Goal: Task Accomplishment & Management: Complete application form

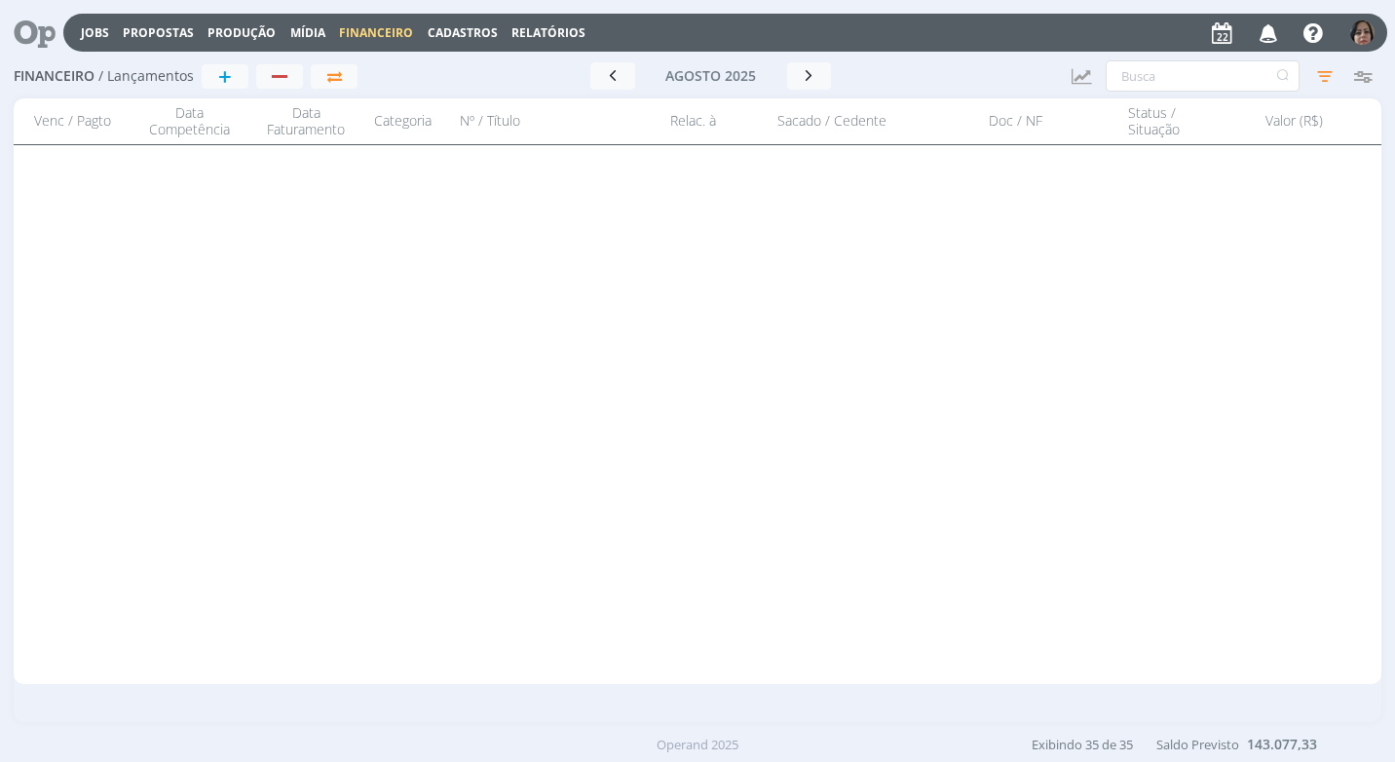
scroll to position [1313, 0]
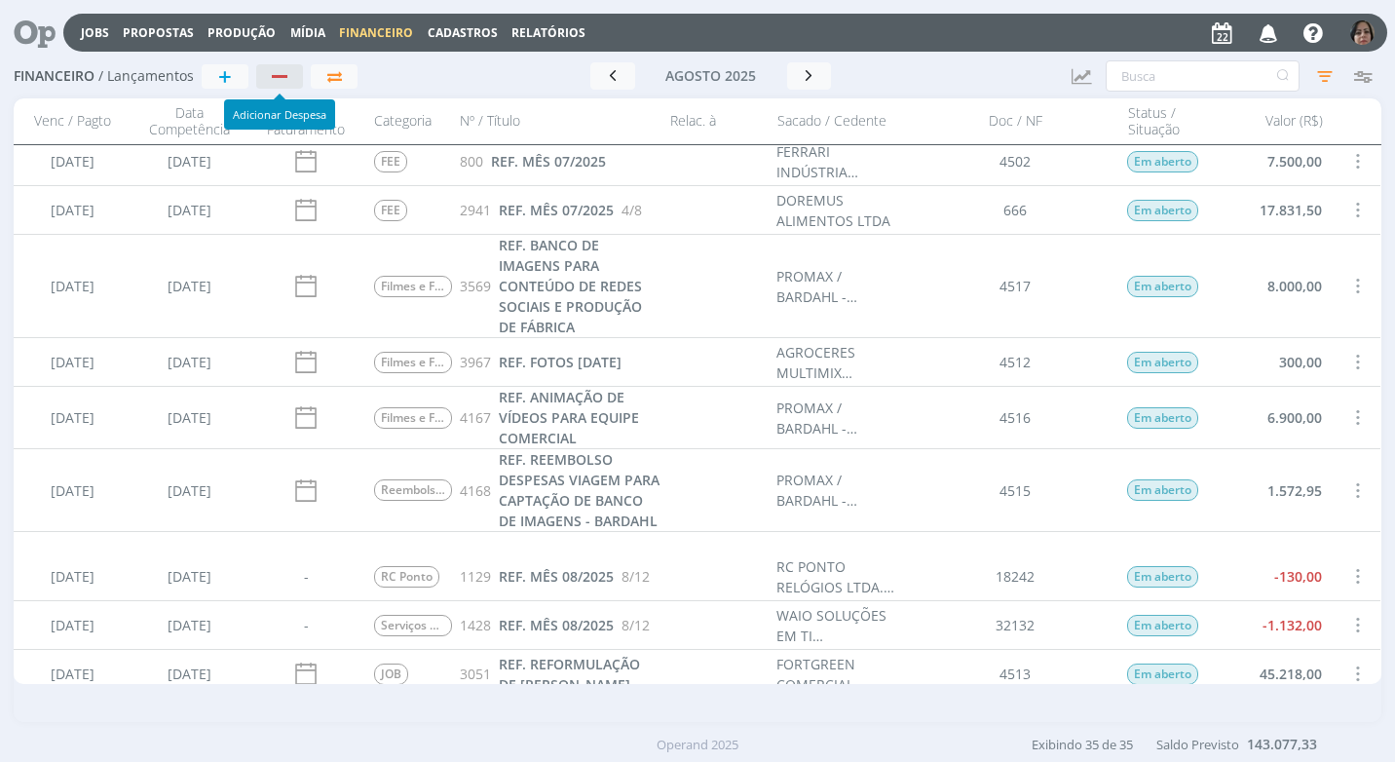
click at [285, 82] on div "button" at bounding box center [280, 76] width 25 height 13
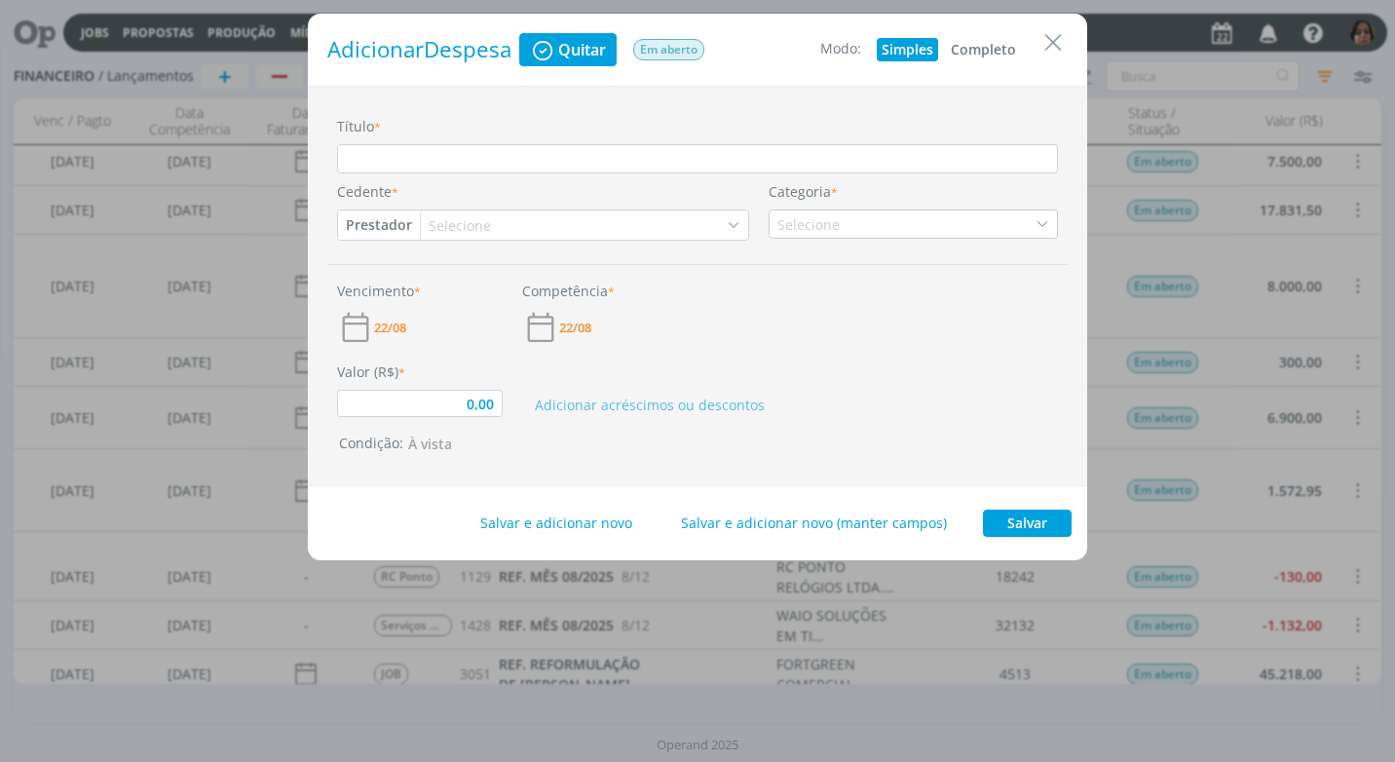
click at [985, 54] on button "Completo" at bounding box center [983, 49] width 75 height 23
type input "0,00"
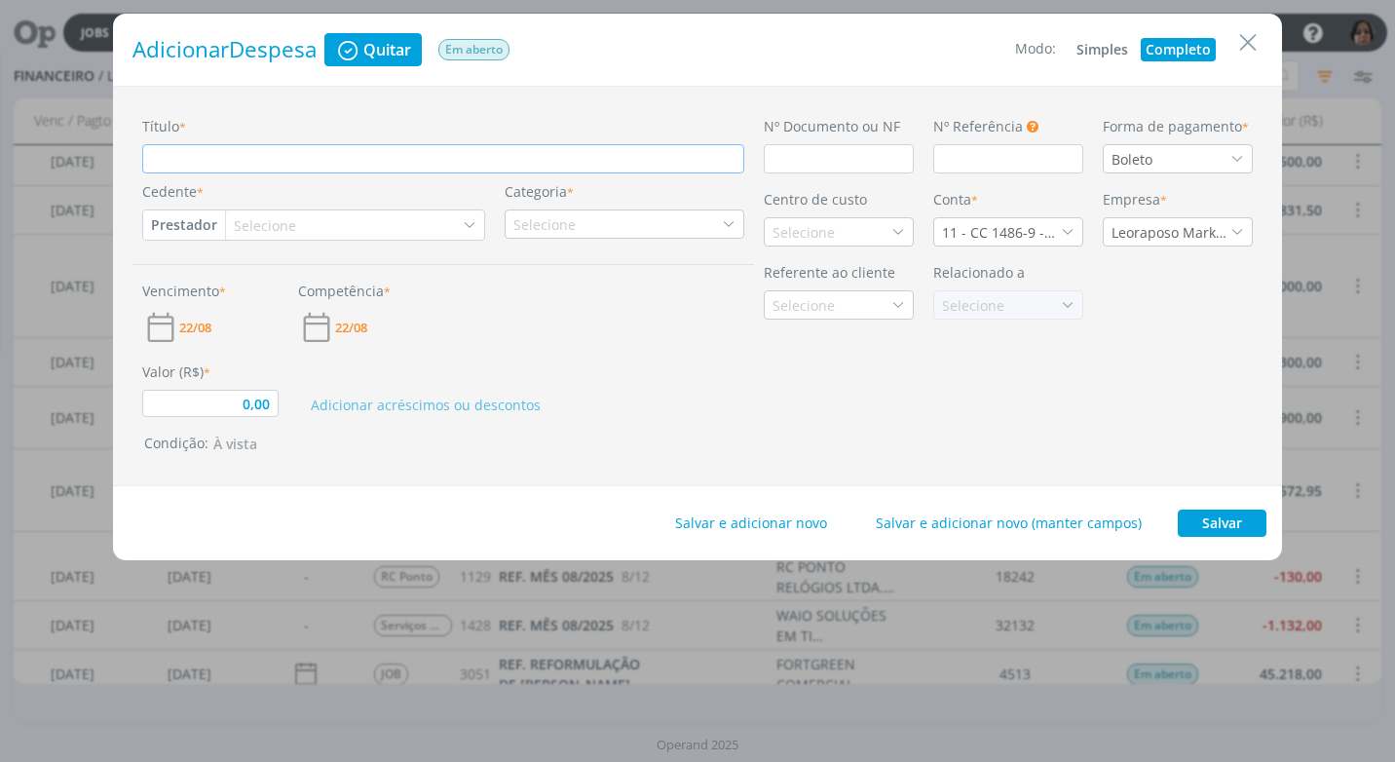
click at [173, 162] on input "Título *" at bounding box center [443, 158] width 602 height 29
type input "r"
type input "0,00"
type input "re"
type input "0,00"
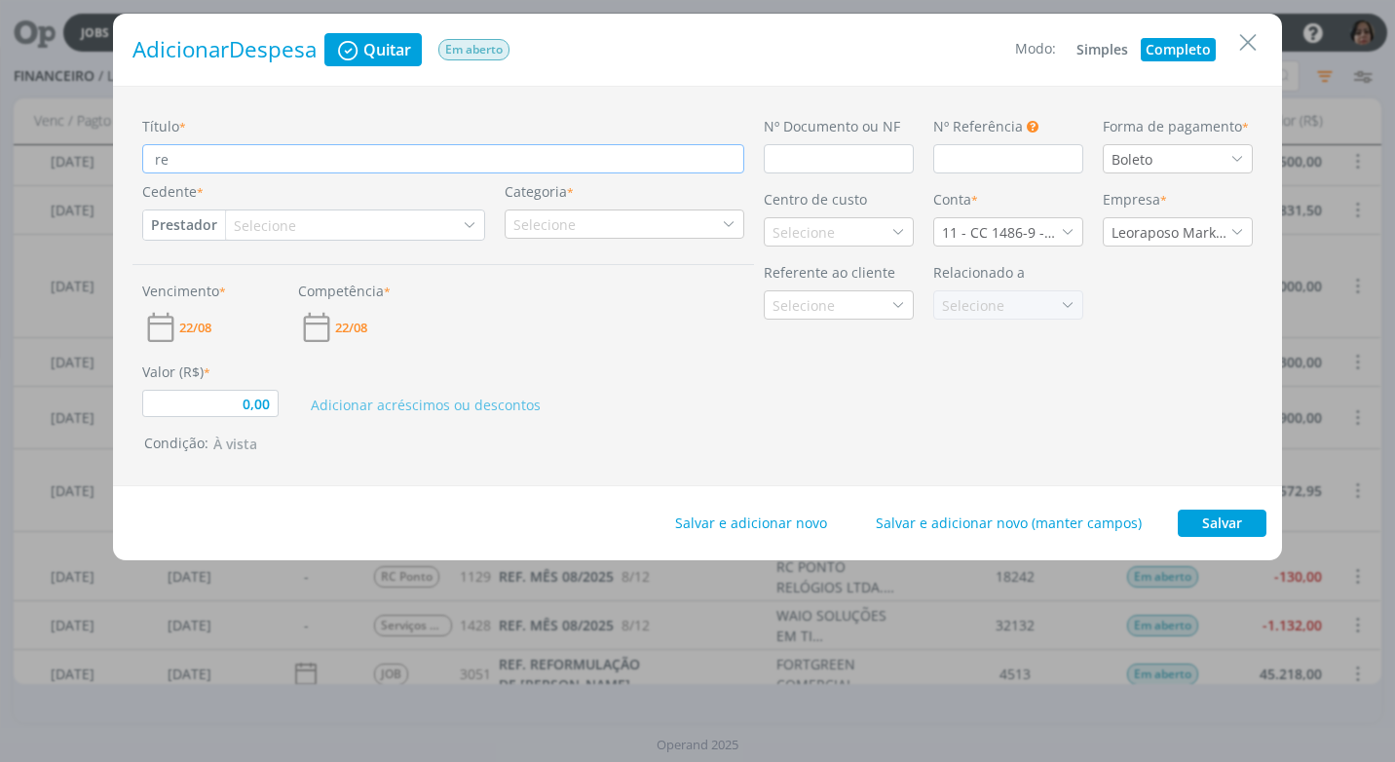
type input "ref"
type input "0,00"
type input "re"
type input "0,00"
type input "r"
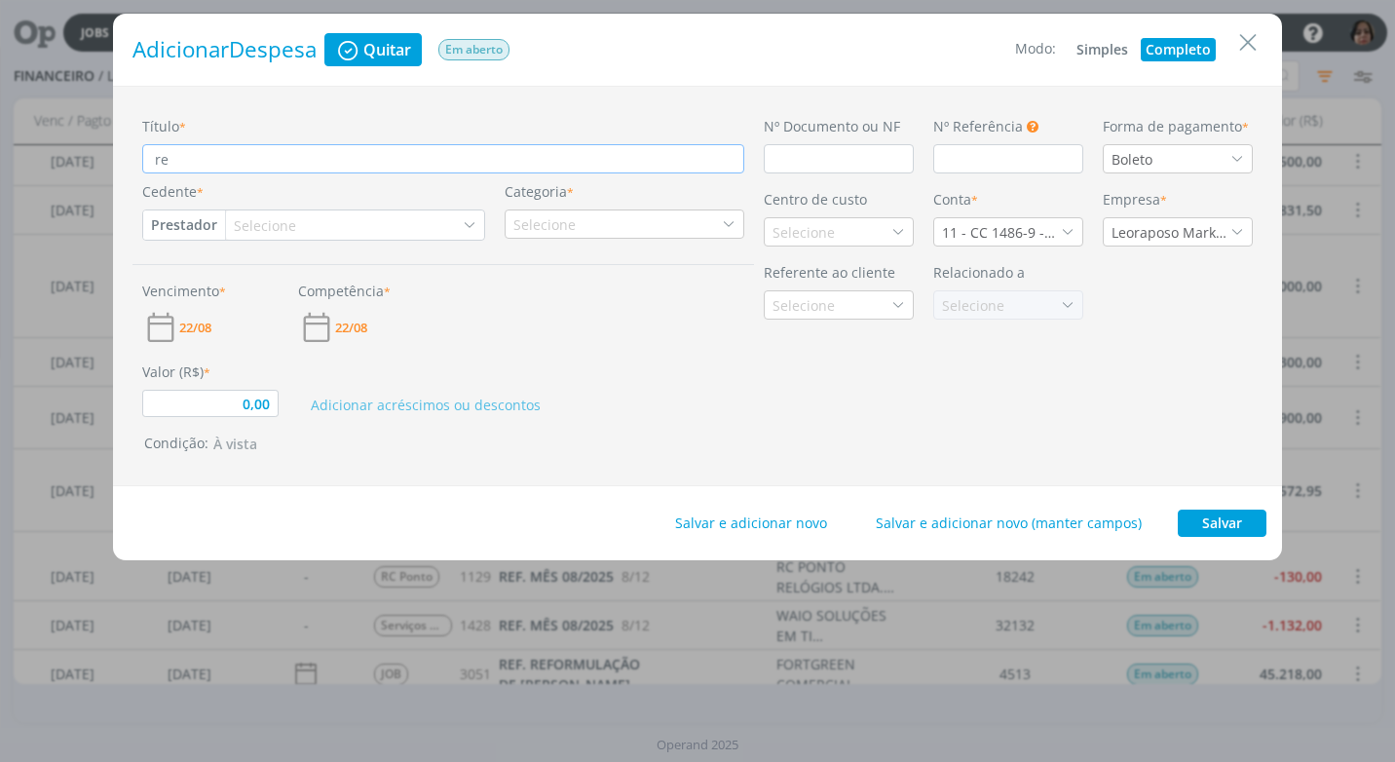
type input "0,00"
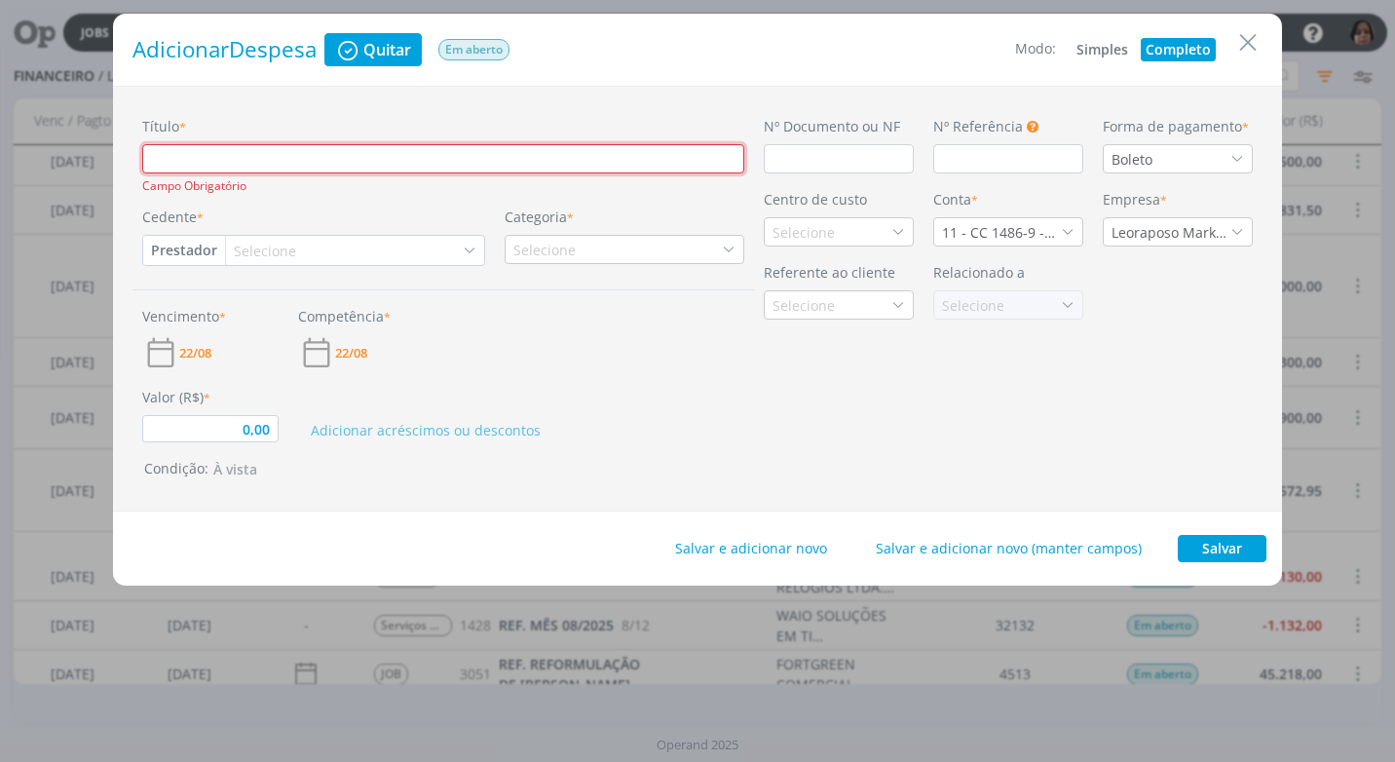
type input "R"
type input "0,00"
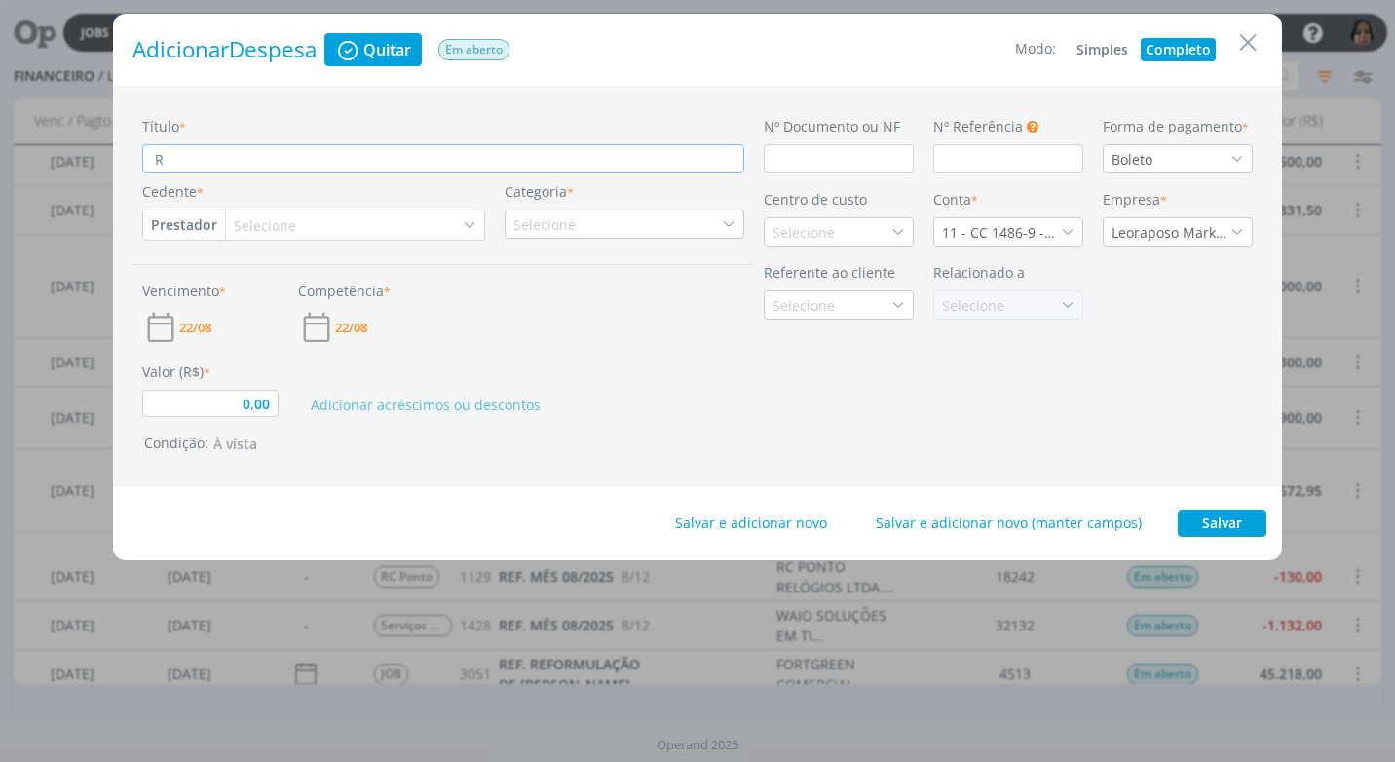
type input "RE"
type input "0,00"
type input "REF"
type input "0,00"
type input "REF."
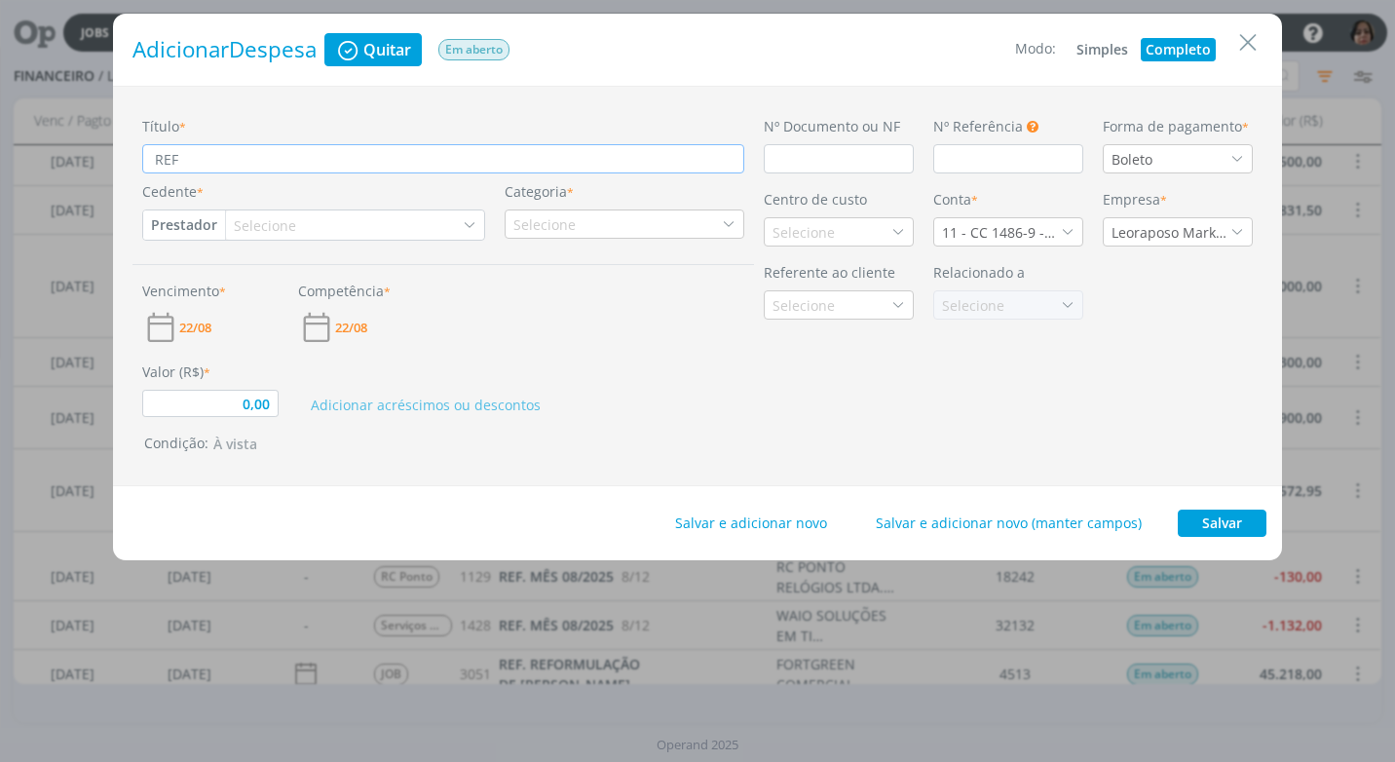
type input "0,00"
type input "REF."
type input "0,00"
type input "REF. A"
type input "0,00"
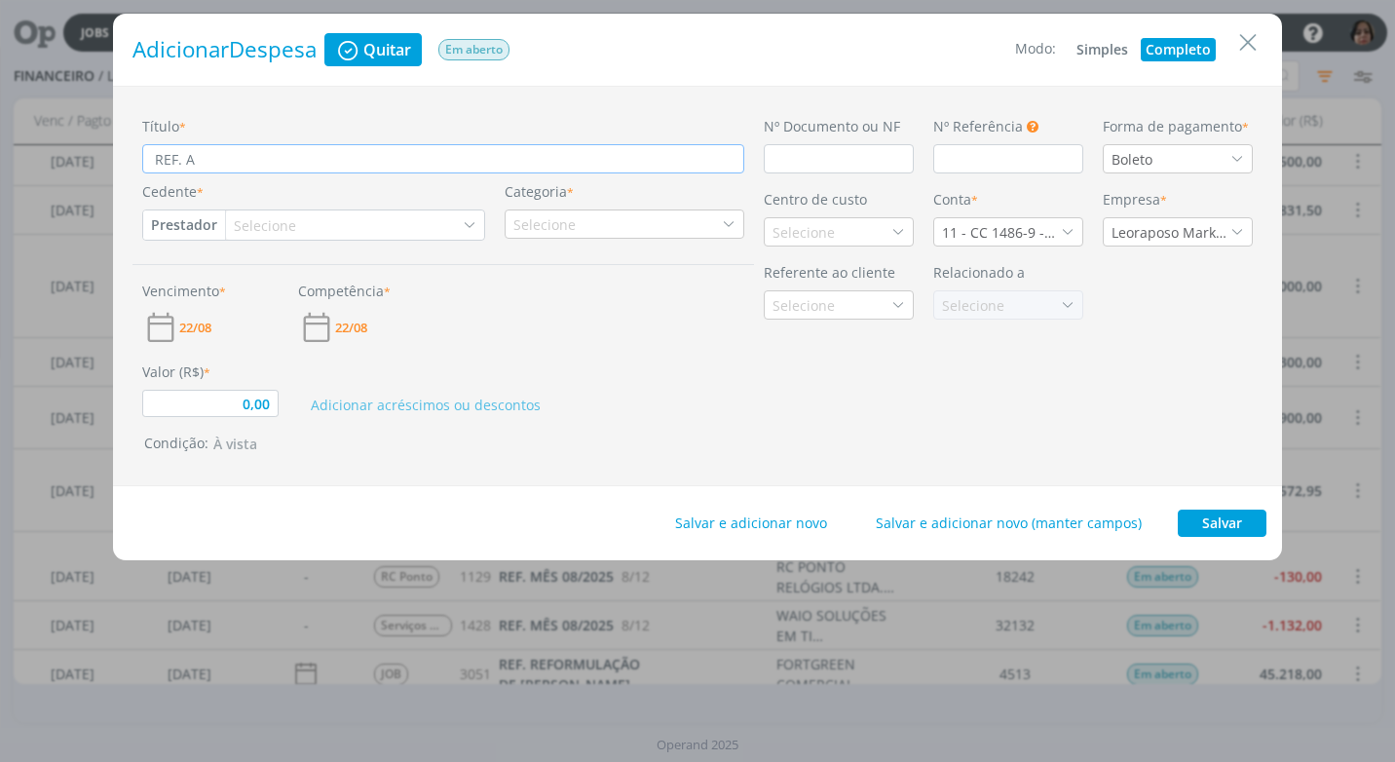
type input "REF. AS"
type input "0,00"
type input "REF. ASS"
type input "0,00"
type input "REF. [GEOGRAPHIC_DATA]"
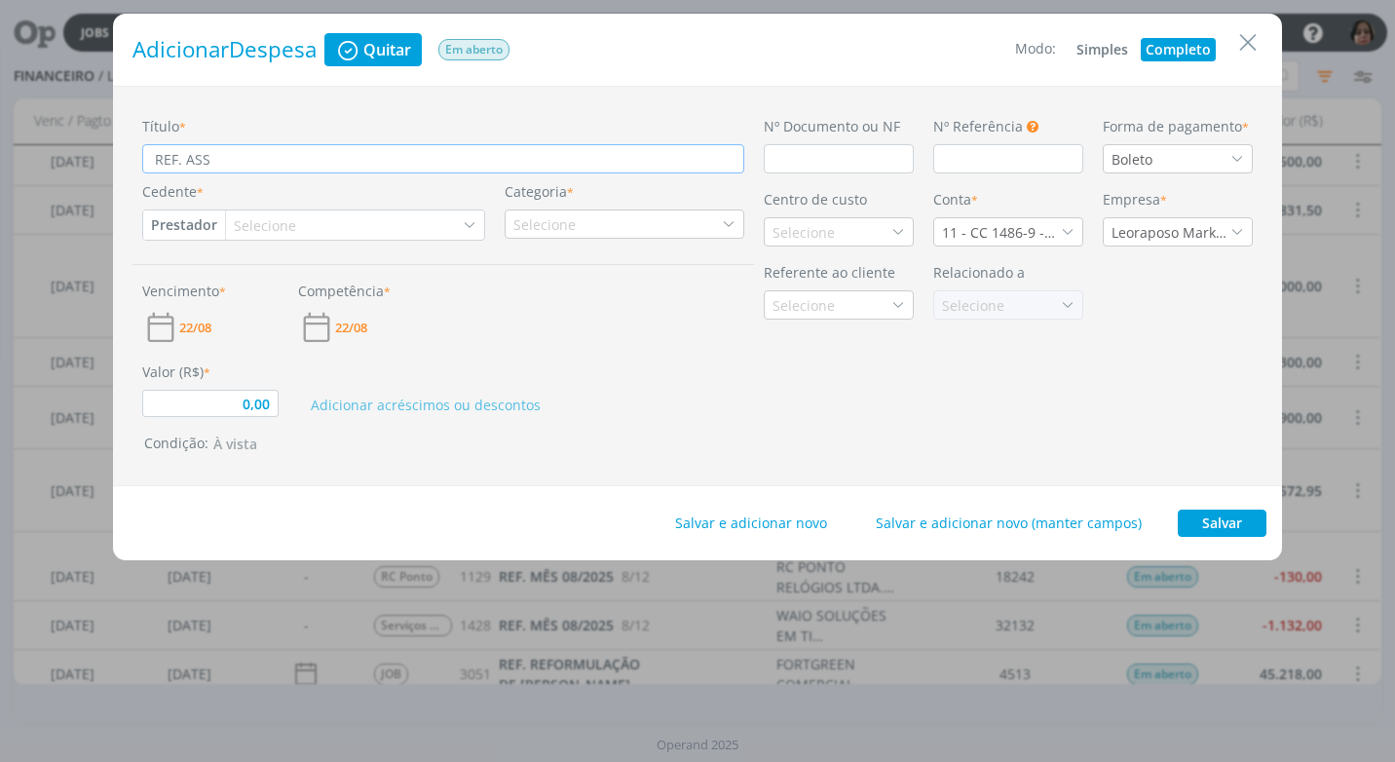
type input "0,00"
type input "REF. [GEOGRAPHIC_DATA]"
type input "0,00"
type input "REF. [GEOGRAPHIC_DATA]"
type input "0,00"
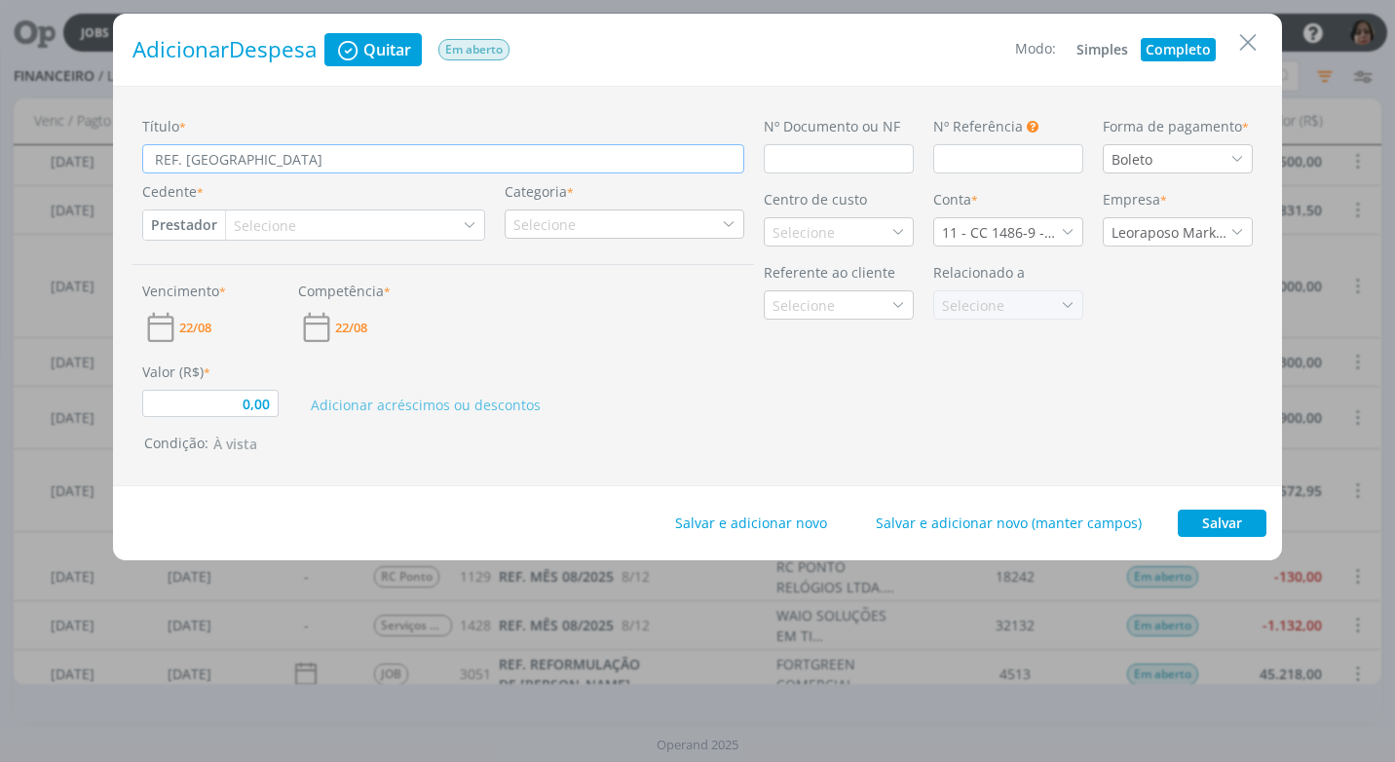
type input "REF. [GEOGRAPHIC_DATA]"
type input "0,00"
type input "REF. [GEOGRAPHIC_DATA]"
type input "0,00"
type input "REF. ASSENTO V"
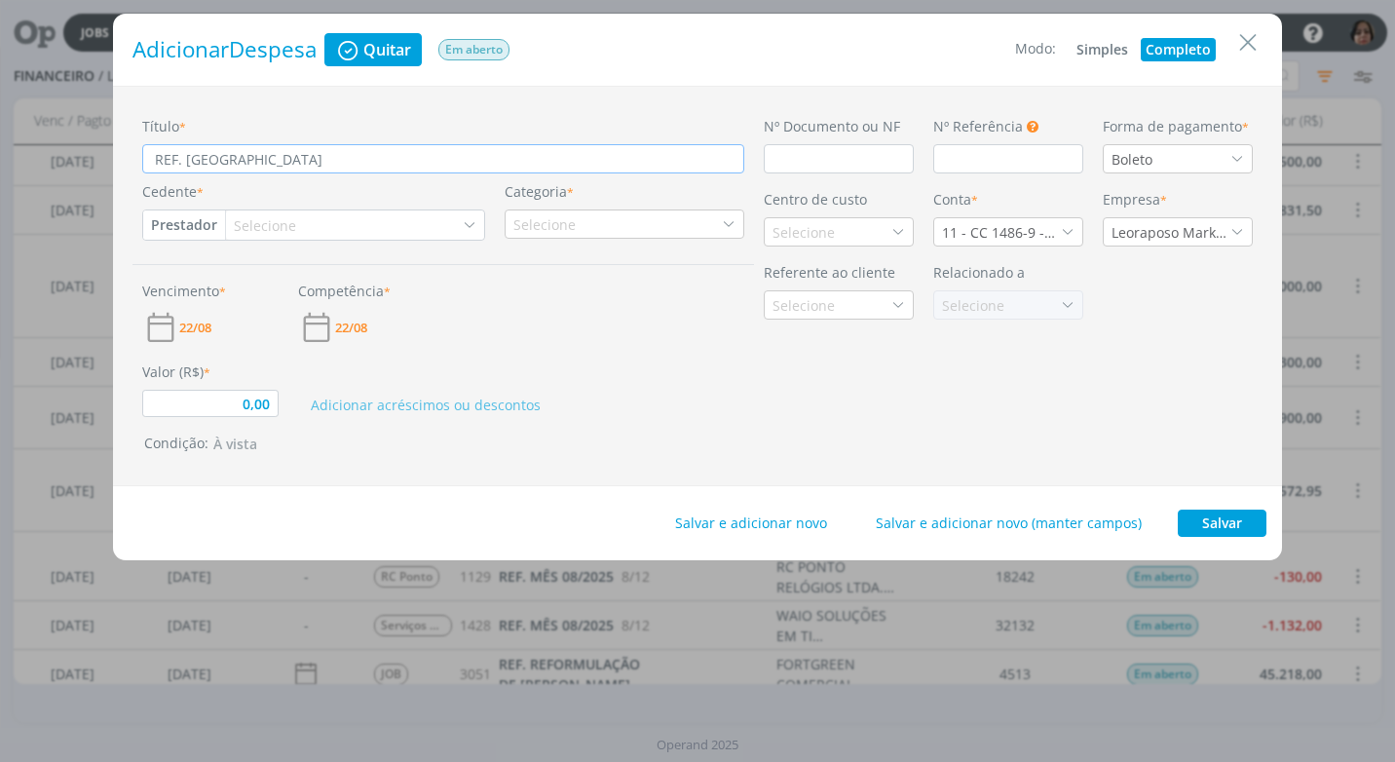
type input "0,00"
type input "REF. [GEOGRAPHIC_DATA] VA"
type input "0,00"
type input "REF. ASSENTO VAS"
type input "0,00"
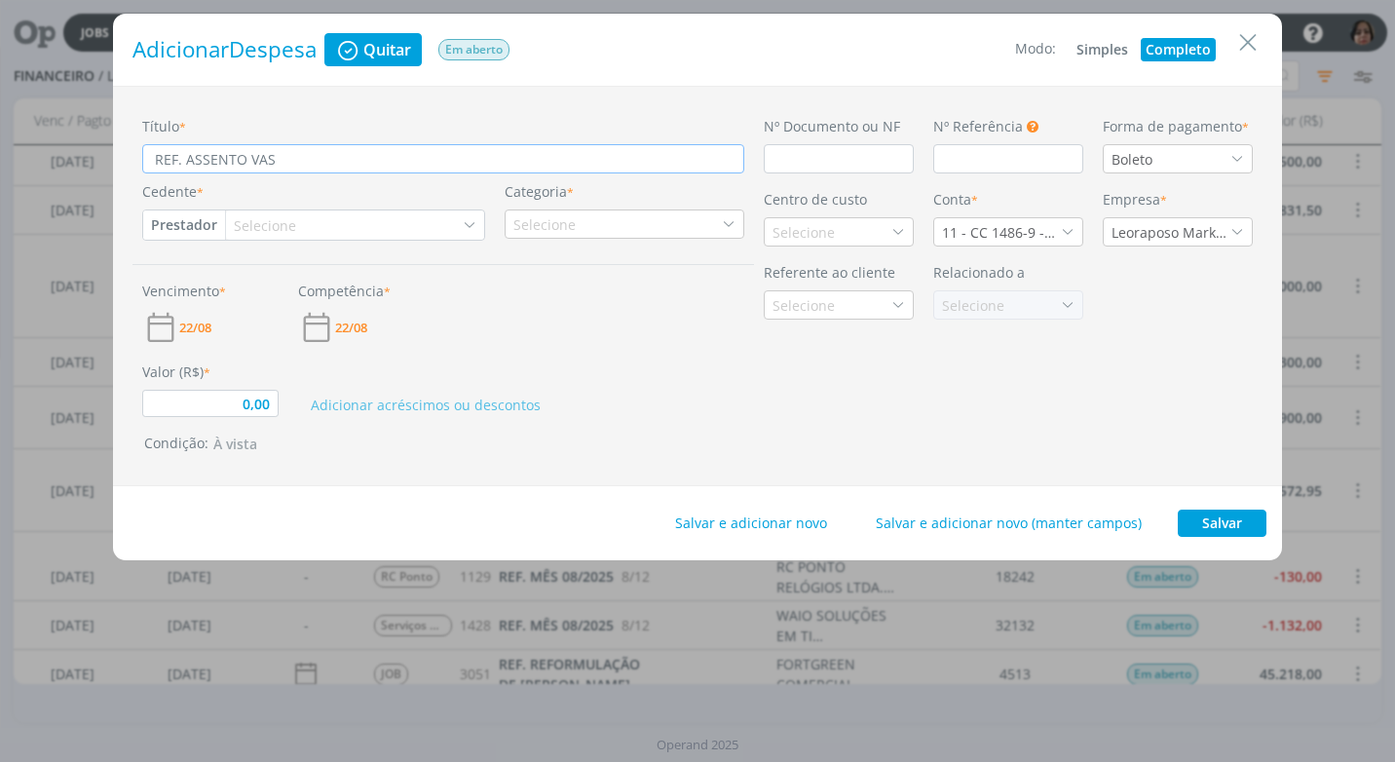
type input "REF. ASSENTO VASO"
type input "0,00"
type input "REF. ASSENTO VASO"
type input "0,00"
type input "REF. ASSENTO VASO S"
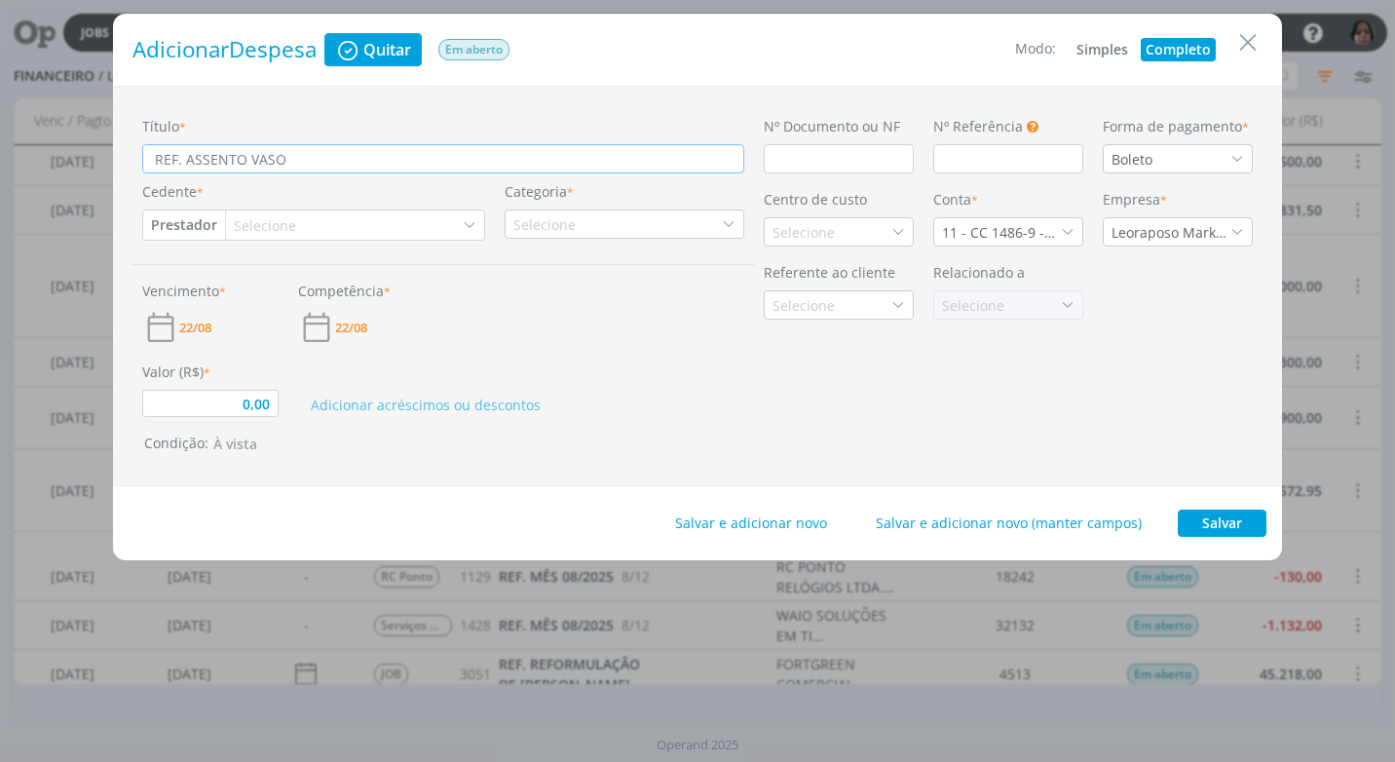
type input "0,00"
type input "REF. [GEOGRAPHIC_DATA]"
type input "0,00"
type input "REF. ASSENTO VASO SANI"
type input "0,00"
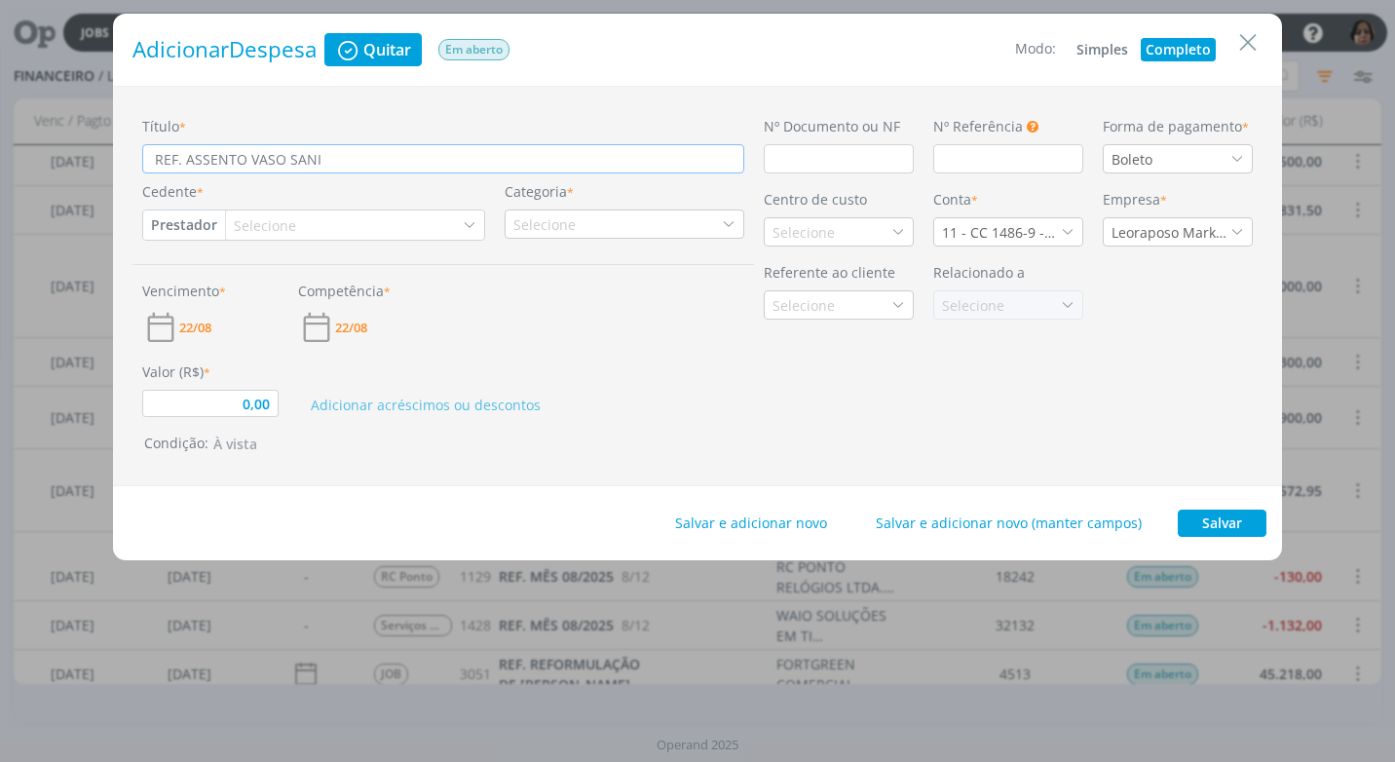
type input "REF. ASSENTO VASO SANIT"
type input "0,00"
type input "REF. ASSENTO VASO [GEOGRAPHIC_DATA]"
type input "0,00"
type input "REF. ASSENTO VASO [GEOGRAPHIC_DATA]"
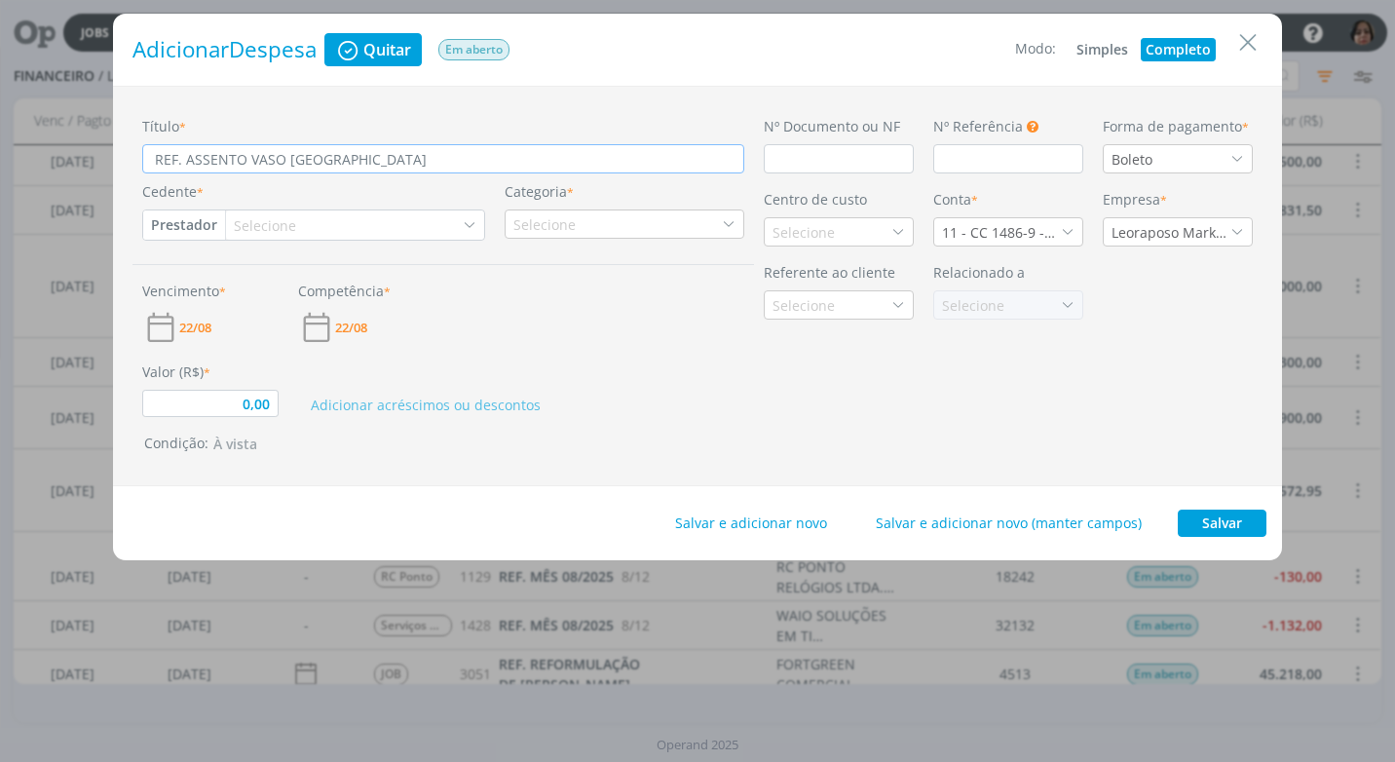
type input "0,00"
type input "REF. ASSENTO VASO [GEOGRAPHIC_DATA]"
type input "0,00"
type input "REF. ASSENTO VASO [GEOGRAPHIC_DATA]"
type input "0,00"
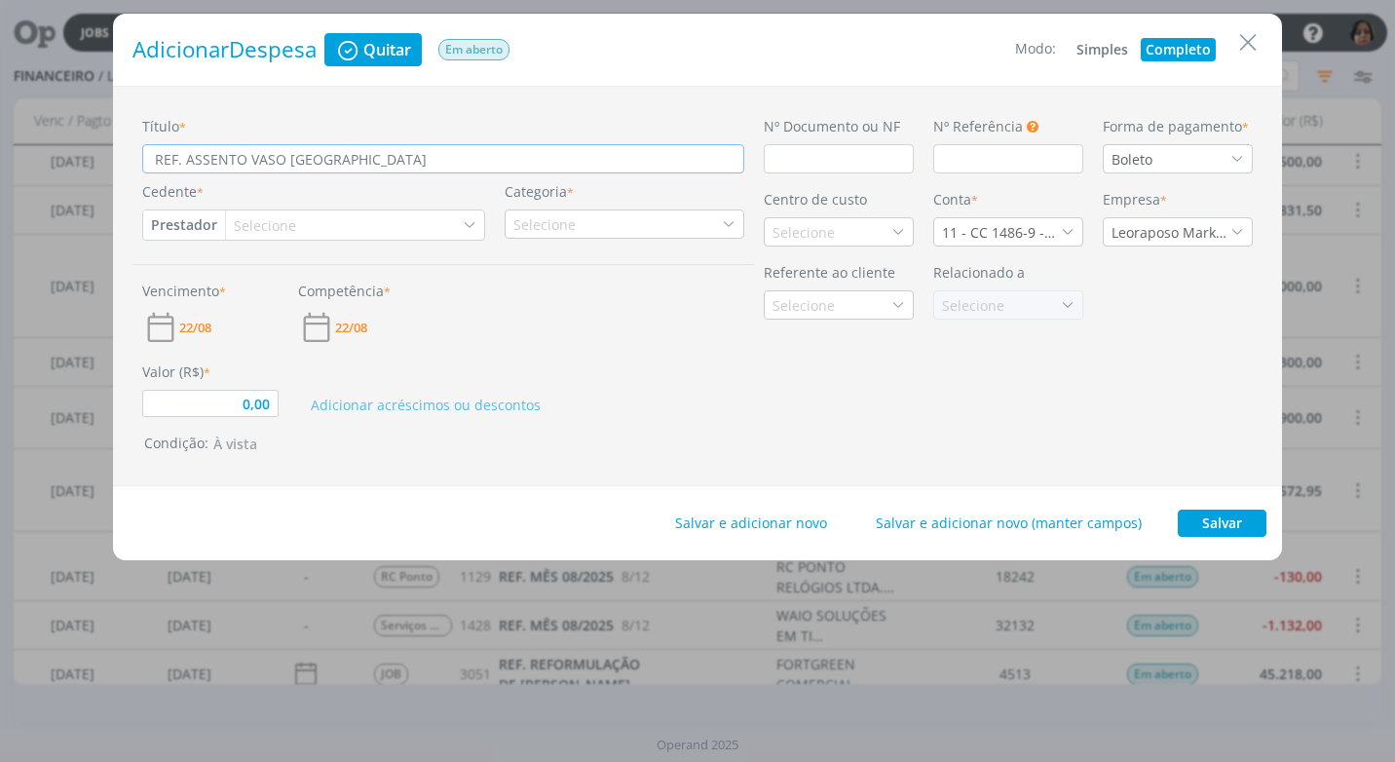
type input "REF. ASSENTO VASO [GEOGRAPHIC_DATA]"
type input "0,00"
type input "REF. ASSENTO VASO [GEOGRAPHIC_DATA]"
type input "0,00"
type input "REF. ASSENTO VASO [GEOGRAPHIC_DATA]"
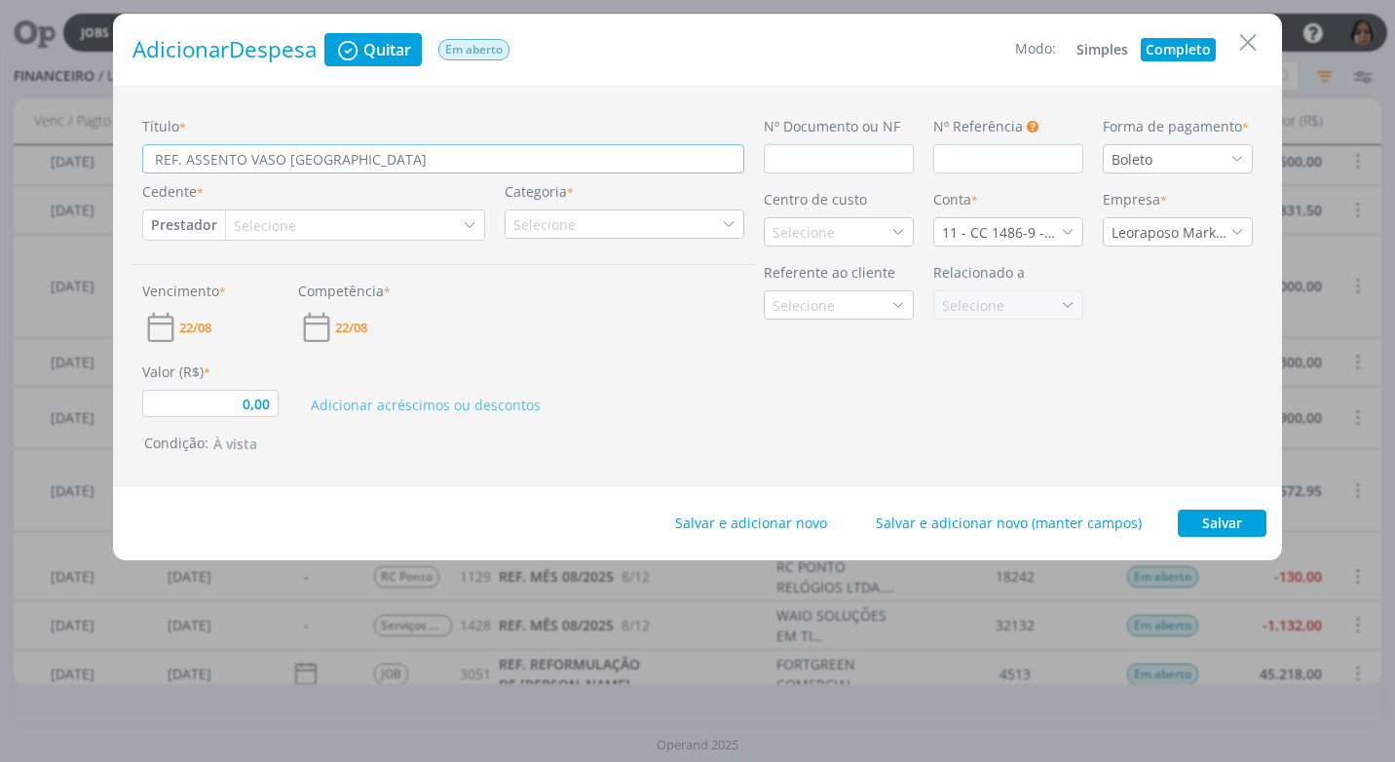
type input "0,00"
type input "REF. ASSENTO VASO SANIT´"
type input "0,00"
type input "REF. ASSENTO VASO SANIT"
type input "0,00"
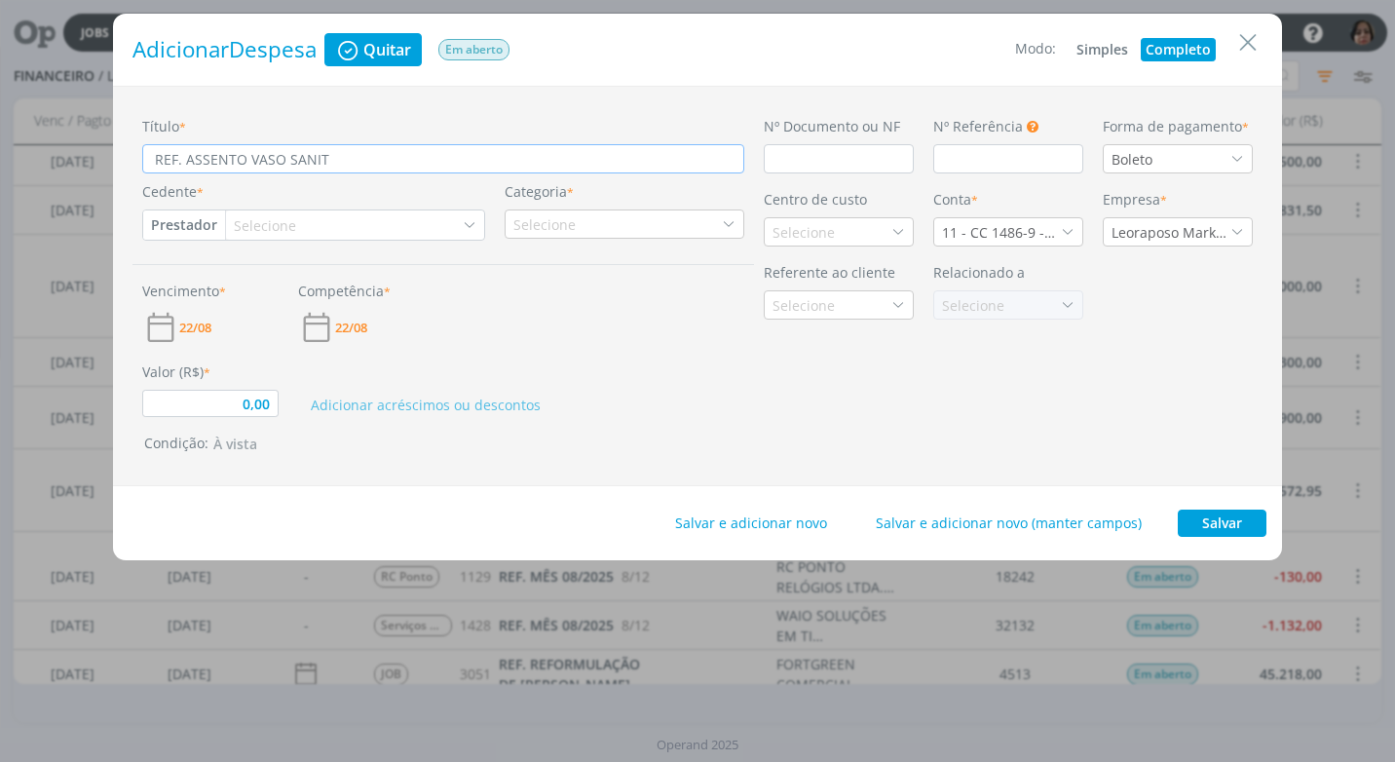
type input "REF. ASSENTO VASO SANITÁ"
type input "0,00"
type input "REF. ASSENTO VASO SANITÁR"
type input "0,00"
type input "REF. ASSENTO VASO SANITÁRI"
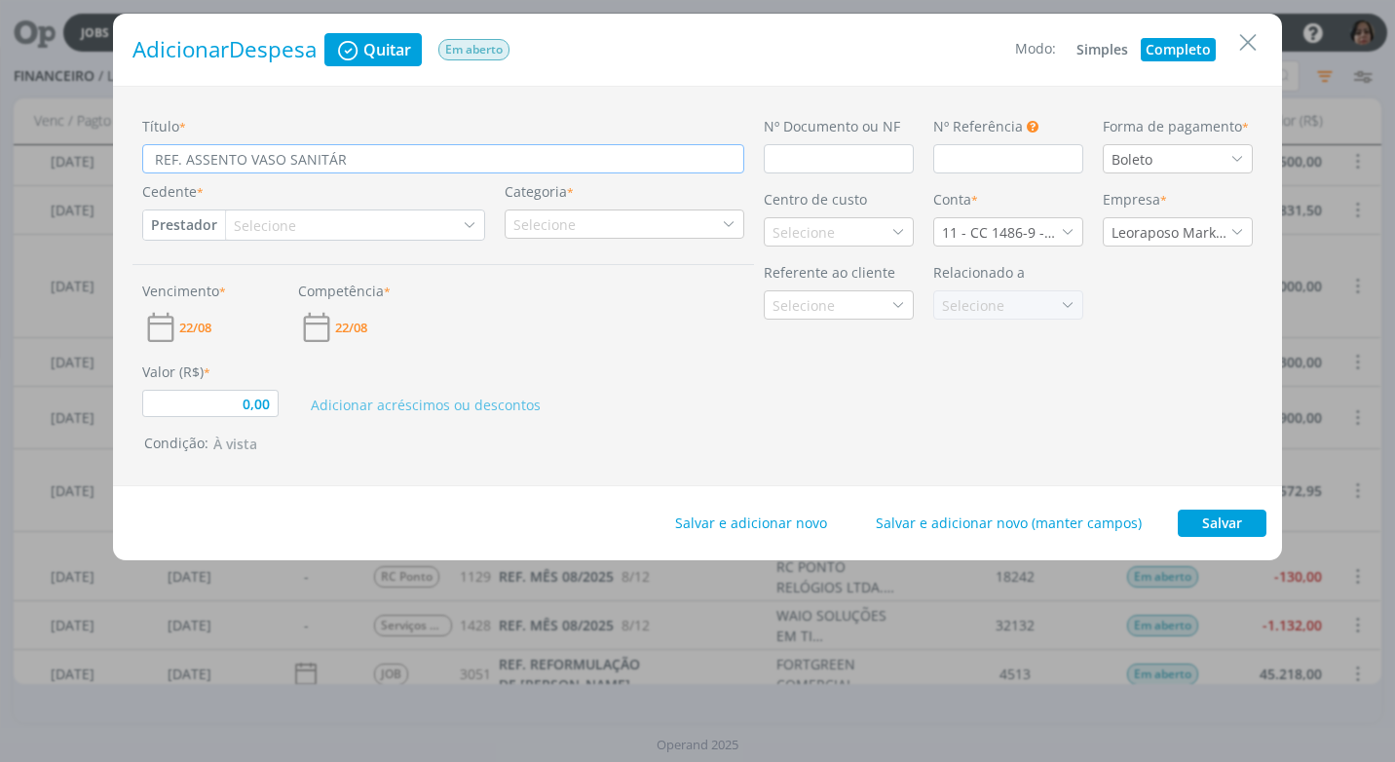
type input "0,00"
type input "REF. ASSENTO VASO SANITÁRIO"
type input "0,00"
type input "REF. ASSENTO VASO SANITÁRIO"
type input "0,00"
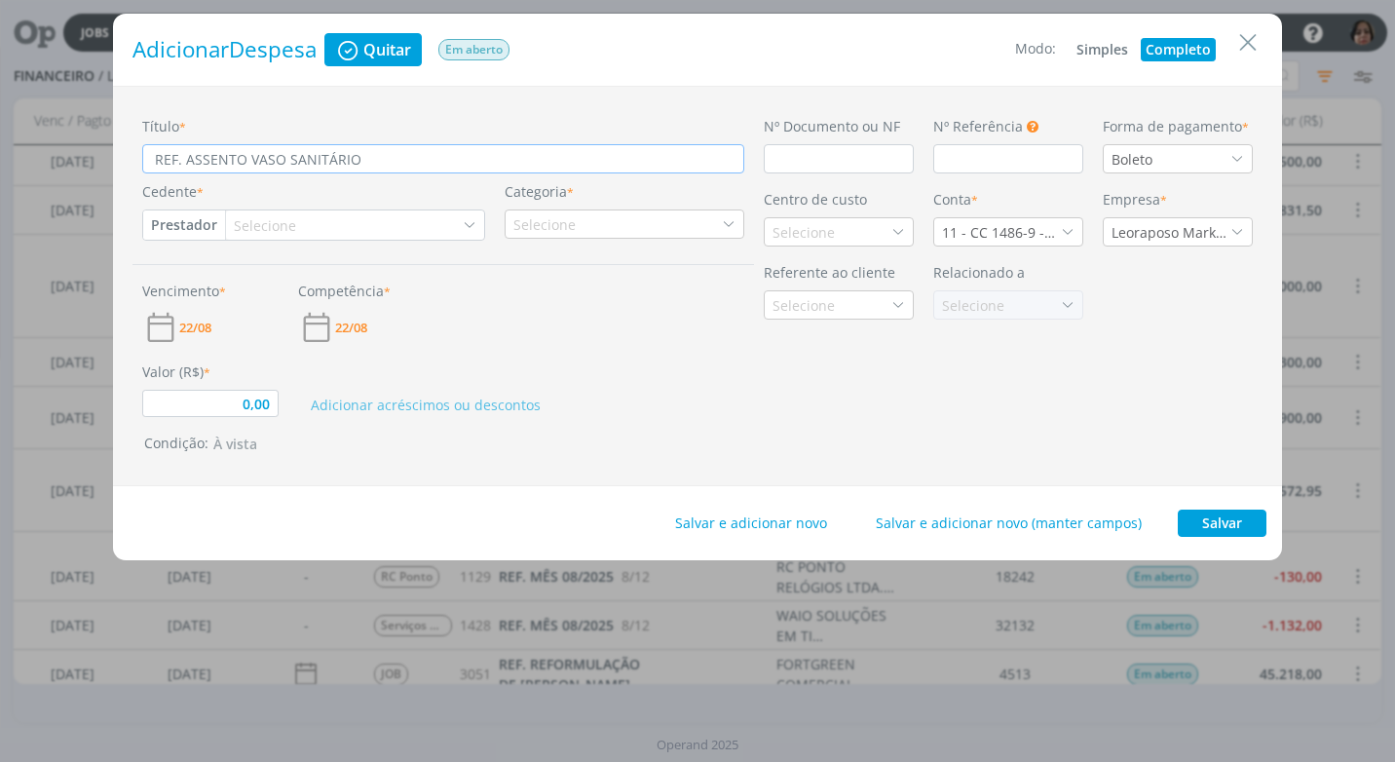
type input "REF. ASSENTO VASO SANITÁRIO -"
type input "0,00"
type input "REF. ASSENTO VASO SANITÁRIO -"
type input "0,00"
type input "REF. ASSENTO VASO SANITÁRIO - R"
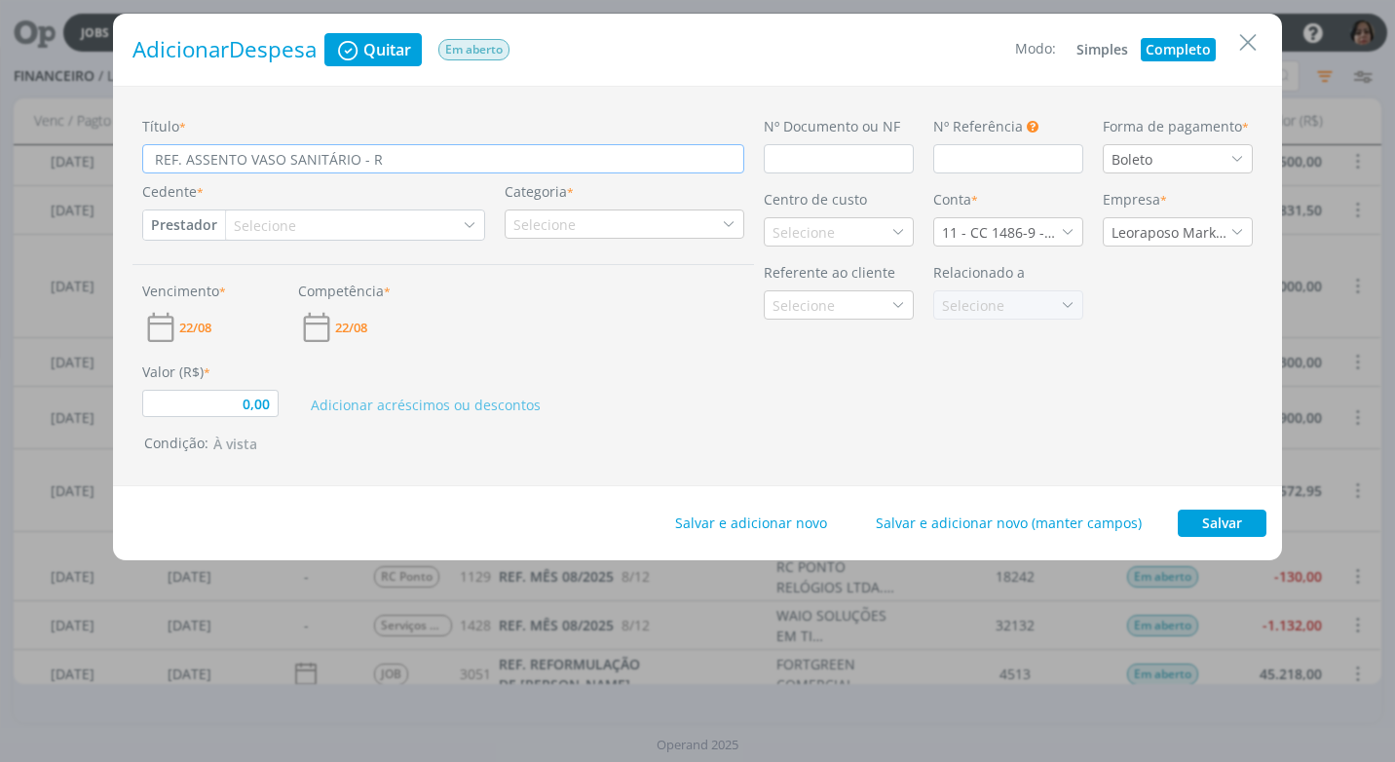
type input "0,00"
type input "REF. ASSENTO VASO SANITÁRIO - RE"
type input "0,00"
type input "REF. ASSENTO VASO SANITÁRIO - REE"
type input "0,00"
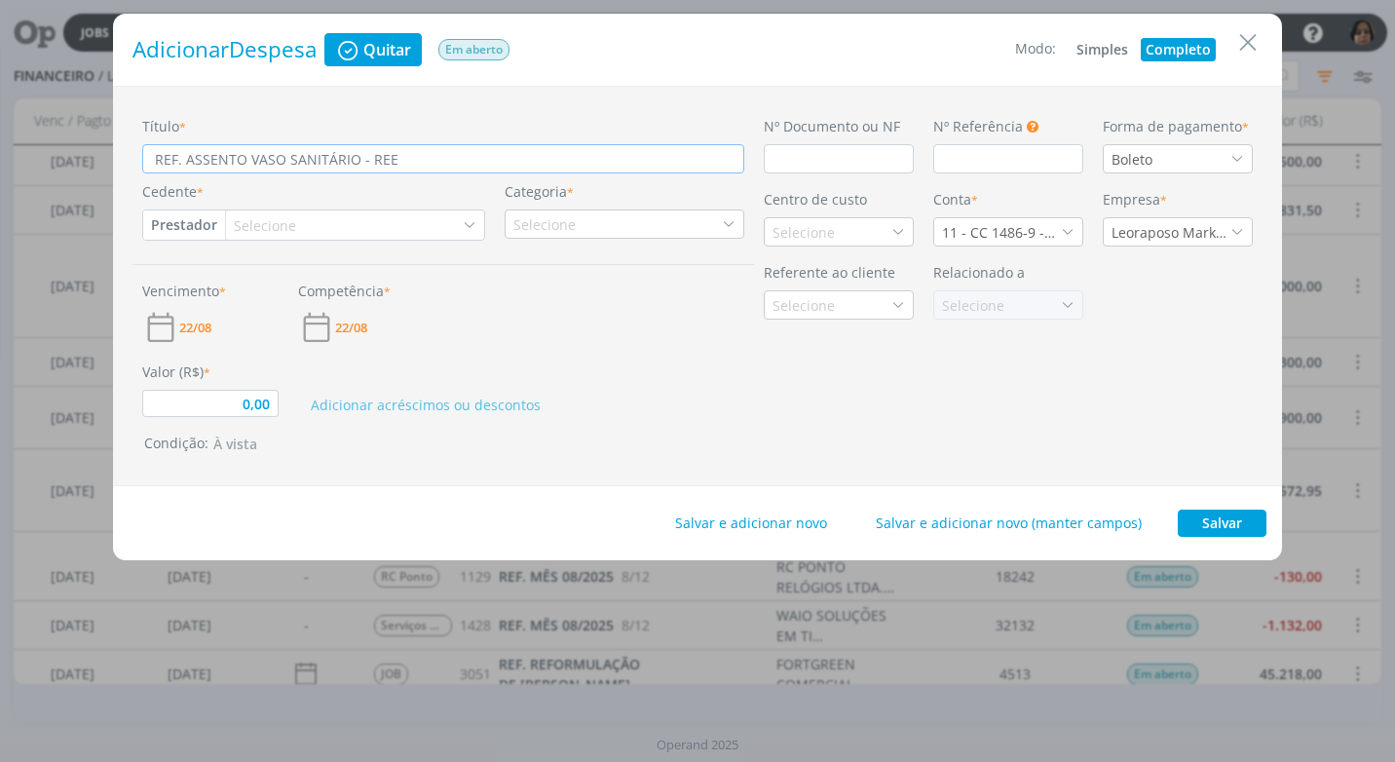
type input "REF. ASSENTO VASO SANITÁRIO - REEM"
type input "0,00"
type input "REF. ASSENTO VASO SANITÁRIO - REEMB"
type input "0,00"
type input "REF. ASSENTO VASO SANITÁRIO - [GEOGRAPHIC_DATA]"
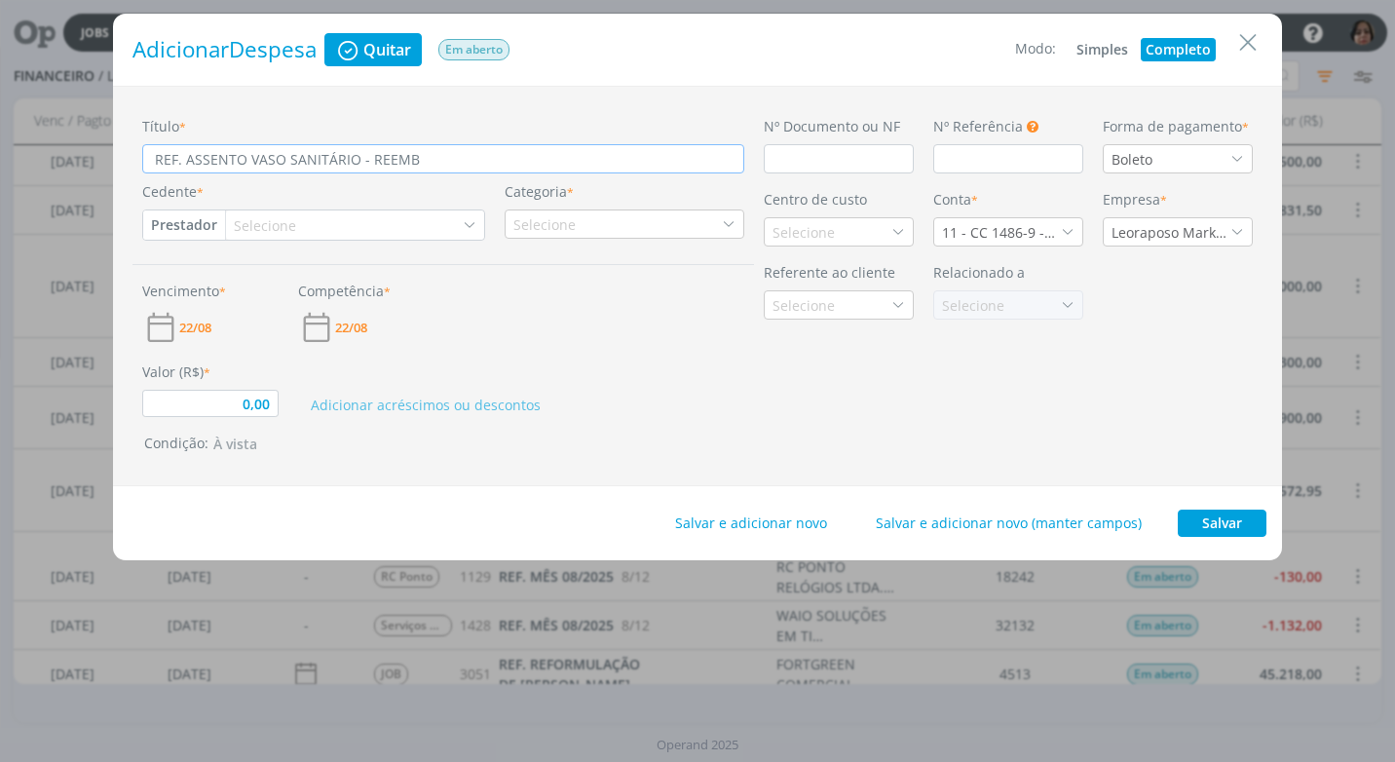
type input "0,00"
type input "REF. ASSENTO VASO SANITÁRIO - [GEOGRAPHIC_DATA]"
type input "0,00"
type input "REF. ASSENTO VASO SANITÁRIO - [GEOGRAPHIC_DATA]"
type input "0,00"
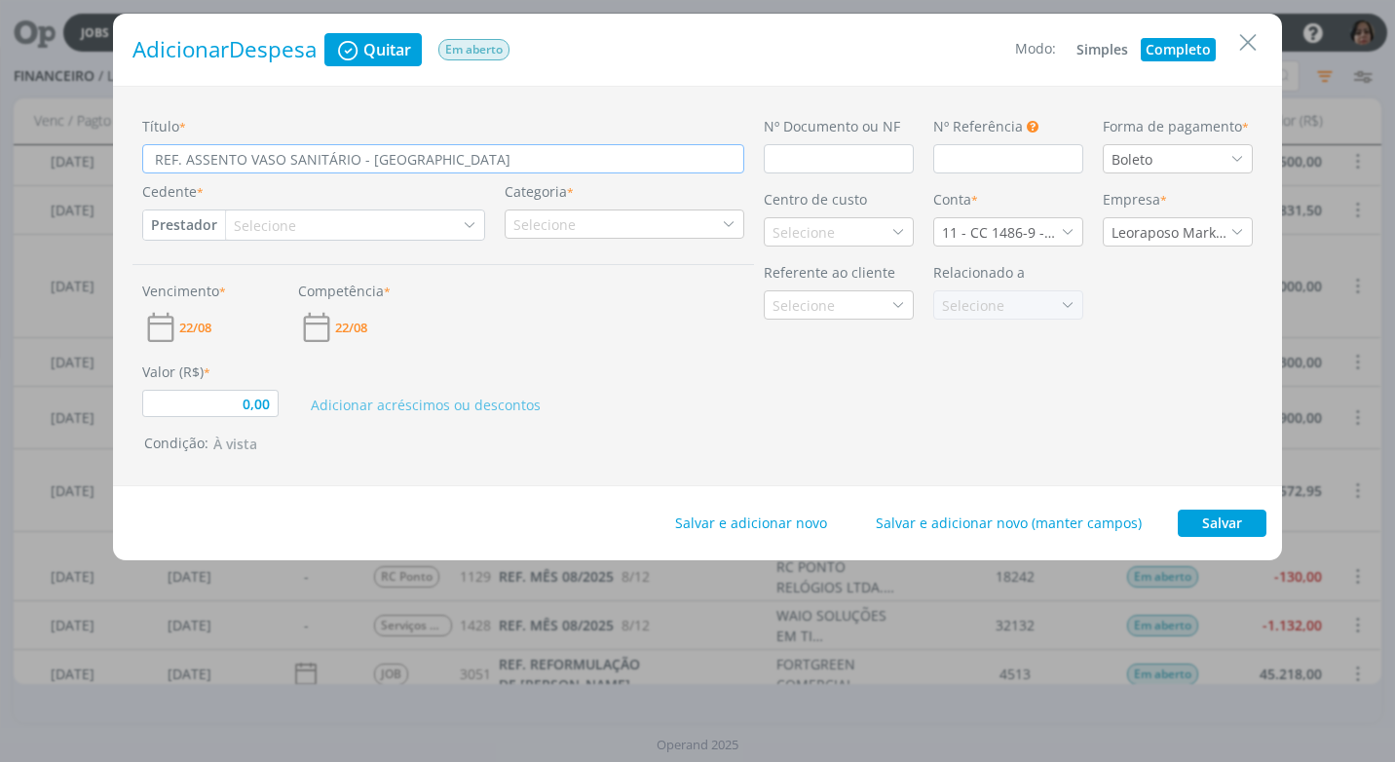
type input "REF. ASSENTO VASO SANITÁRIO - [GEOGRAPHIC_DATA]"
type input "0,00"
type input "REF. ASSENTO VASO SANITÁRIO - [GEOGRAPHIC_DATA]"
type input "0,00"
type input "REF. ASSENTO VASO SANITÁRIO - REEMBOLSO C"
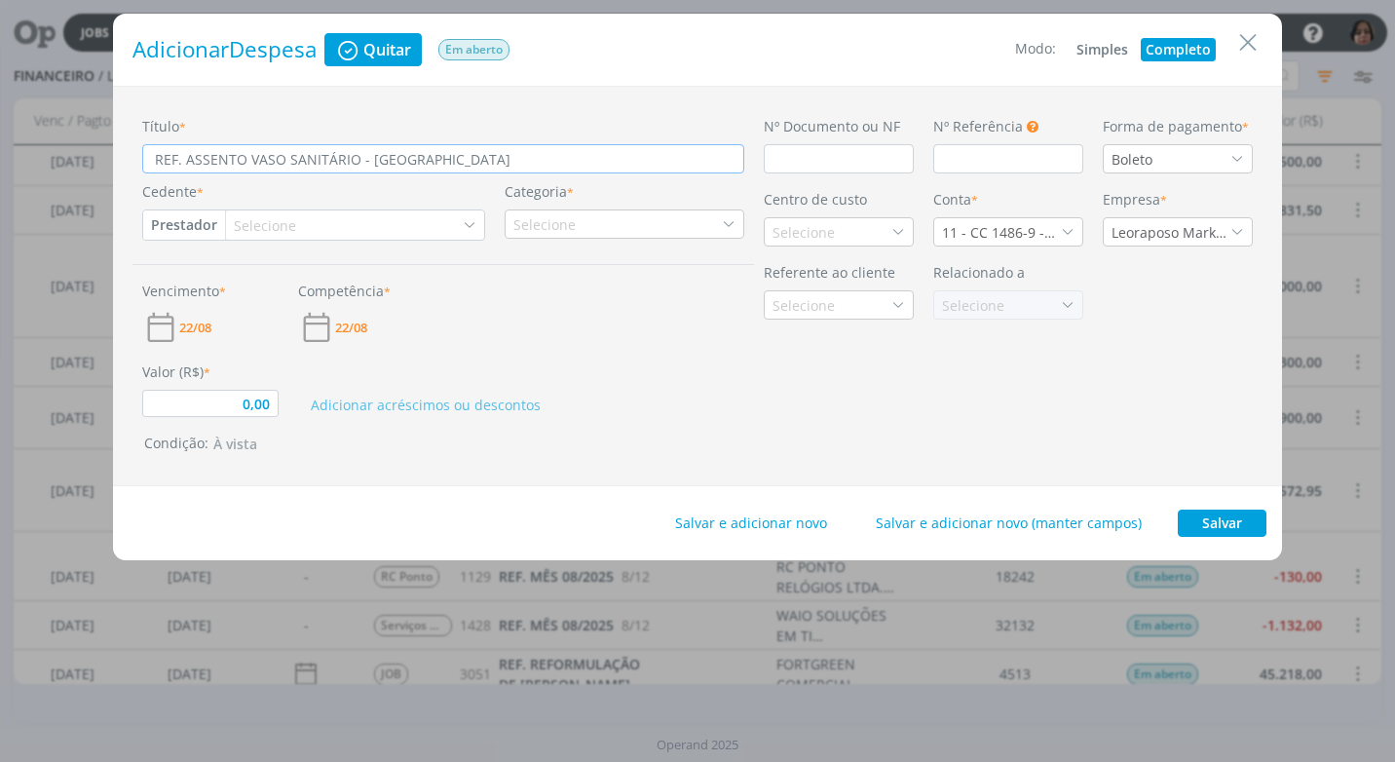
type input "0,00"
type input "REF. ASSENTO VASO SANITÁRIO - REEMBOLSO CÍ"
type input "0,00"
type input "REF. ASSENTO VASO SANITÁRIO - REEMBOLSO CÍC"
type input "0,00"
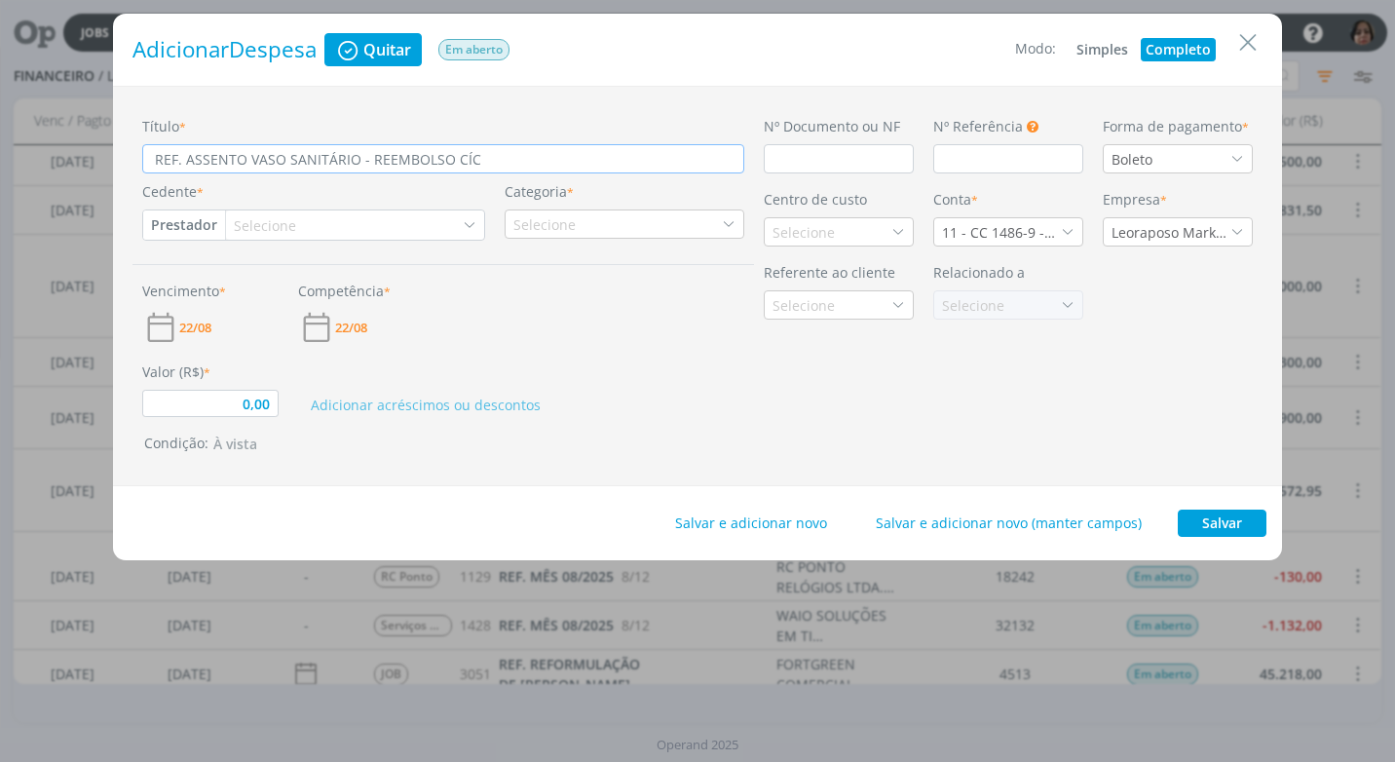
type input "REF. ASSENTO VASO SANITÁRIO - REEMBOLSO CÍCE"
type input "0,00"
type input "REF. ASSENTO VASO SANITÁRIO - REEMBOLSO CÍCER"
type input "0,00"
type input "REF. ASSENTO VASO SANITÁRIO - REEMBOLSO CÍCERA"
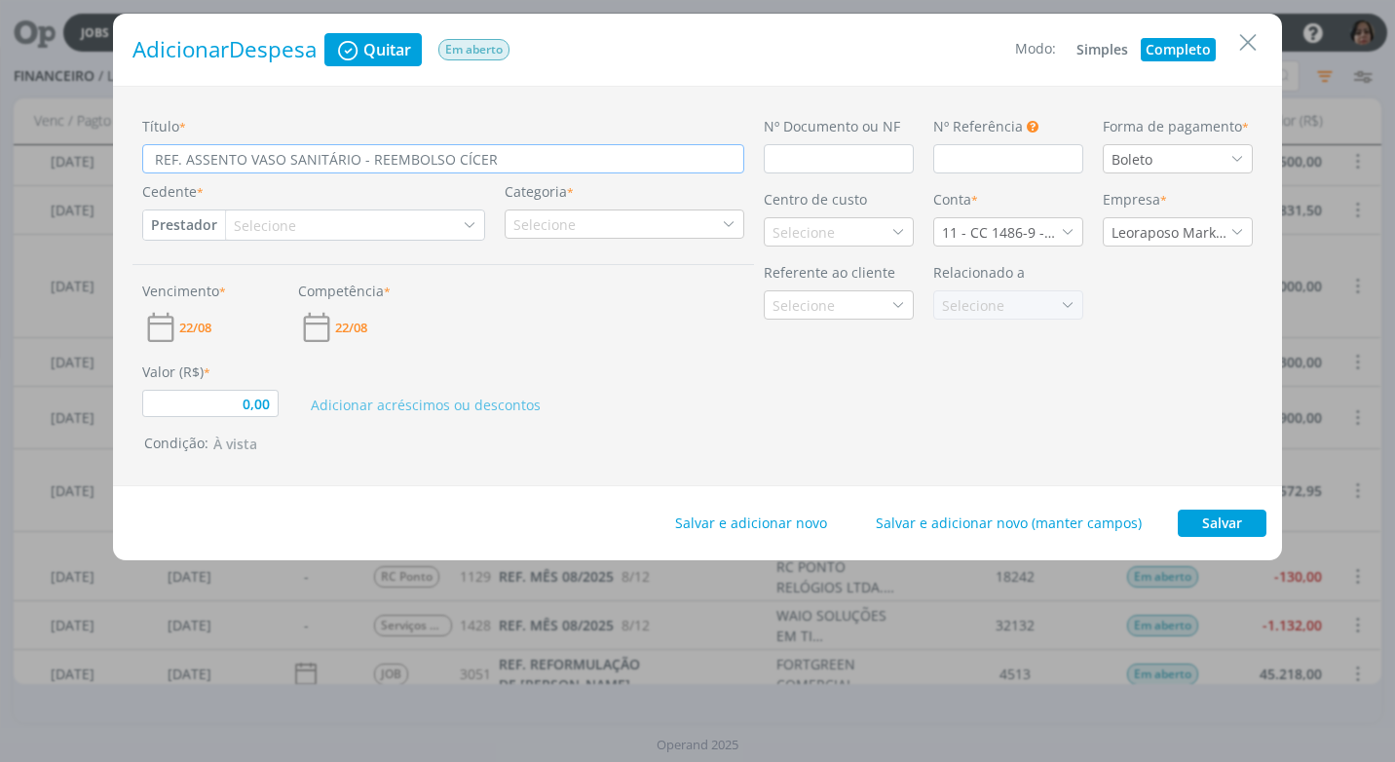
type input "0,00"
type input "REF. ASSENTO VASO SANITÁRIO - REEMBOLSO CÍCERA"
click at [798, 163] on input "dialog" at bounding box center [838, 158] width 150 height 29
type input "0,00"
type input "S"
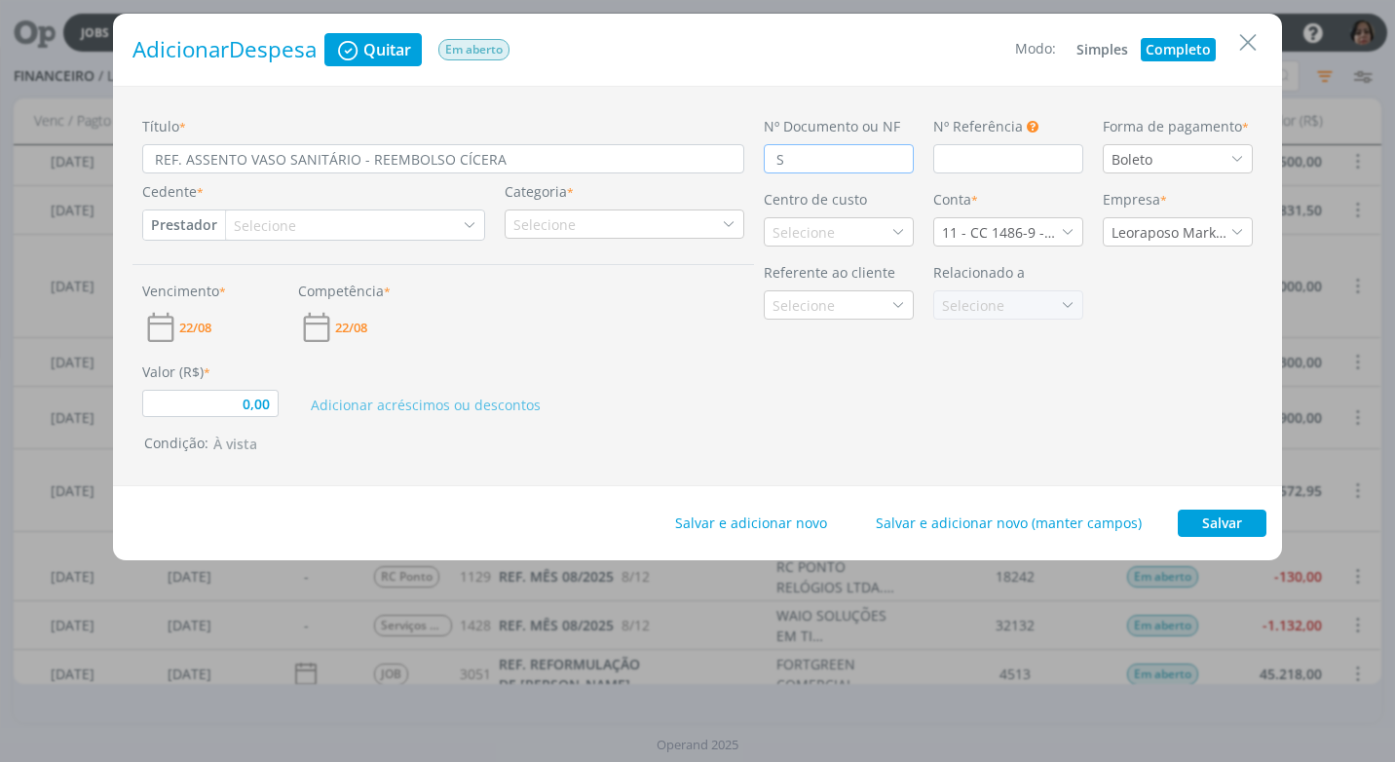
type input "0,00"
type input "S"
type input "0,00"
type input "S N"
type input "0,00"
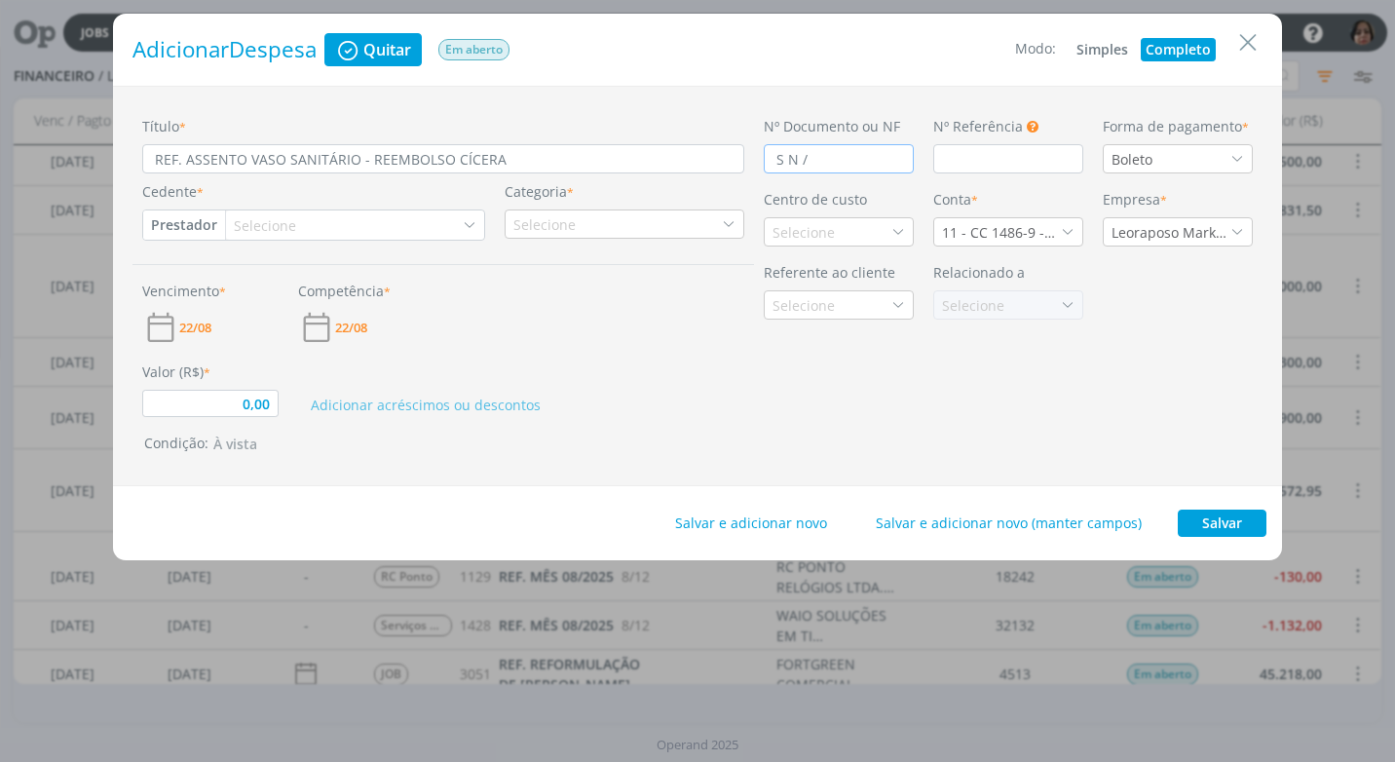
type input "S N /F"
type input "0,00"
type input "S N /"
type input "0,00"
type input "S N"
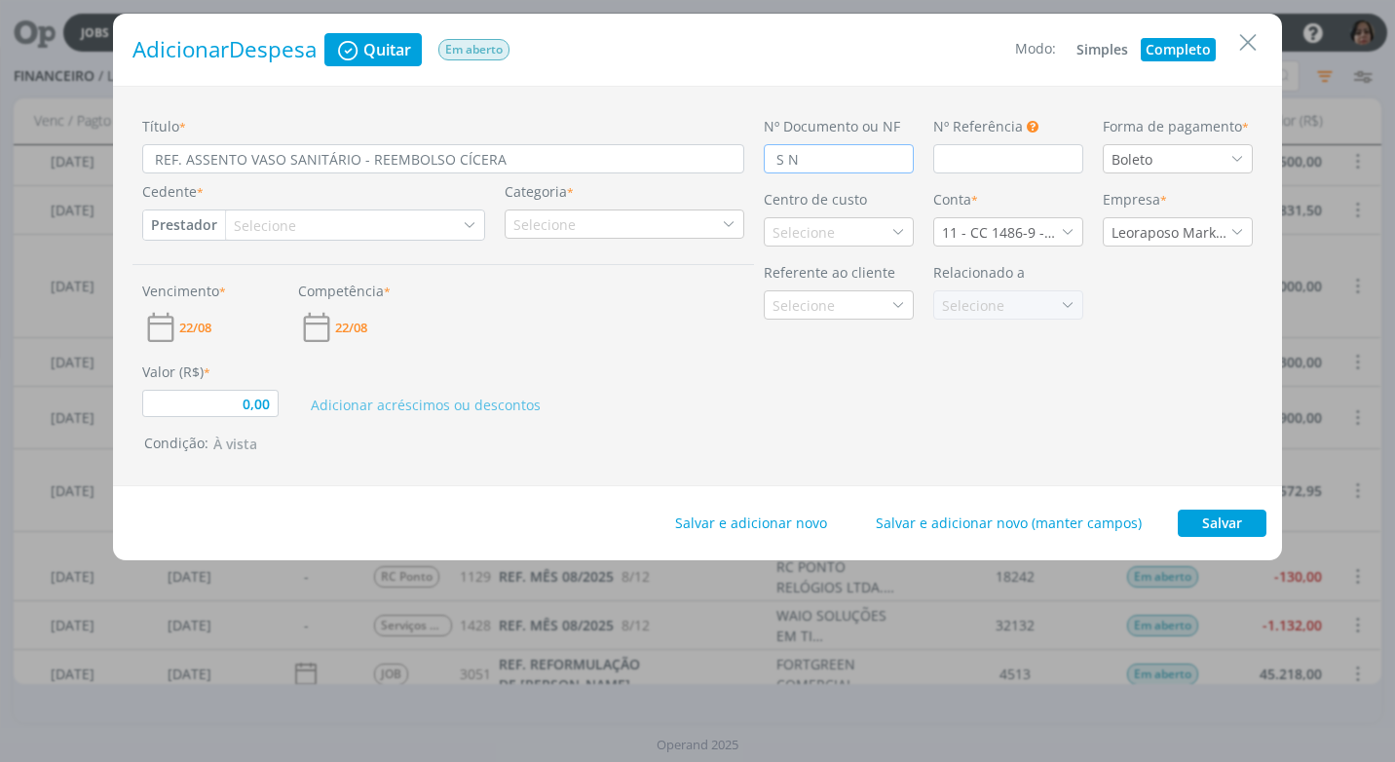
type input "0,00"
type input "S N"
type input "0,00"
type input "S /"
type input "0,00"
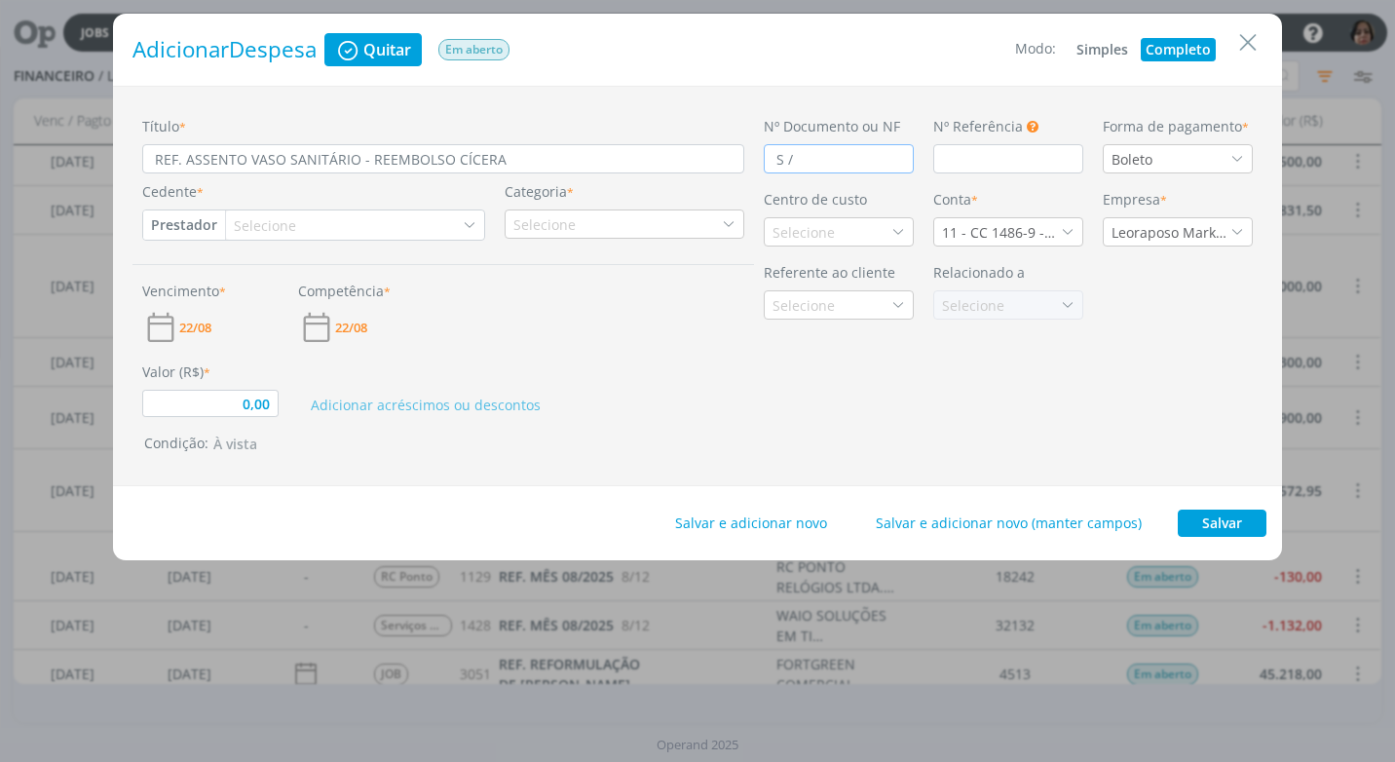
type input "S /"
type input "0,00"
type input "S / nf"
type input "0,00"
type input "S / n"
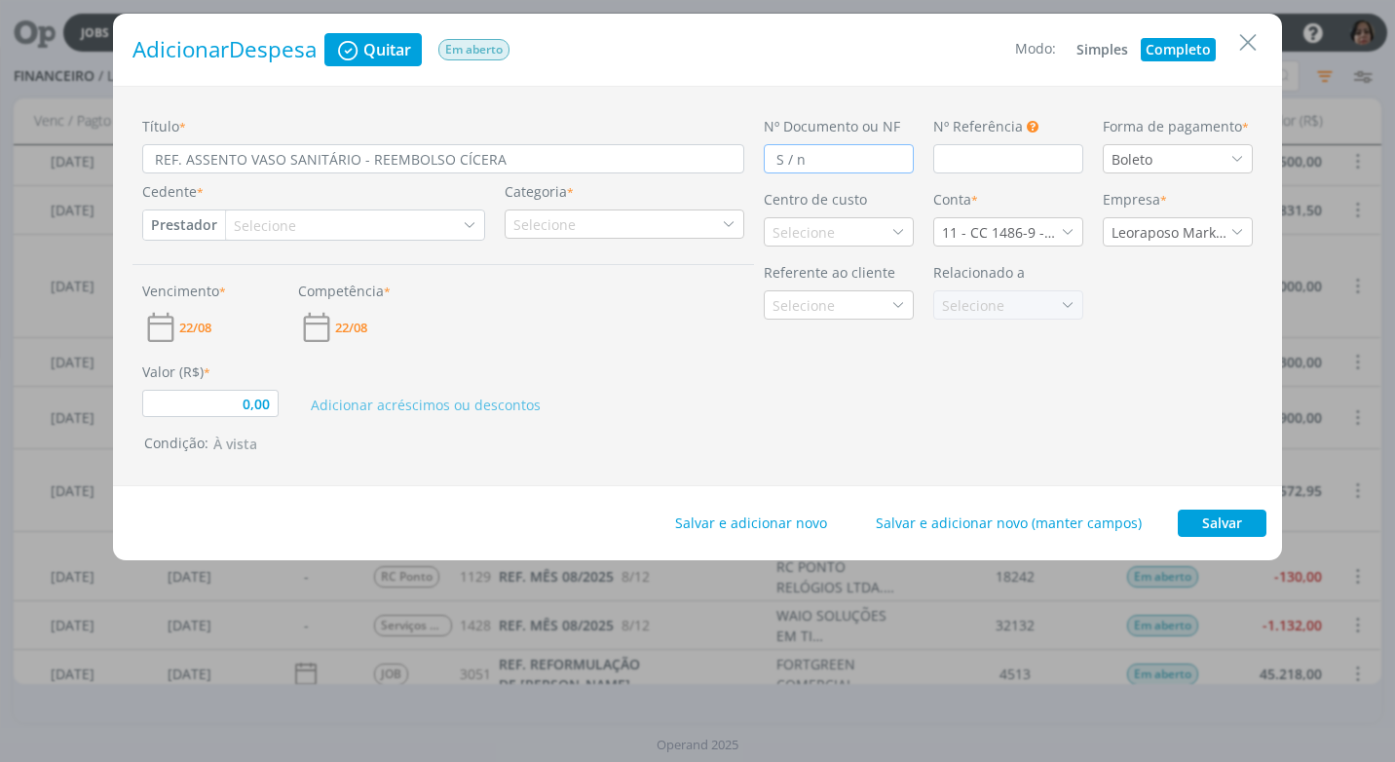
type input "0,00"
type input "S /"
type input "0,00"
type input "S /N"
type input "0,00"
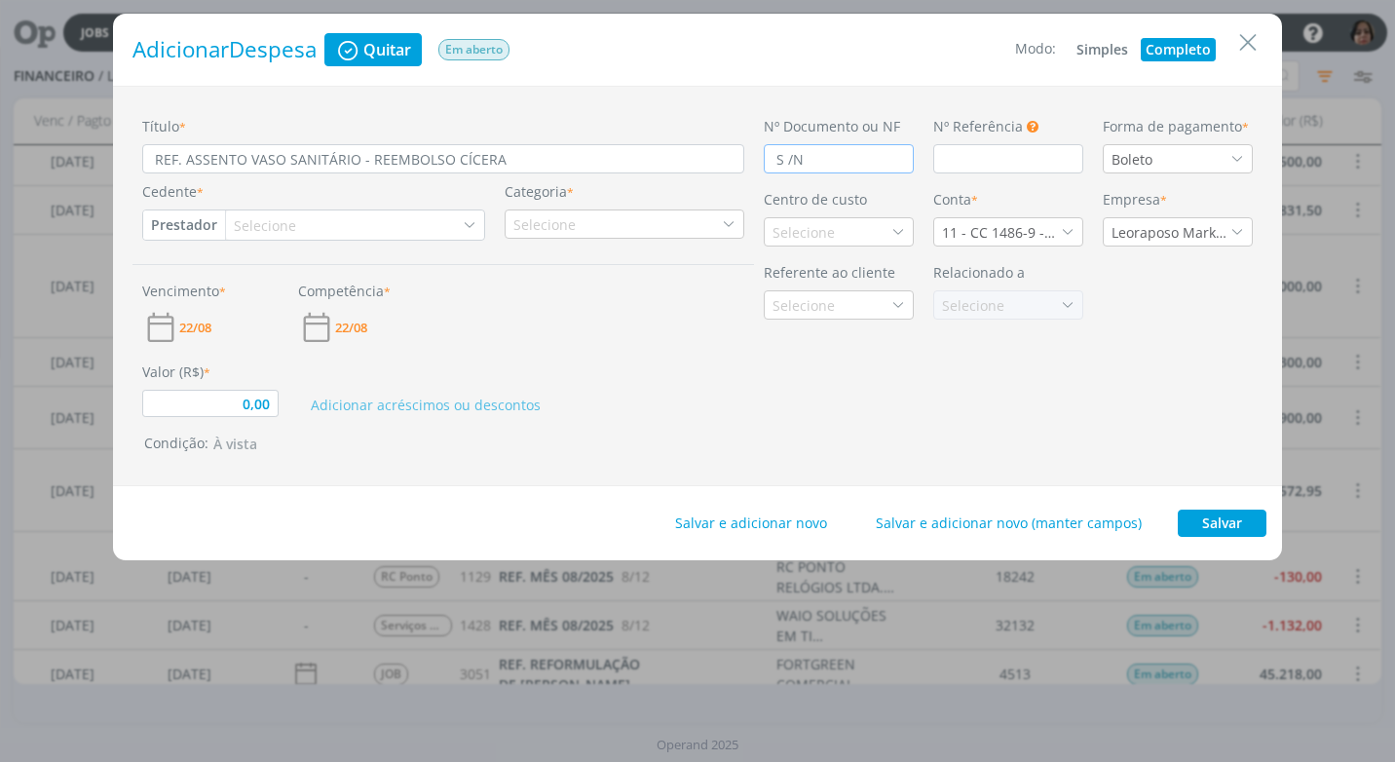
type input "S /NF"
type input "0,00"
type input "S /NF"
click at [1235, 159] on icon "dialog" at bounding box center [1237, 159] width 14 height 14
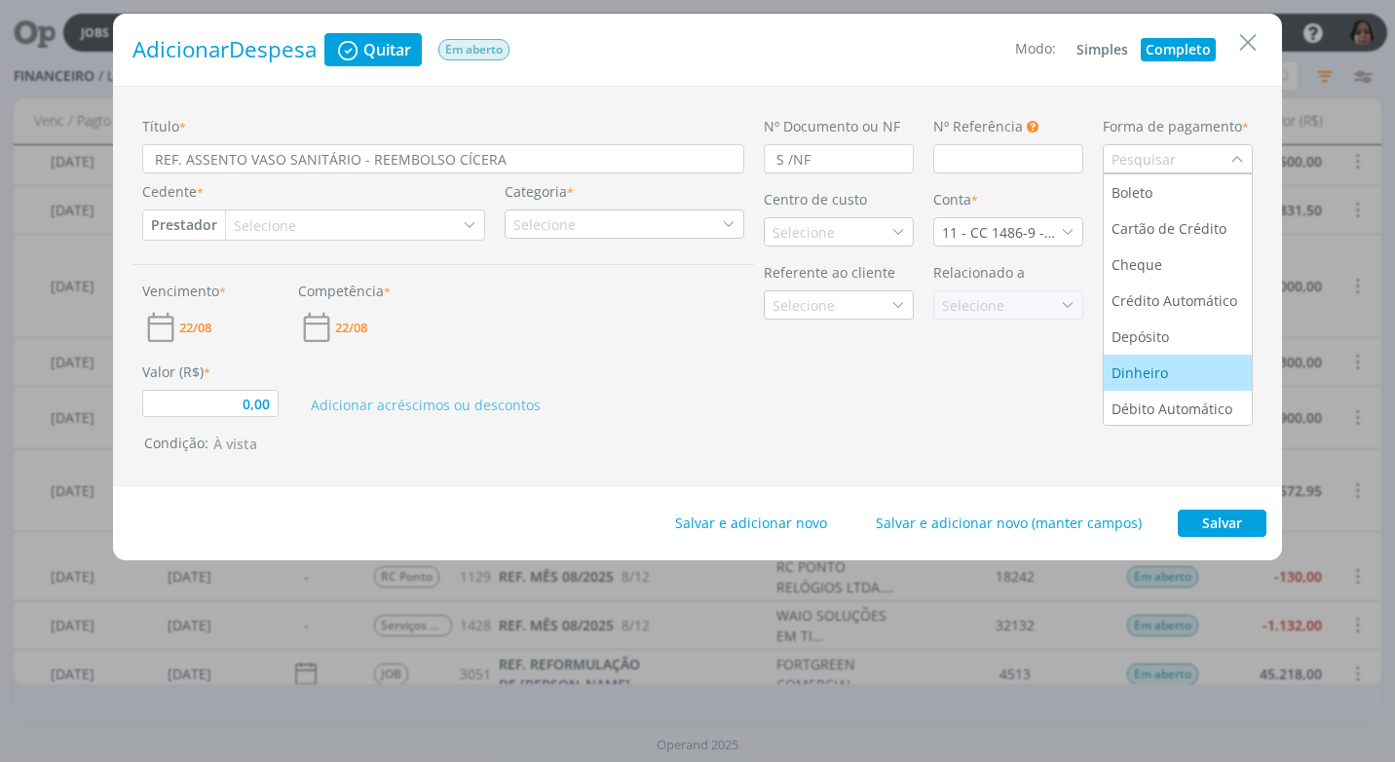
scroll to position [74, 0]
click at [1172, 367] on div "Pix" at bounding box center [1177, 370] width 132 height 20
type input "0,00"
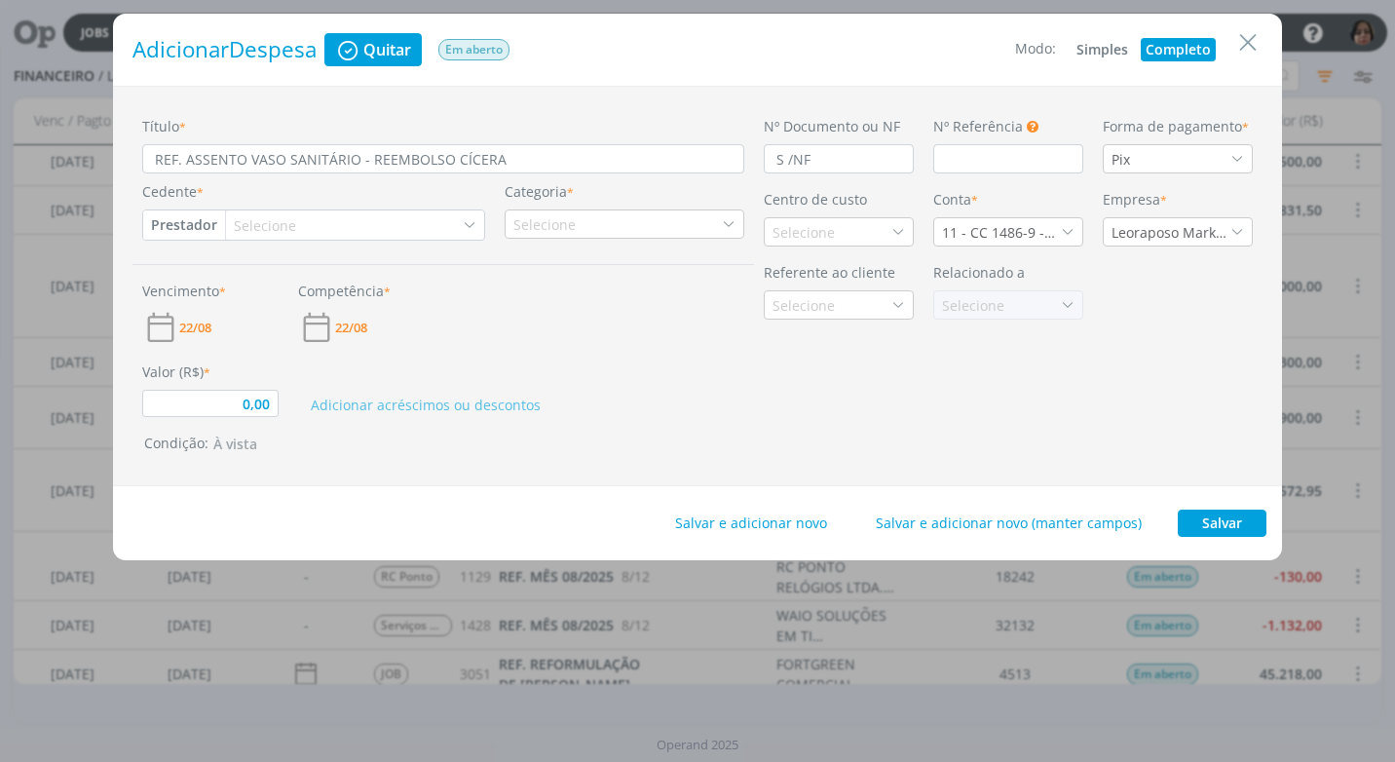
click at [258, 224] on div "Selecione" at bounding box center [267, 225] width 66 height 20
click at [205, 224] on button "Prestador" at bounding box center [184, 224] width 82 height 29
type input "CICE"
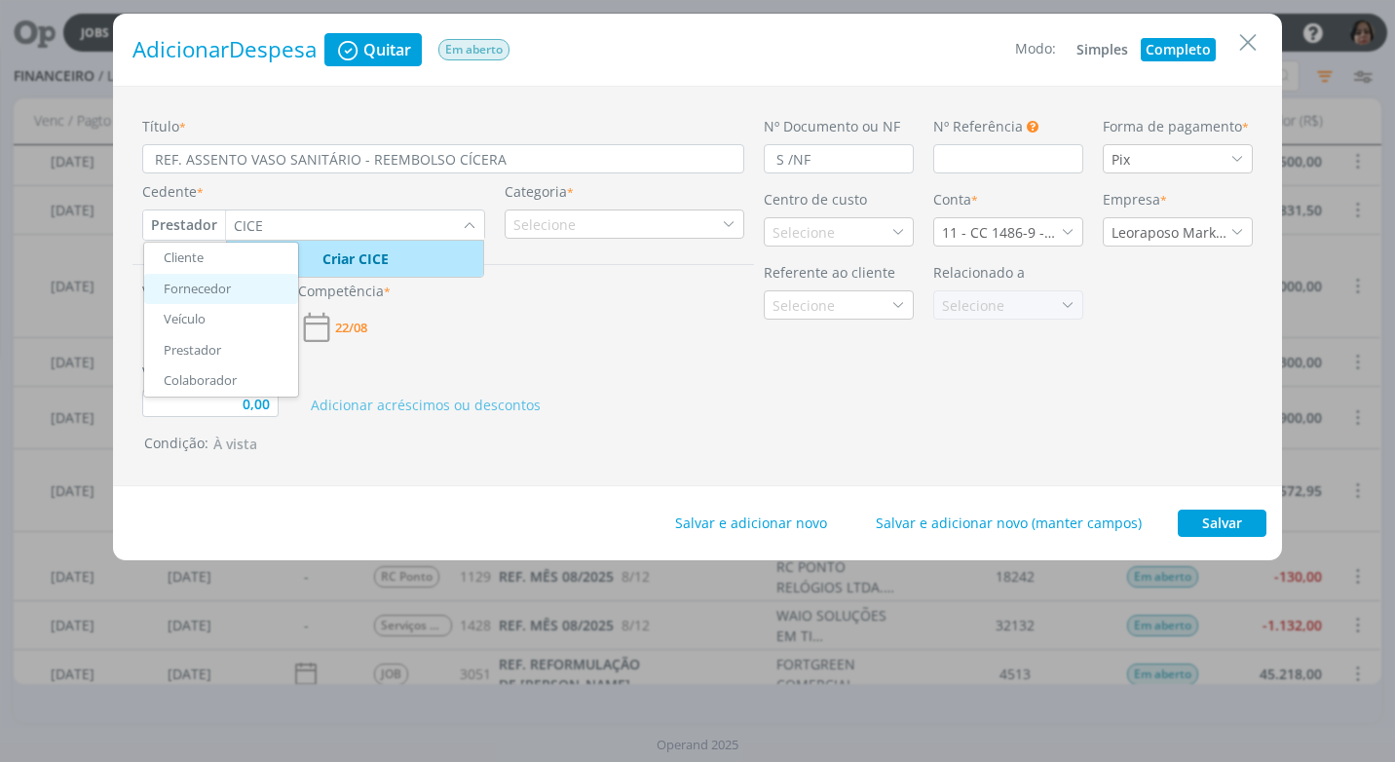
click at [207, 287] on link "Fornecedor" at bounding box center [221, 289] width 154 height 31
type input "0,00"
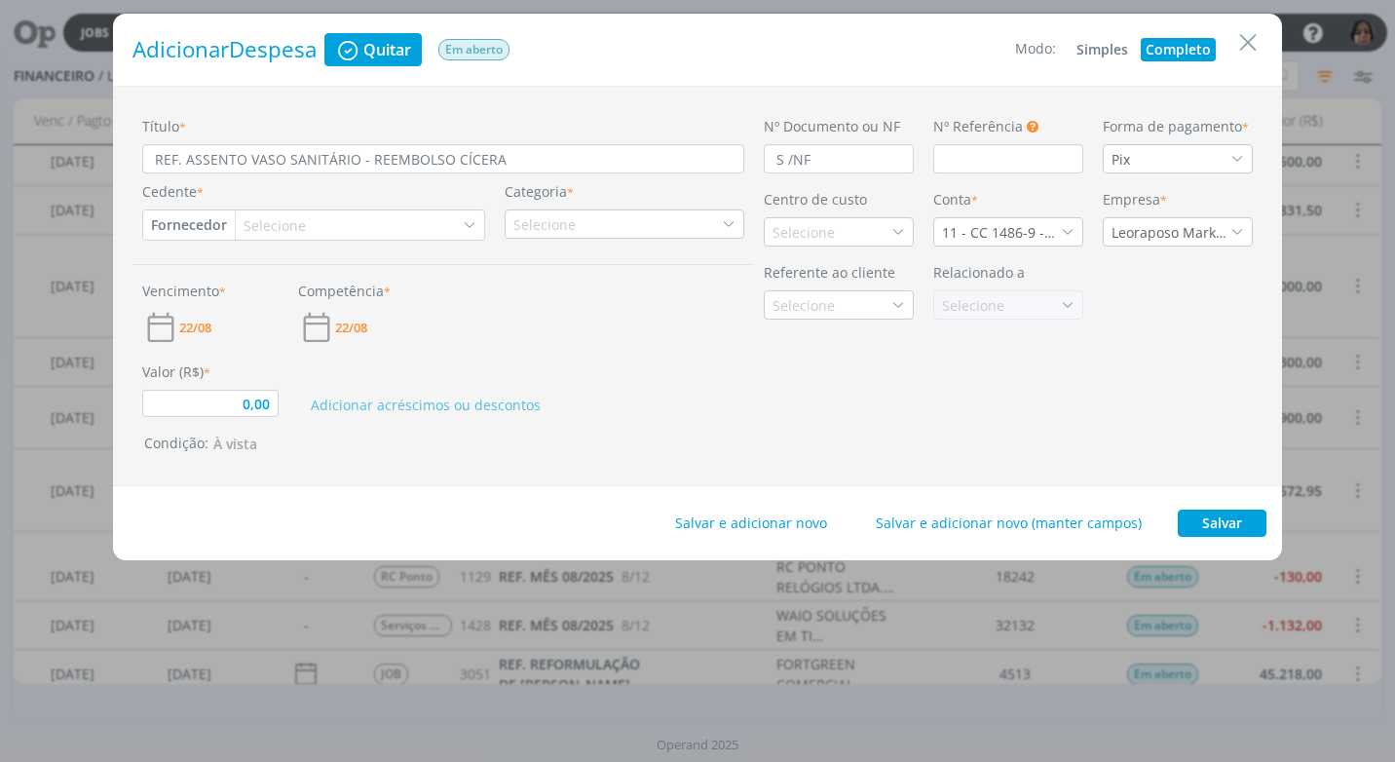
click at [269, 223] on div "Selecione" at bounding box center [276, 225] width 66 height 20
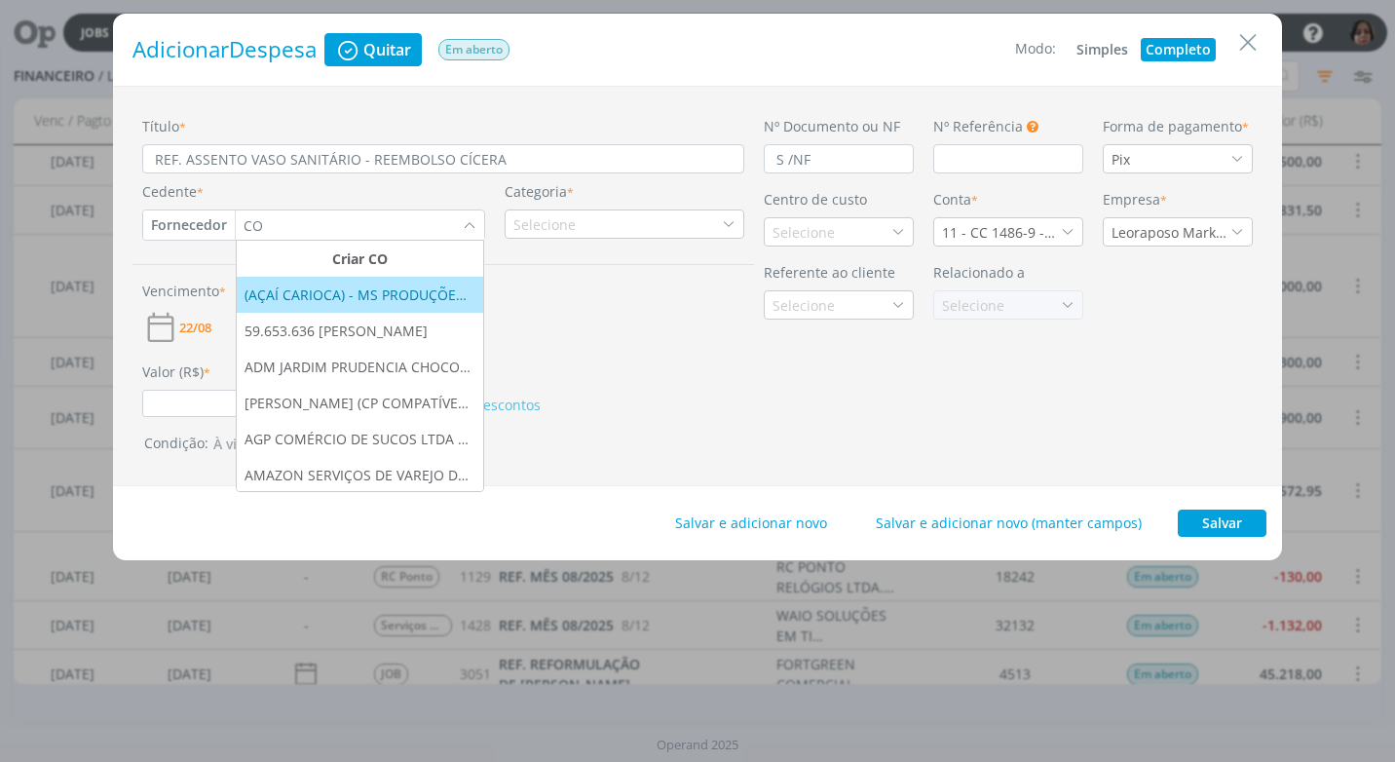
type input "C"
type input "CIC"
click at [367, 294] on div "CICERA DOS SANTOS CAIZER" at bounding box center [339, 294] width 190 height 20
type input "0,00"
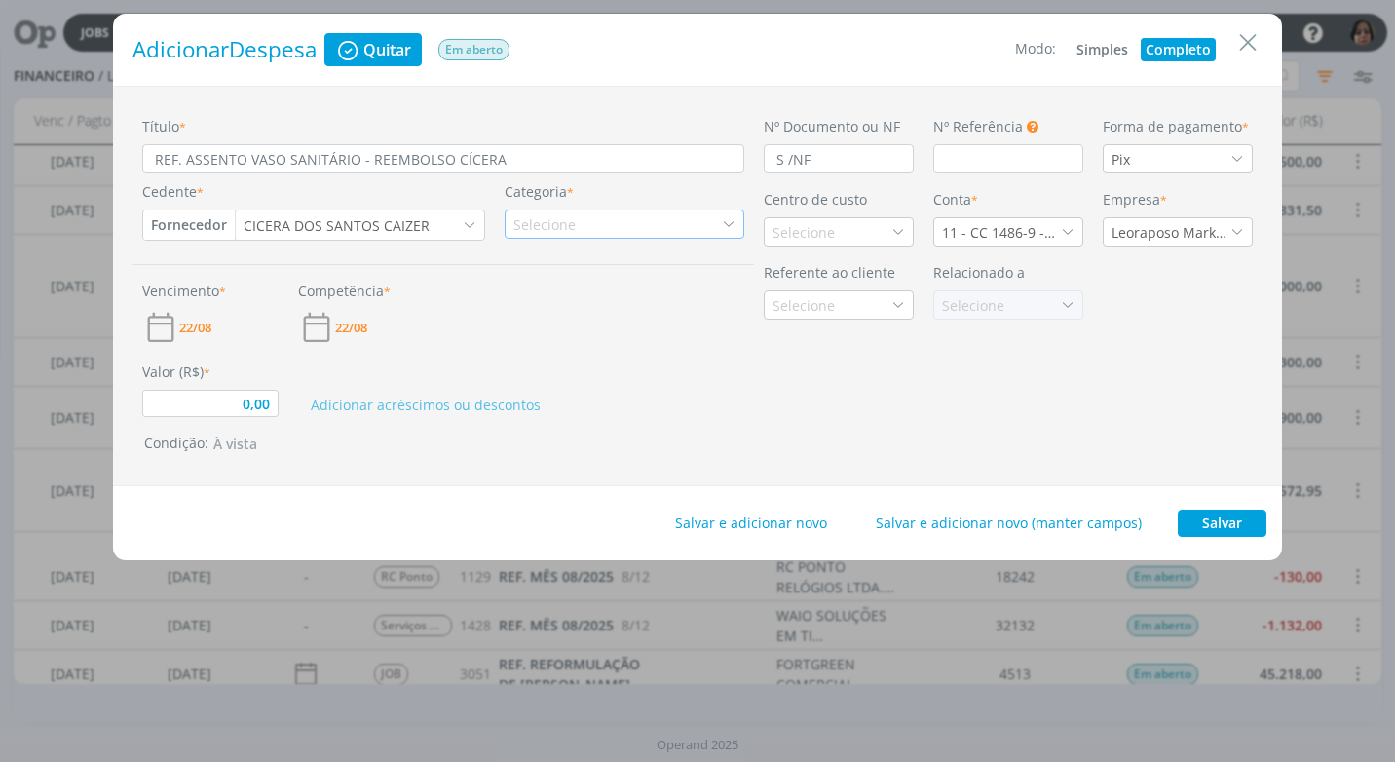
click at [732, 219] on icon "dialog" at bounding box center [729, 224] width 14 height 14
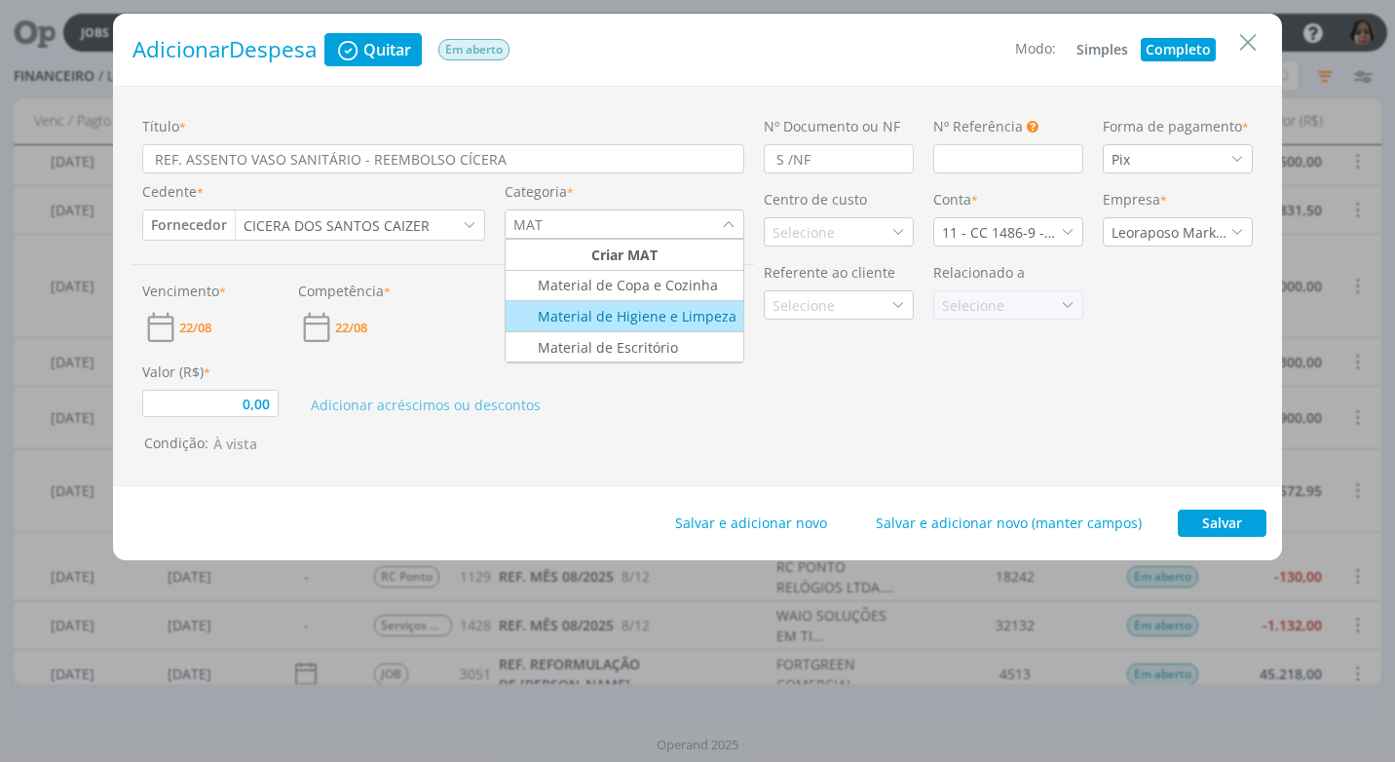
type input "MAT"
click at [704, 320] on div "Material de Higiene e Limpeza" at bounding box center [622, 316] width 228 height 20
type input "0,00"
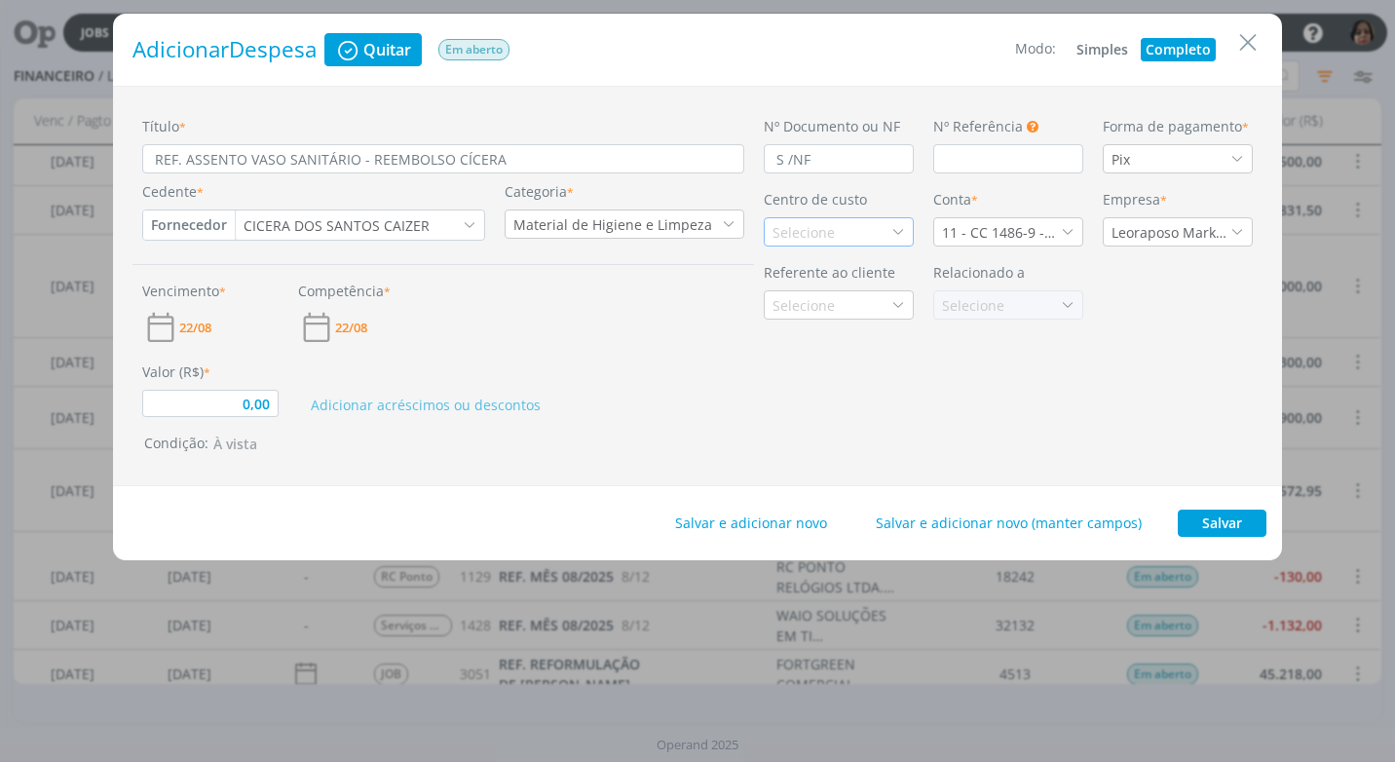
click at [897, 227] on icon "dialog" at bounding box center [898, 232] width 14 height 14
type input "RATE"
click at [827, 288] on li "Rateio" at bounding box center [838, 301] width 148 height 36
click at [1067, 232] on icon "dialog" at bounding box center [1068, 232] width 14 height 14
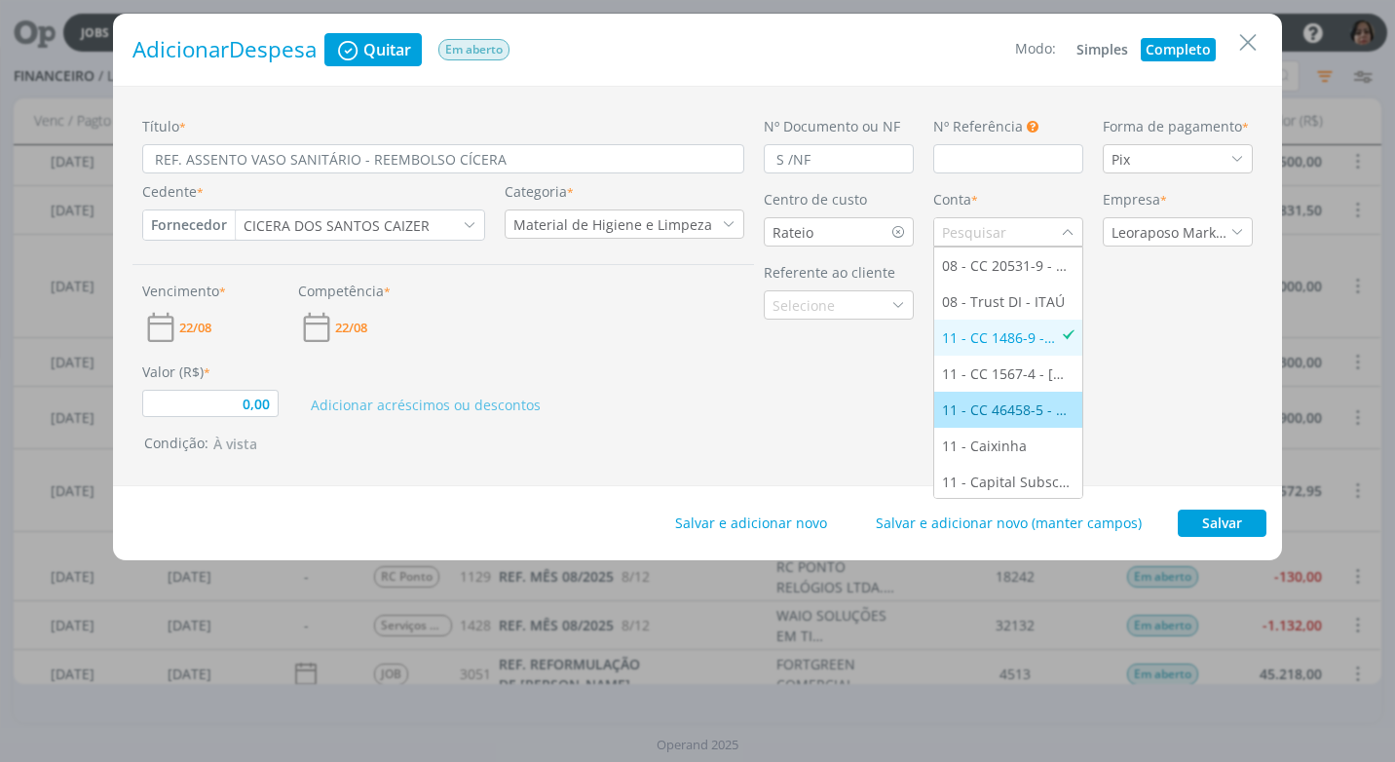
click at [1039, 411] on div "11 - CC 46458-5 - [GEOGRAPHIC_DATA]" at bounding box center [1008, 409] width 132 height 20
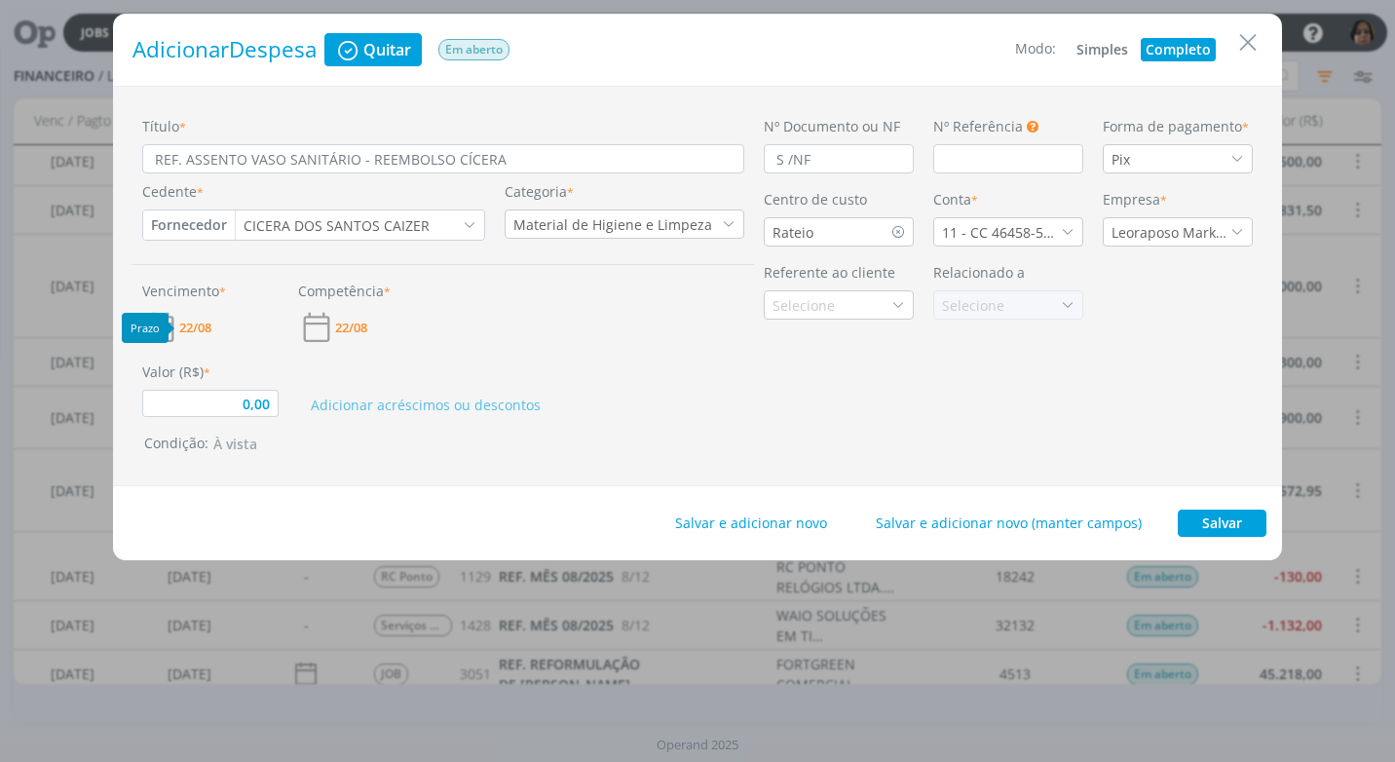
click at [200, 333] on span "22/08" at bounding box center [195, 327] width 32 height 13
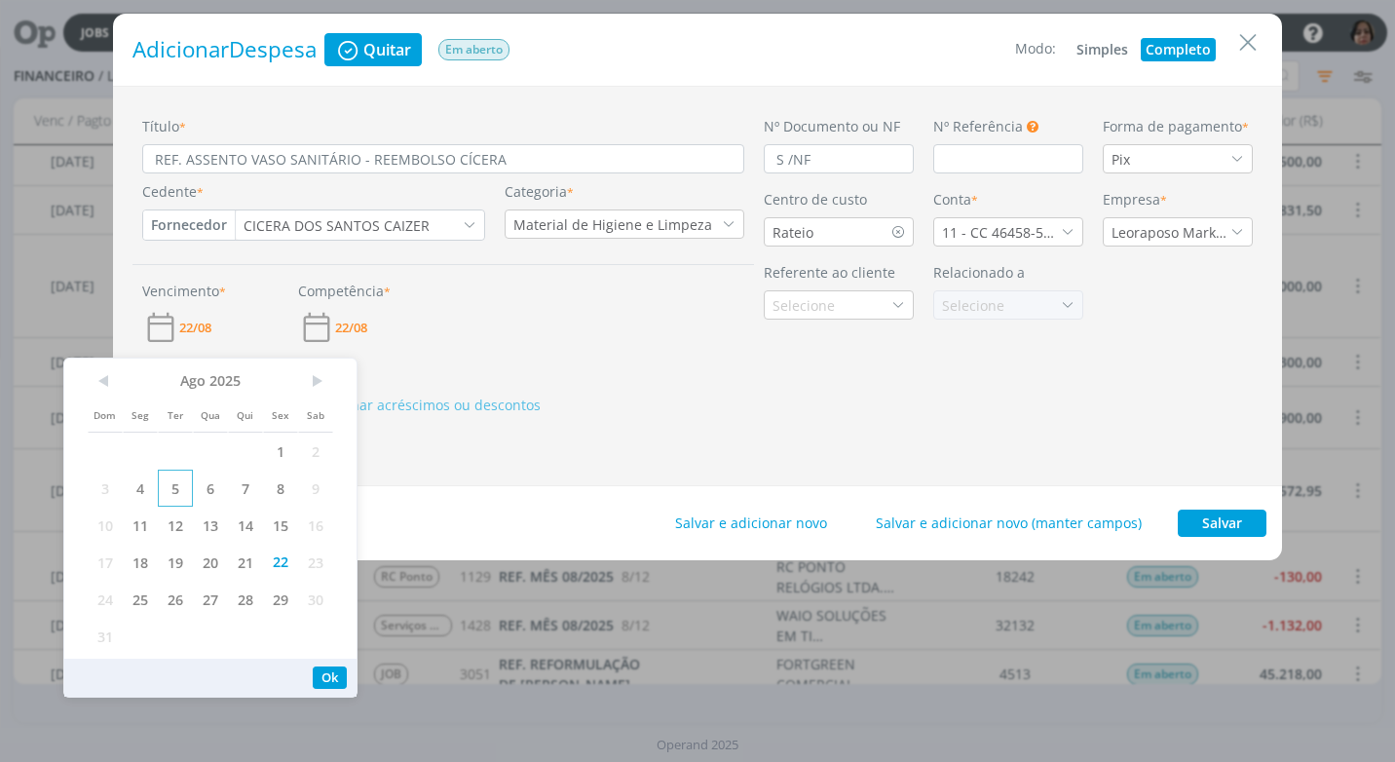
click at [172, 487] on span "5" at bounding box center [175, 487] width 35 height 37
click at [322, 377] on span ">" at bounding box center [315, 380] width 35 height 29
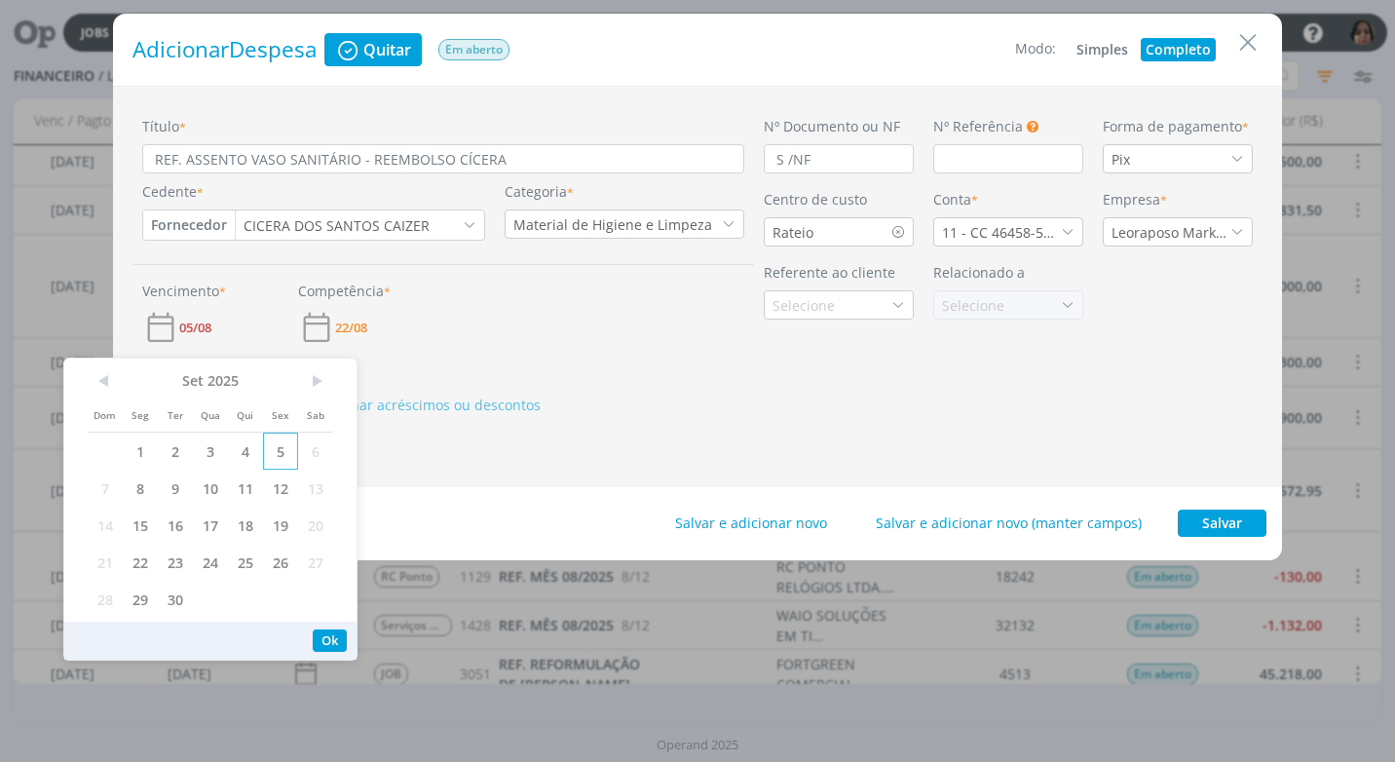
click at [285, 447] on span "5" at bounding box center [280, 450] width 35 height 37
click at [327, 634] on button "Ok" at bounding box center [330, 640] width 34 height 22
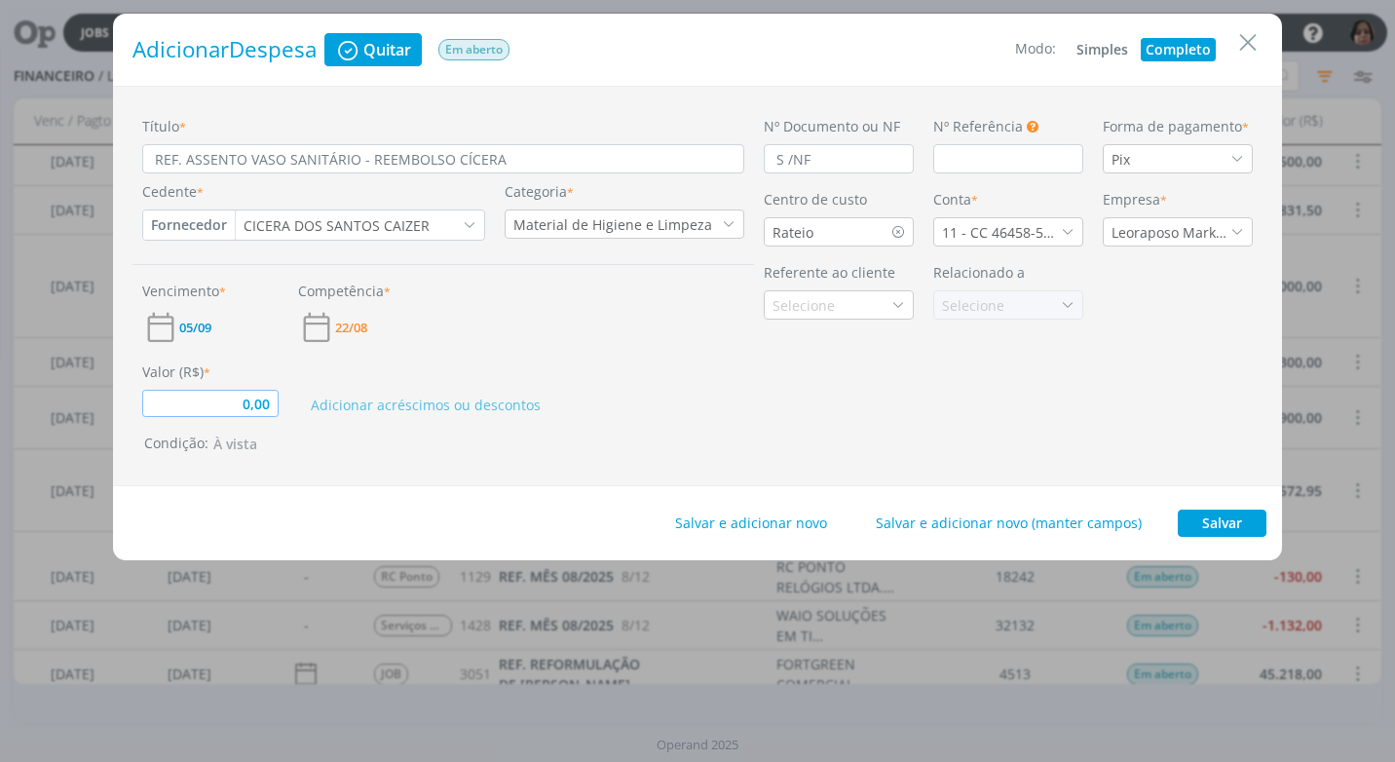
click at [239, 412] on input "0,00" at bounding box center [210, 403] width 136 height 27
type input "60,00"
click at [731, 226] on icon "dialog" at bounding box center [729, 224] width 14 height 14
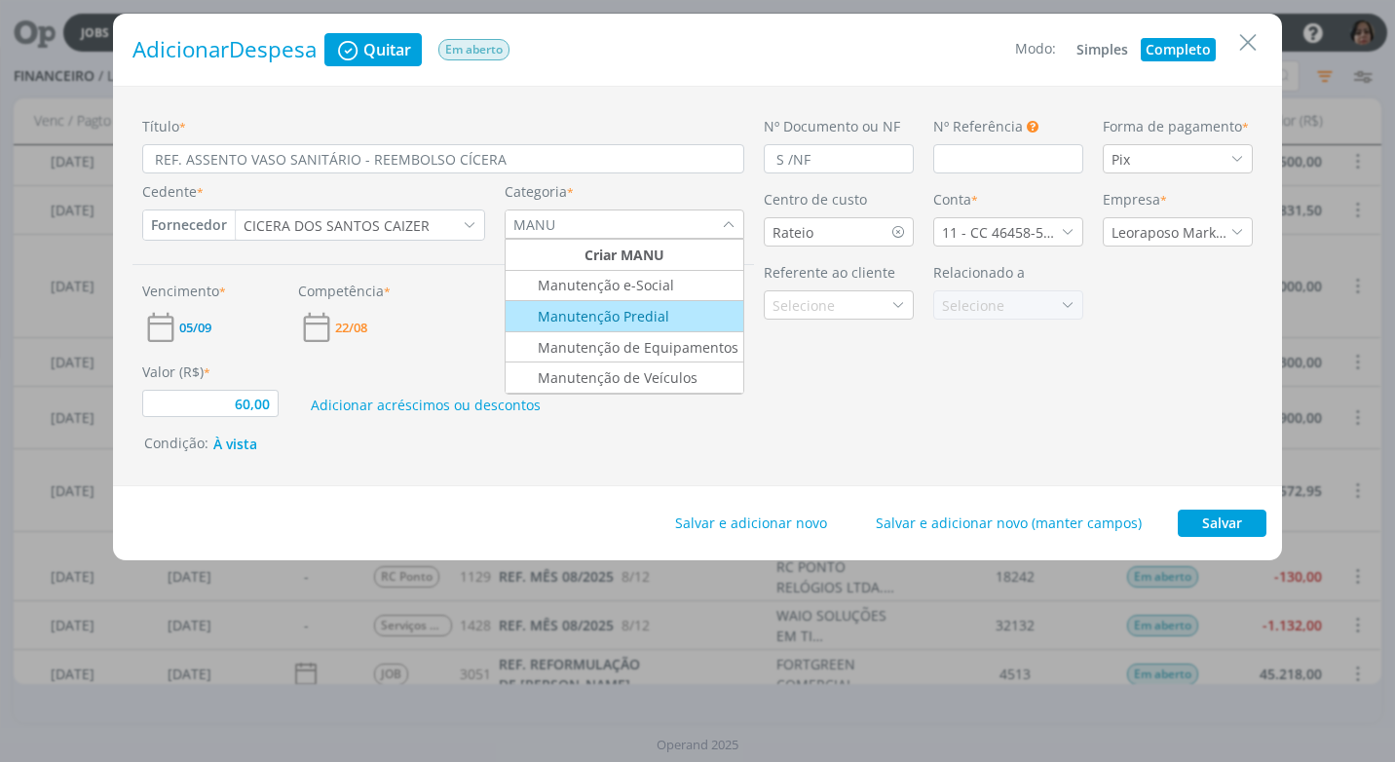
type input "MANU"
click at [664, 317] on div "Manutenção Predial" at bounding box center [588, 316] width 161 height 20
type input "60,00"
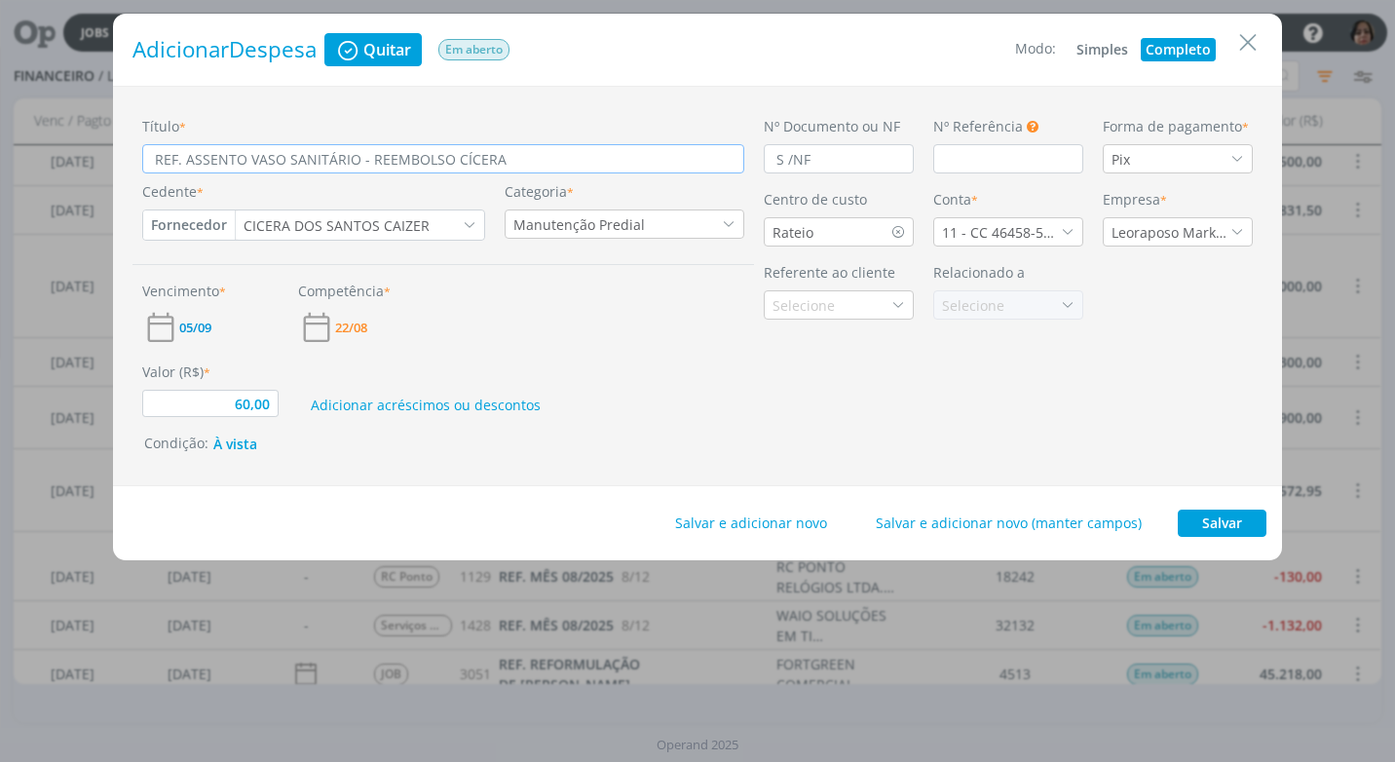
drag, startPoint x: 355, startPoint y: 158, endPoint x: 355, endPoint y: 201, distance: 42.8
click at [355, 160] on input "REF. ASSENTO VASO SANITÁRIO - REEMBOLSO CÍCERA" at bounding box center [443, 158] width 602 height 29
type input "REF. ASSENTO VASO SANITÁRIO - REEMBOLSO CÍCERA"
type input "60,00"
type input "REF. ASSENTO VASO SANITÁRIO - - REEMBOLSO CÍCERA"
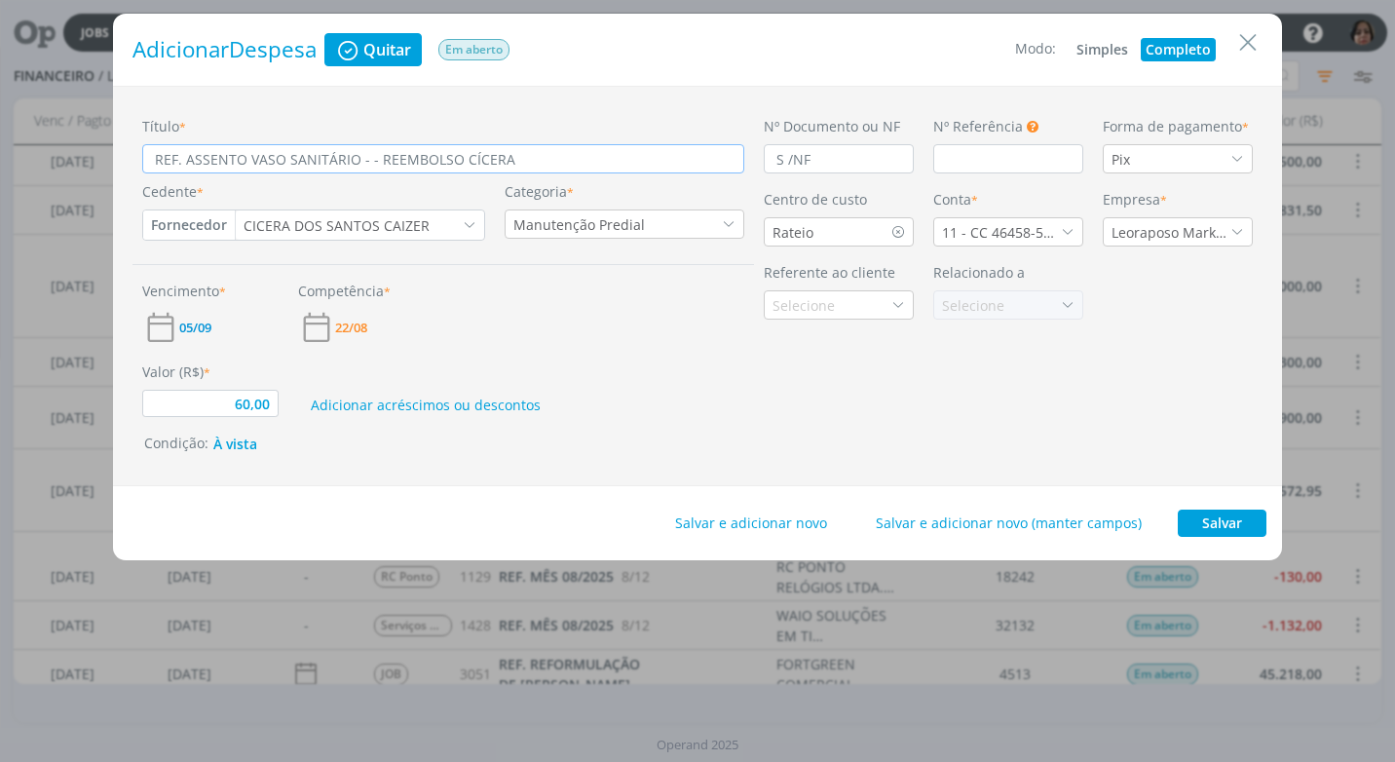
type input "60,00"
type input "REF. ASSENTO VASO SANITÁRIO - - REEMBOLSO CÍCERA"
type input "60,00"
type input "REF. ASSENTO VASO SANITÁRIO - B - REEMBOLSO CÍCERA"
type input "60,00"
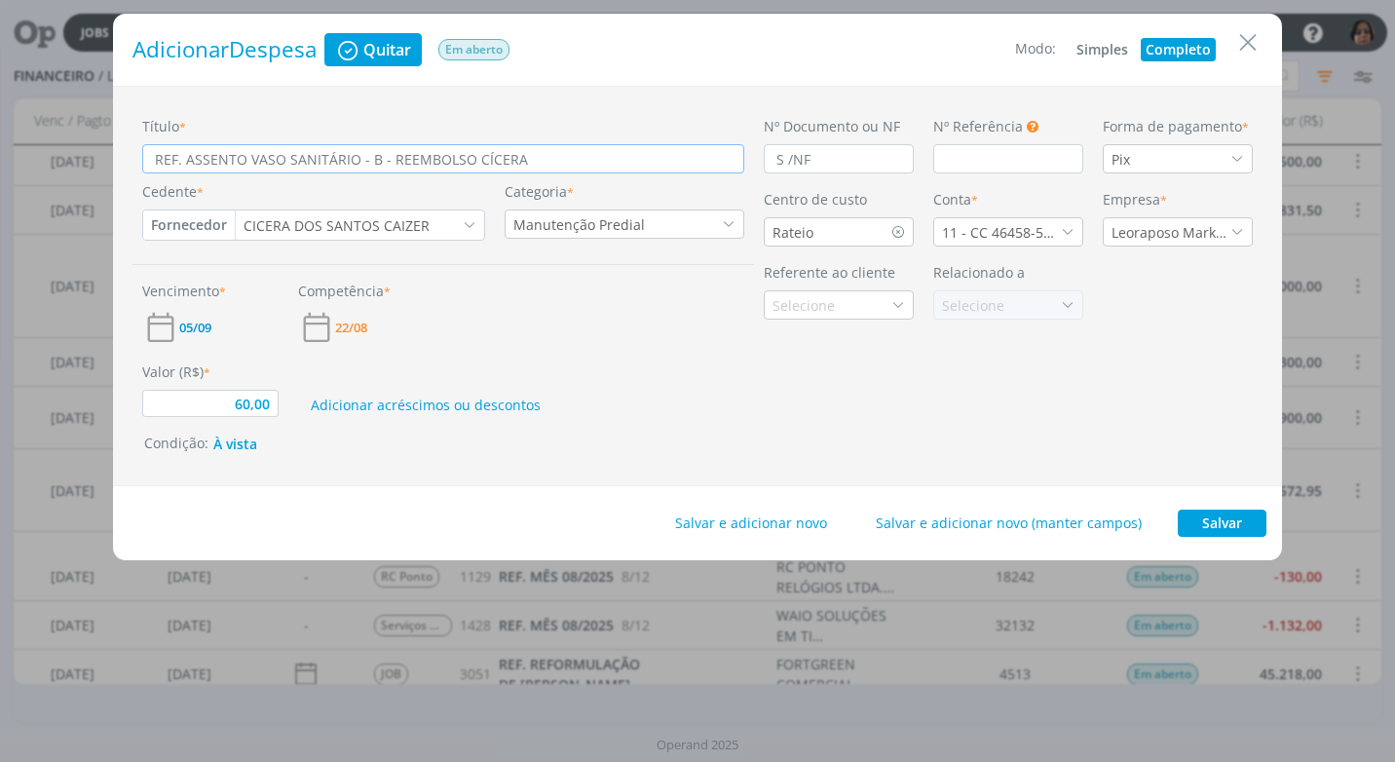
type input "REF. ASSENTO VASO SANITÁRIO - BA - REEMBOLSO CÍCERA"
type input "60,00"
type input "REF. ASSENTO VASO SANITÁRIO - BAN - REEMBOLSO CÍCERA"
type input "60,00"
type input "REF. ASSENTO VASO SANITÁRIO - BANE - REEMBOLSO CÍCERA"
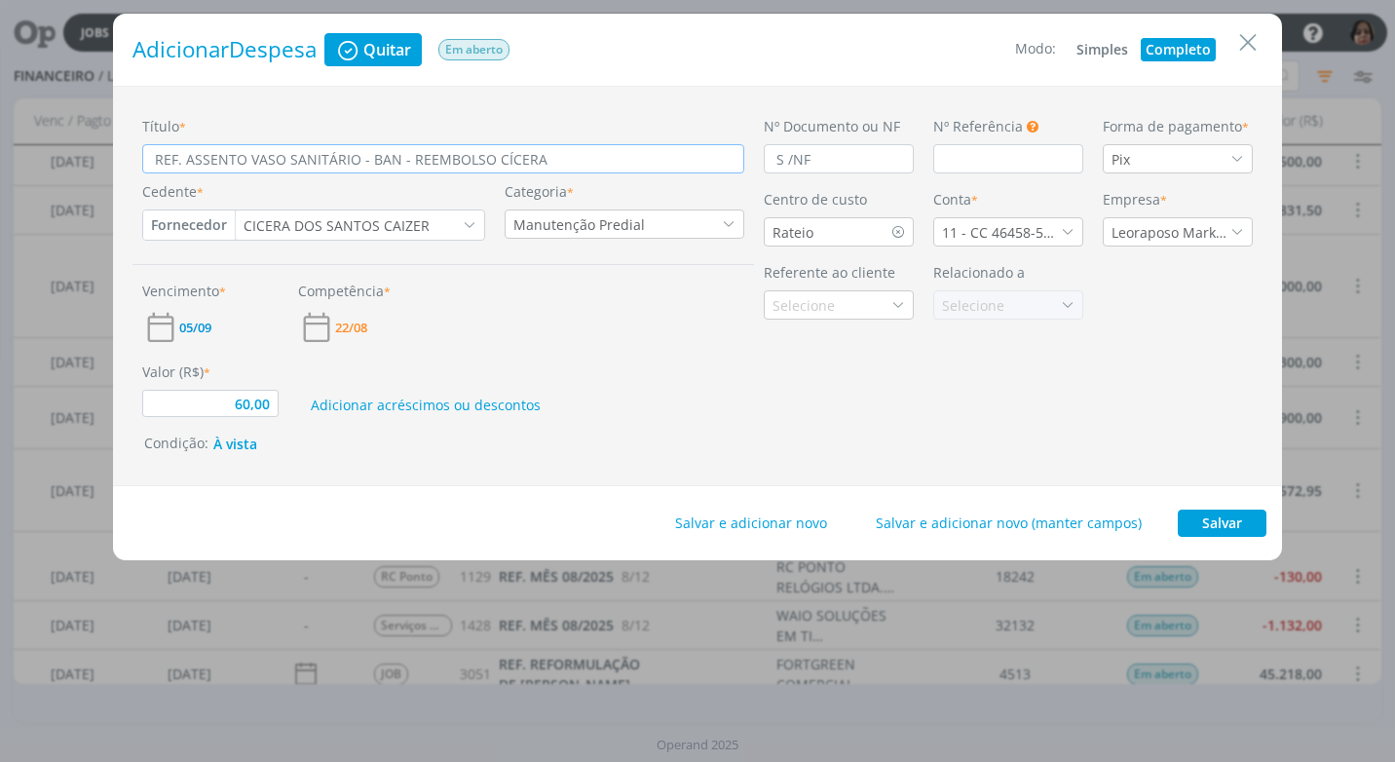
type input "60,00"
type input "REF. ASSENTO VASO SANITÁRIO - BAN - REEMBOLSO CÍCERA"
type input "60,00"
type input "REF. ASSENTO VASO SANITÁRIO - BANH - REEMBOLSO CÍCERA"
type input "60,00"
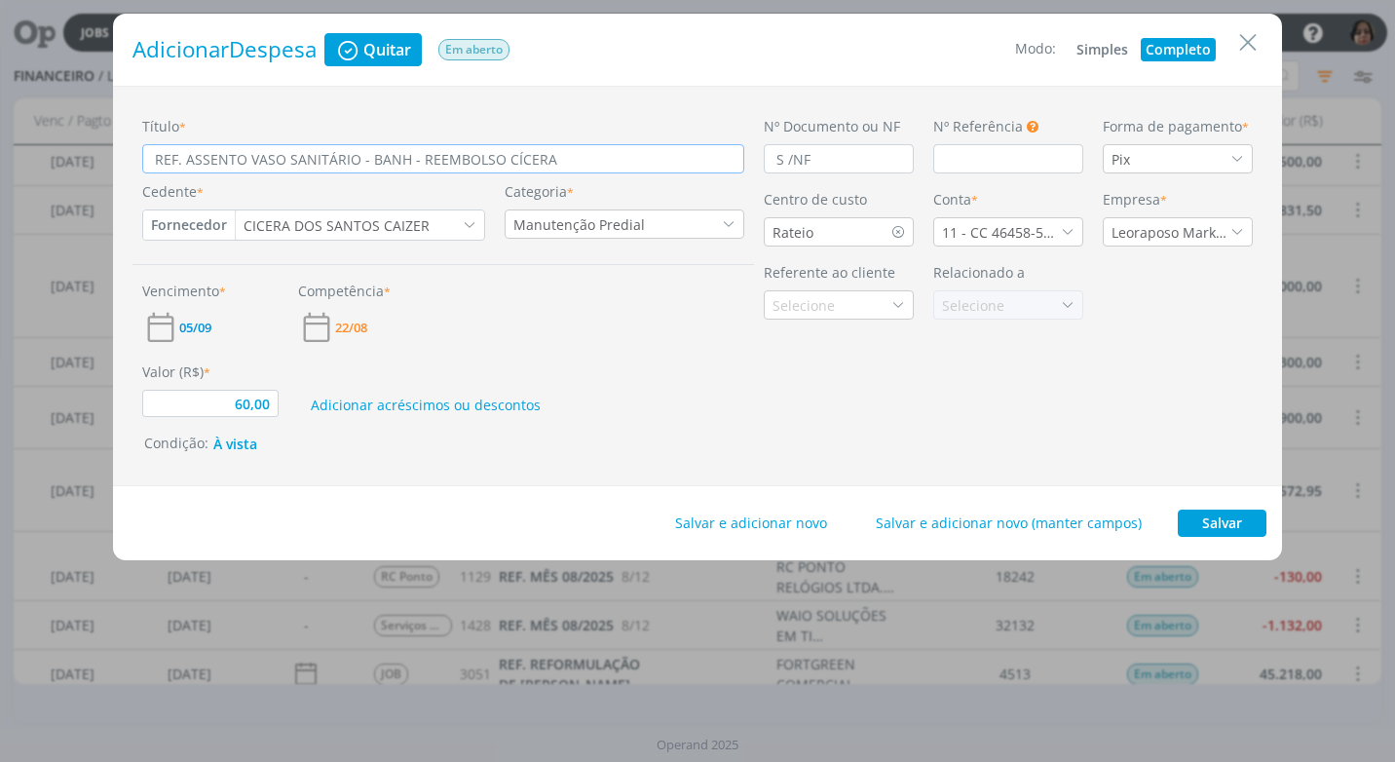
type input "REF. ASSENTO VASO SANITÁRIO - BANHE - REEMBOLSO CÍCERA"
type input "60,00"
type input "REF. ASSENTO VASO SANITÁRIO - [GEOGRAPHIC_DATA] - REEMBOLSO CÍCERA"
type input "60,00"
type input "REF. ASSENTO VASO SANITÁRIO - [GEOGRAPHIC_DATA] - REEMBOLSO CÍCERA"
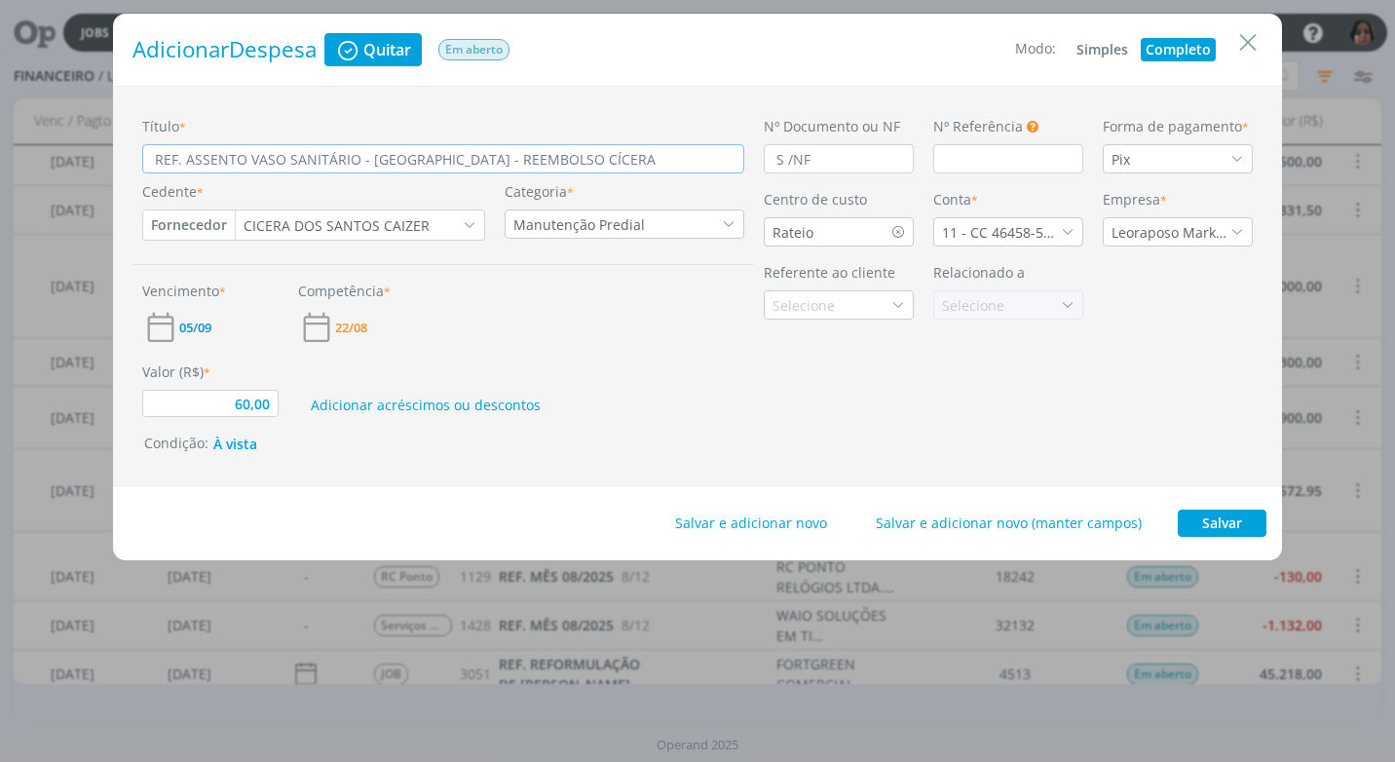
type input "60,00"
type input "REF. ASSENTO VASO SANITÁRIO - BANHEIRO - REEMBOLSO CÍCERA"
type input "60,00"
type input "REF. ASSENTO VASO SANITÁRIO - BANHEIRO - REEMBOLSO CÍCERA"
type input "60,00"
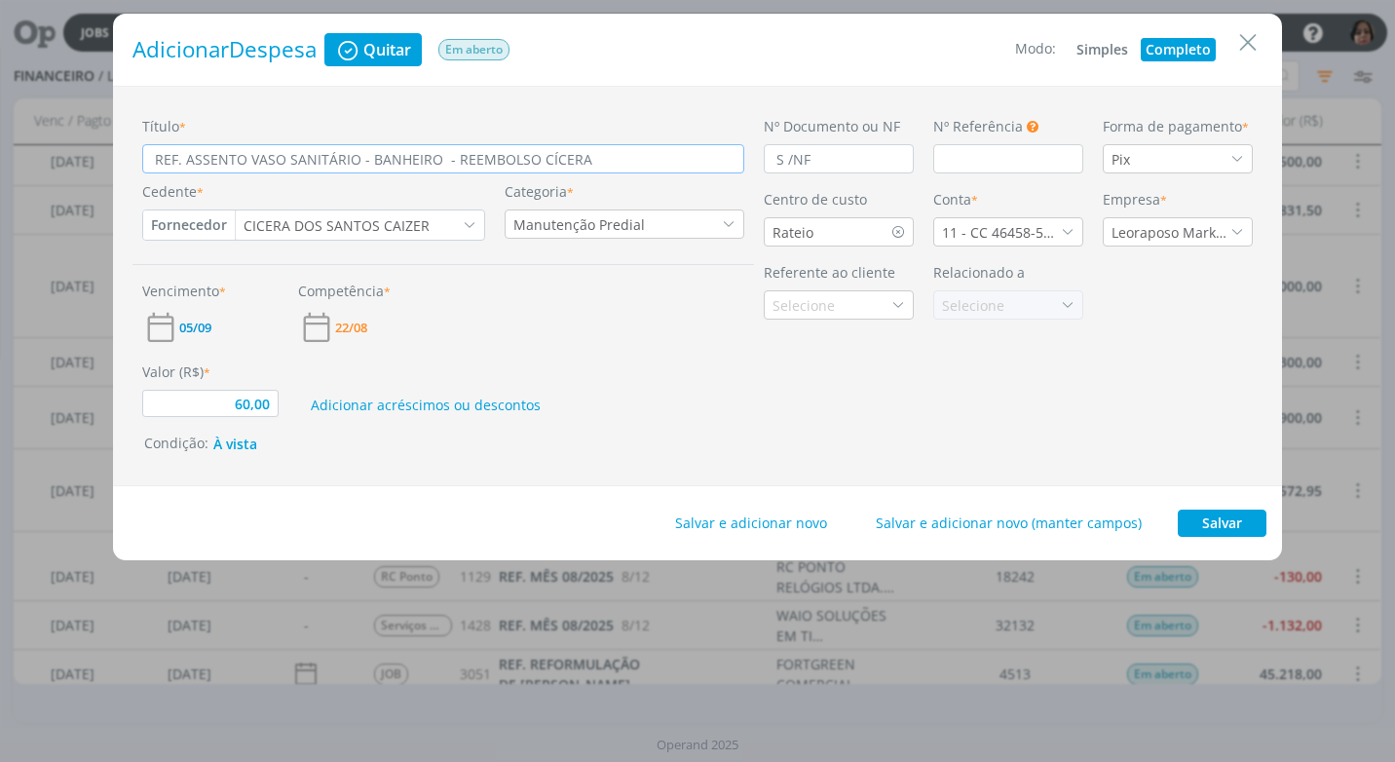
type input "REF. ASSENTO VASO SANITÁRIO - BANHEIRO F - REEMBOLSO CÍCERA"
type input "60,00"
type input "REF. ASSENTO VASO SANITÁRIO - BANHEIRO FE - REEMBOLSO CÍCERA"
type input "60,00"
type input "REF. ASSENTO VASO SANITÁRIO - BANHEIRO FEM - REEMBOLSO CÍCERA"
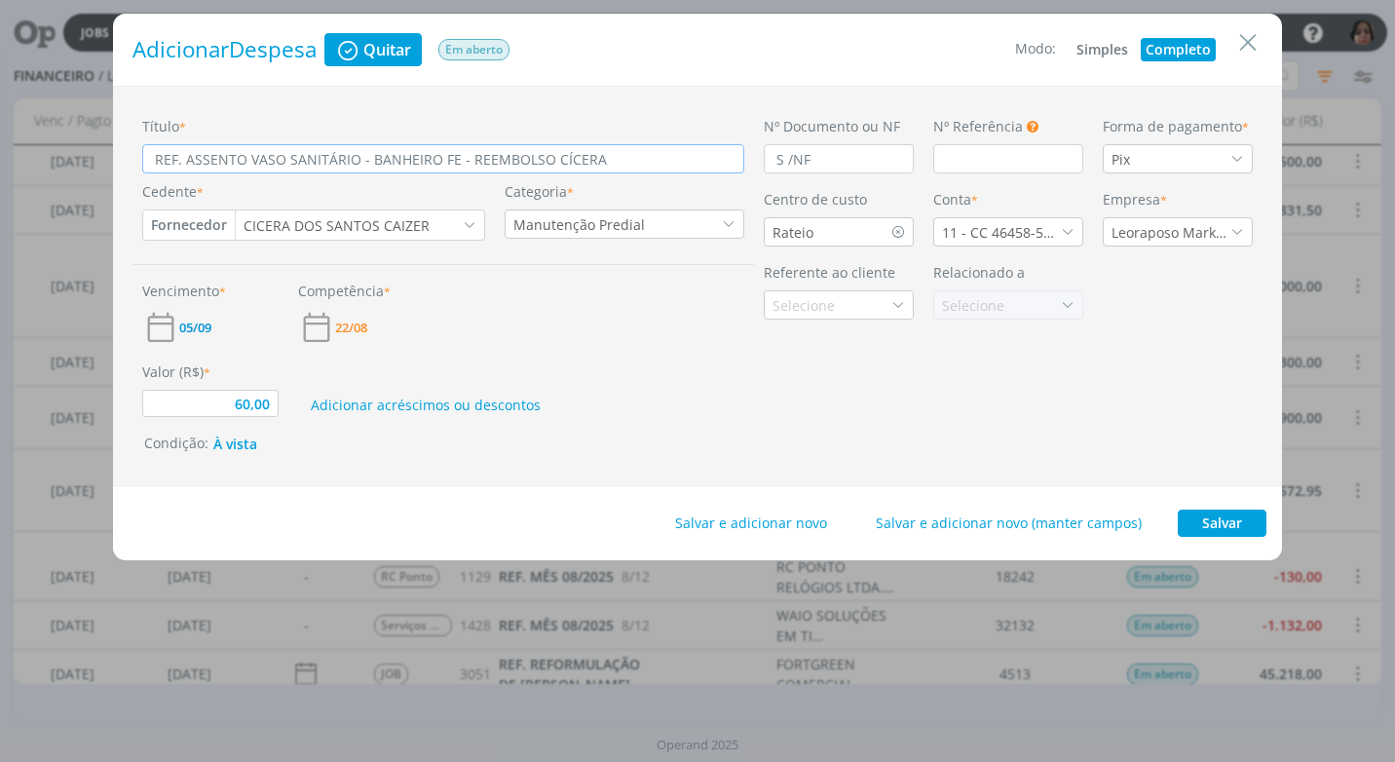
type input "60,00"
type input "REF. ASSENTO VASO SANITÁRIO - BANHEIRO FEMI - REEMBOLSO CÍCERA"
type input "60,00"
click at [1219, 529] on button "Salvar" at bounding box center [1221, 522] width 89 height 27
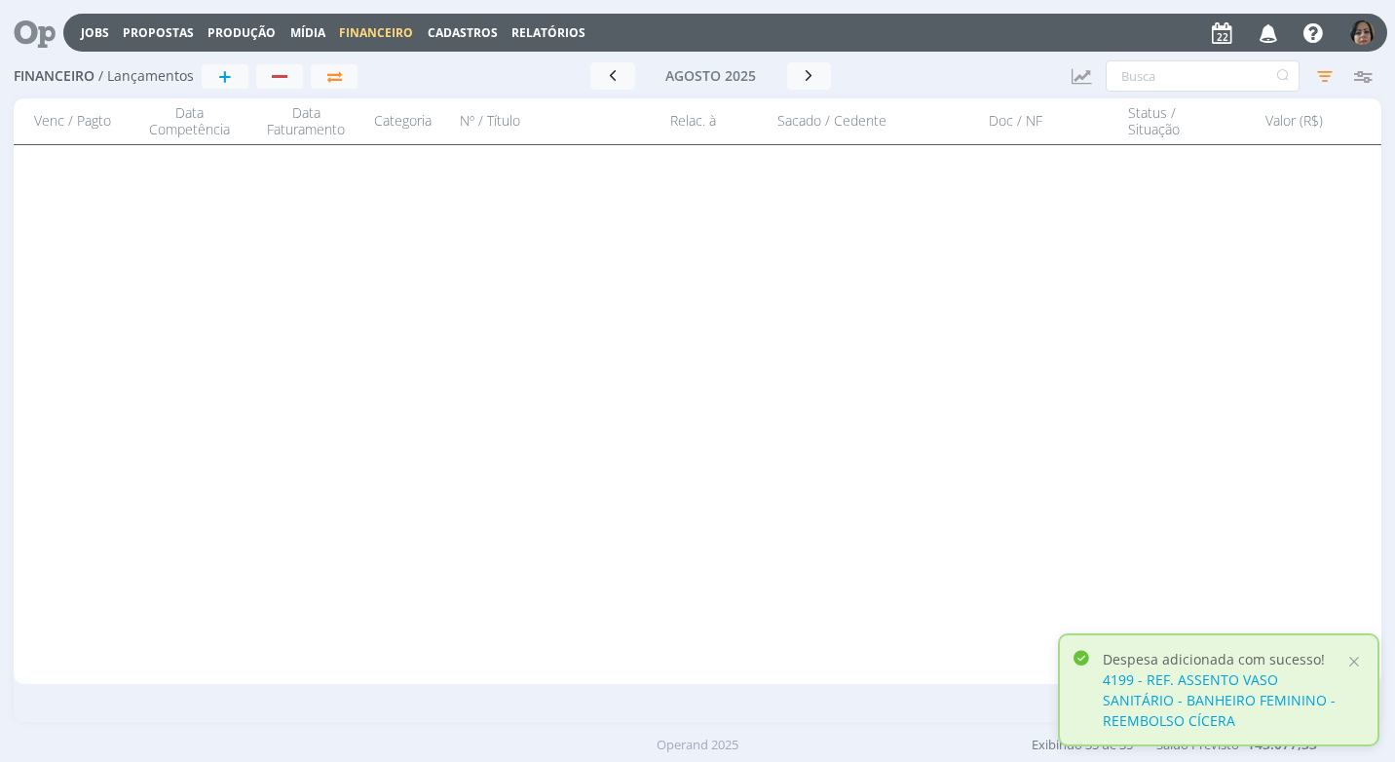
scroll to position [0, 0]
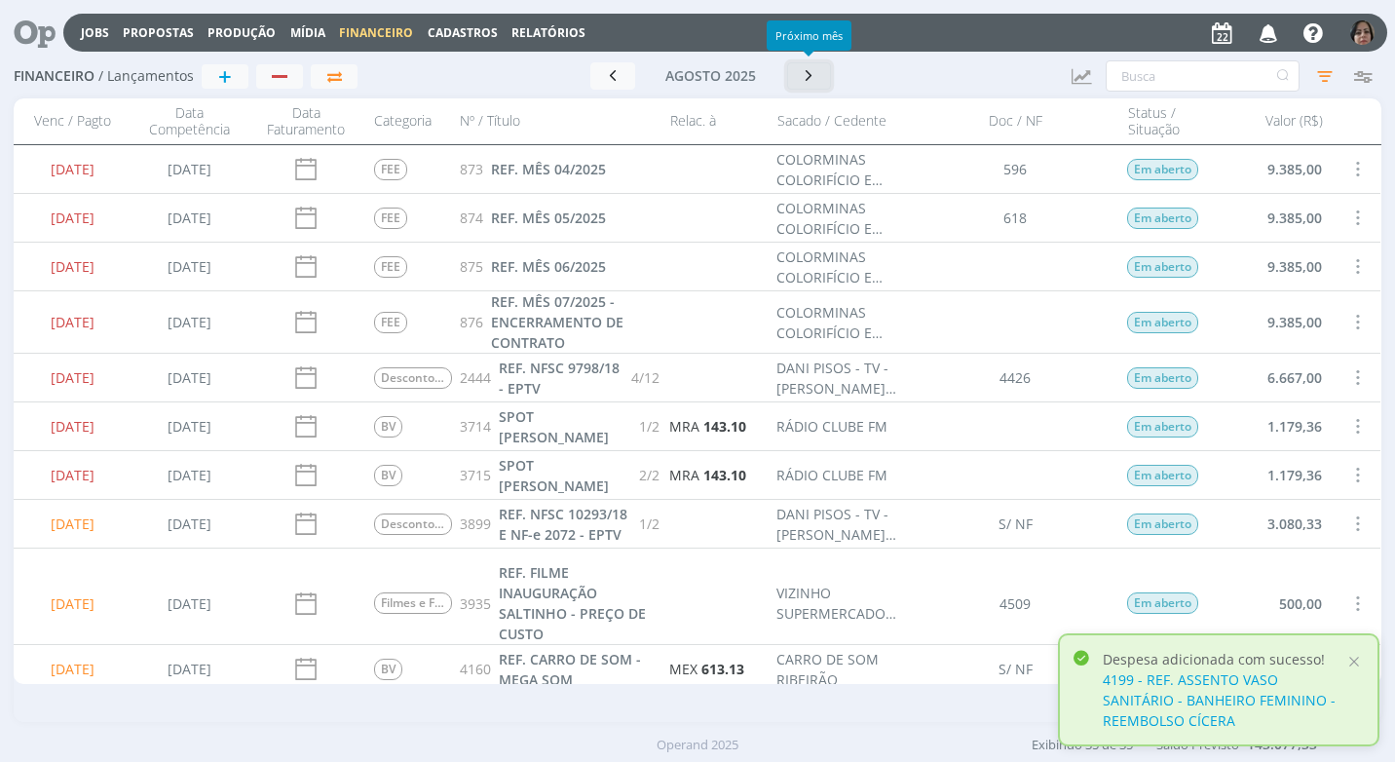
click at [810, 83] on icon "button" at bounding box center [809, 75] width 19 height 19
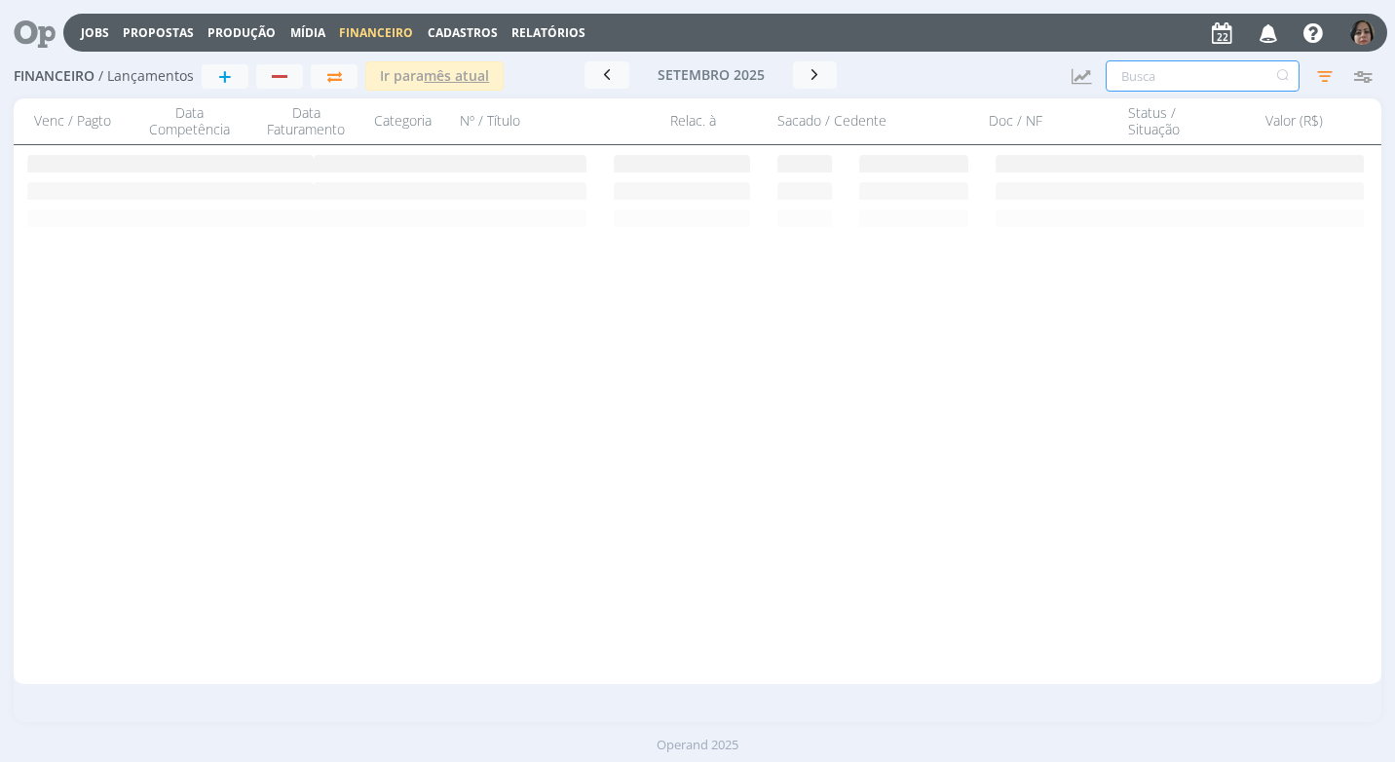
click at [1190, 88] on input "text" at bounding box center [1202, 75] width 194 height 31
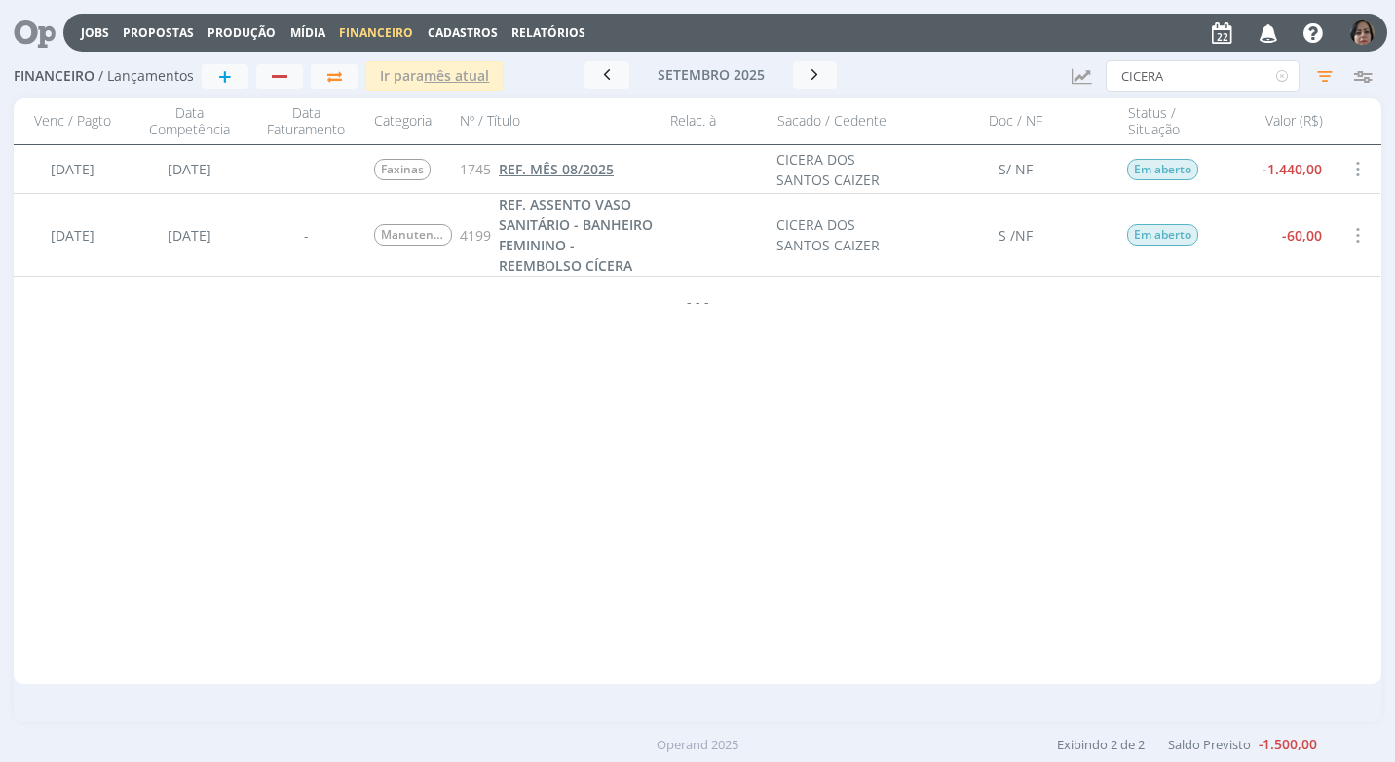
click at [575, 166] on span "REF. MÊS 08/2025" at bounding box center [556, 169] width 115 height 19
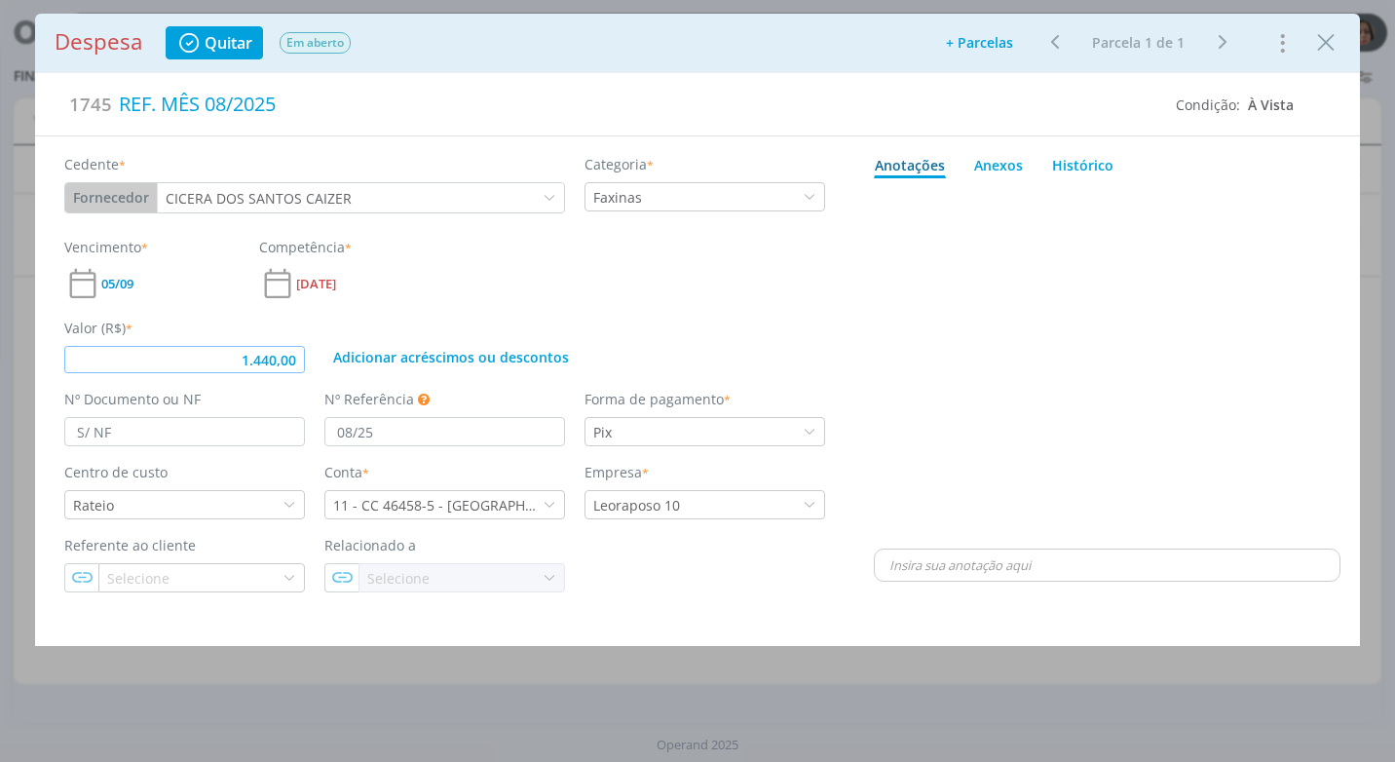
click at [304, 364] on input "1.440,00" at bounding box center [184, 359] width 241 height 27
click at [491, 316] on div "Valor (R$) * 1.260,00 Adicionar acréscimos ou descontos" at bounding box center [445, 337] width 781 height 71
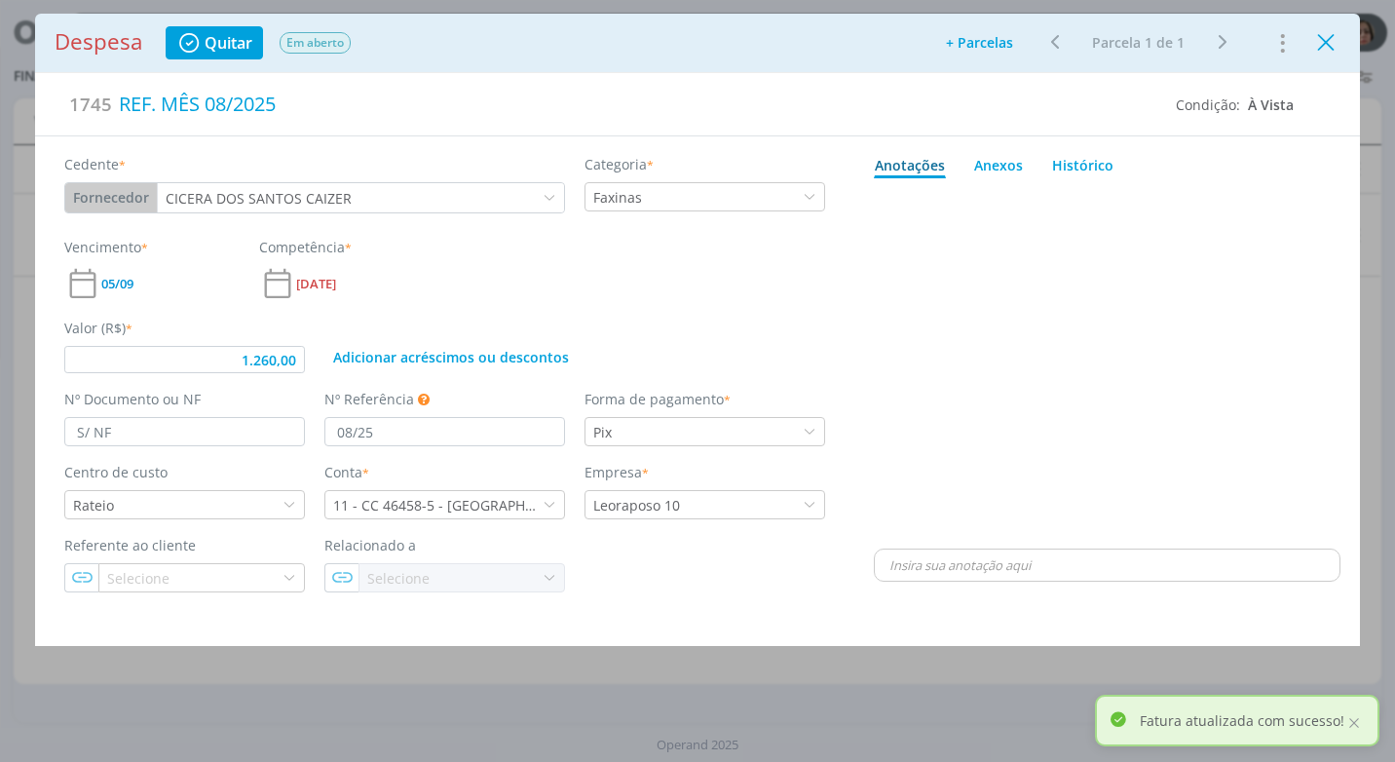
click at [1331, 51] on icon "Close" at bounding box center [1325, 42] width 29 height 29
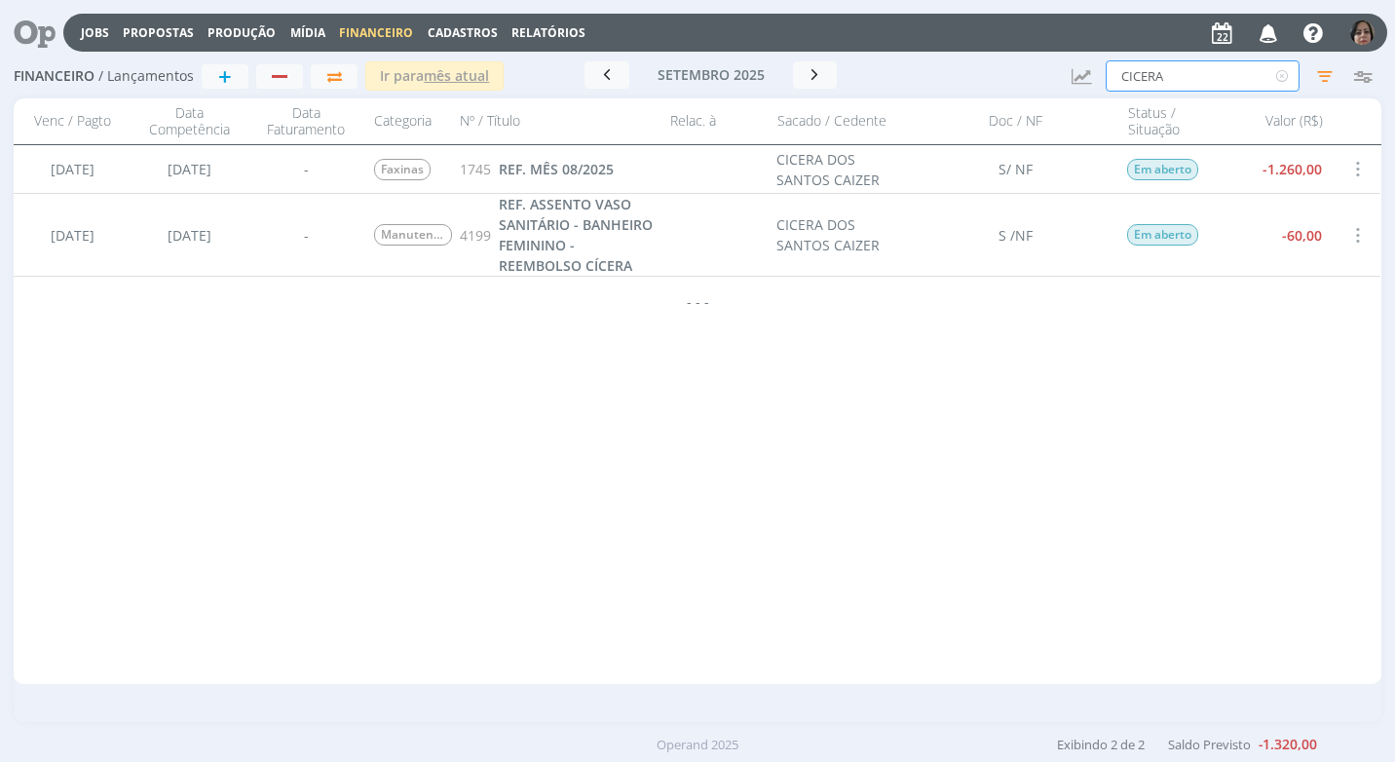
click at [1185, 87] on input "CICERA" at bounding box center [1202, 75] width 194 height 31
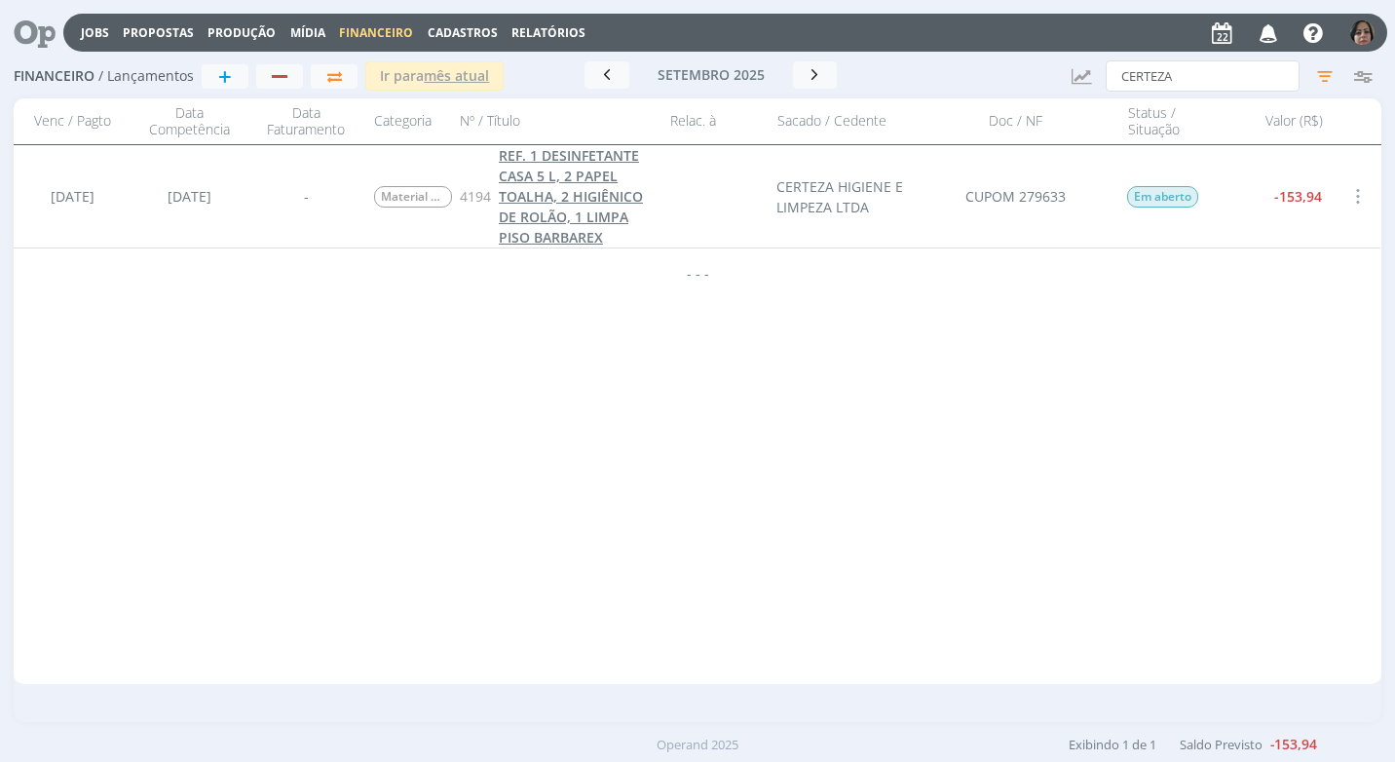
click at [527, 203] on span "REF. 1 DESINFETANTE CASA 5 L, 2 PAPEL TOALHA, 2 HIGIÊNICO DE ROLÃO, 1 LIMPA PIS…" at bounding box center [571, 196] width 144 height 100
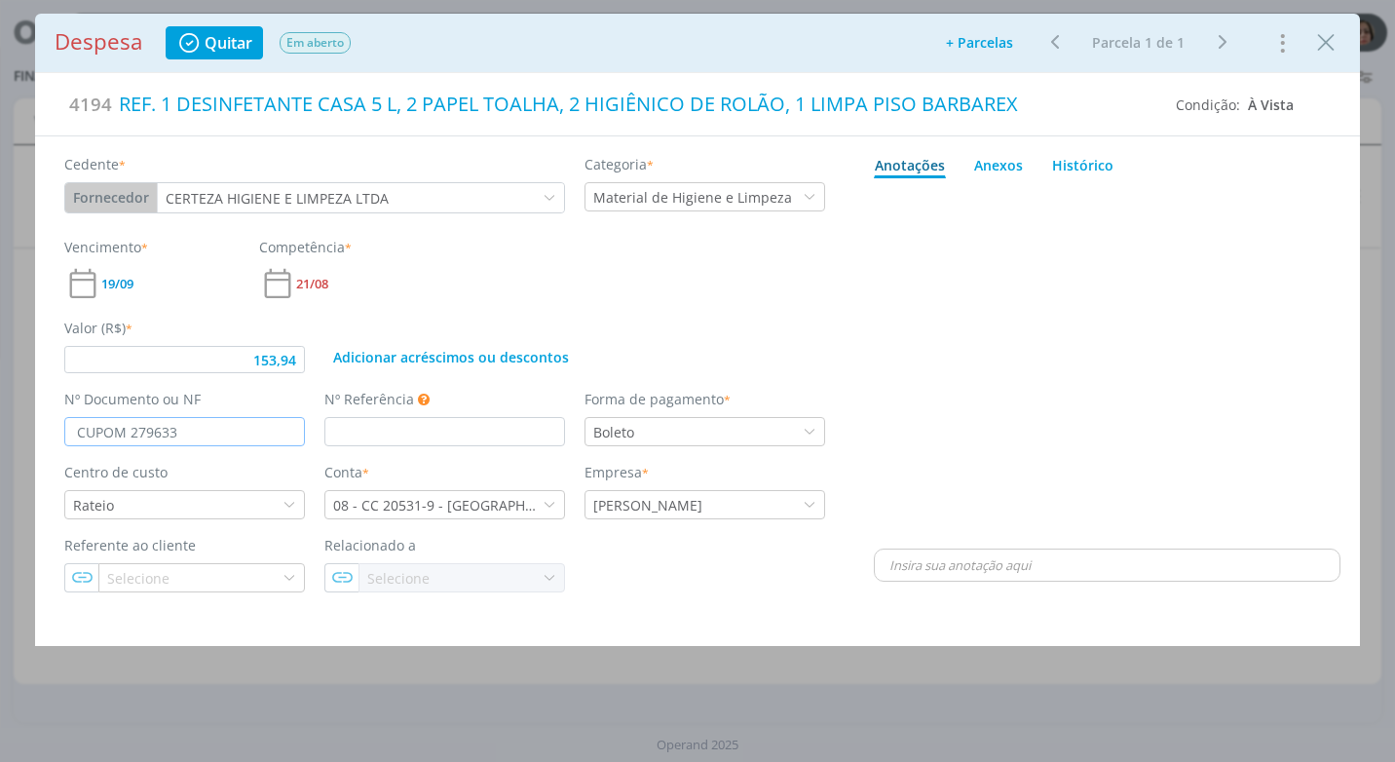
click at [194, 433] on input "CUPOM 279633" at bounding box center [184, 431] width 241 height 29
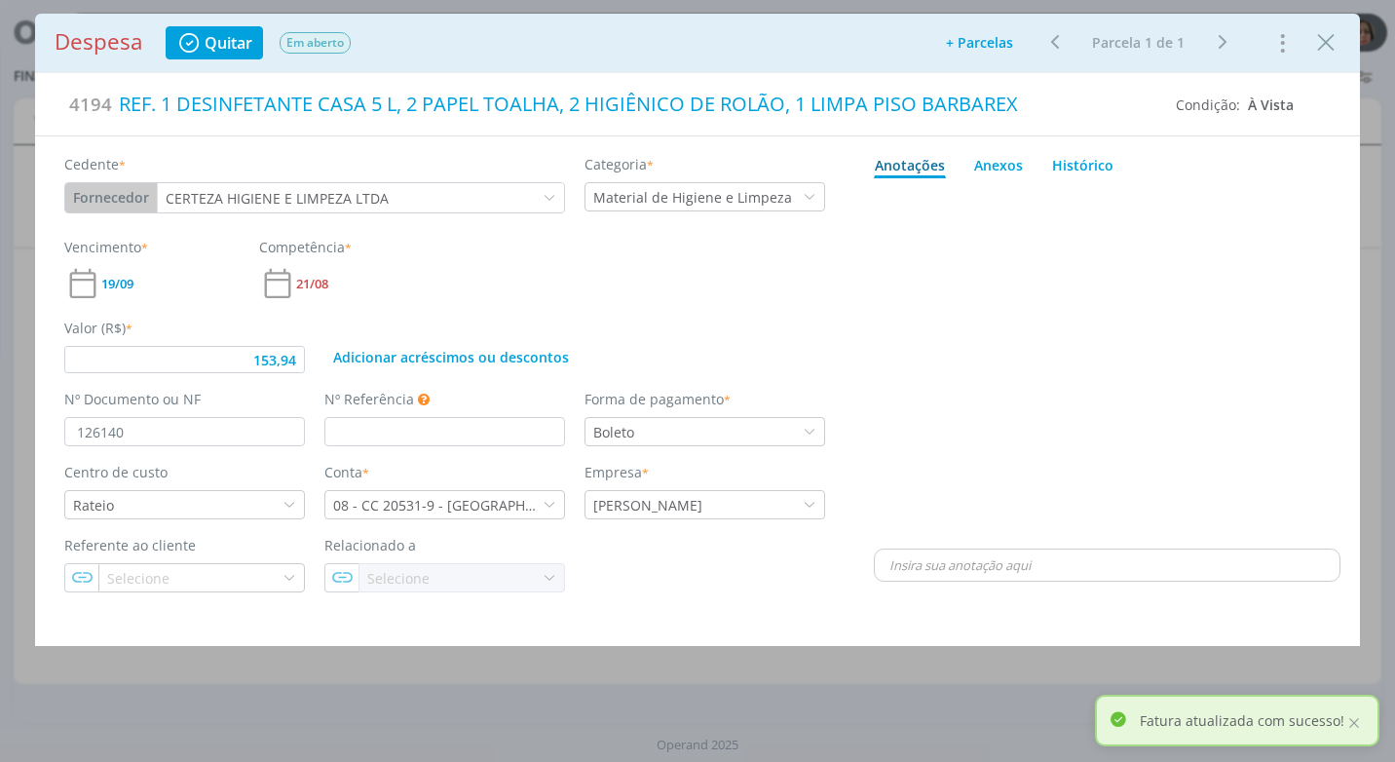
click at [1034, 347] on div "dialog" at bounding box center [1107, 365] width 466 height 358
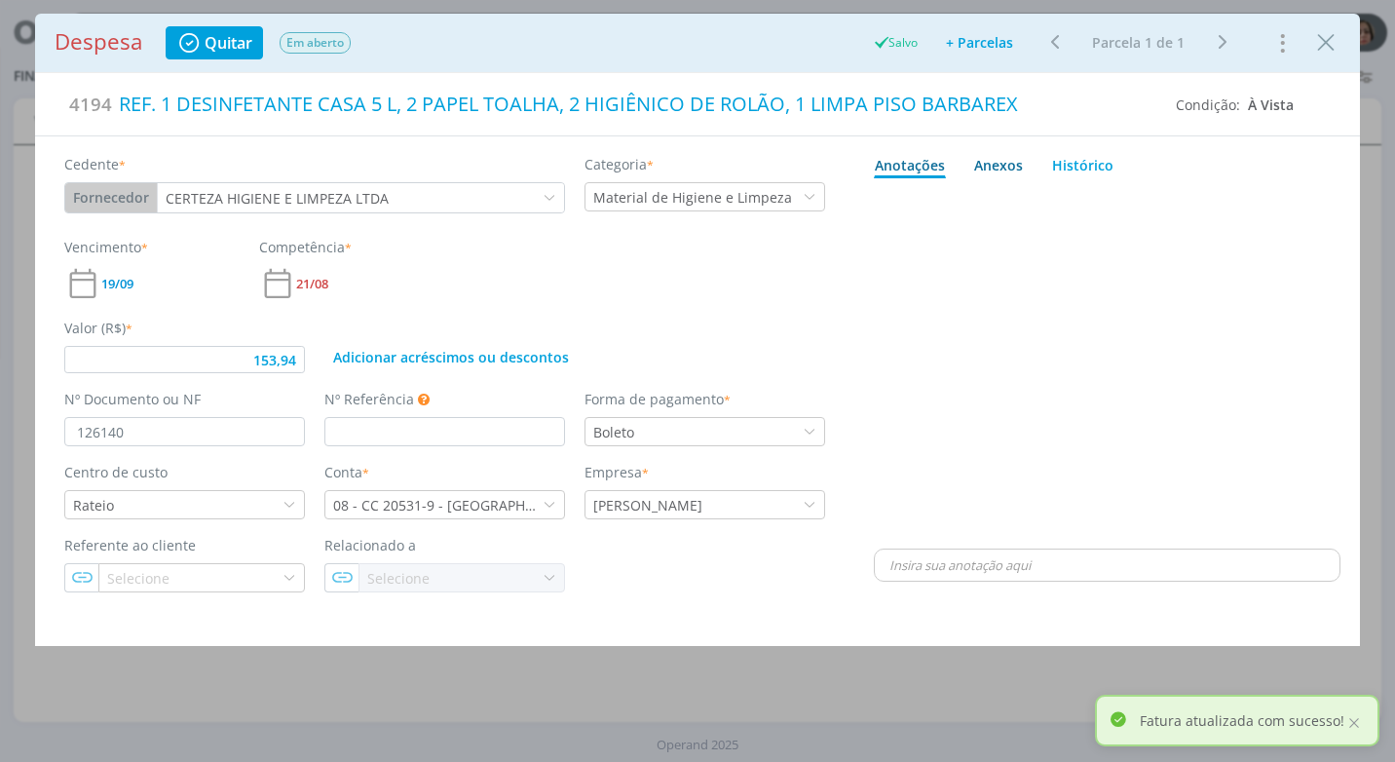
click at [996, 162] on div "Anexos 0" at bounding box center [998, 165] width 49 height 20
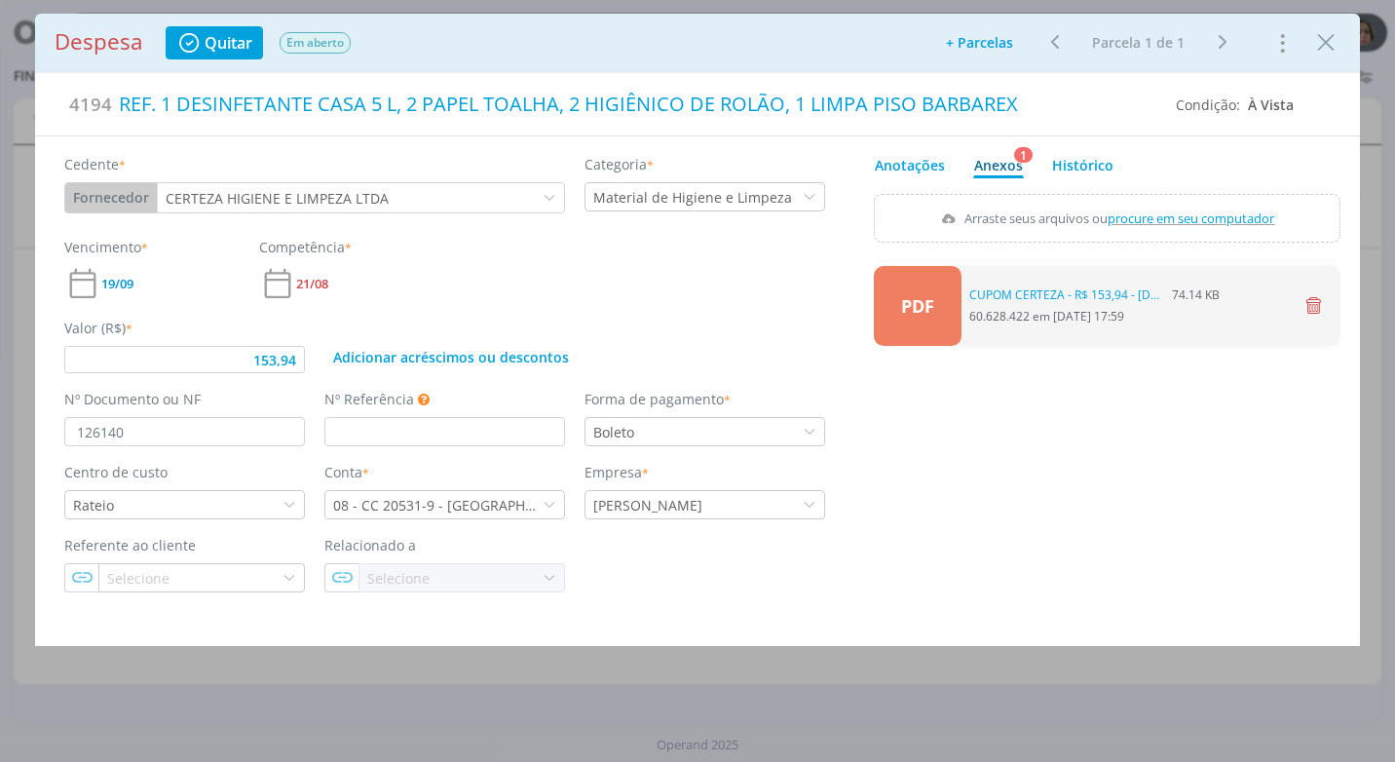
click at [1317, 300] on icon "dialog" at bounding box center [1312, 305] width 23 height 22
click at [1302, 300] on button "Sim" at bounding box center [1305, 305] width 38 height 21
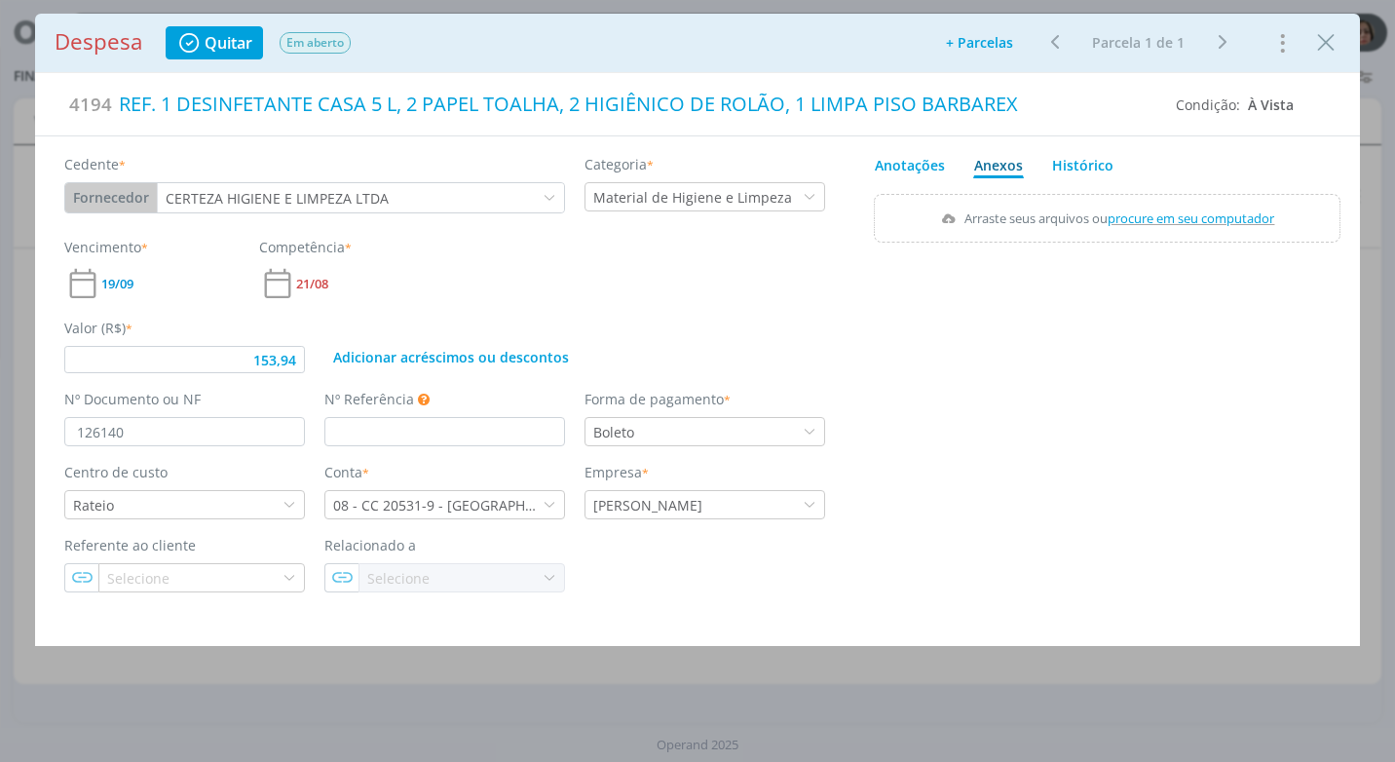
click at [1199, 217] on span "procure em seu computador" at bounding box center [1191, 218] width 167 height 18
click at [1199, 200] on input "Arraste seus arquivos ou procure em seu computador" at bounding box center [1107, 197] width 466 height 6
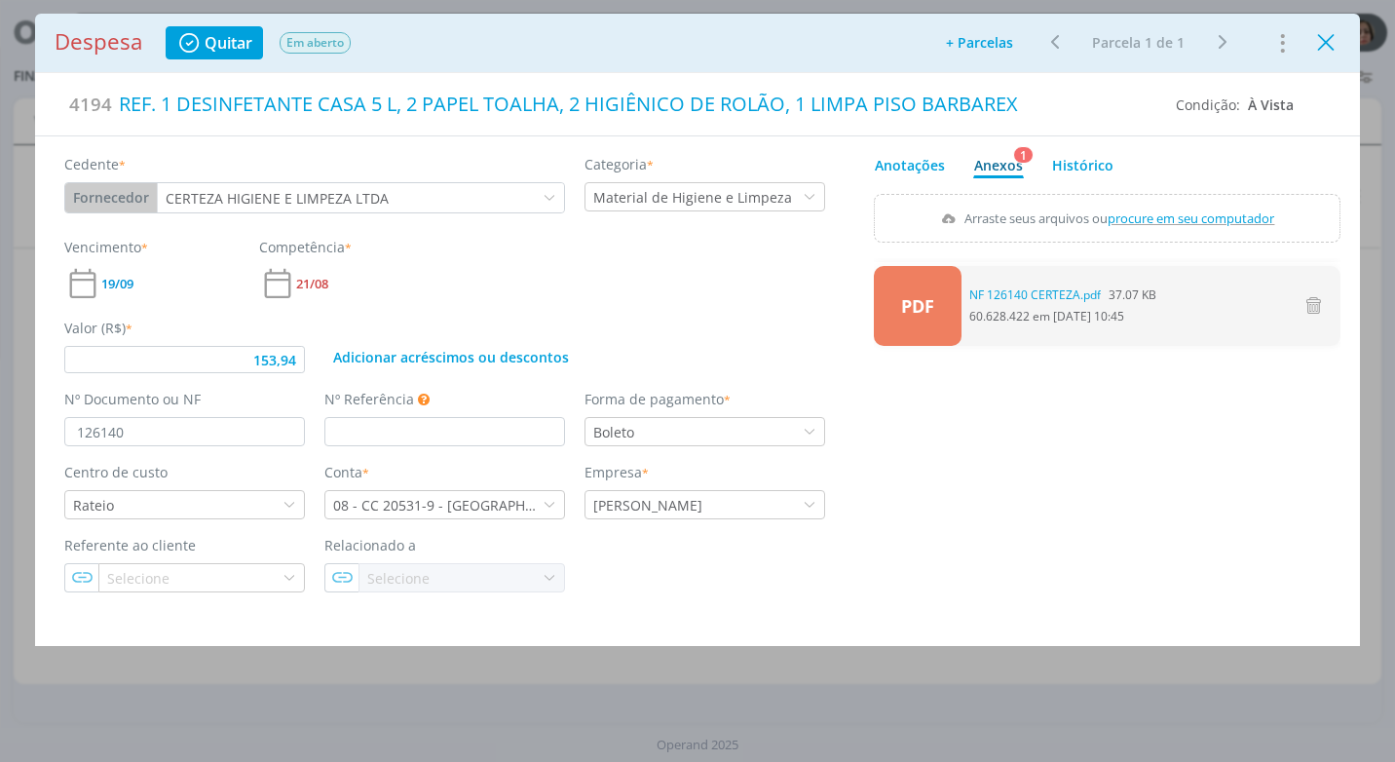
click at [1334, 43] on icon "Close" at bounding box center [1325, 42] width 29 height 29
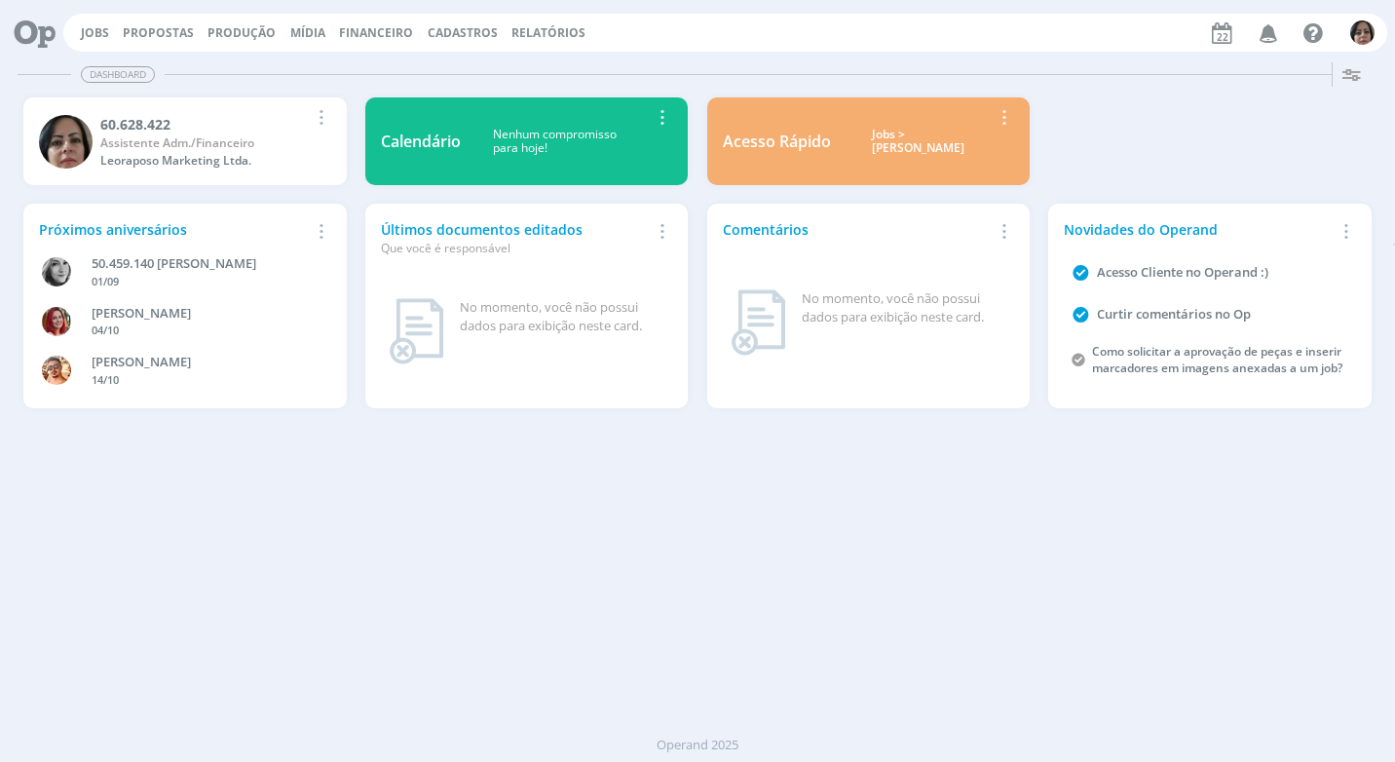
click at [354, 27] on span "Financeiro" at bounding box center [376, 32] width 74 height 17
click at [334, 63] on link "Lançamentos" at bounding box center [378, 66] width 164 height 30
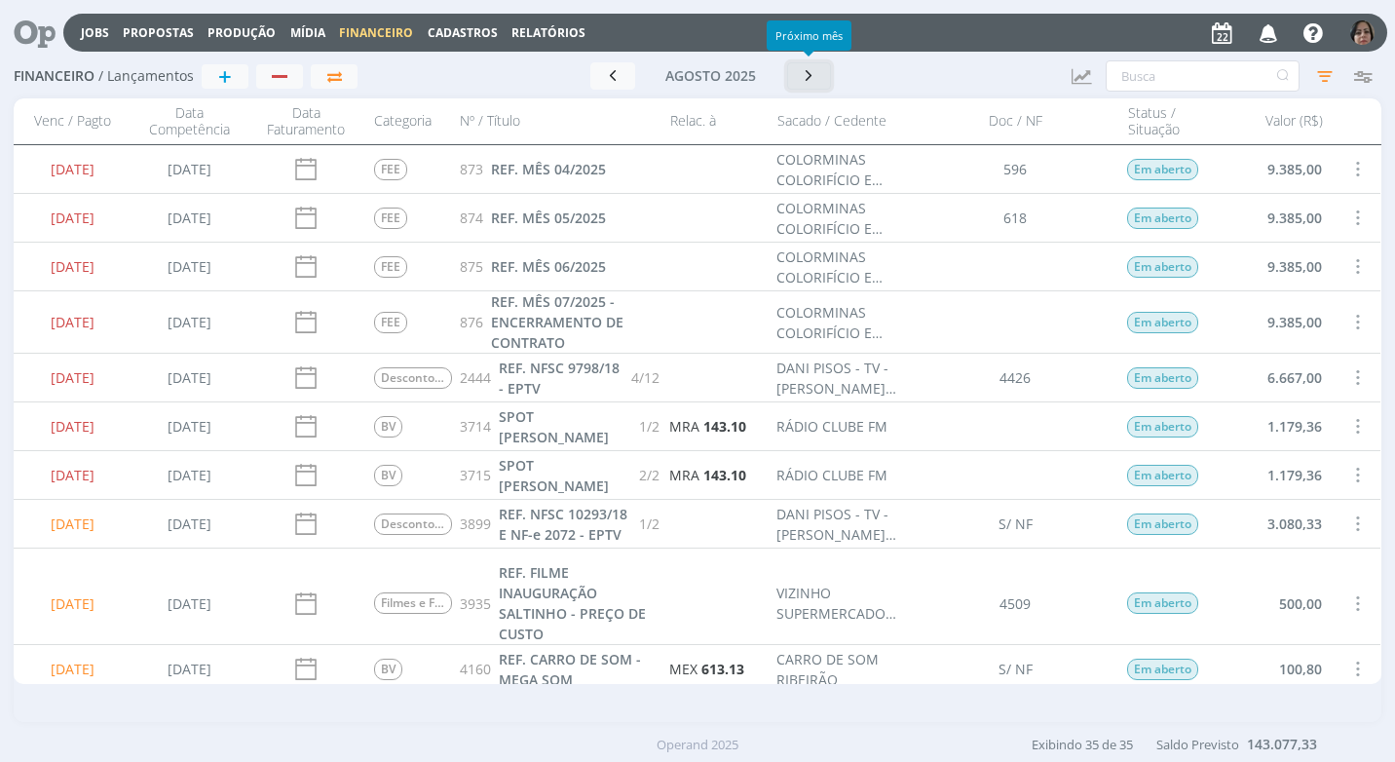
drag, startPoint x: 808, startPoint y: 80, endPoint x: 1003, endPoint y: 134, distance: 202.3
click at [809, 80] on icon "button" at bounding box center [809, 75] width 19 height 19
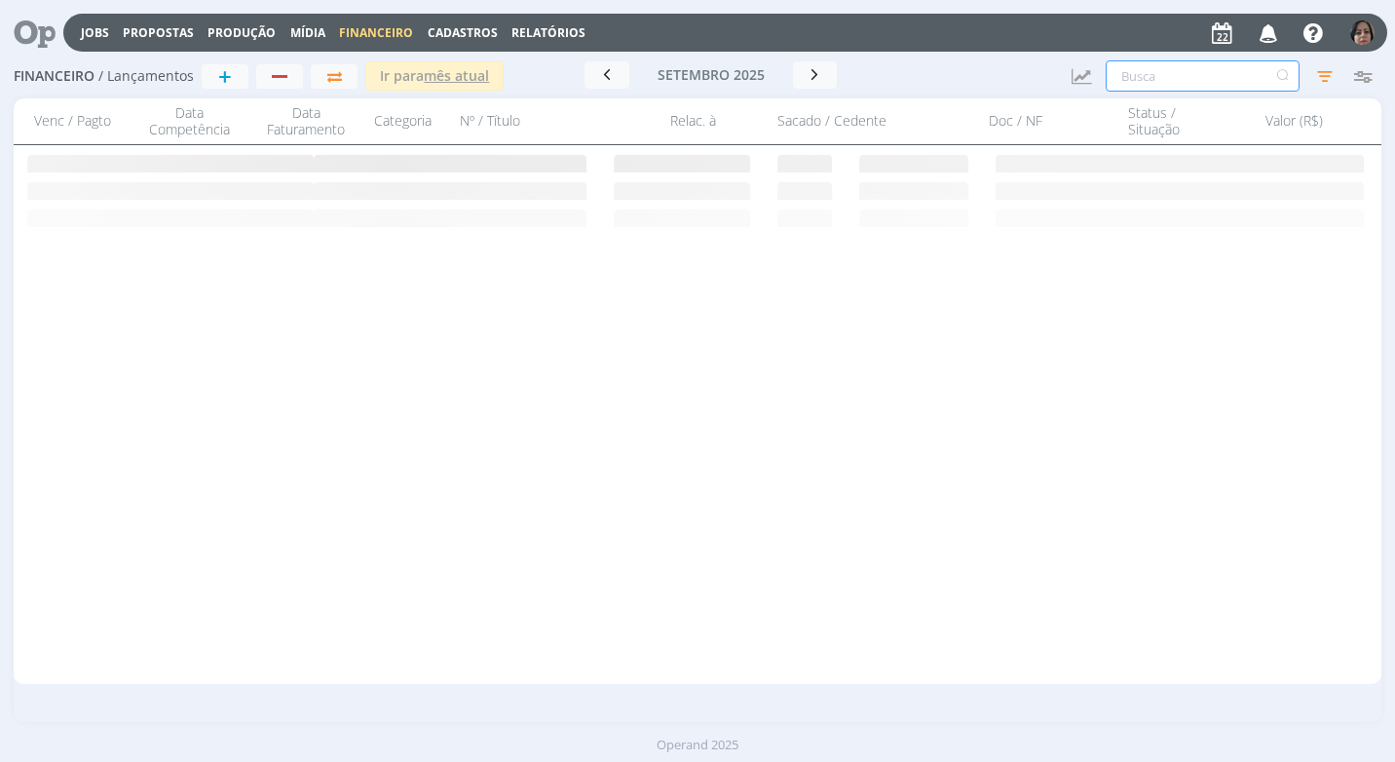
click at [1149, 79] on input "text" at bounding box center [1202, 75] width 194 height 31
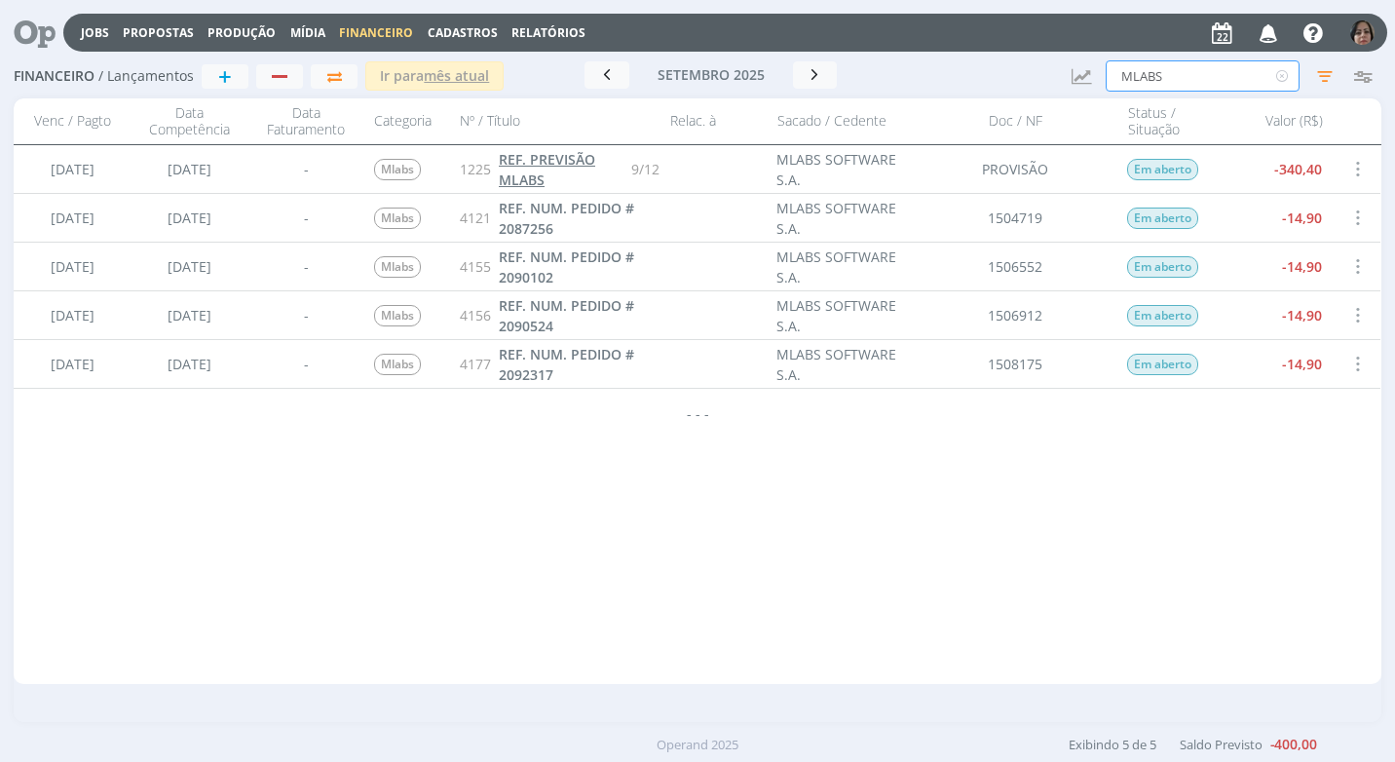
type input "MLABS"
click at [560, 166] on span "REF. PREVISÃO MLABS" at bounding box center [547, 169] width 96 height 39
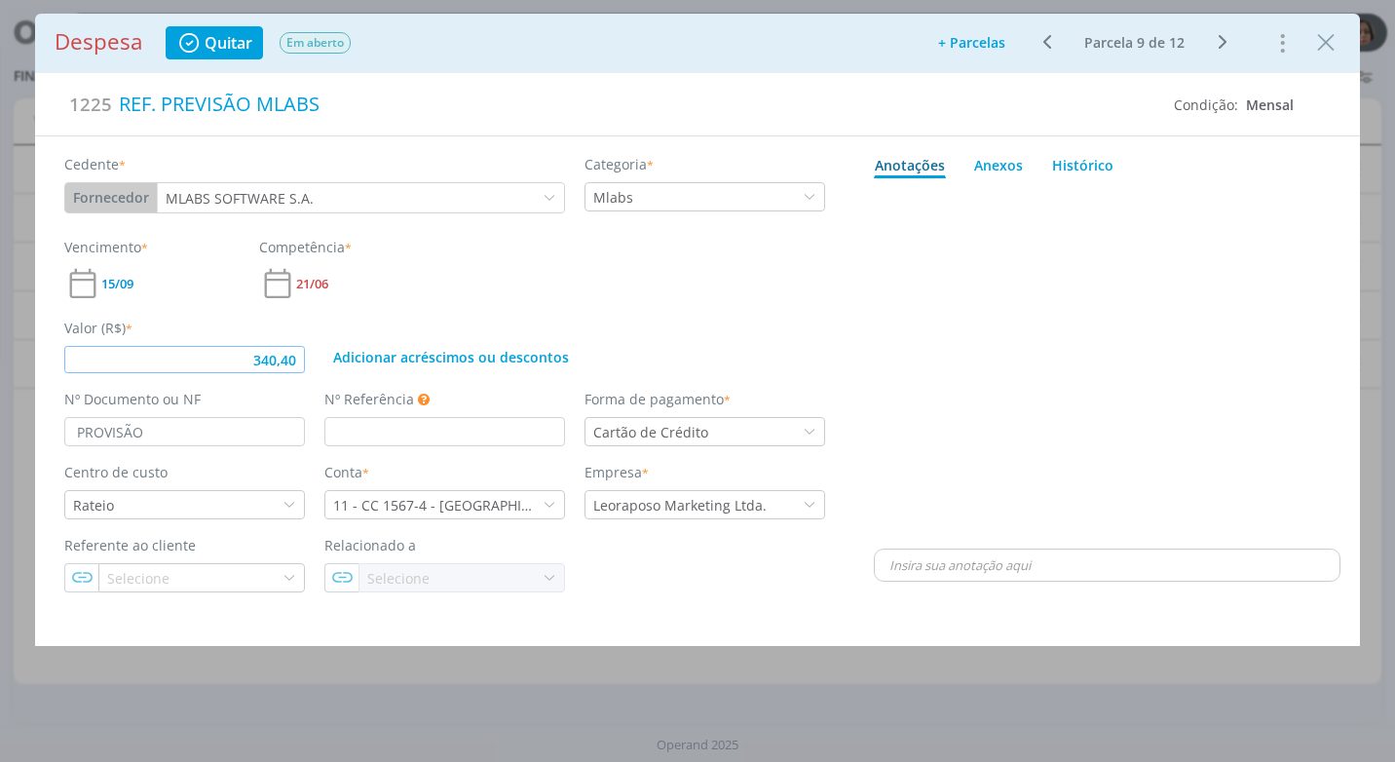
click at [299, 363] on input "340,40" at bounding box center [184, 359] width 241 height 27
type input "310,50"
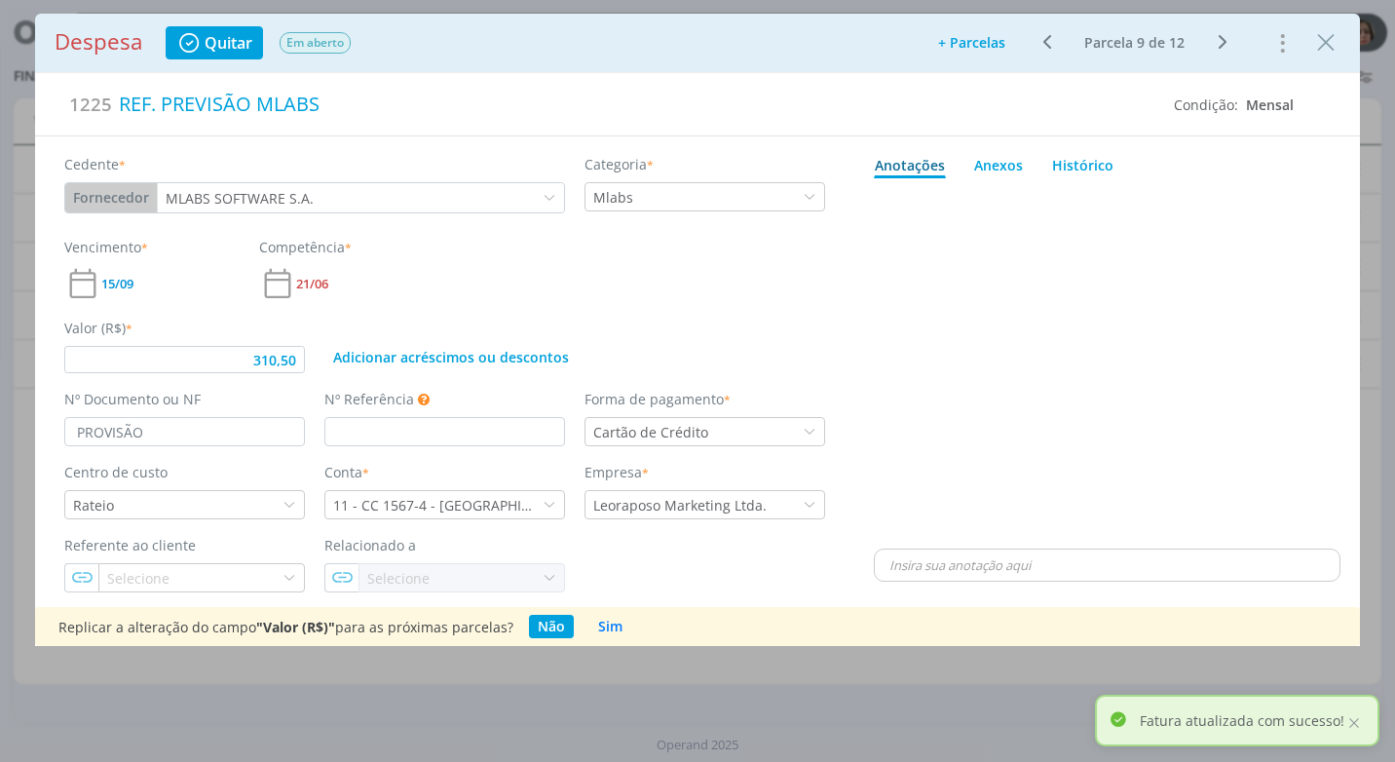
click at [934, 337] on div "dialog" at bounding box center [1107, 365] width 466 height 358
type input "310,50"
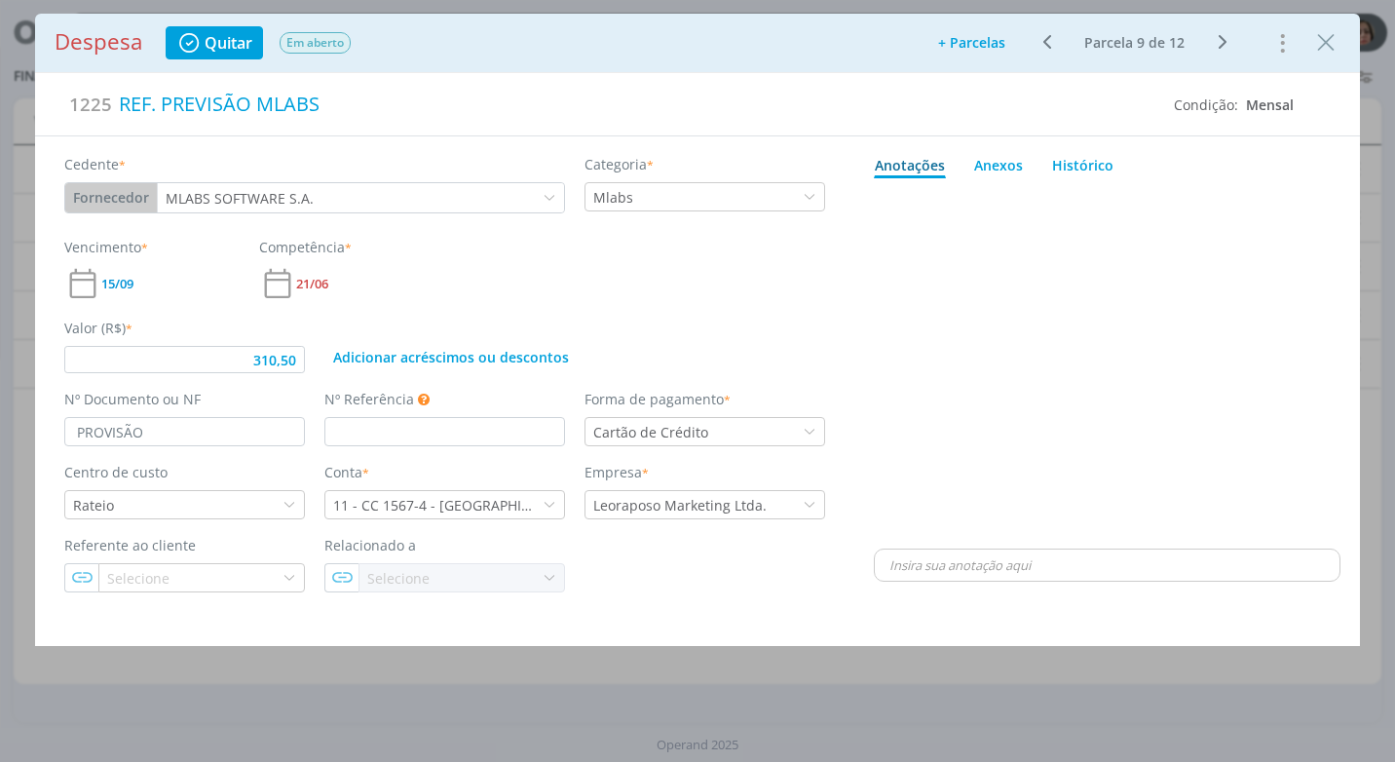
drag, startPoint x: 1334, startPoint y: 50, endPoint x: 1096, endPoint y: 229, distance: 298.4
click at [1330, 50] on icon "Close" at bounding box center [1325, 42] width 29 height 29
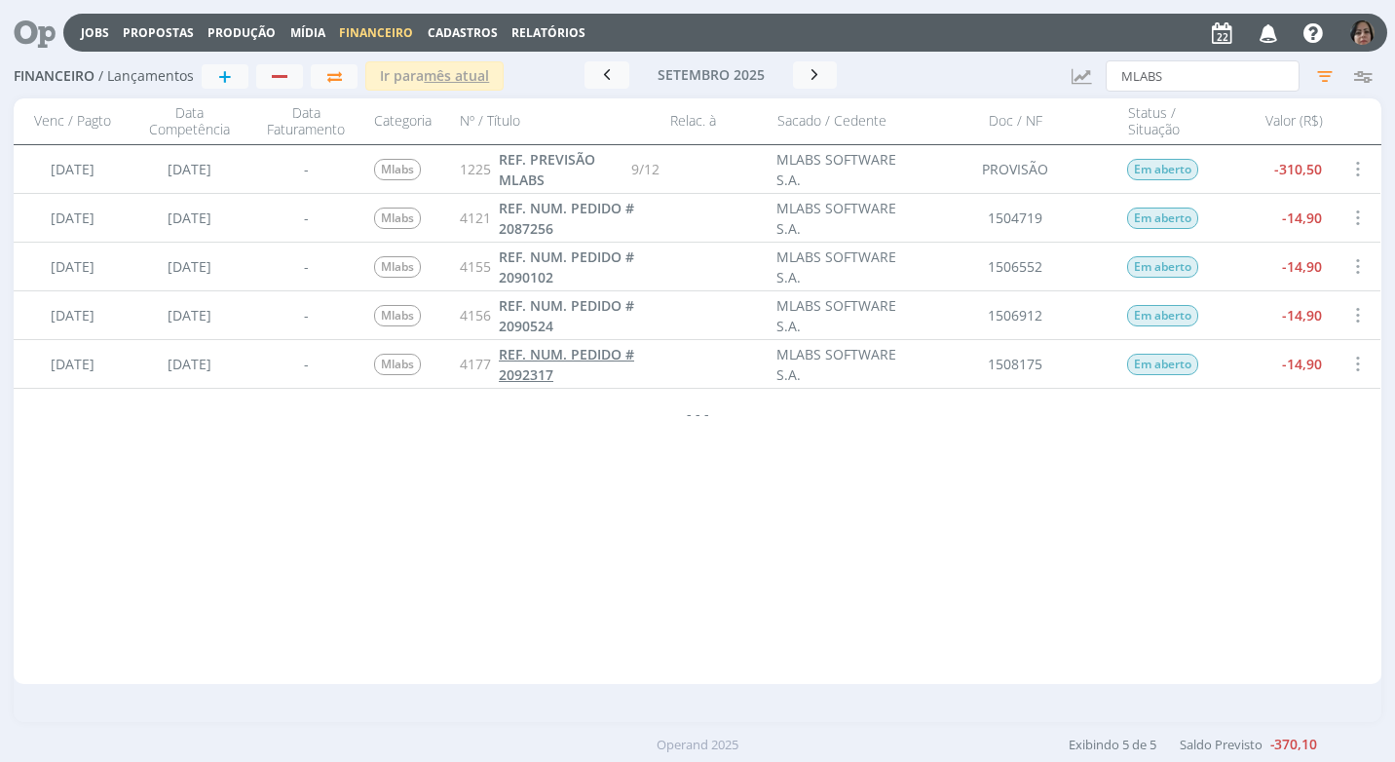
click at [570, 371] on link "REF. NUM. PEDIDO # 2092317" at bounding box center [579, 364] width 161 height 41
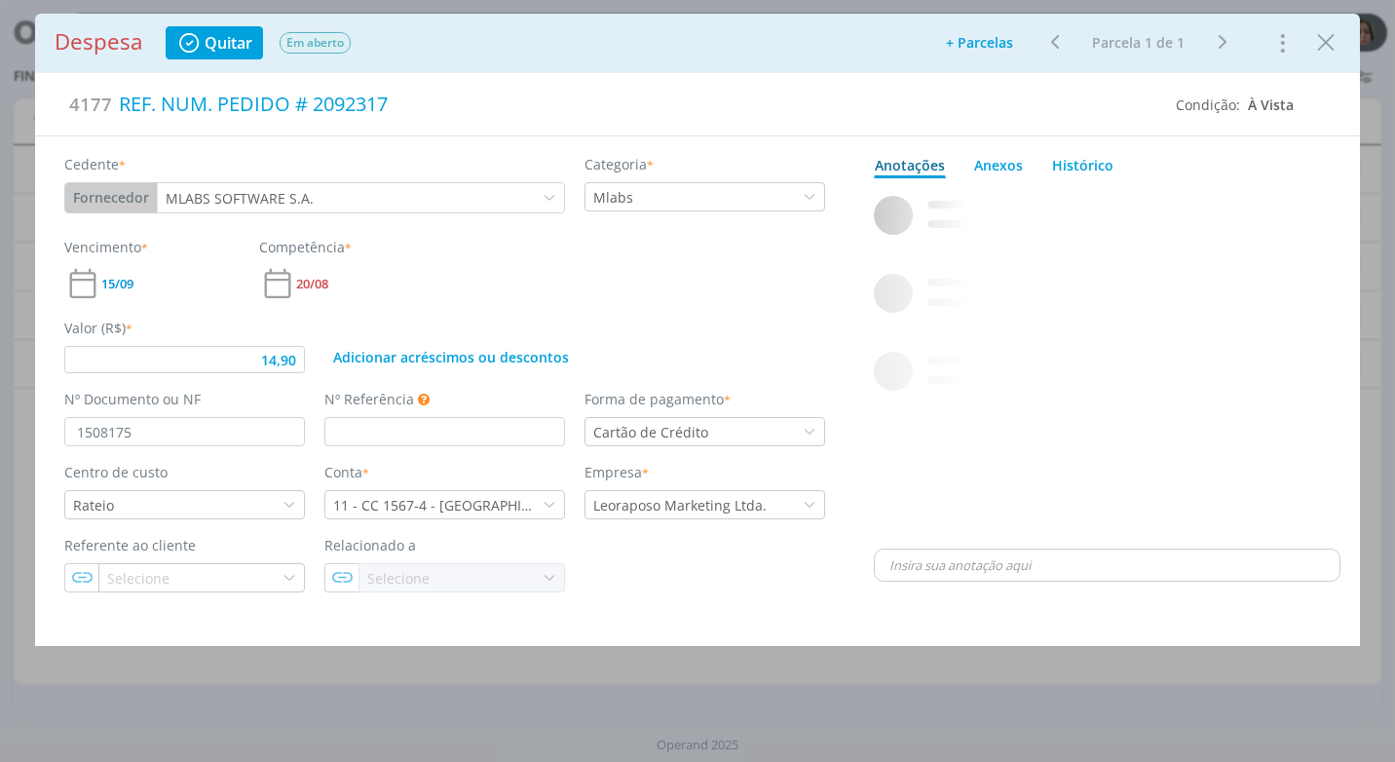
type input "14,90"
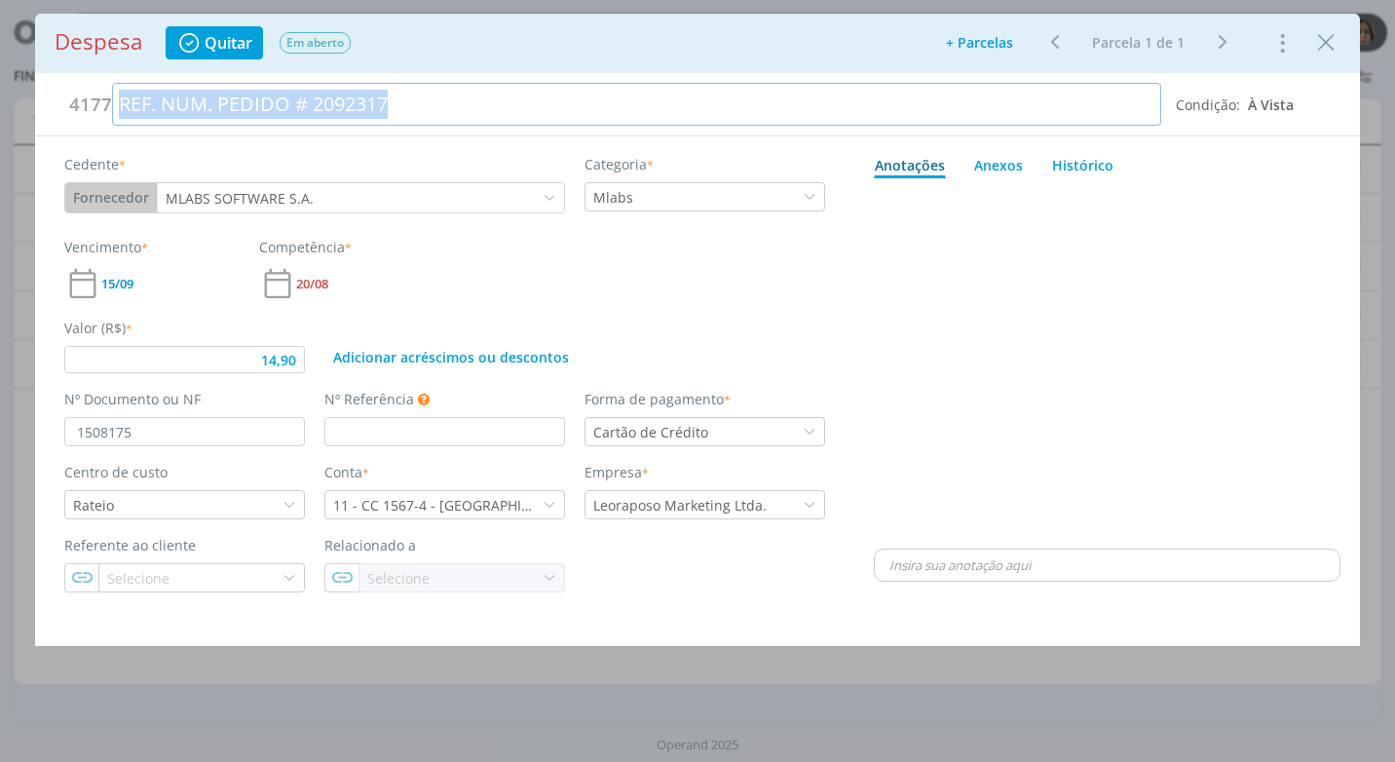
drag, startPoint x: 396, startPoint y: 104, endPoint x: 60, endPoint y: 127, distance: 336.7
click at [60, 127] on div "4177 REF. NUM. PEDIDO # 2092317 Condição: À Vista" at bounding box center [697, 104] width 1324 height 63
copy div "REF. NUM. PEDIDO # 2092317"
click at [1333, 50] on icon "Close" at bounding box center [1325, 42] width 29 height 29
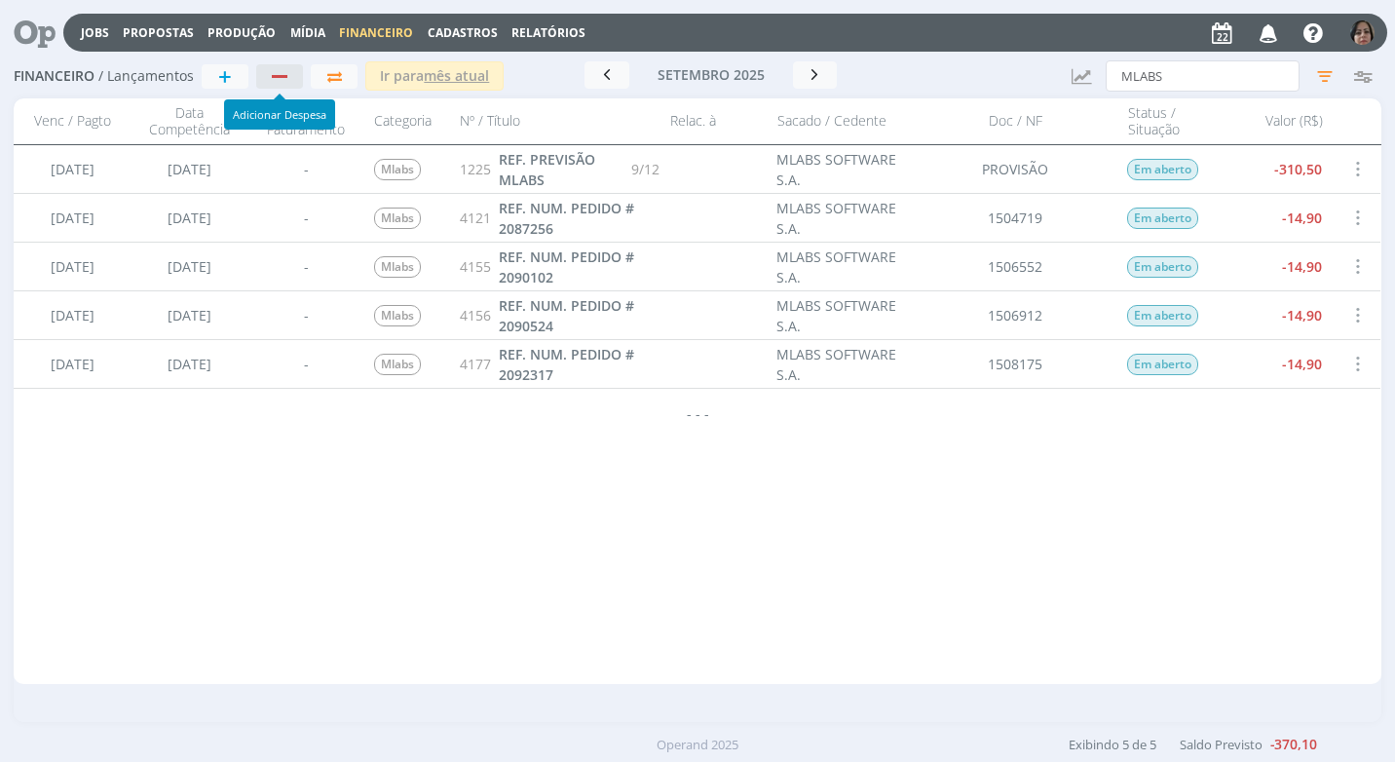
click at [283, 76] on div "button" at bounding box center [280, 76] width 16 height 3
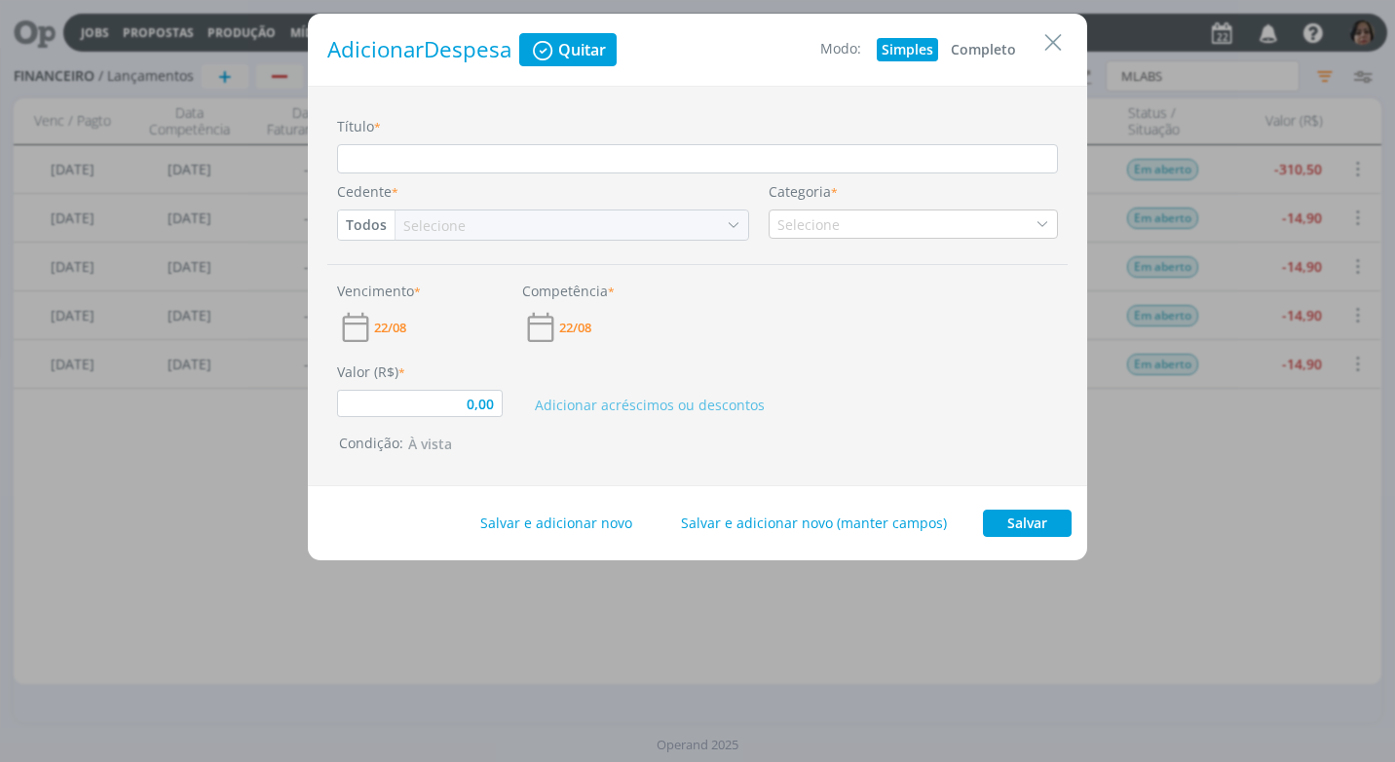
click at [988, 55] on button "Completo" at bounding box center [983, 49] width 75 height 23
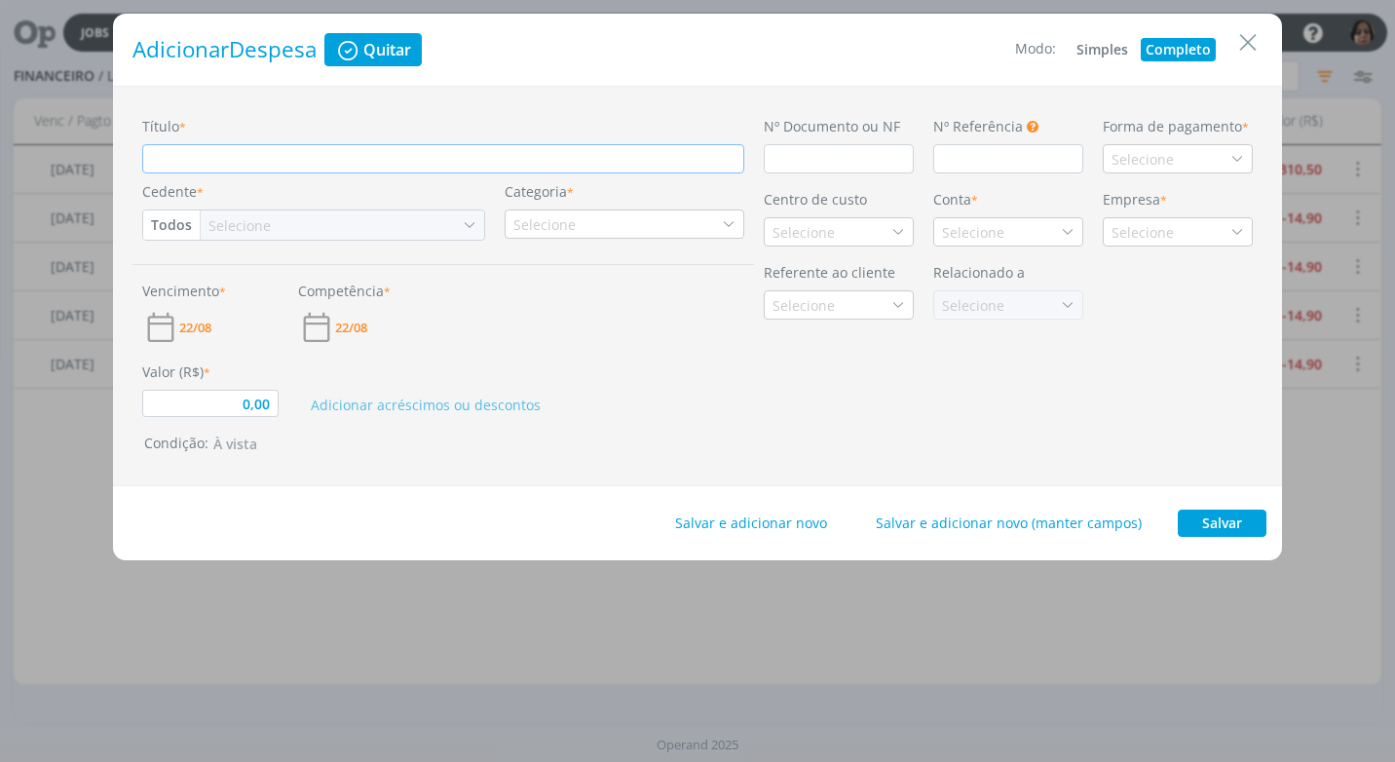
type input "0,00"
click at [174, 168] on input "Título *" at bounding box center [443, 158] width 602 height 29
paste input "REF. NUM. PEDIDO # 2092317"
type input "REF. NUM. PEDIDO # 2092317"
type input "0,00"
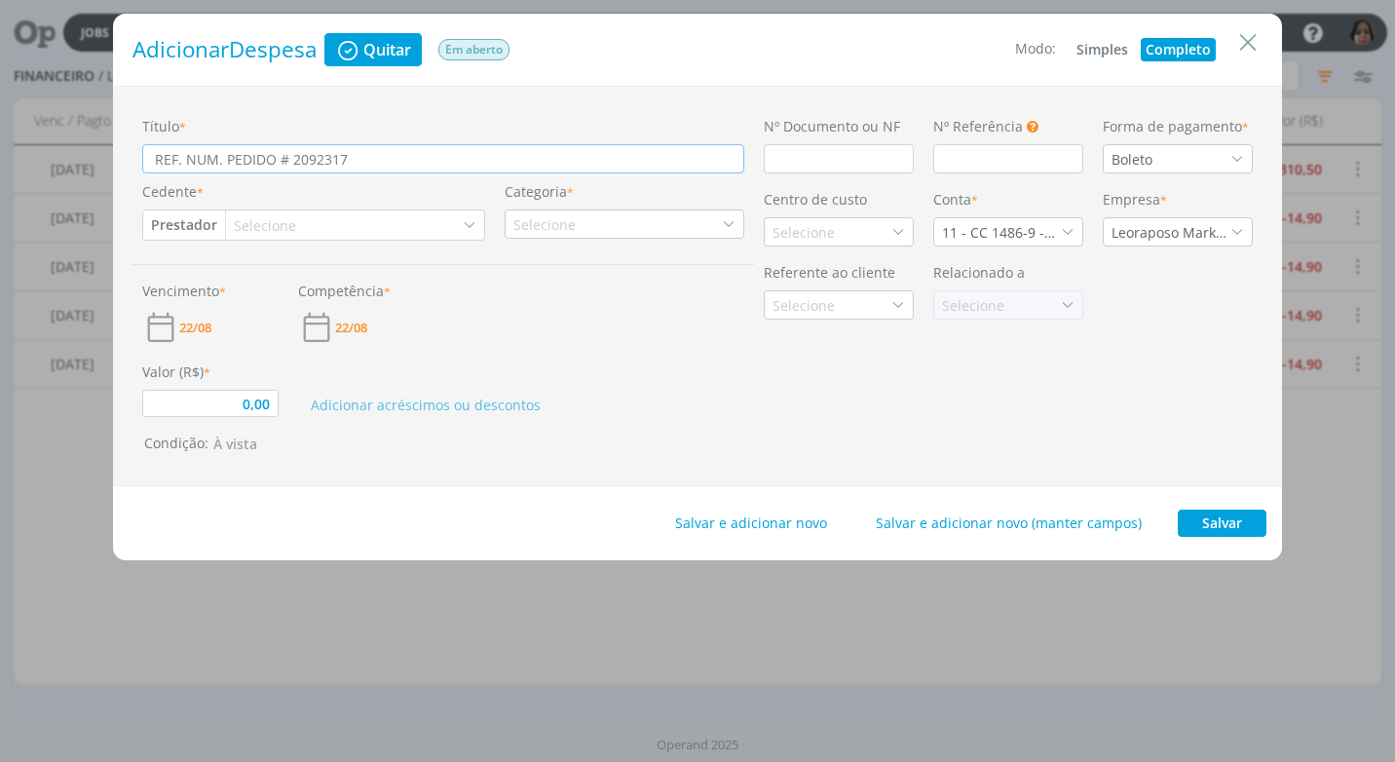
type input "REF. NUM. PEDIDO # 209231"
type input "0,00"
type input "REF. NUM. PEDIDO # 20923"
type input "0,00"
type input "REF. NUM. PEDIDO # 2092"
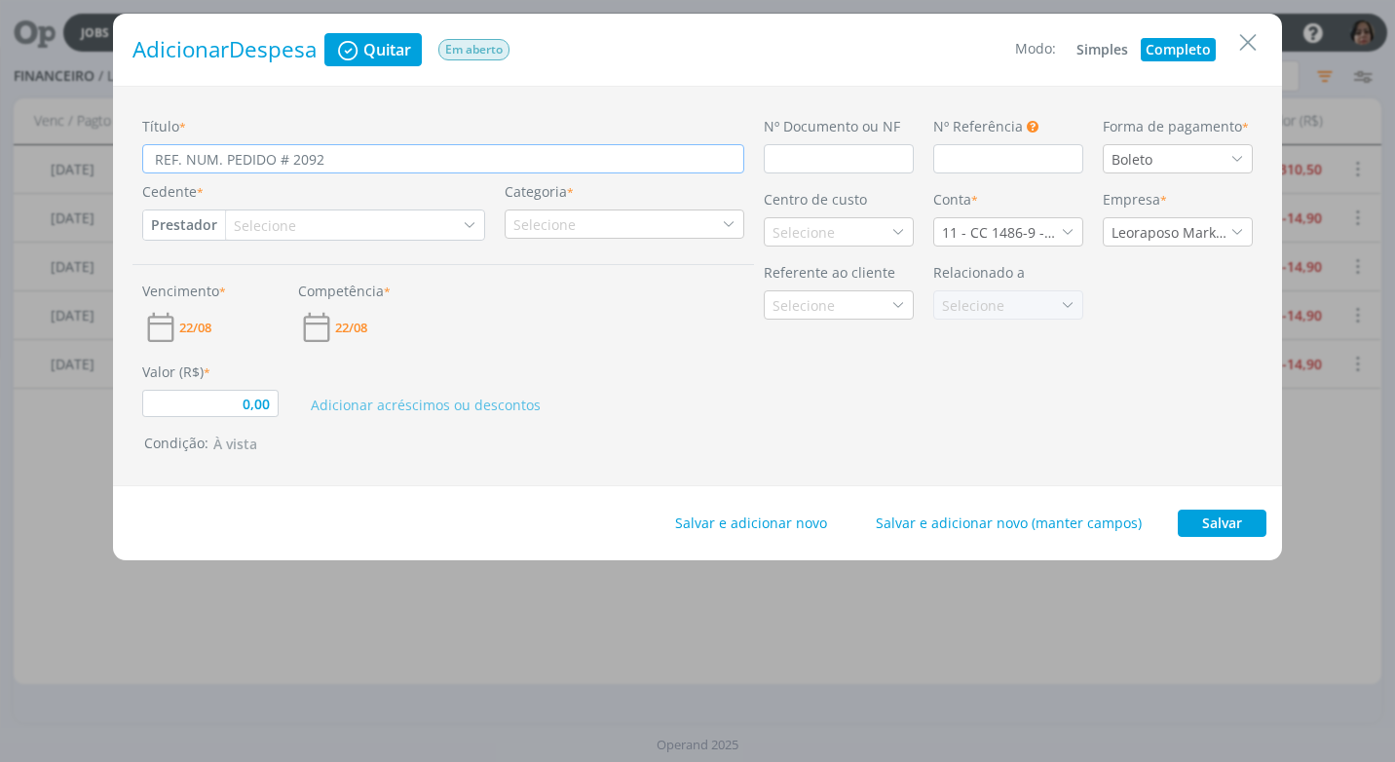
type input "0,00"
type input "REF. NUM. PEDIDO # 209"
type input "0,00"
type input "REF. NUM. PEDIDO # 2093"
type input "0,00"
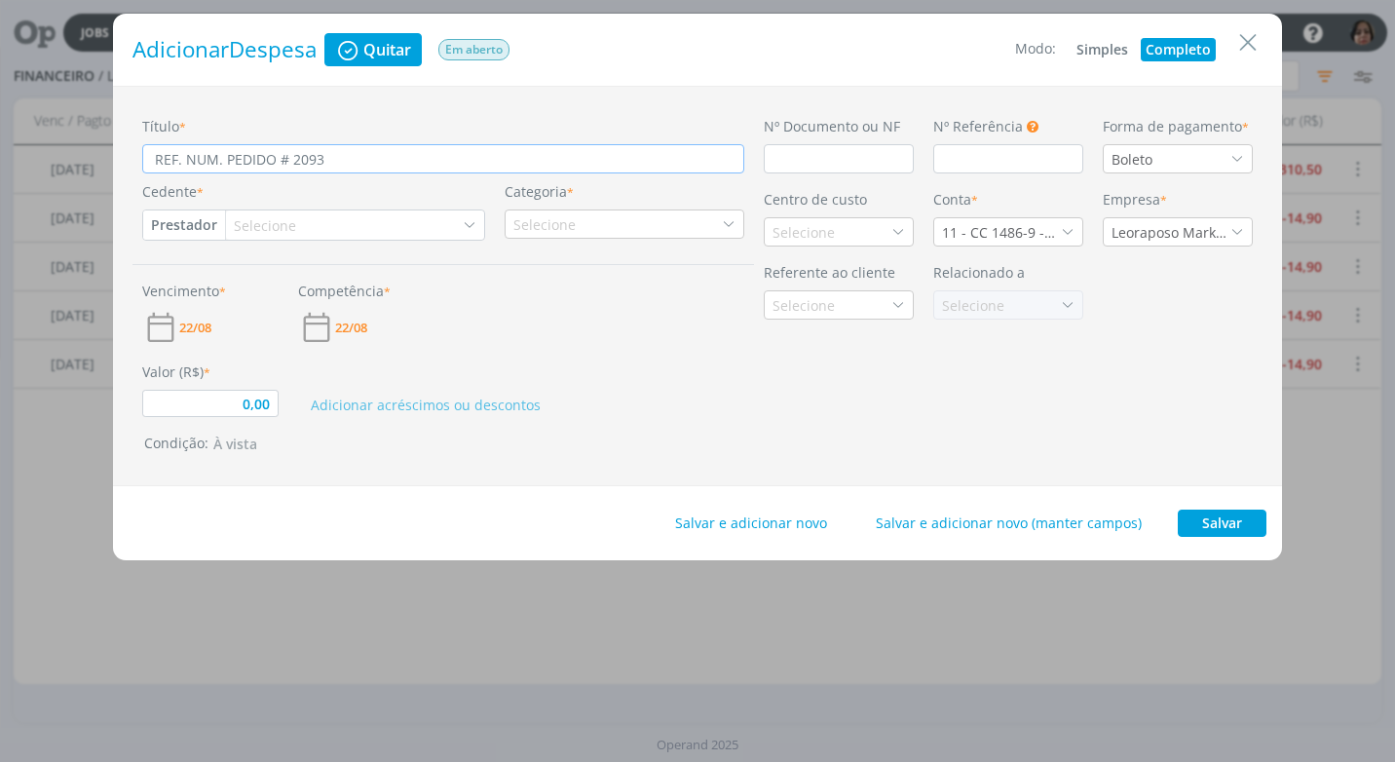
type input "REF. NUM. PEDIDO # 20936"
type input "0,00"
type input "REF. NUM. PEDIDO # 209362"
type input "0,00"
type input "REF. NUM. PEDIDO # 2093628"
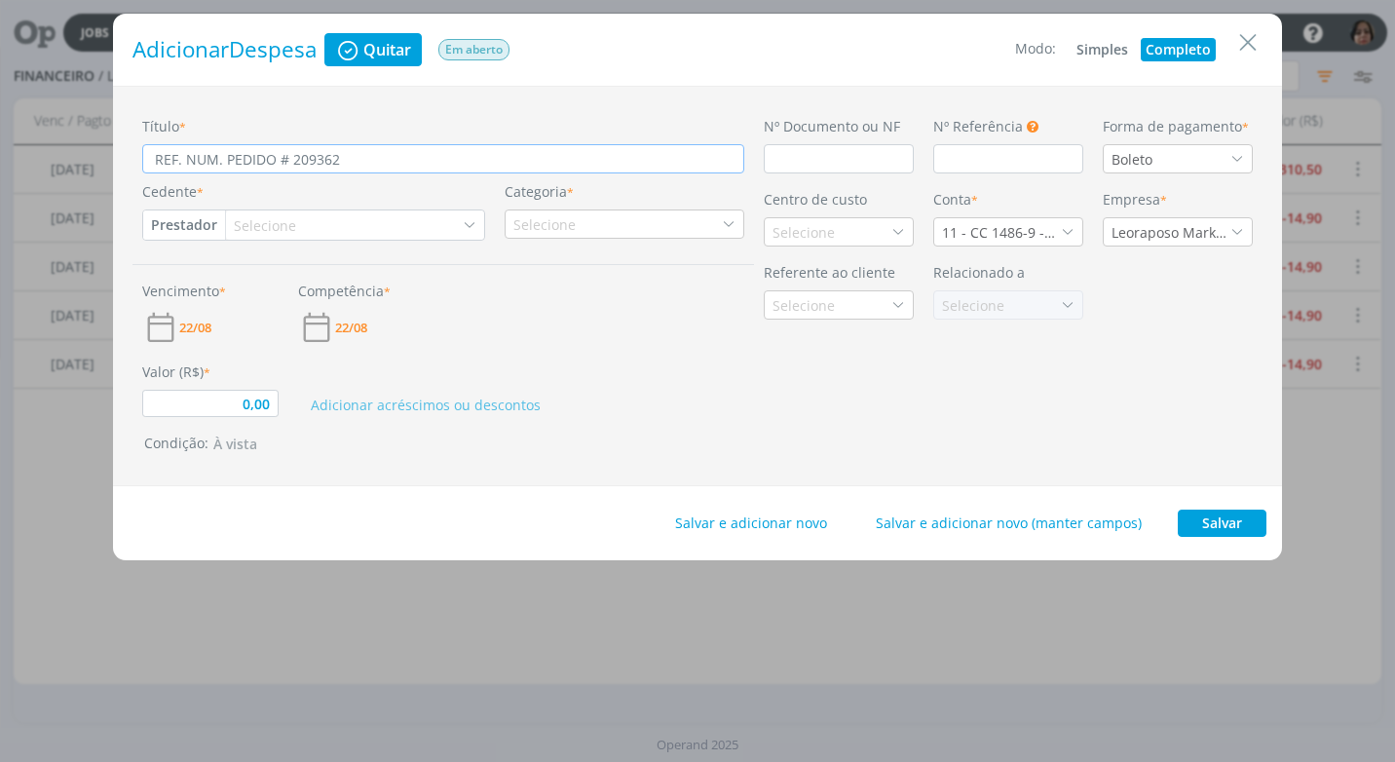
type input "0,00"
type input "REF. NUM. PEDIDO # 2093628"
click at [789, 161] on input "dialog" at bounding box center [838, 158] width 150 height 29
type input "0,00"
type input "1"
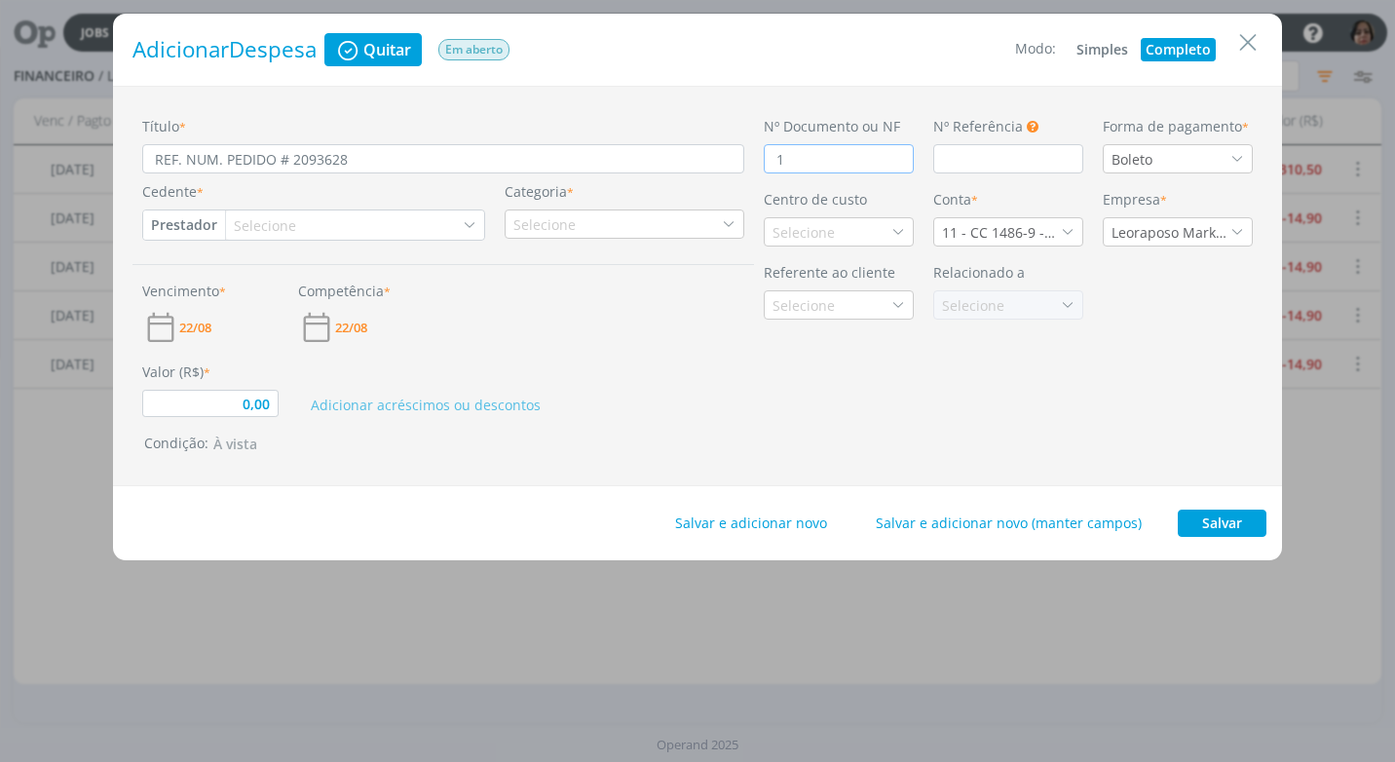
type input "0,00"
type input "150"
type input "0,00"
type input "1509"
type input "0,00"
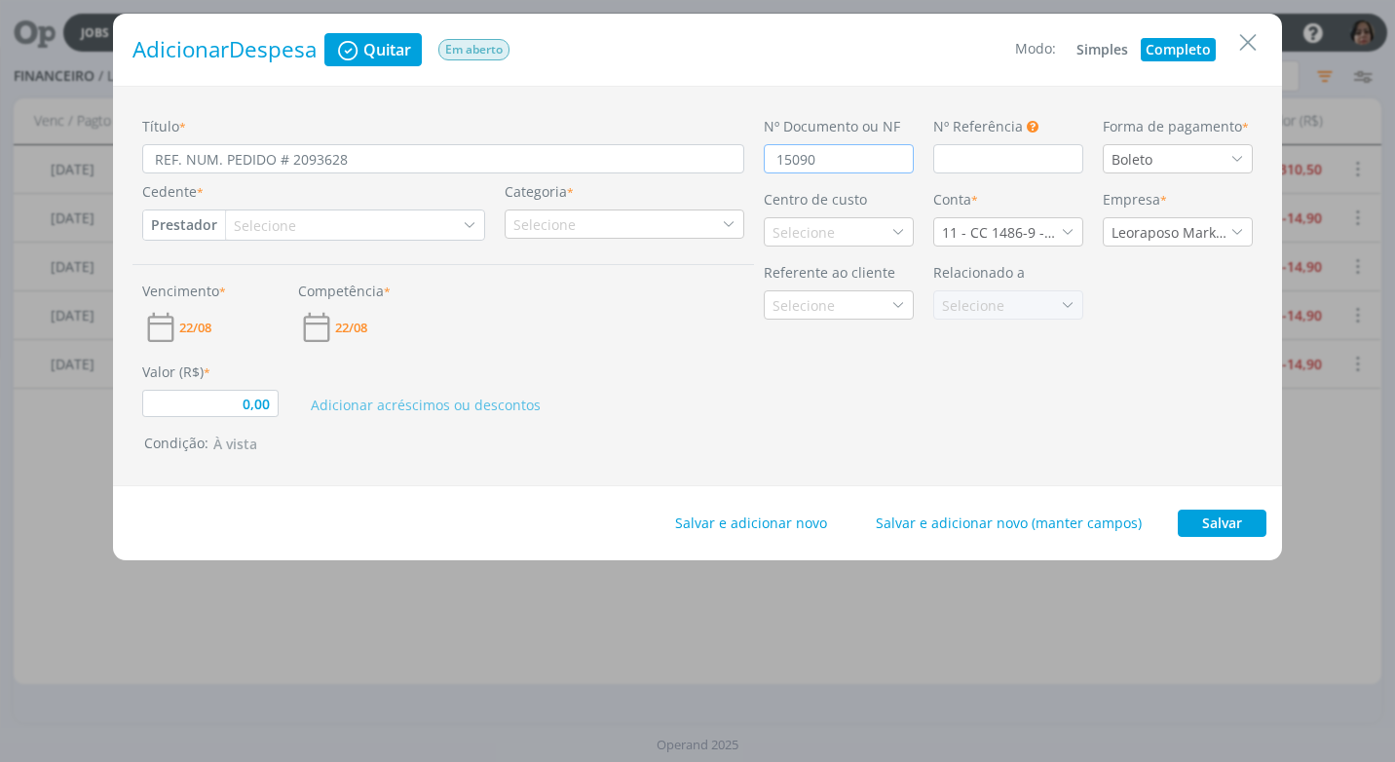
type input "150904"
type input "0,00"
type input "1509045"
click at [1237, 160] on icon "dialog" at bounding box center [1237, 159] width 14 height 14
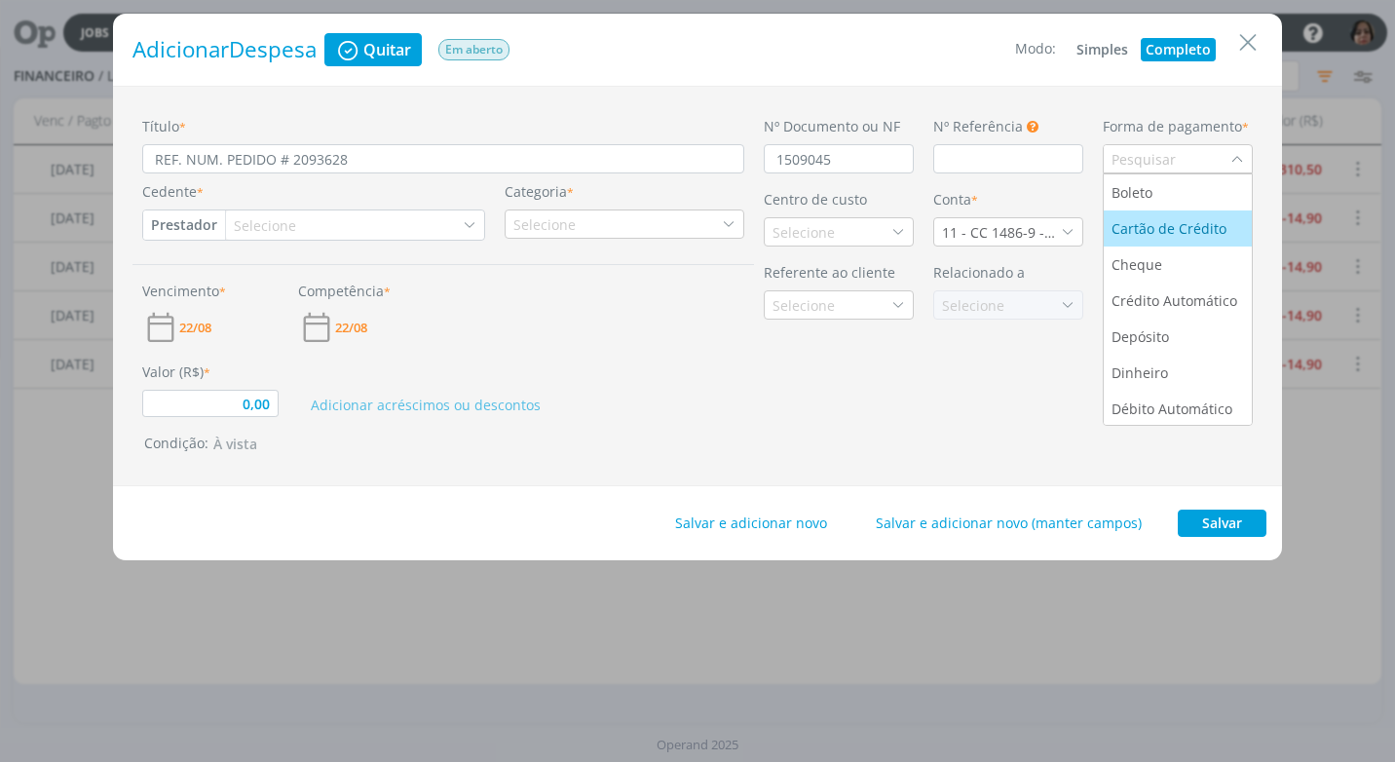
click at [1172, 230] on div "Cartão de Crédito" at bounding box center [1170, 228] width 119 height 20
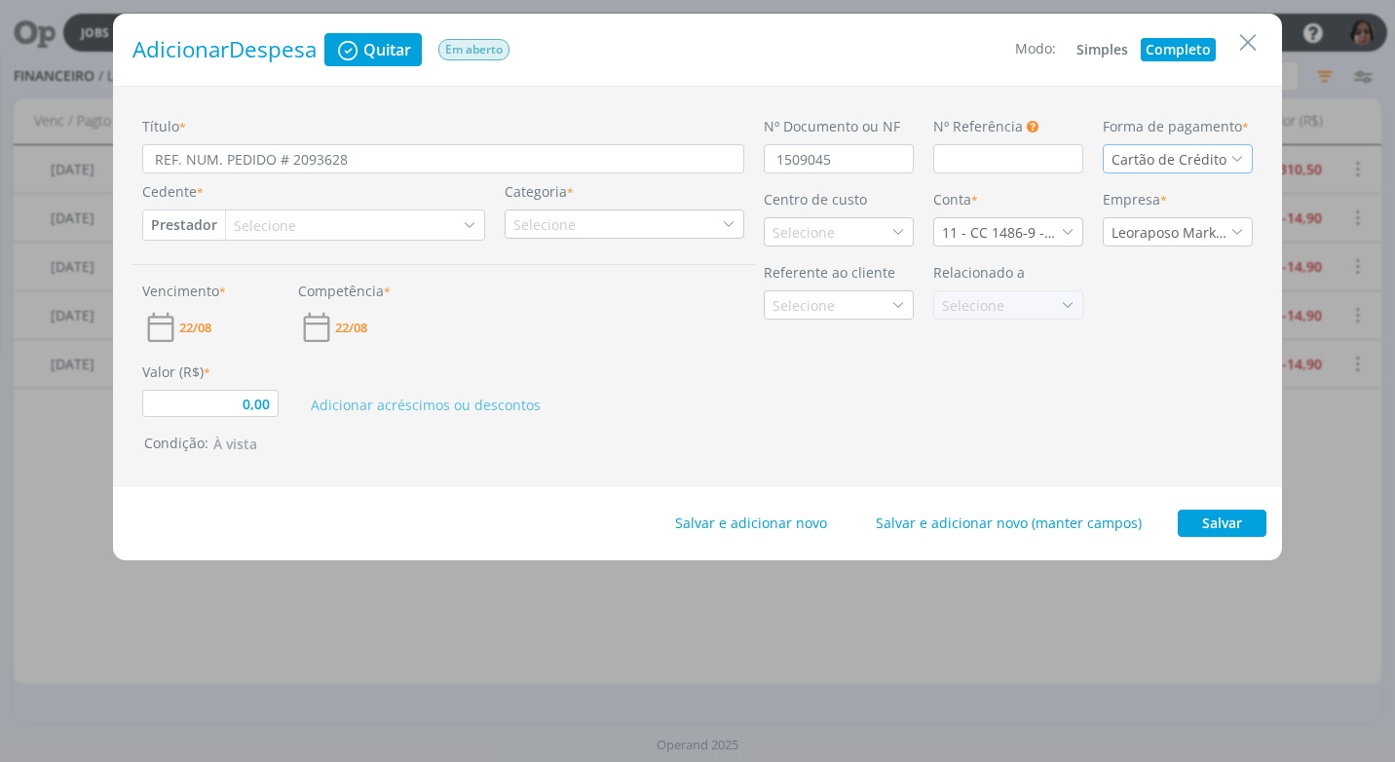
click at [188, 219] on button "Prestador" at bounding box center [184, 224] width 82 height 29
drag, startPoint x: 233, startPoint y: 286, endPoint x: 243, endPoint y: 280, distance: 12.2
click at [233, 286] on link "Fornecedor" at bounding box center [221, 289] width 154 height 31
type input "0,00"
click at [261, 227] on div "Selecione" at bounding box center [276, 225] width 66 height 20
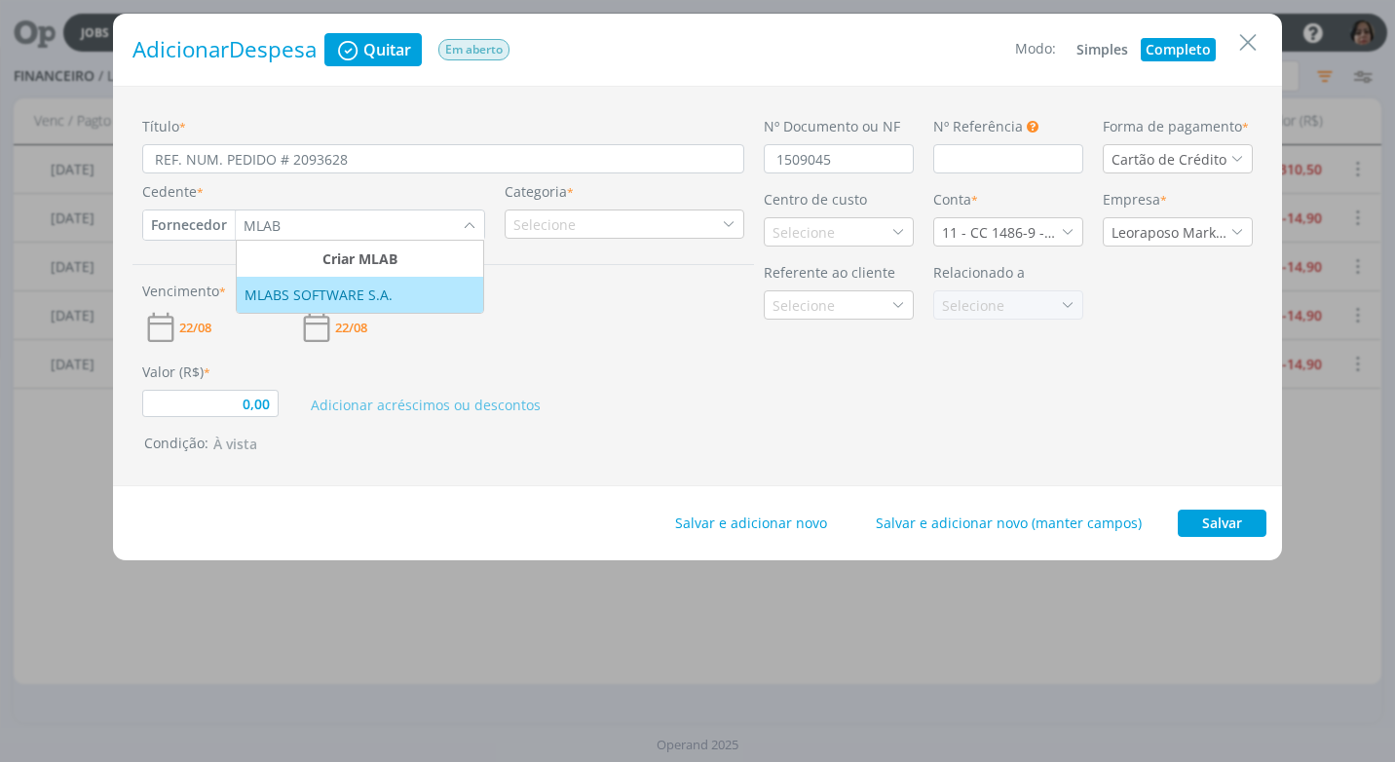
type input "MLAB"
click at [298, 302] on div "MLABS SOFTWARE S.A." at bounding box center [320, 294] width 152 height 20
type input "0,00"
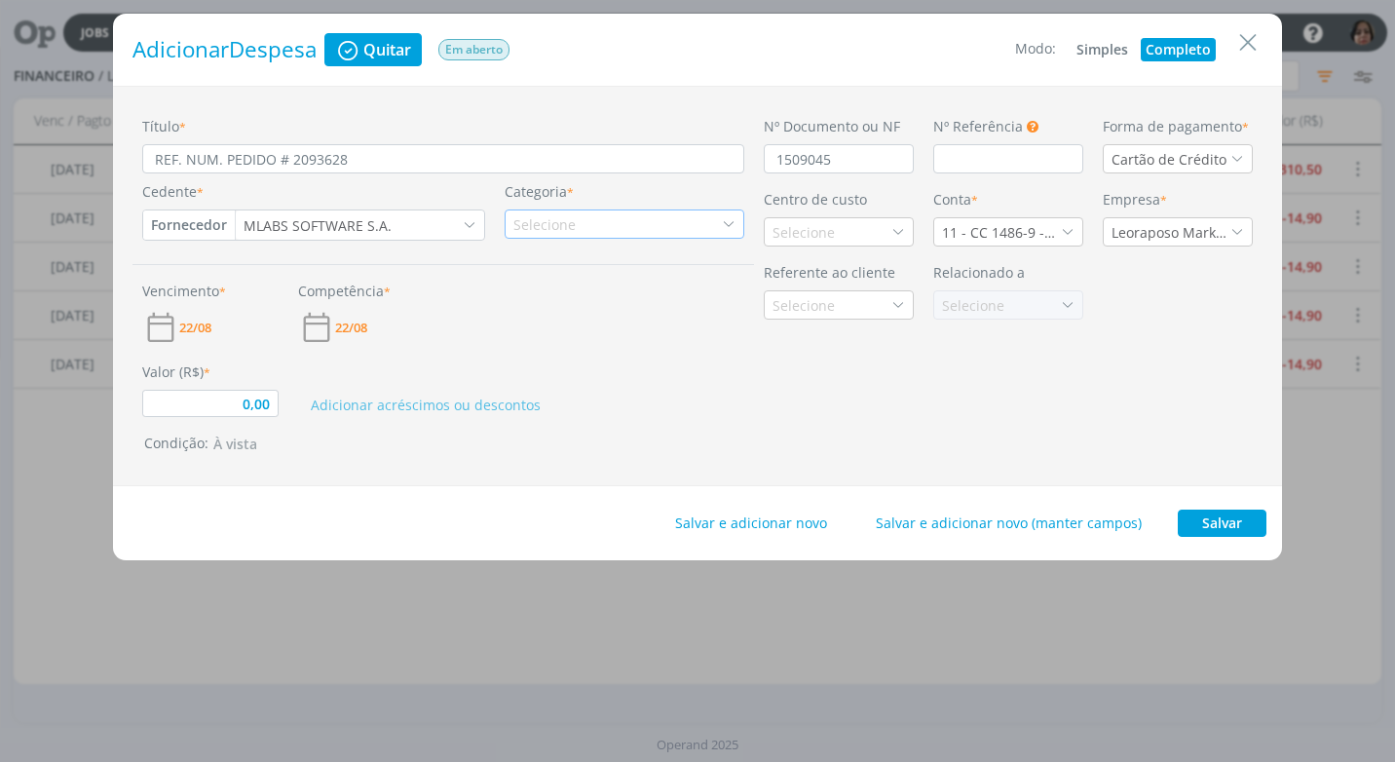
click at [548, 223] on div "Selecione" at bounding box center [546, 224] width 66 height 20
type input "MLAB"
click at [551, 279] on div "Mlabs" at bounding box center [542, 285] width 69 height 20
type input "0,00"
click at [819, 236] on div "Selecione" at bounding box center [805, 232] width 66 height 20
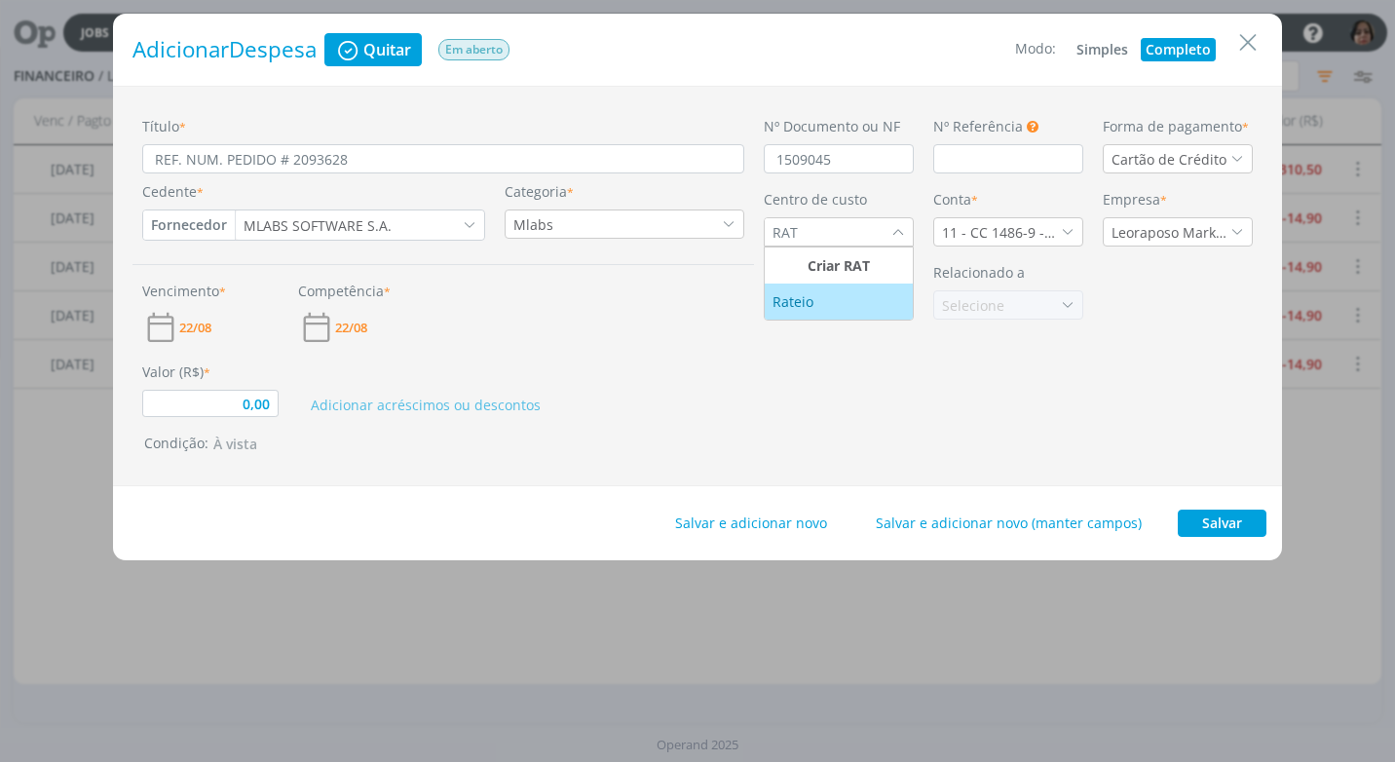
type input "RAT"
click at [819, 316] on li "Rateio" at bounding box center [838, 301] width 148 height 36
click at [1069, 236] on icon "dialog" at bounding box center [1068, 232] width 14 height 14
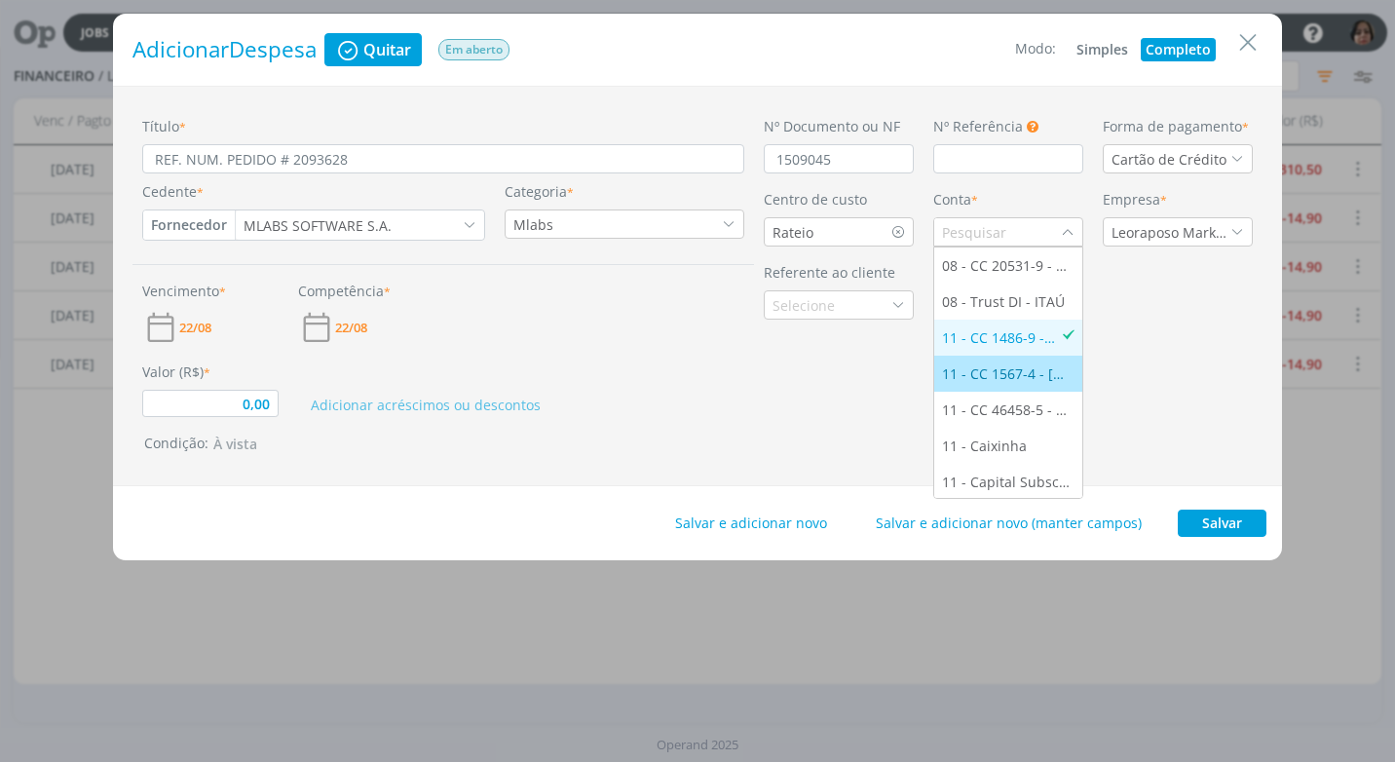
click at [1017, 366] on div "11 - CC 1567-4 - [GEOGRAPHIC_DATA]" at bounding box center [1008, 373] width 132 height 20
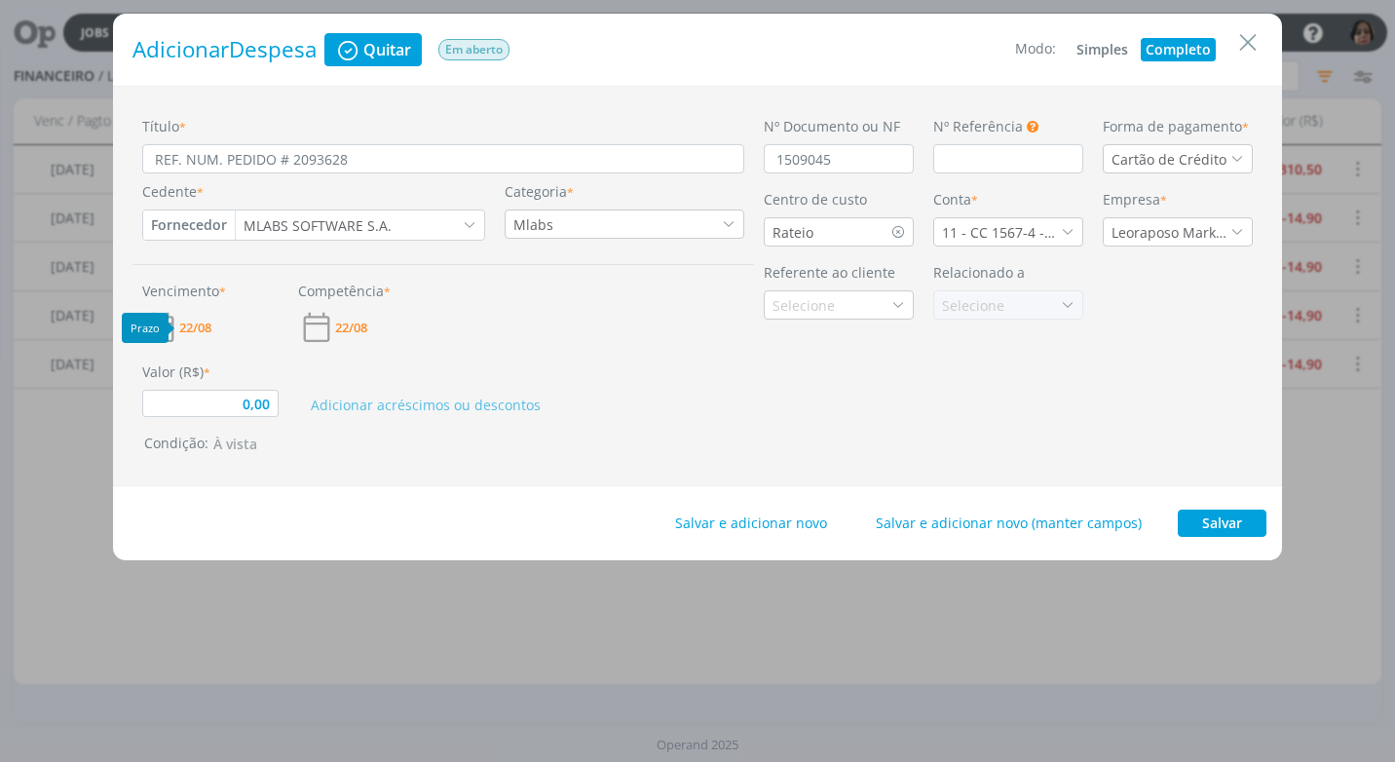
click at [204, 330] on span "22/08" at bounding box center [195, 327] width 32 height 13
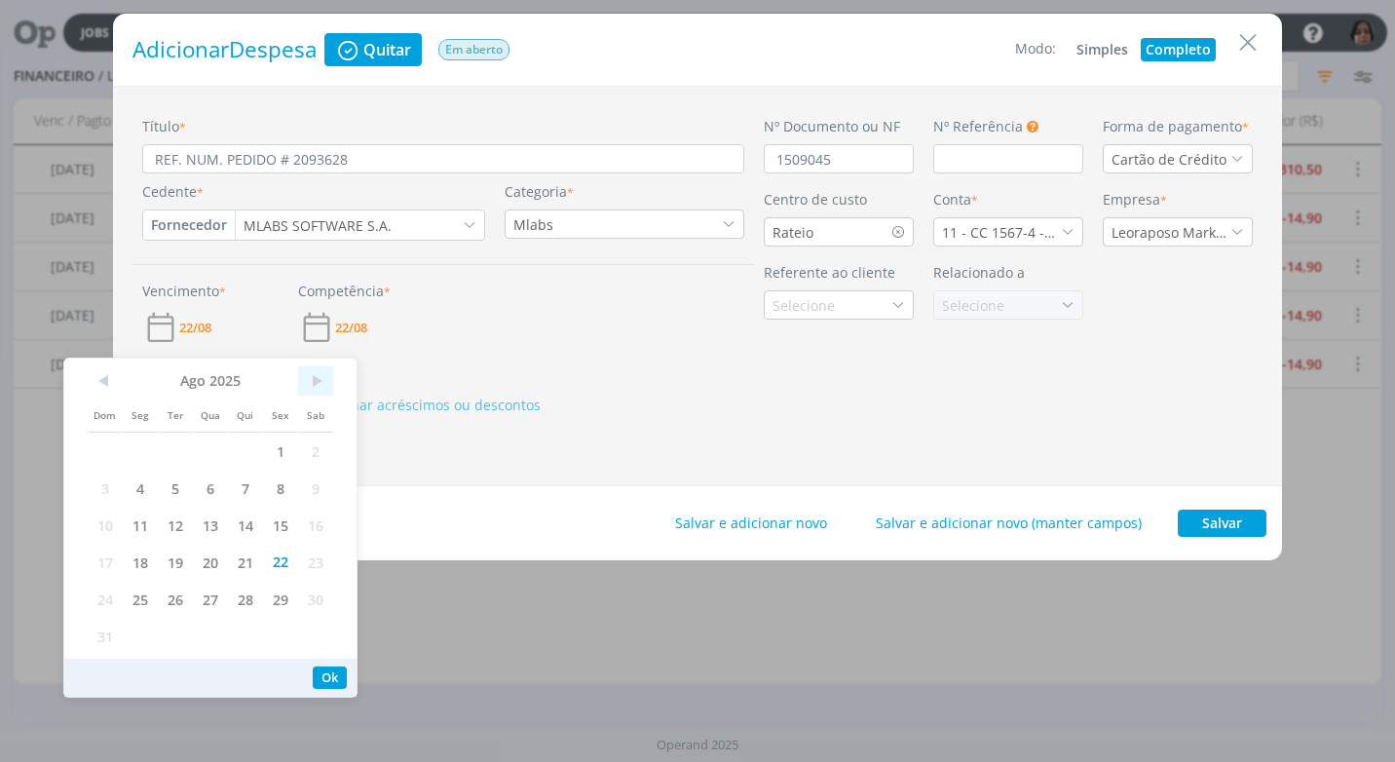
click at [320, 389] on span ">" at bounding box center [315, 380] width 35 height 29
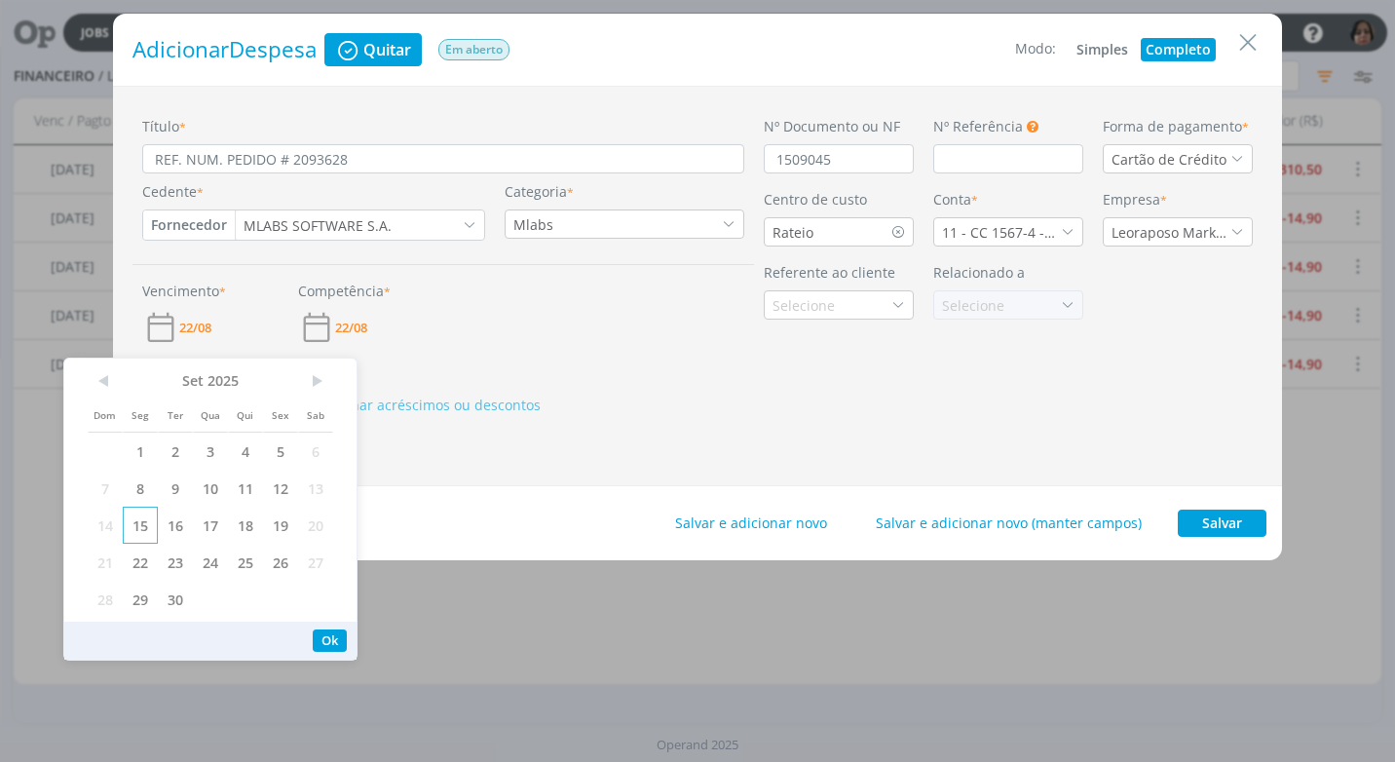
click at [142, 529] on span "15" at bounding box center [140, 524] width 35 height 37
click at [335, 639] on button "Ok" at bounding box center [330, 640] width 34 height 22
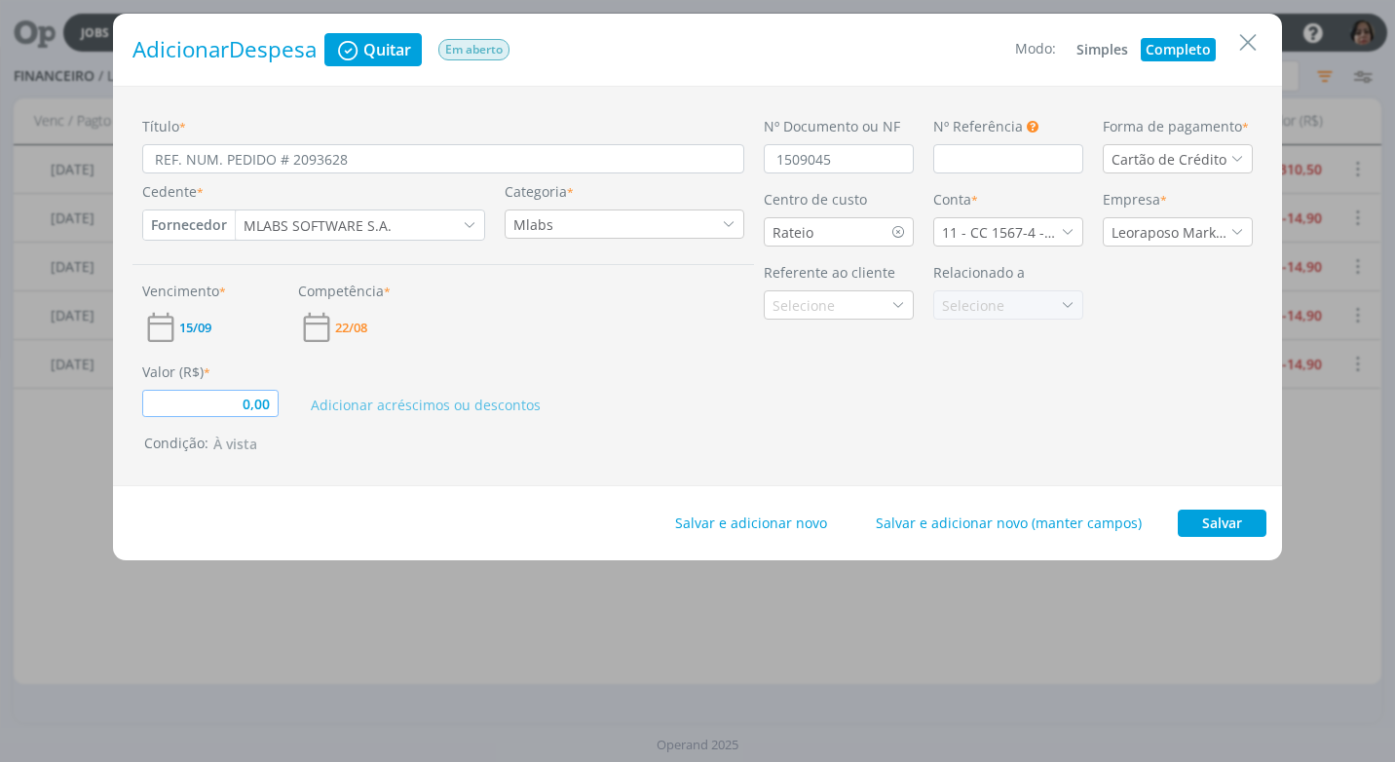
click at [188, 398] on input "0,00" at bounding box center [210, 403] width 136 height 27
click at [1238, 522] on button "Salvar" at bounding box center [1221, 522] width 89 height 27
type input "29,90"
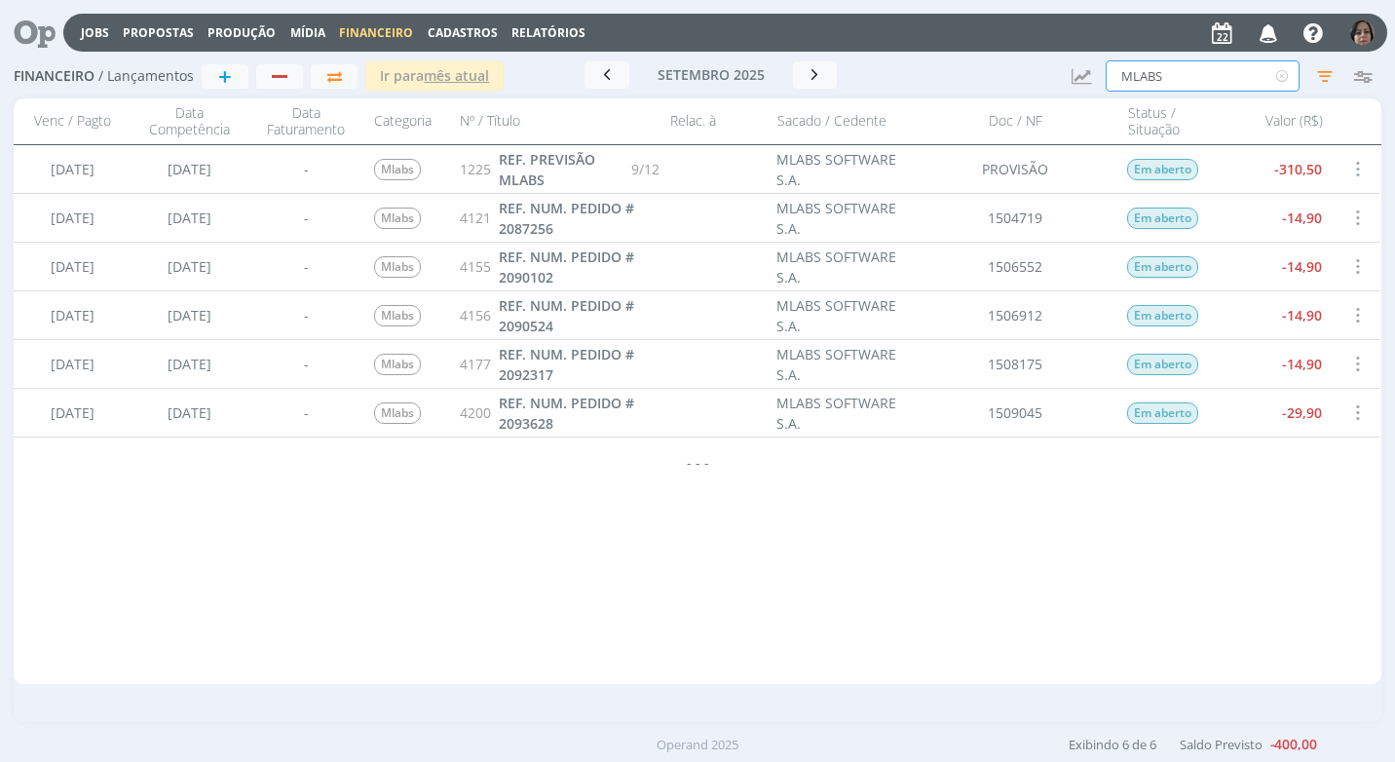
click at [1179, 82] on input "MLABS" at bounding box center [1202, 75] width 194 height 31
type input "M"
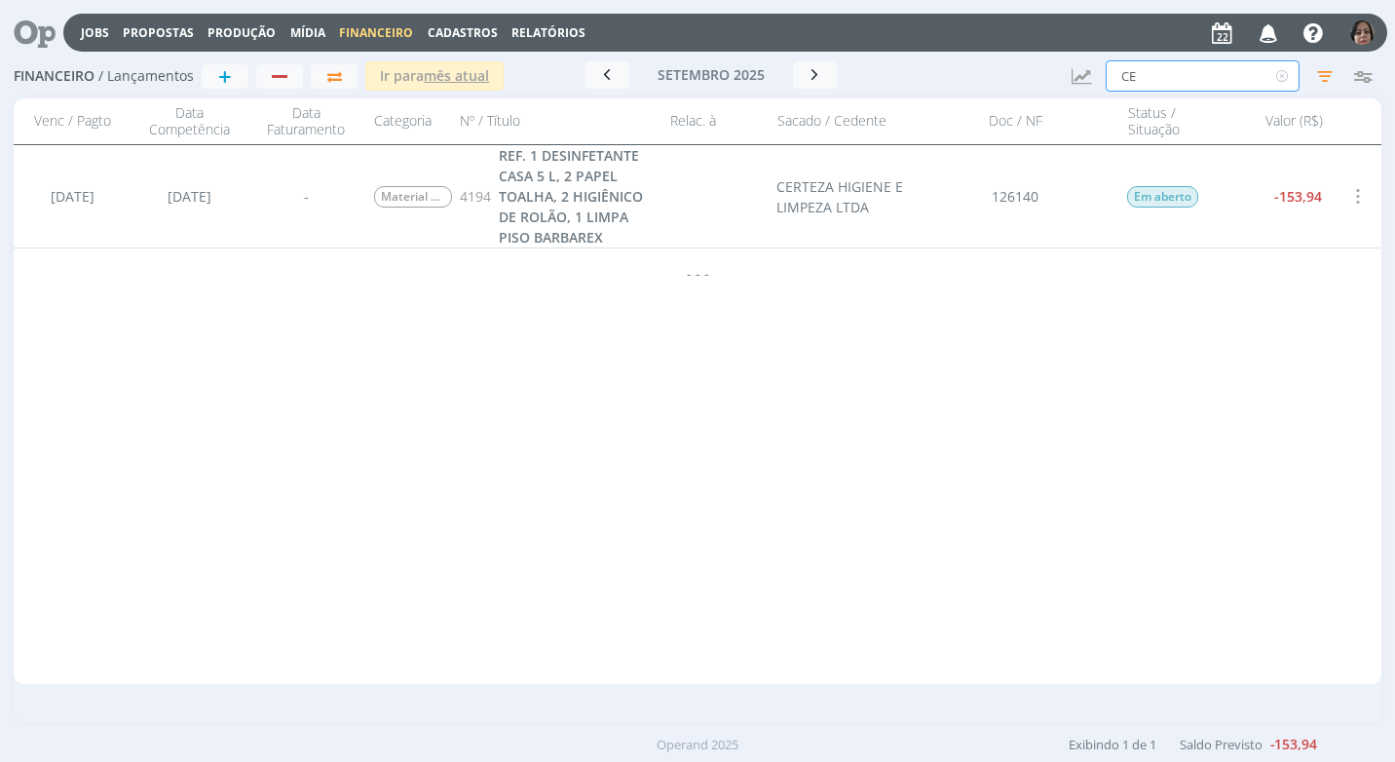
type input "C"
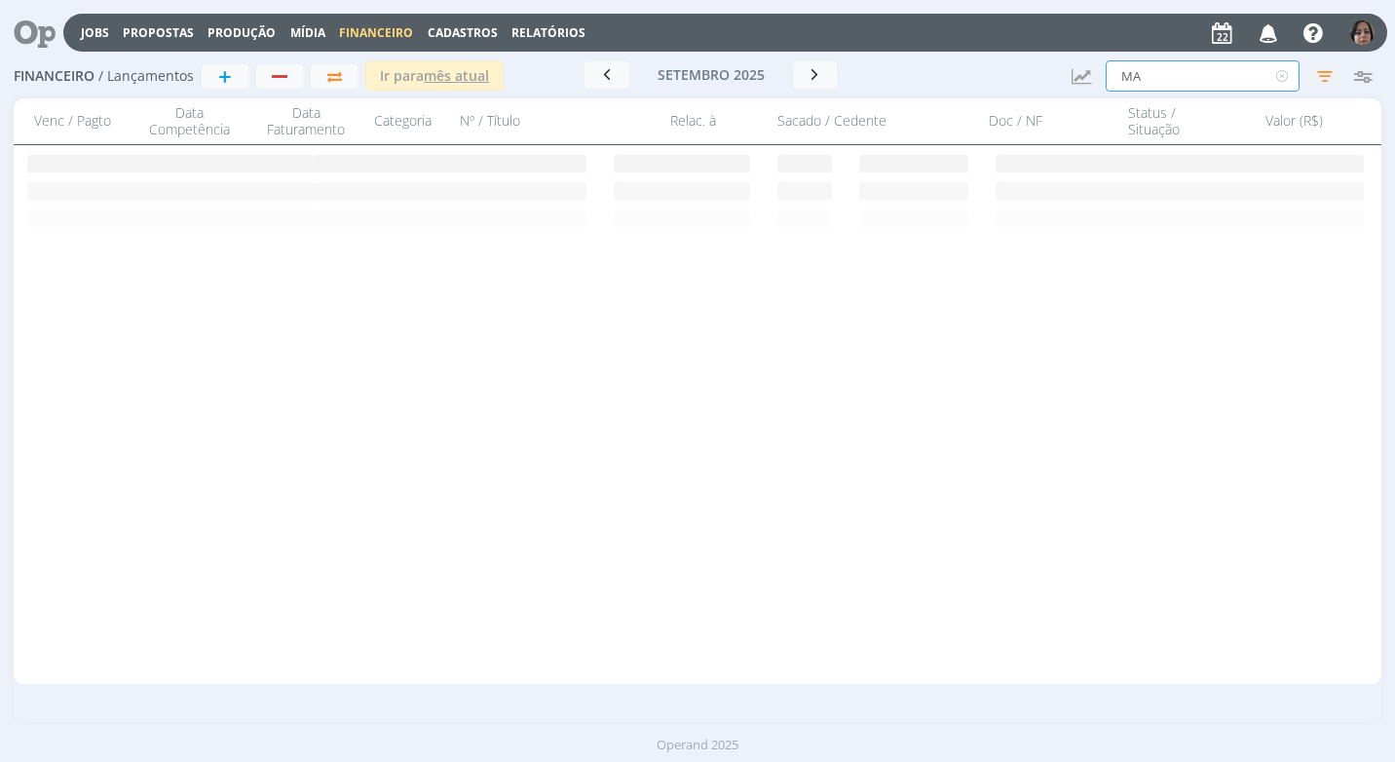
type input "M"
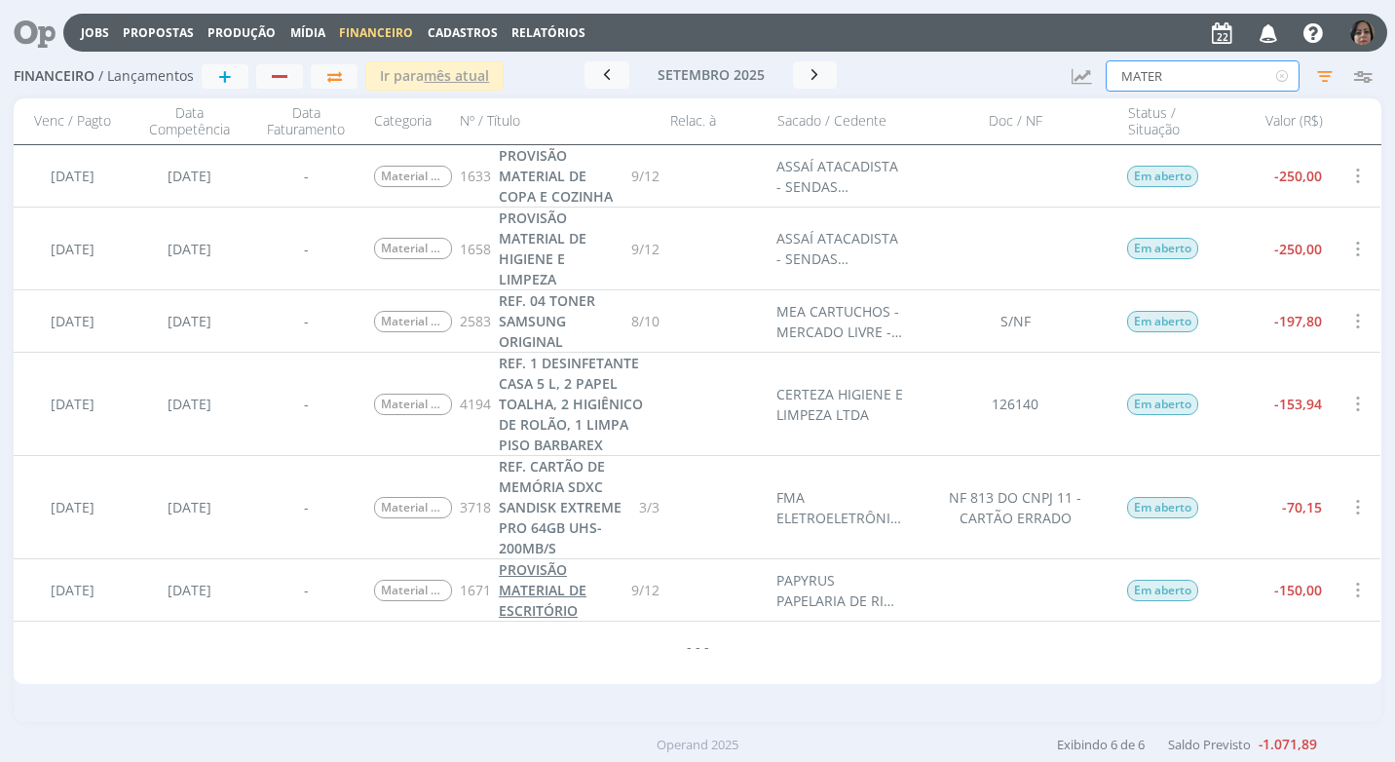
type input "MATER"
click at [540, 604] on span "PROVISÃO MATERIAL DE ESCRITÓRIO" at bounding box center [543, 589] width 88 height 59
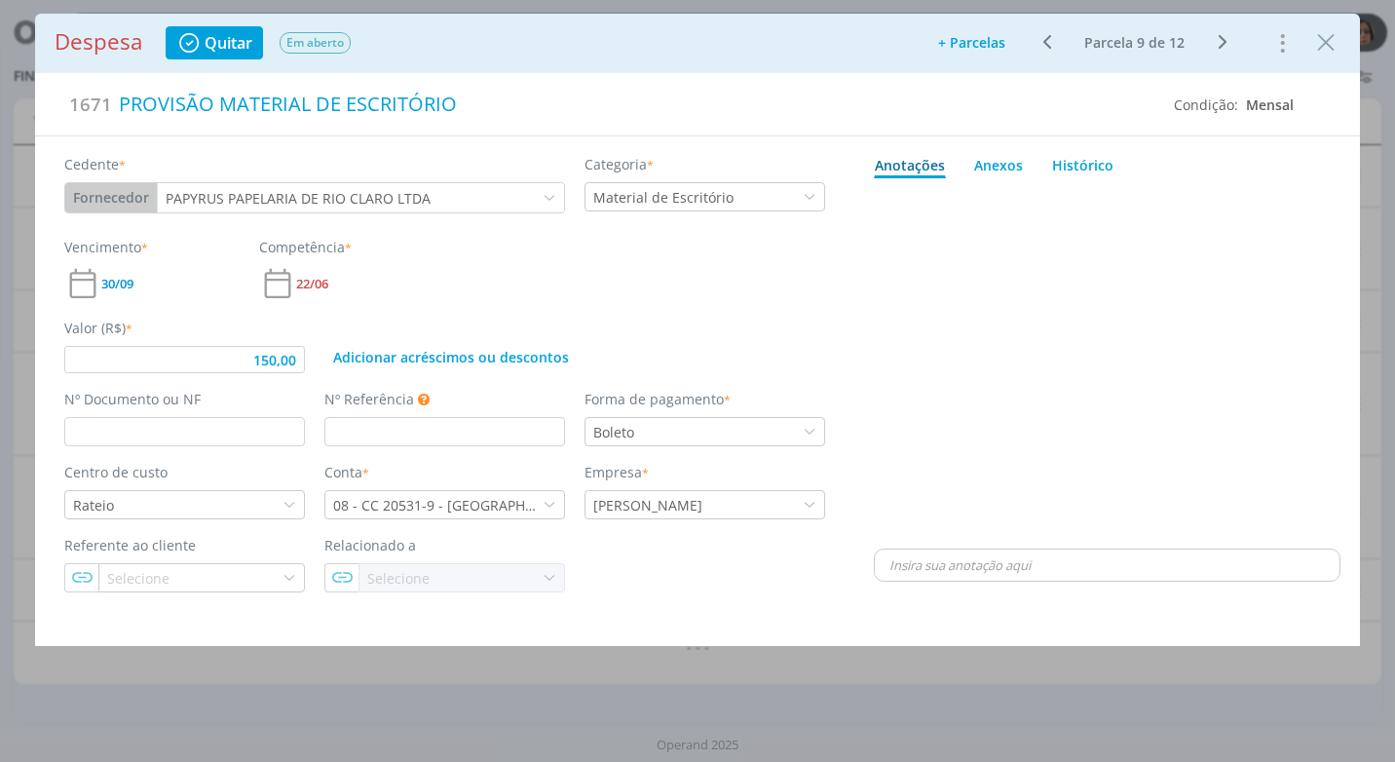
type input "150,00"
click at [458, 93] on div "PROVISÃO MATERIAL DE ESCRITÓRIO" at bounding box center [635, 104] width 1047 height 43
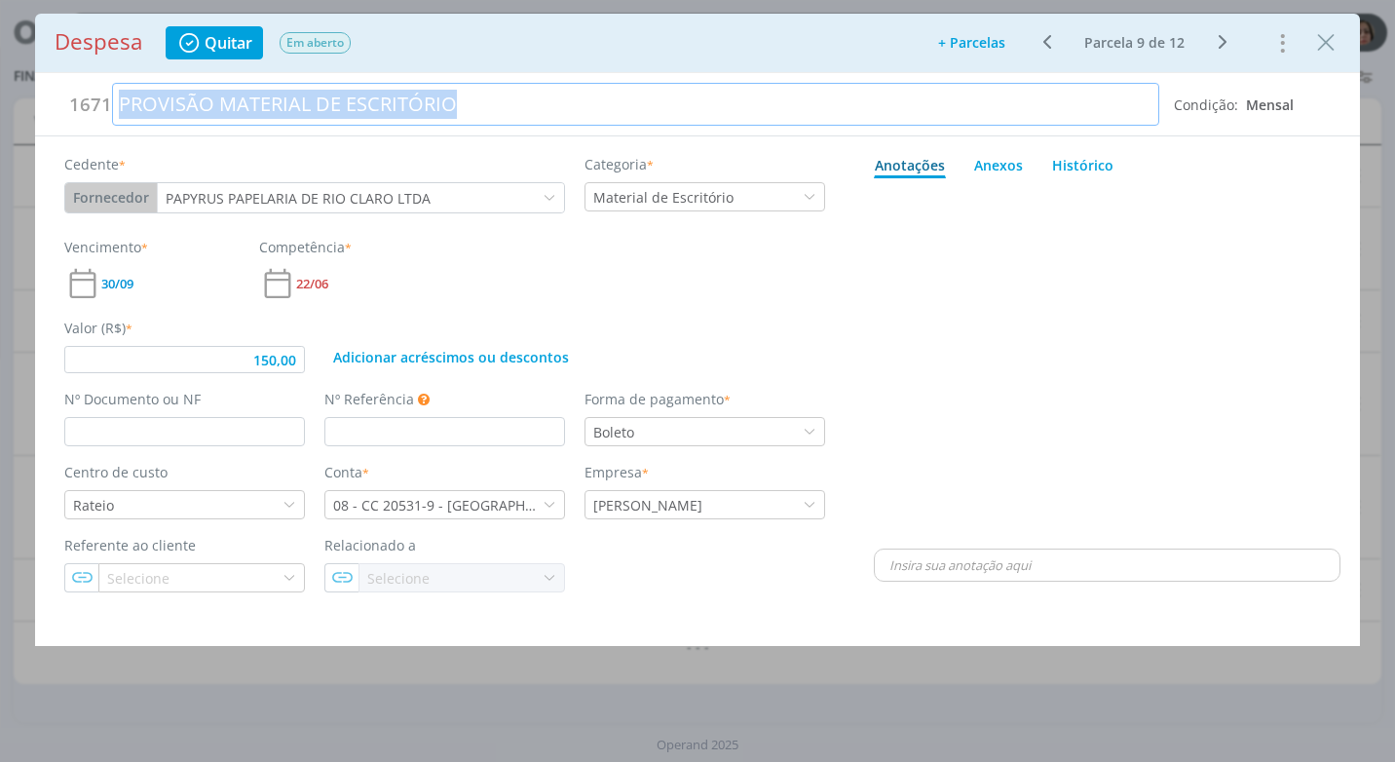
drag, startPoint x: 449, startPoint y: 94, endPoint x: 220, endPoint y: 231, distance: 266.4
click at [55, 98] on div "1671 PROVISÃO MATERIAL DE ESCRITÓRIO" at bounding box center [614, 104] width 1119 height 43
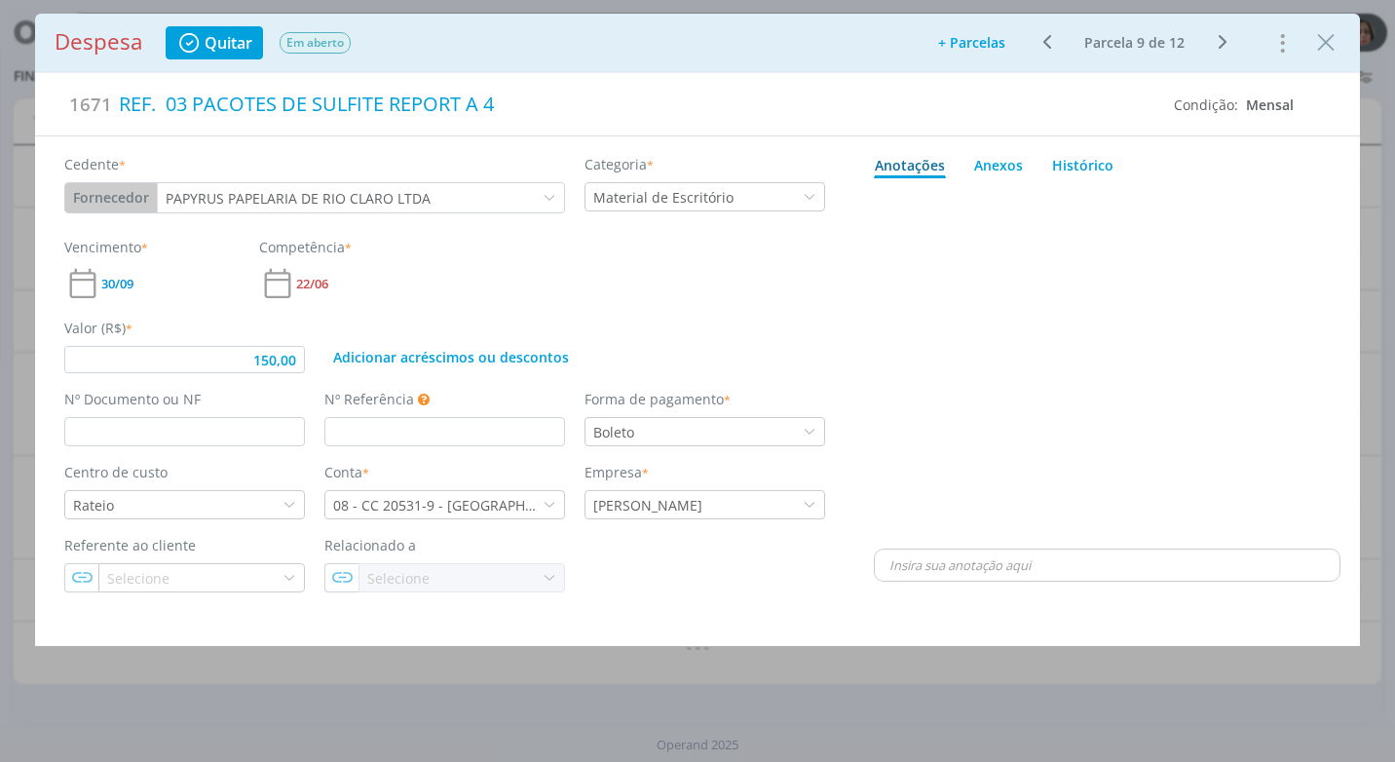
type input "150,00"
click at [420, 203] on div "PAPYRUS PAPELARIA DE RIO CLARO LTDA" at bounding box center [300, 198] width 269 height 20
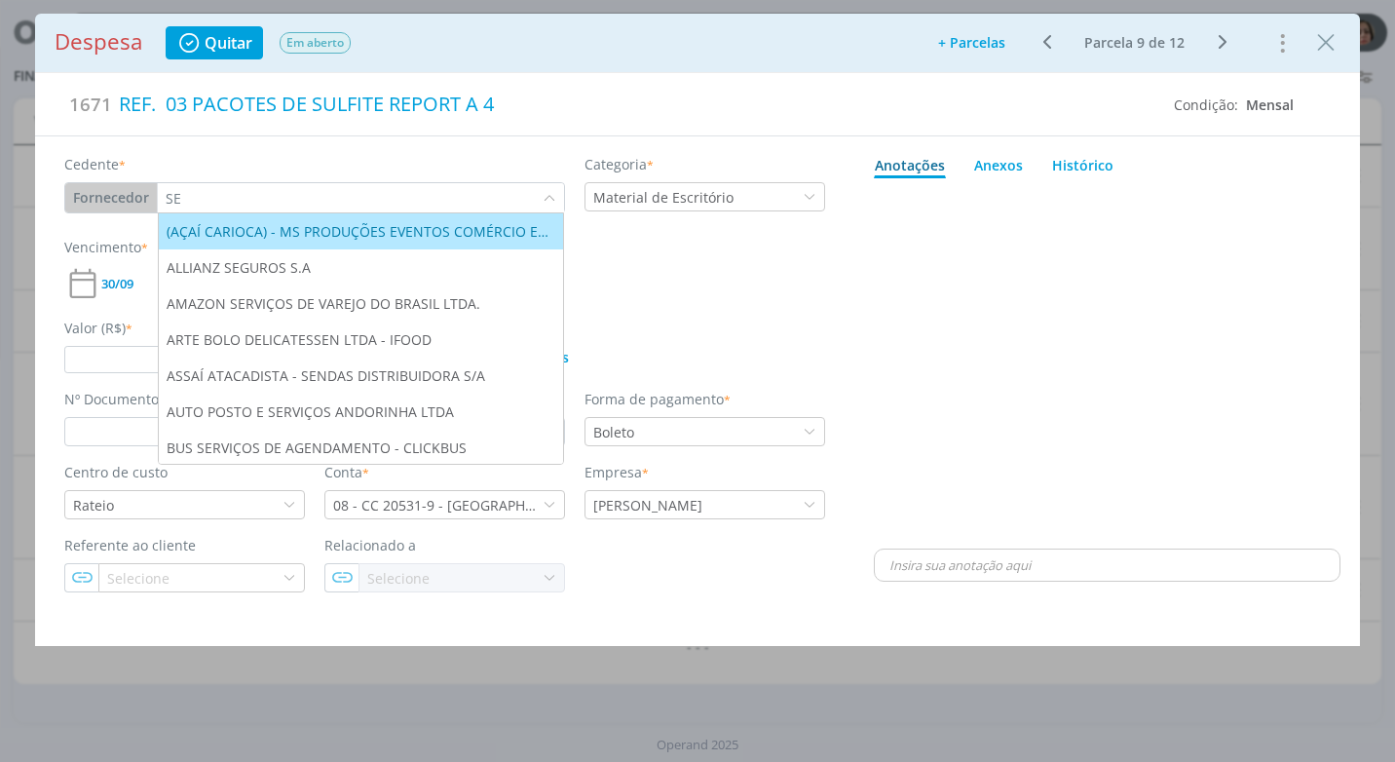
type input "SEN"
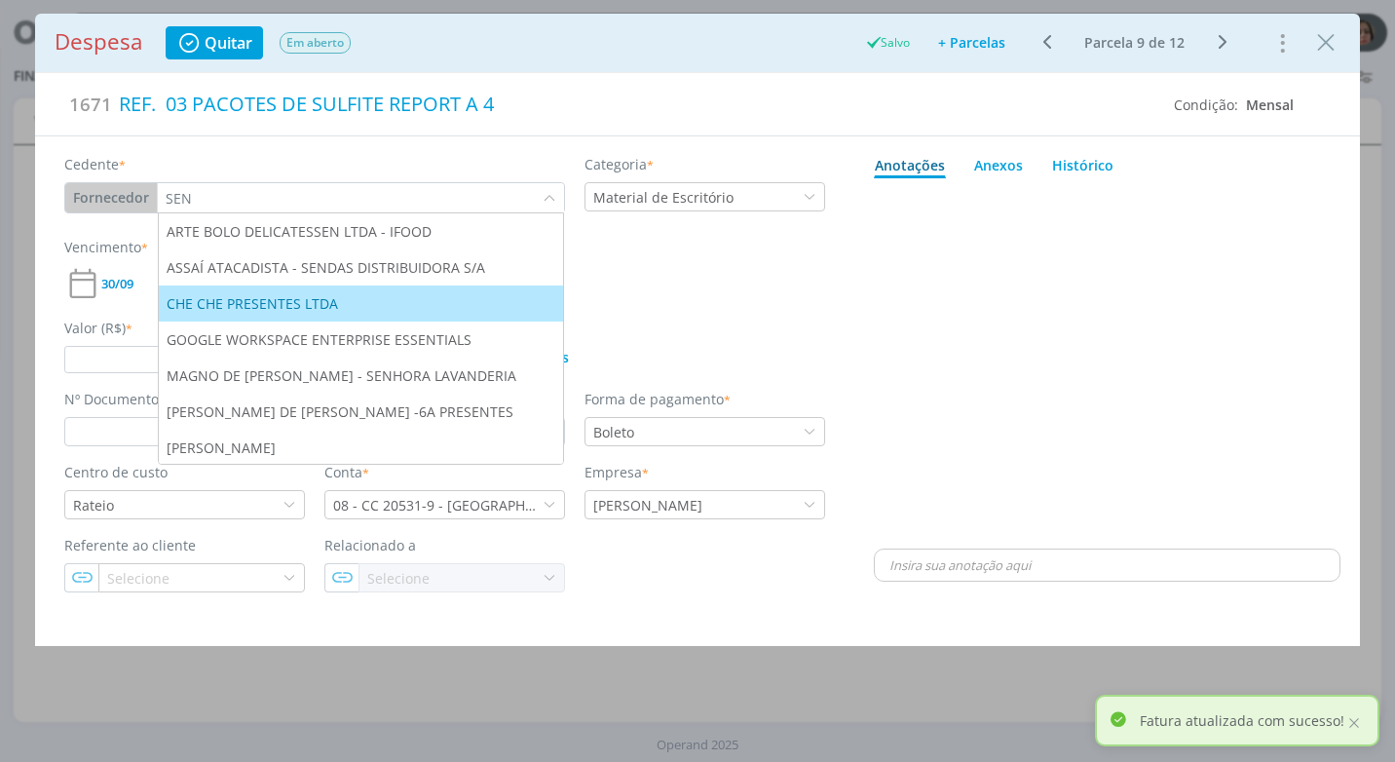
type input "150,00"
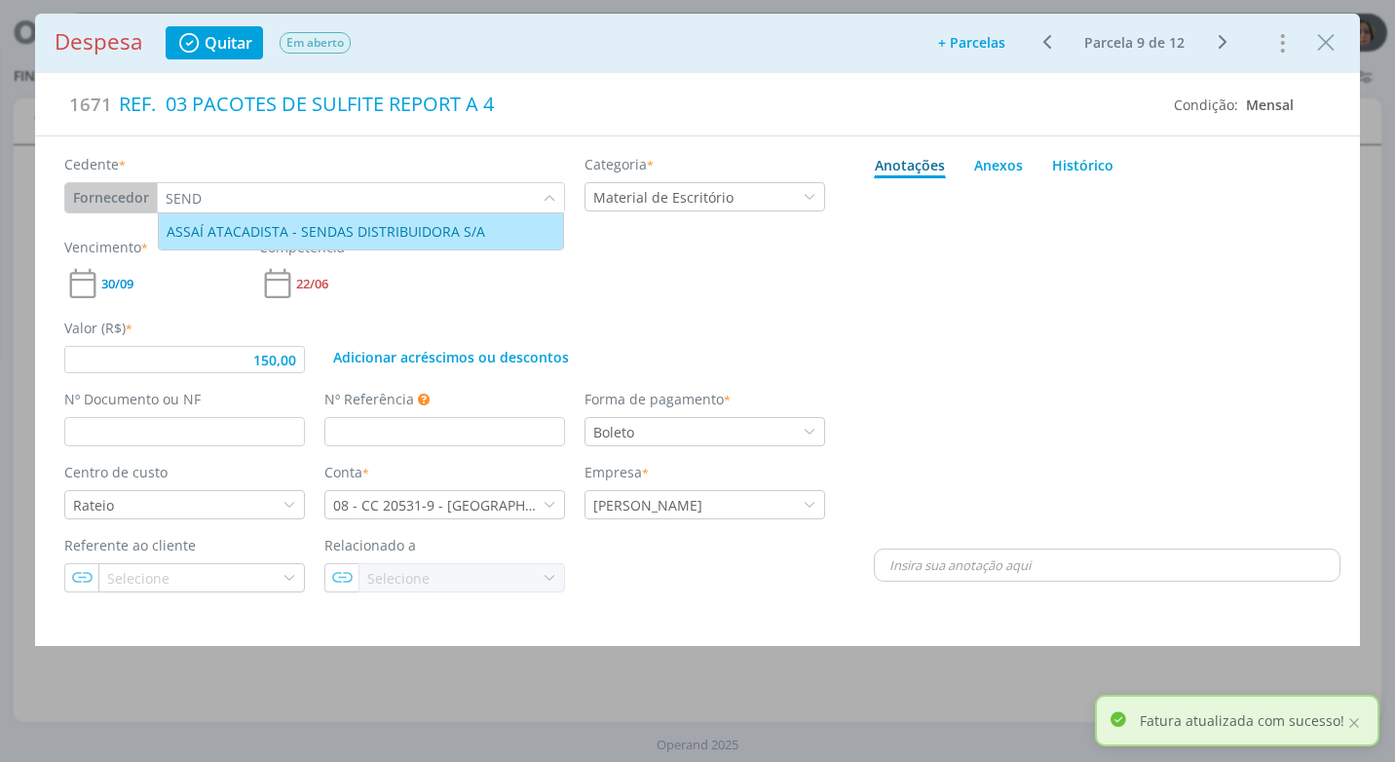
type input "SEND"
click at [337, 229] on div "ASSAÍ ATACADISTA - SENDAS DISTRIBUIDORA S/A" at bounding box center [328, 231] width 322 height 20
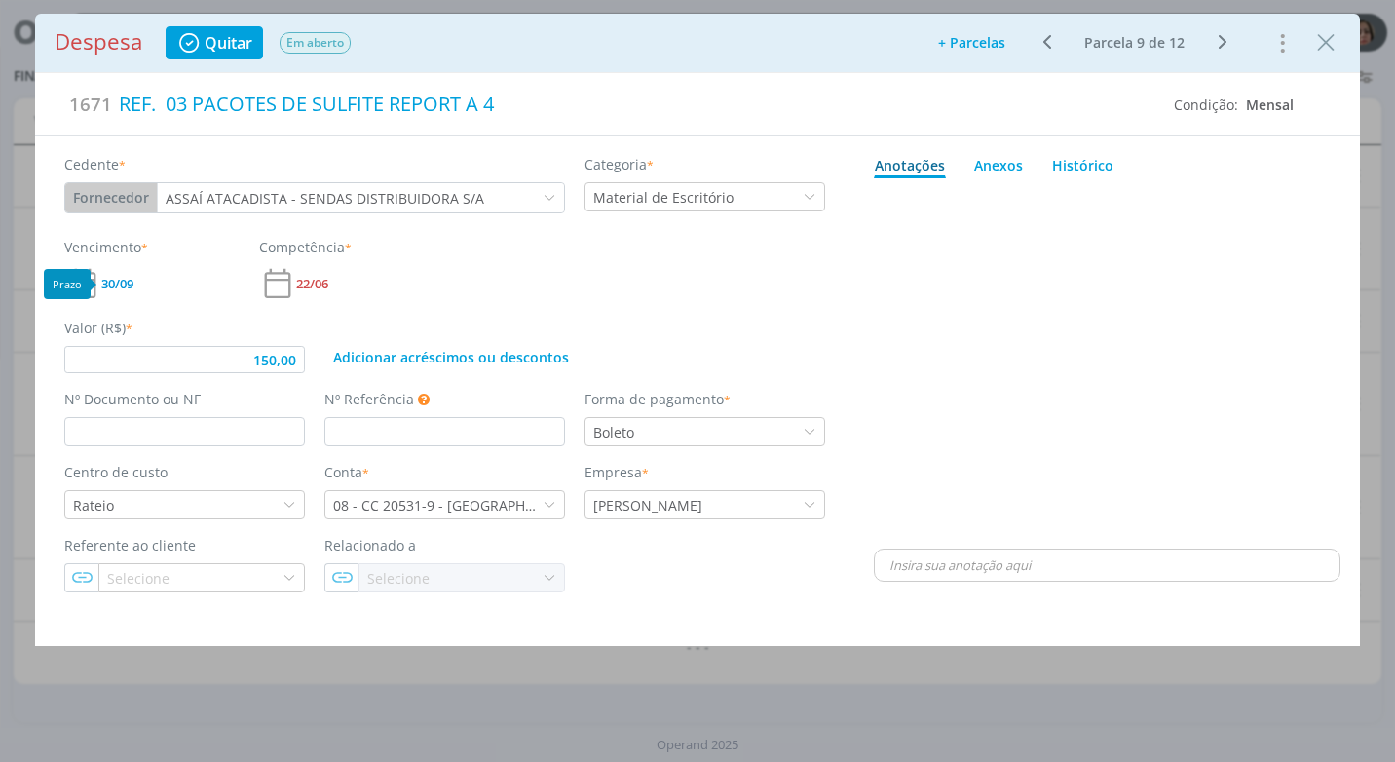
click at [133, 282] on span "30/09" at bounding box center [117, 284] width 32 height 13
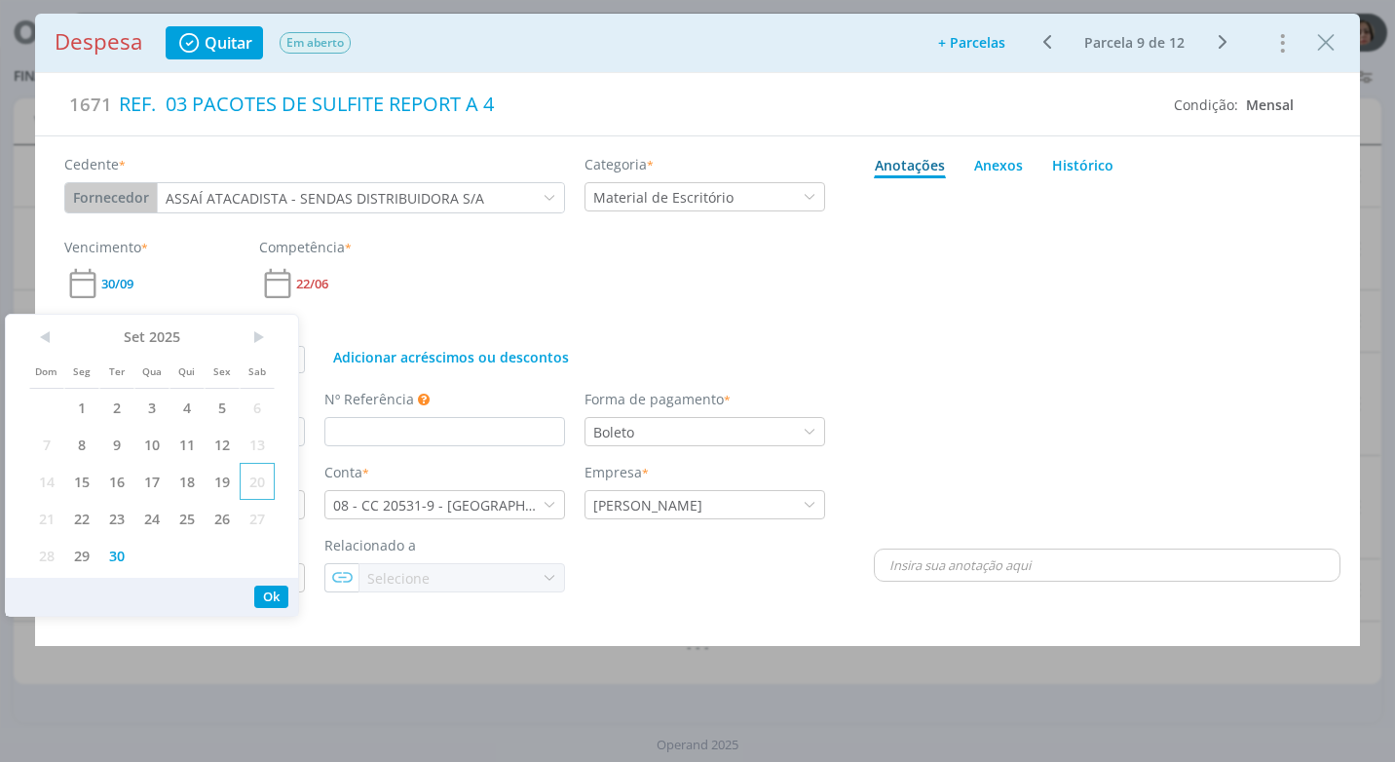
click at [263, 477] on span "20" at bounding box center [257, 481] width 35 height 37
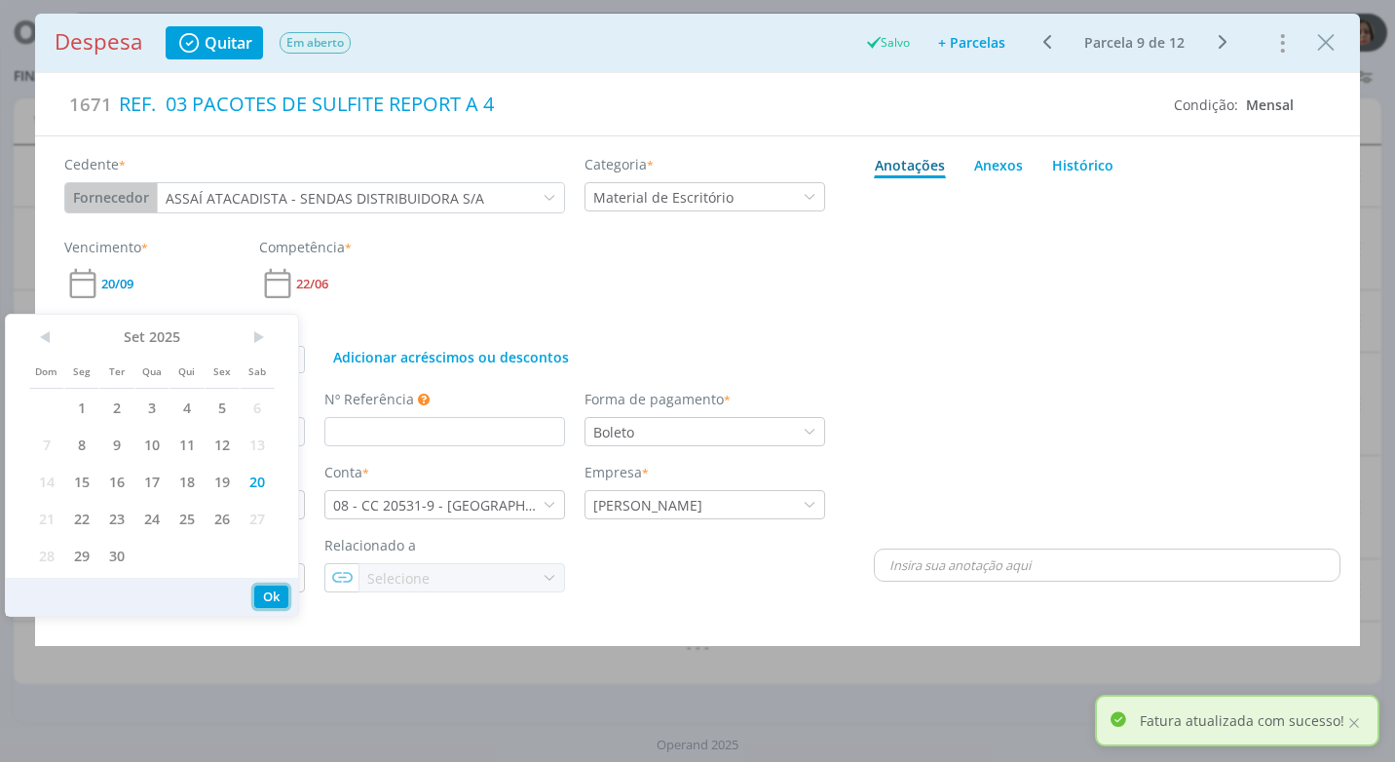
click at [272, 592] on button "Ok" at bounding box center [271, 596] width 34 height 22
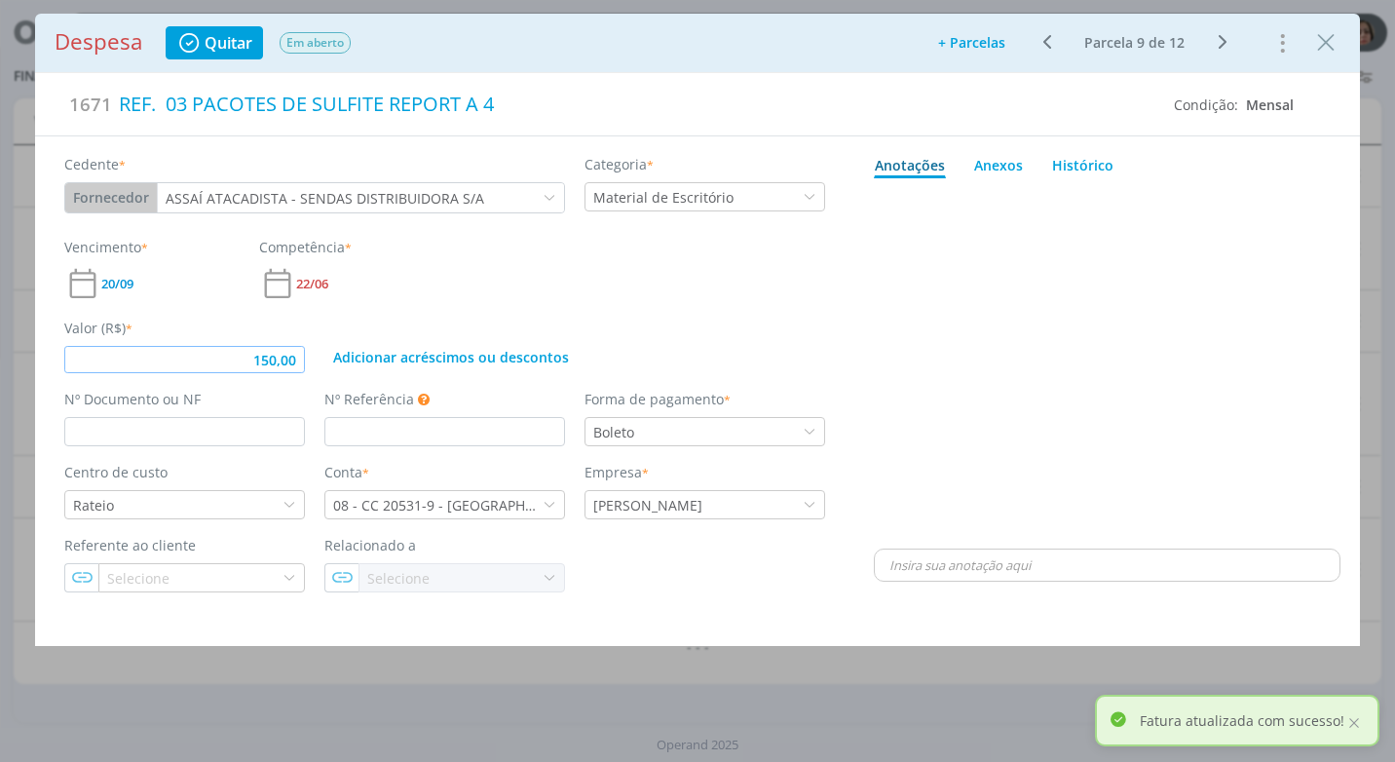
click at [300, 357] on input "150,00" at bounding box center [184, 359] width 241 height 27
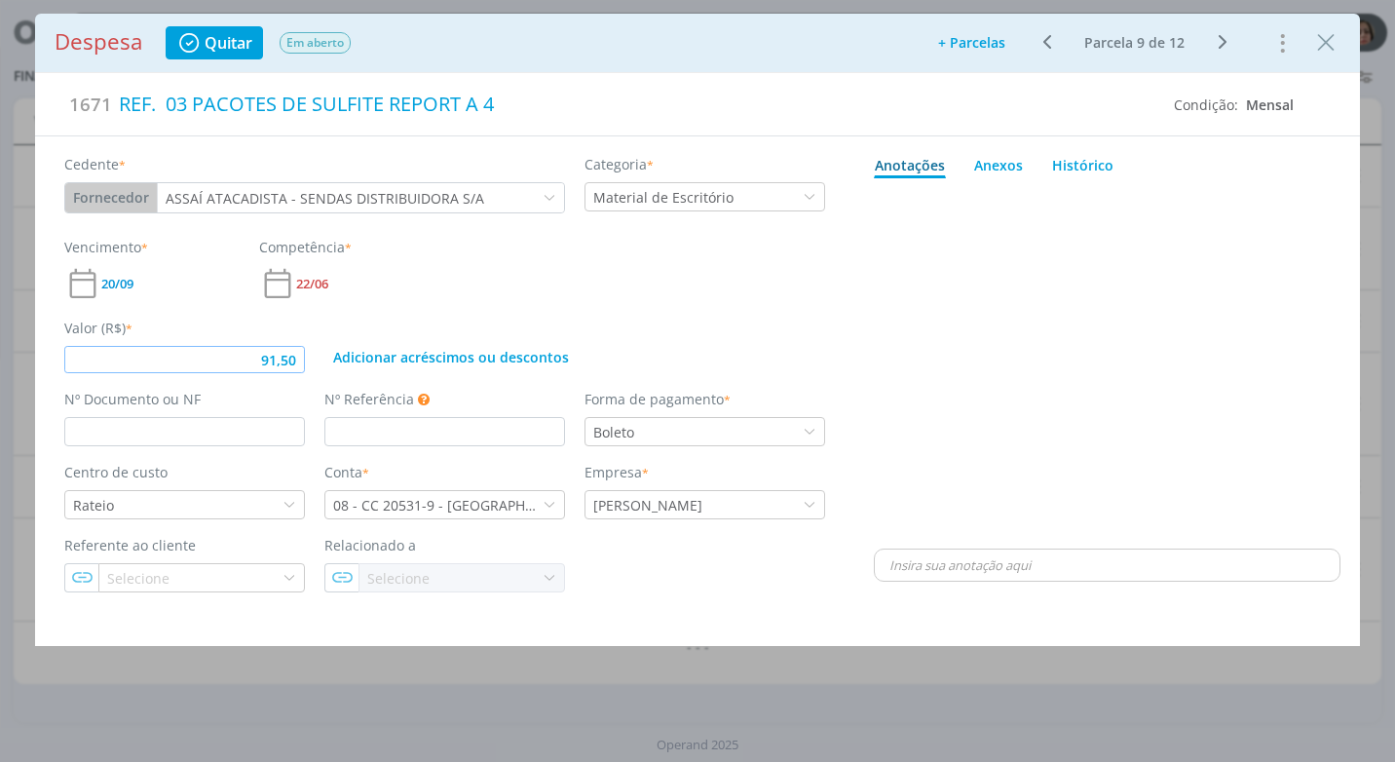
type input "91,50"
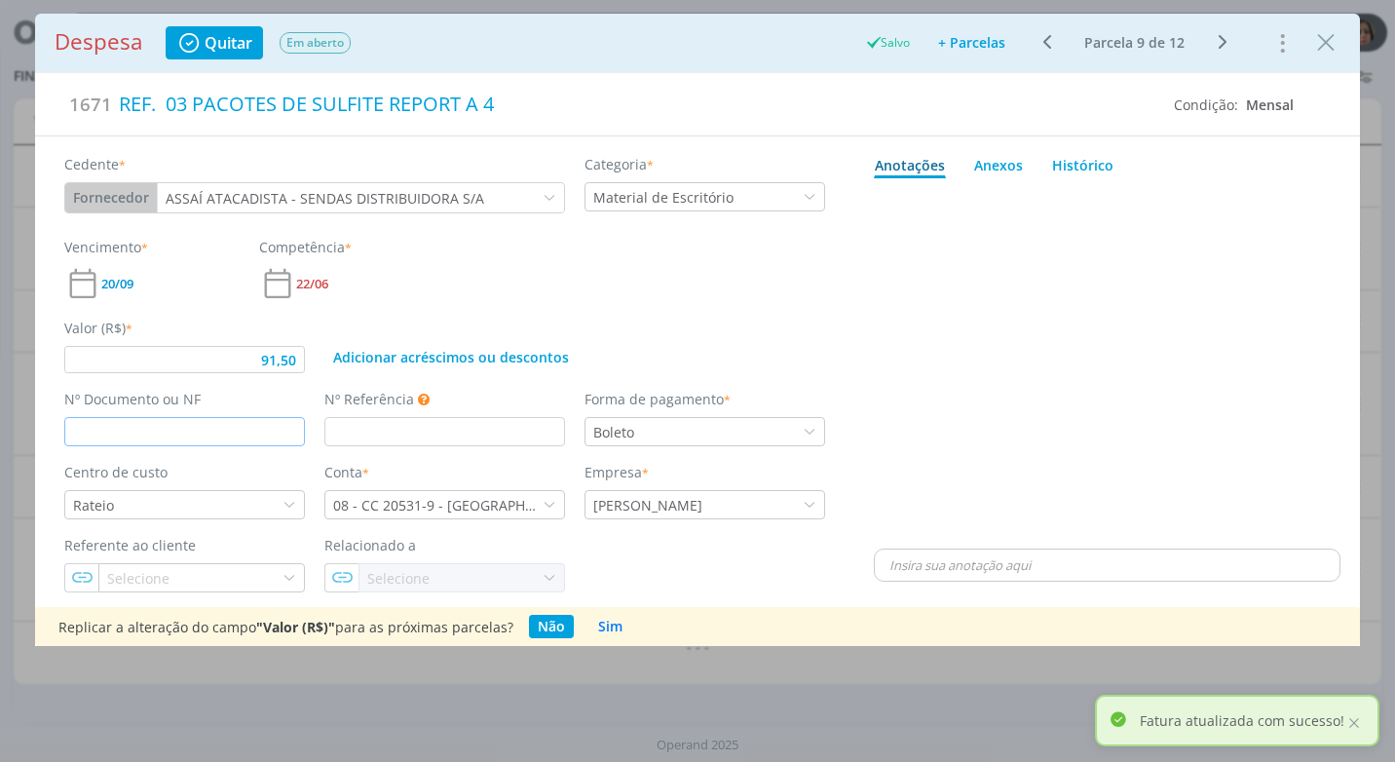
click at [167, 428] on input "dialog" at bounding box center [184, 431] width 241 height 29
type input "91,50"
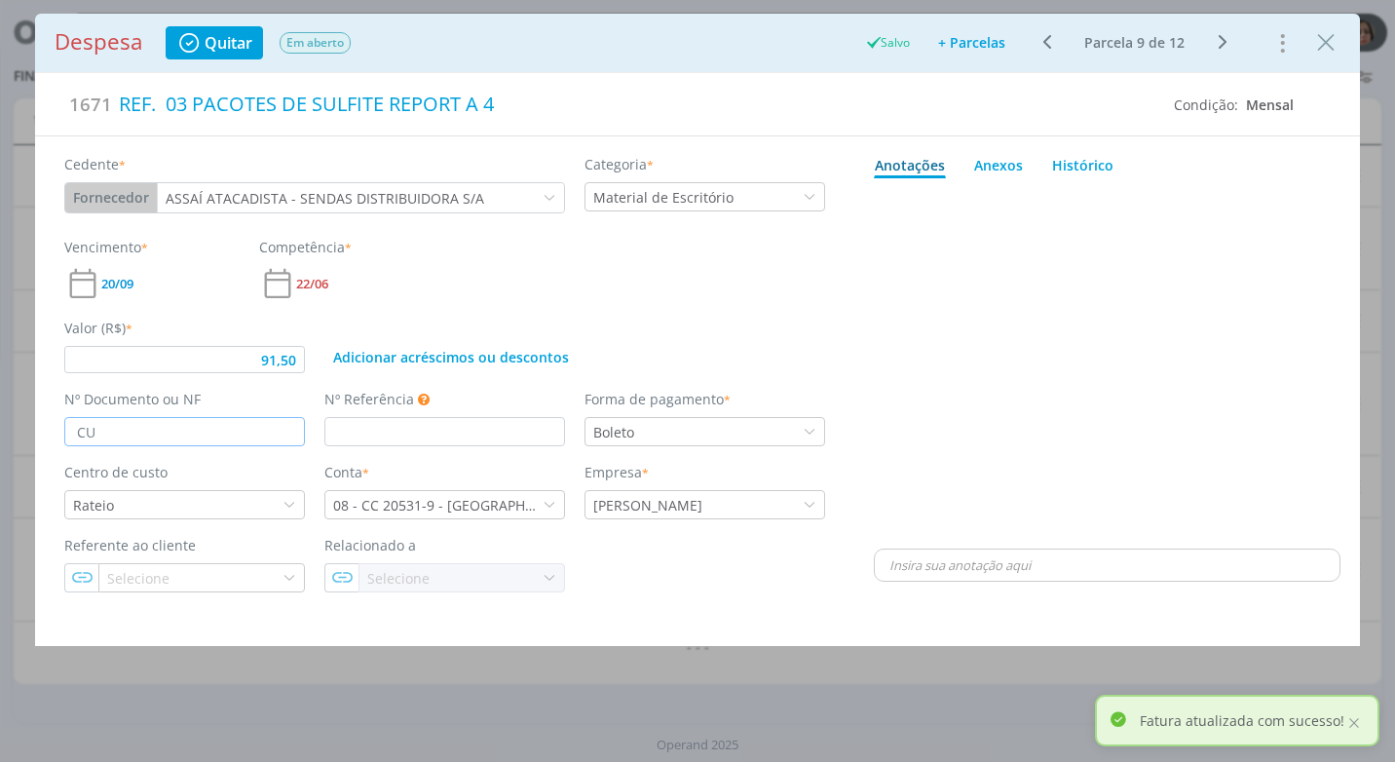
type input "CUP"
type input "91,50"
type input "CUPOM"
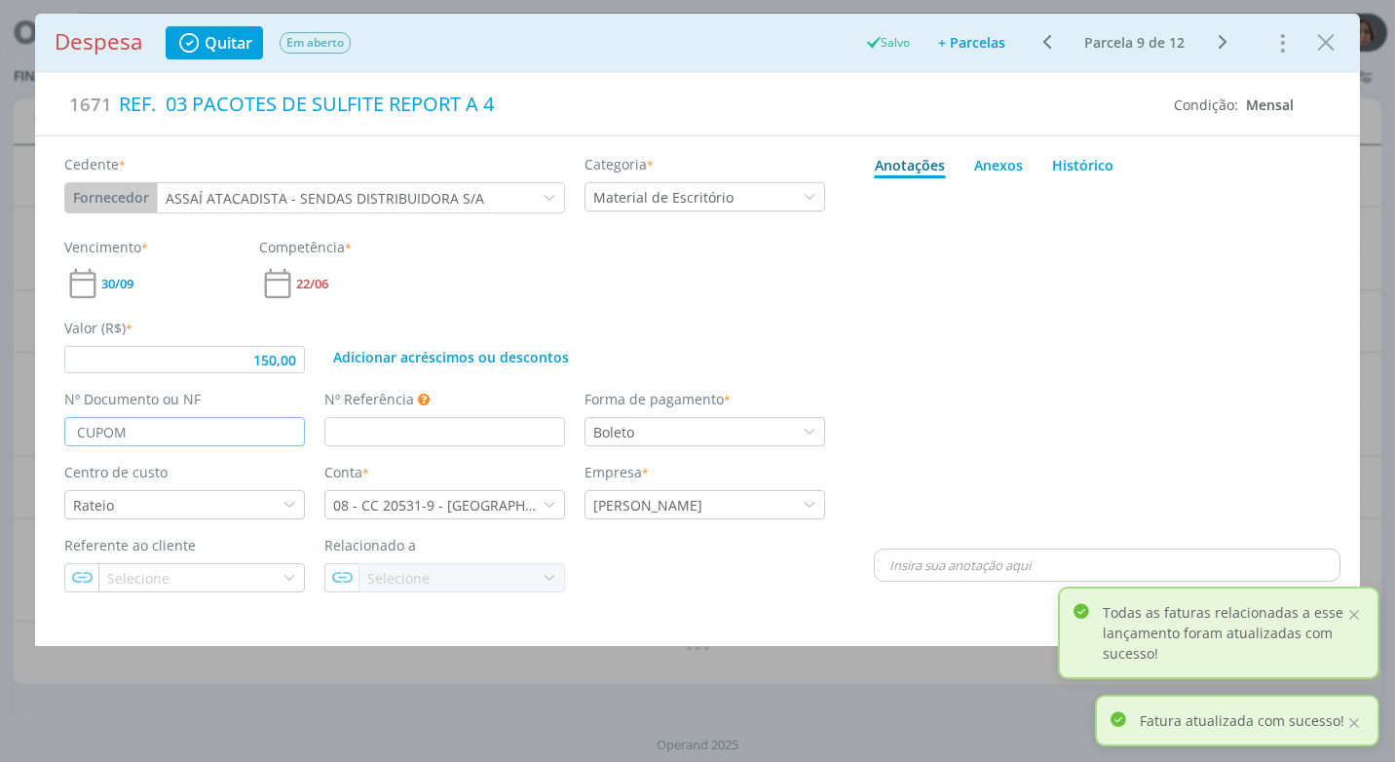
type input "150,00"
type input "CUPOM"
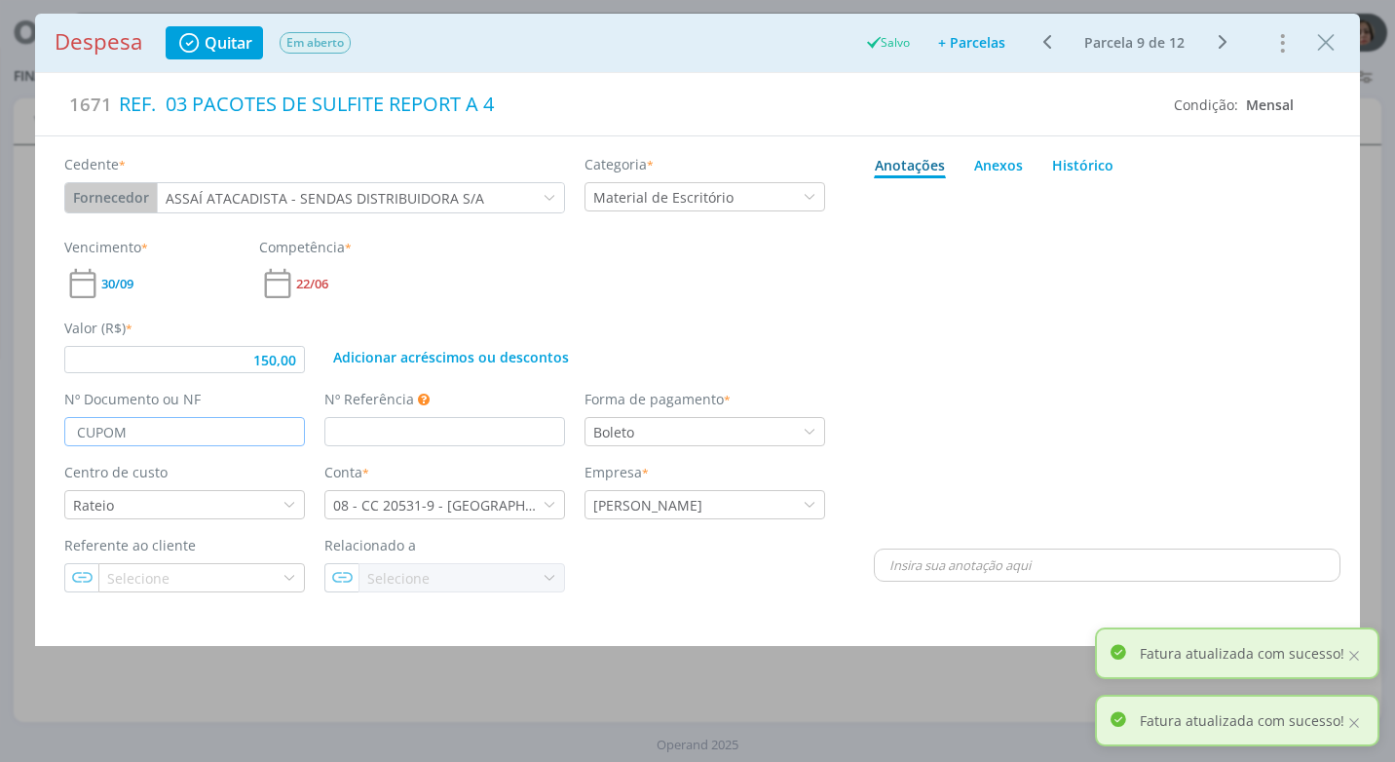
type input "150,00"
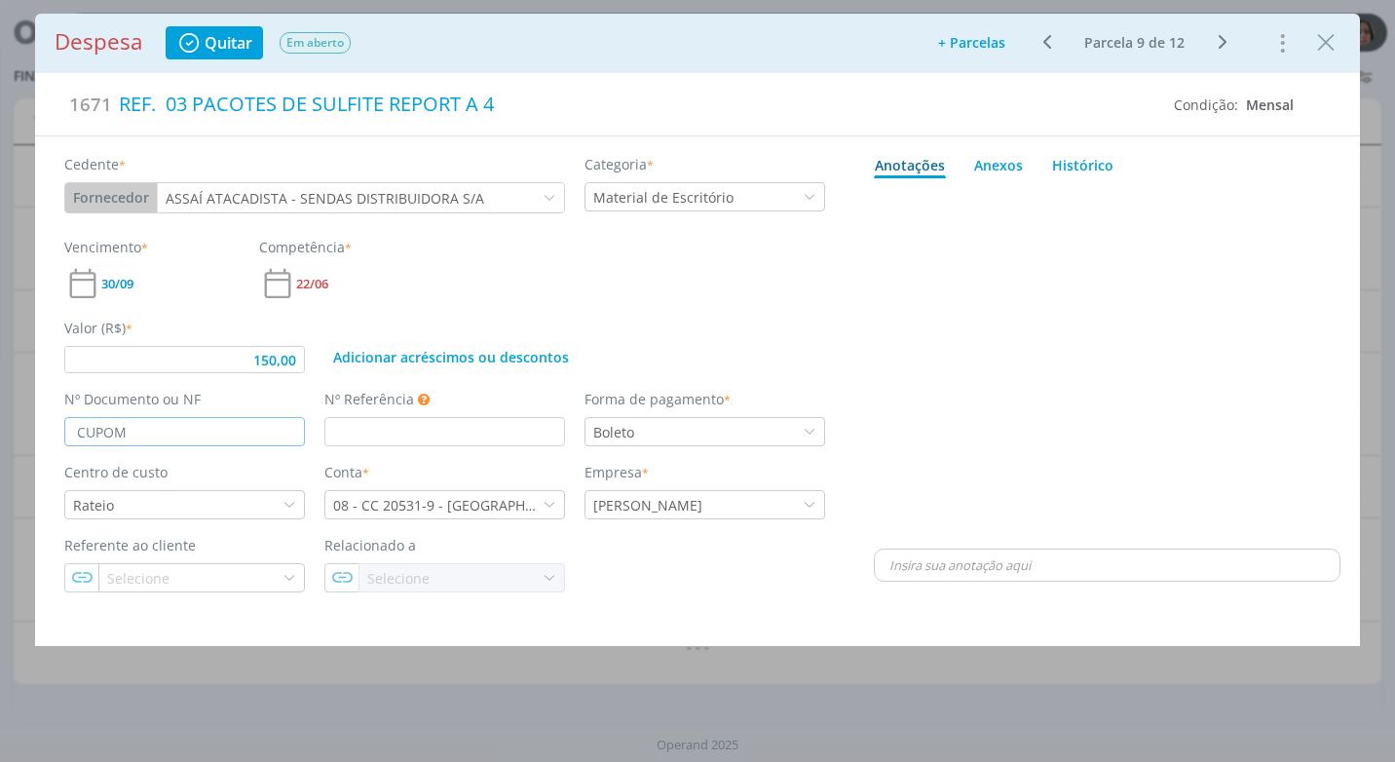
type input "CUPOM"
click at [654, 571] on div "Referente ao cliente Selecione Relacionado a Selecione" at bounding box center [445, 563] width 781 height 57
click at [543, 502] on icon "dialog" at bounding box center [549, 505] width 14 height 14
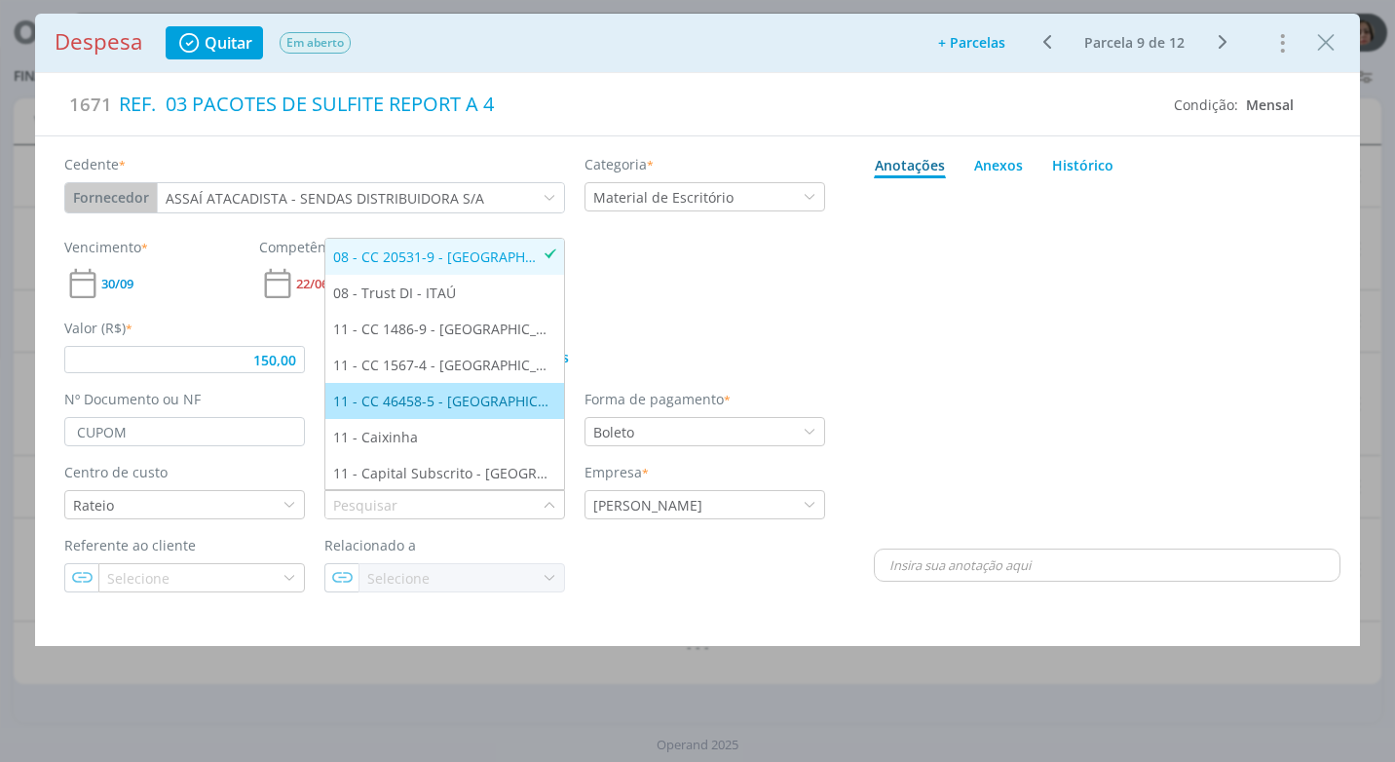
click at [498, 400] on div "11 - CC 46458-5 - [GEOGRAPHIC_DATA]" at bounding box center [444, 401] width 223 height 20
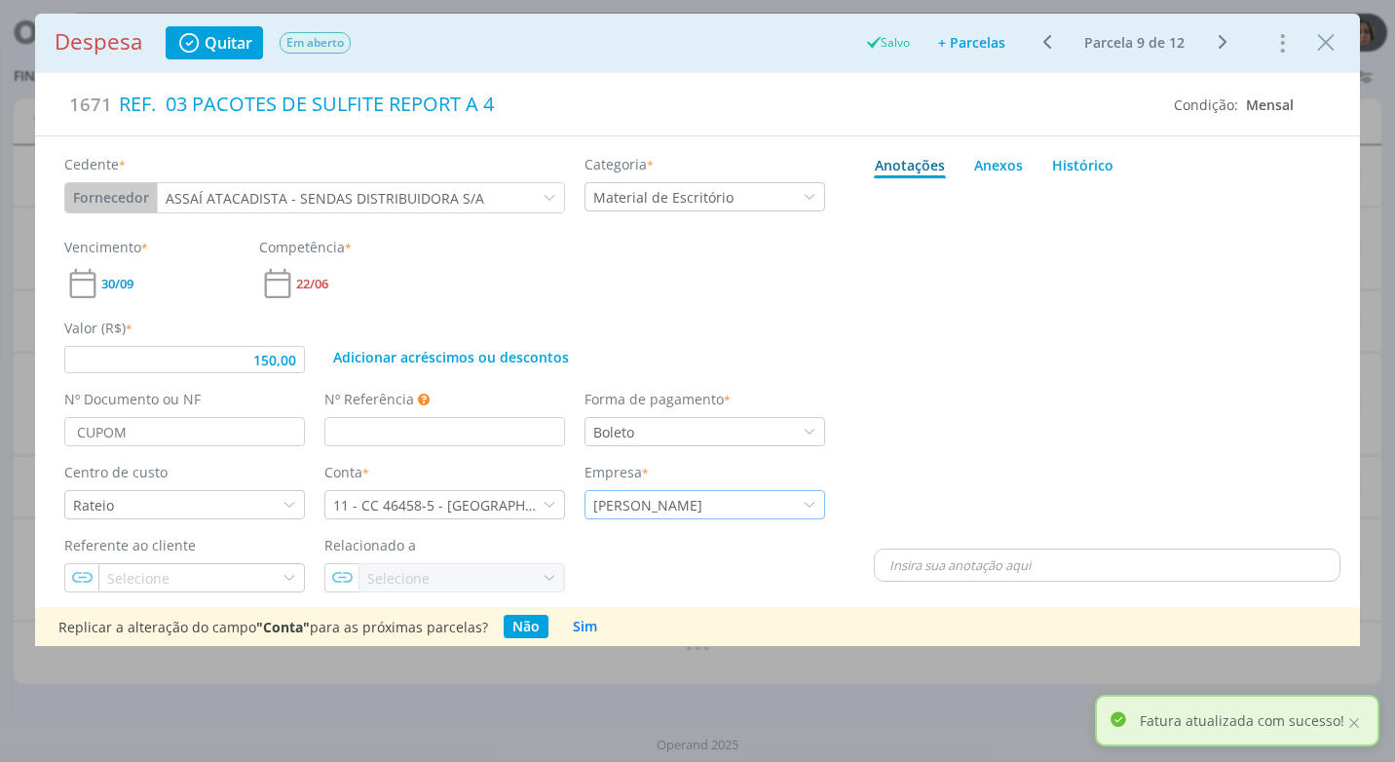
drag, startPoint x: 808, startPoint y: 498, endPoint x: 792, endPoint y: 544, distance: 49.6
click at [808, 501] on icon "dialog" at bounding box center [809, 505] width 14 height 14
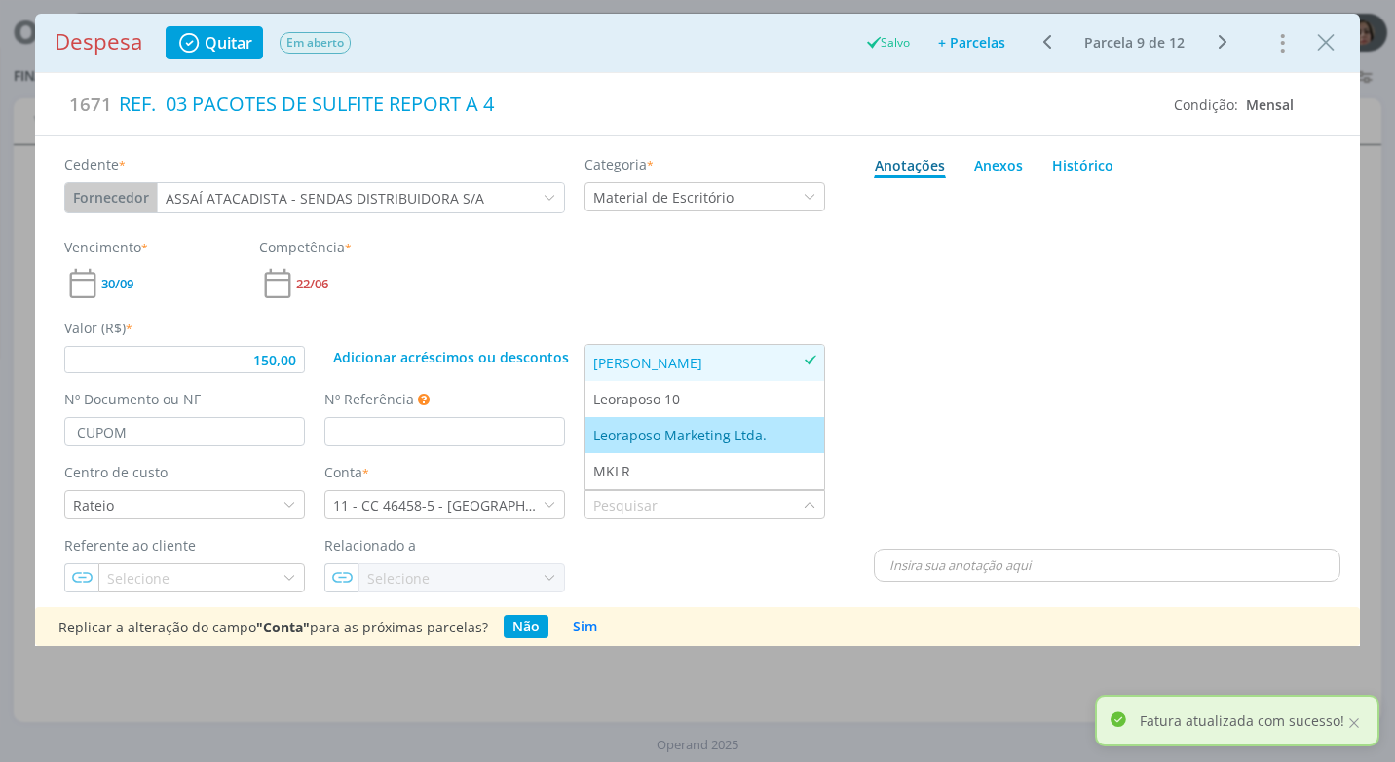
click at [732, 430] on div "Leoraposo Marketing Ltda." at bounding box center [681, 435] width 177 height 20
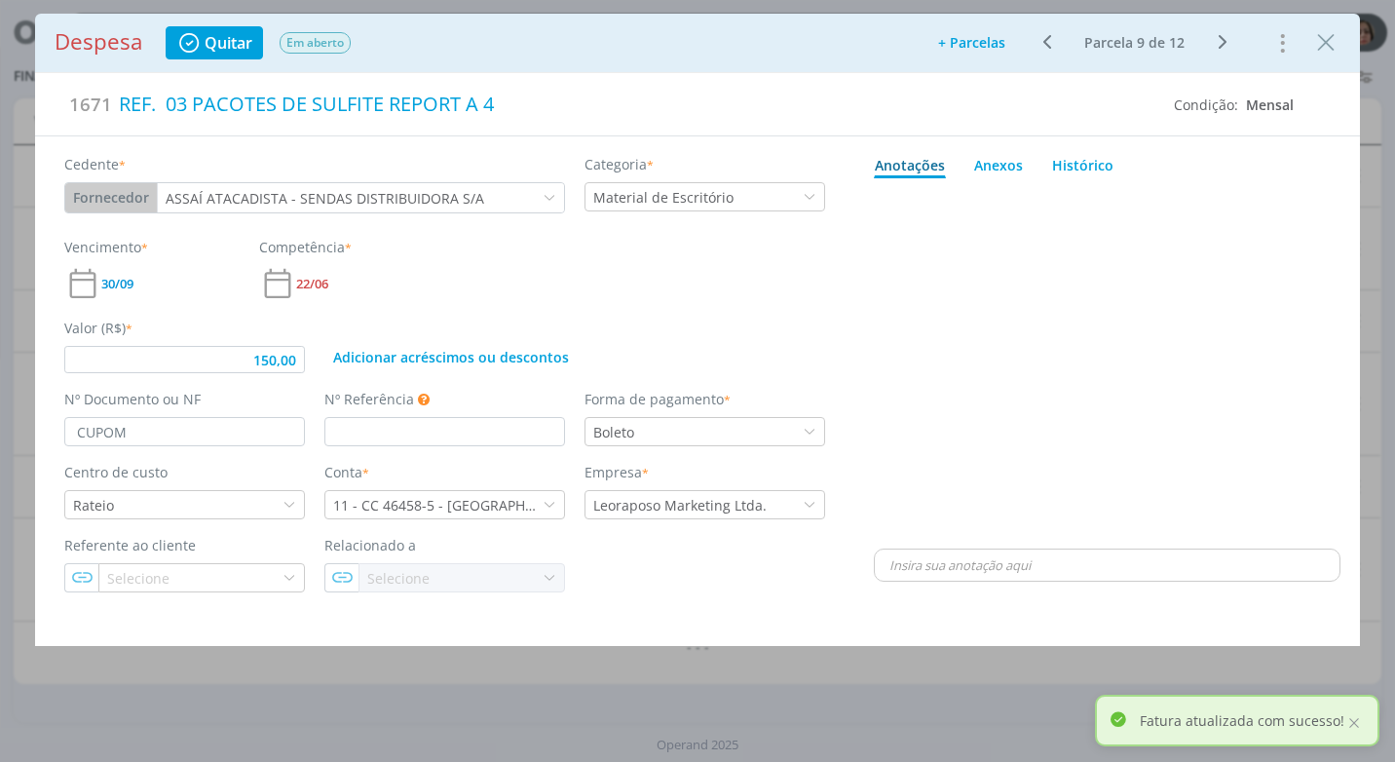
click at [931, 456] on div "dialog" at bounding box center [1107, 365] width 466 height 358
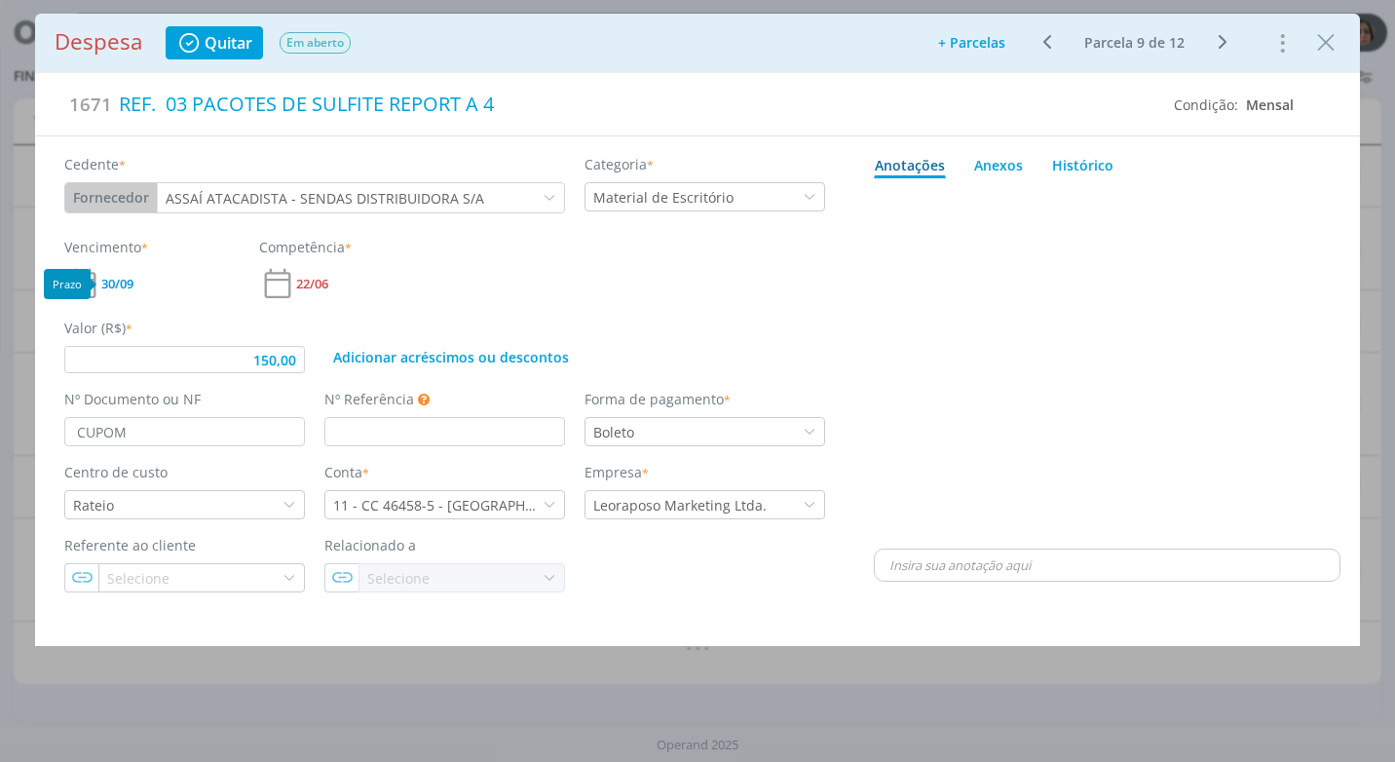
click at [104, 282] on span "30/09" at bounding box center [117, 284] width 32 height 13
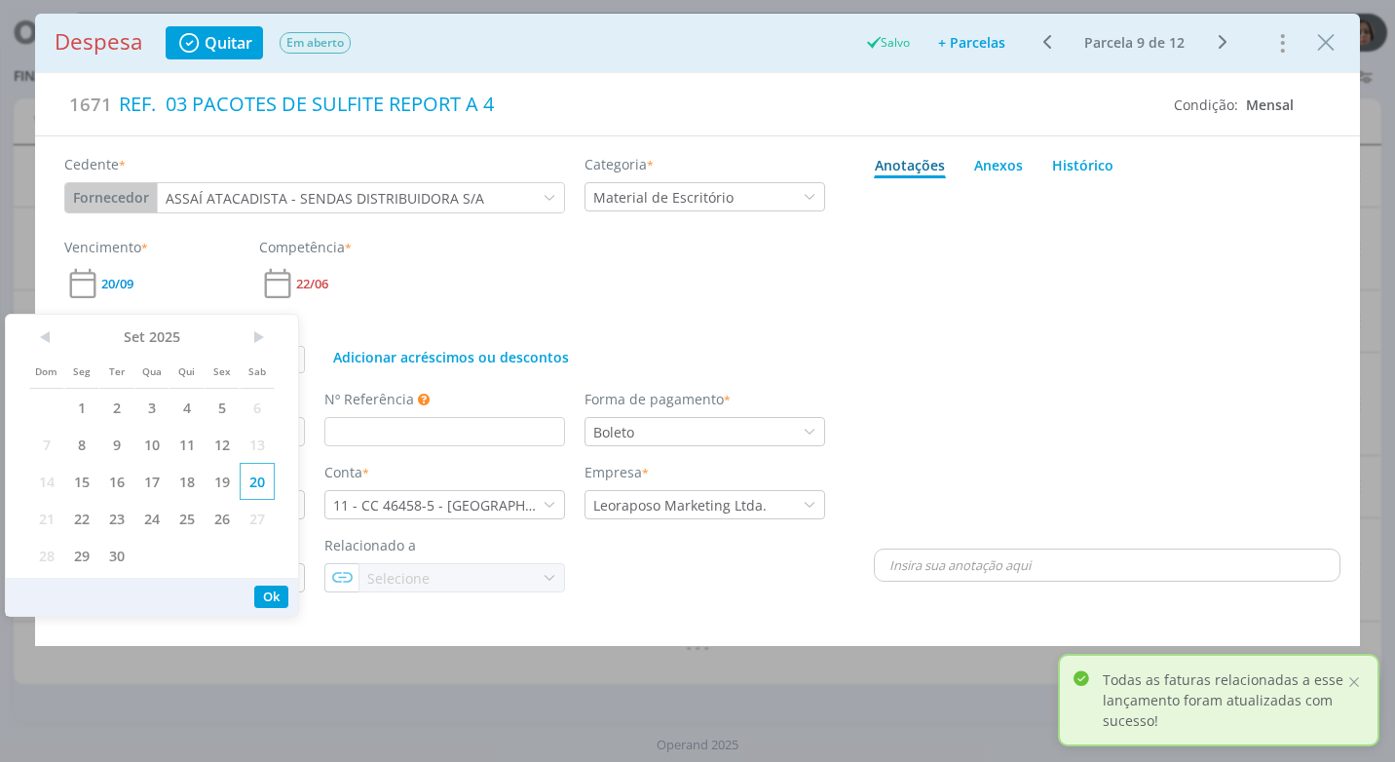
click at [249, 481] on span "20" at bounding box center [257, 481] width 35 height 37
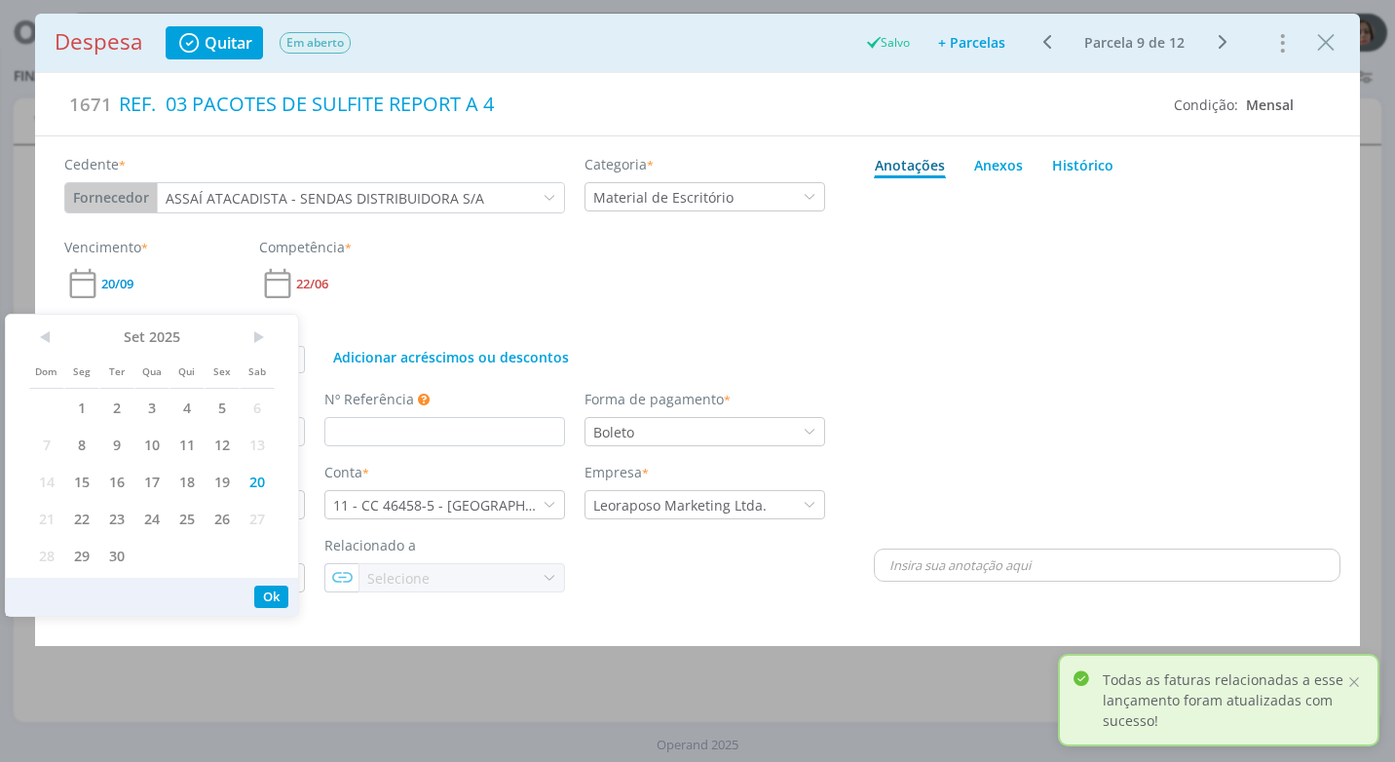
type input "91,50"
click at [274, 593] on button "Ok" at bounding box center [271, 596] width 34 height 22
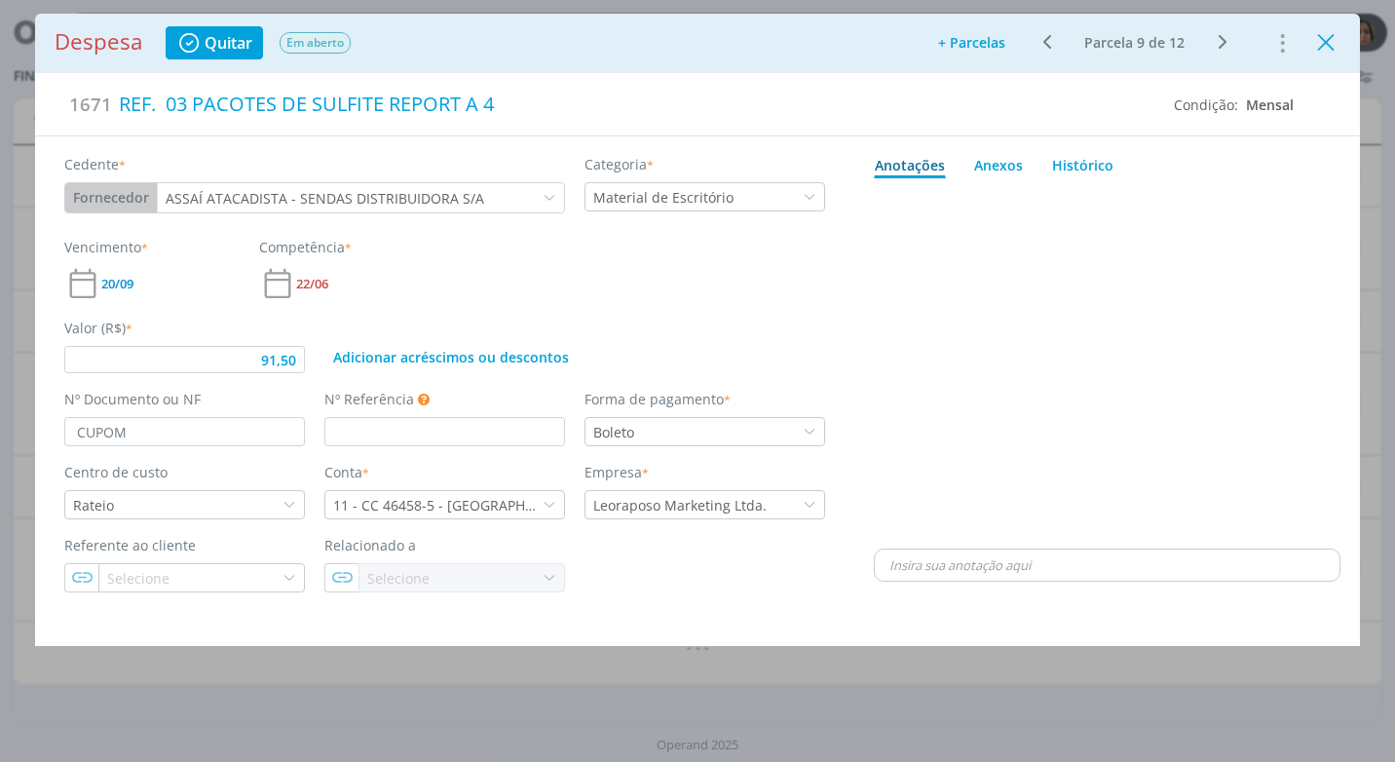
click at [1325, 54] on icon "Close" at bounding box center [1325, 42] width 29 height 29
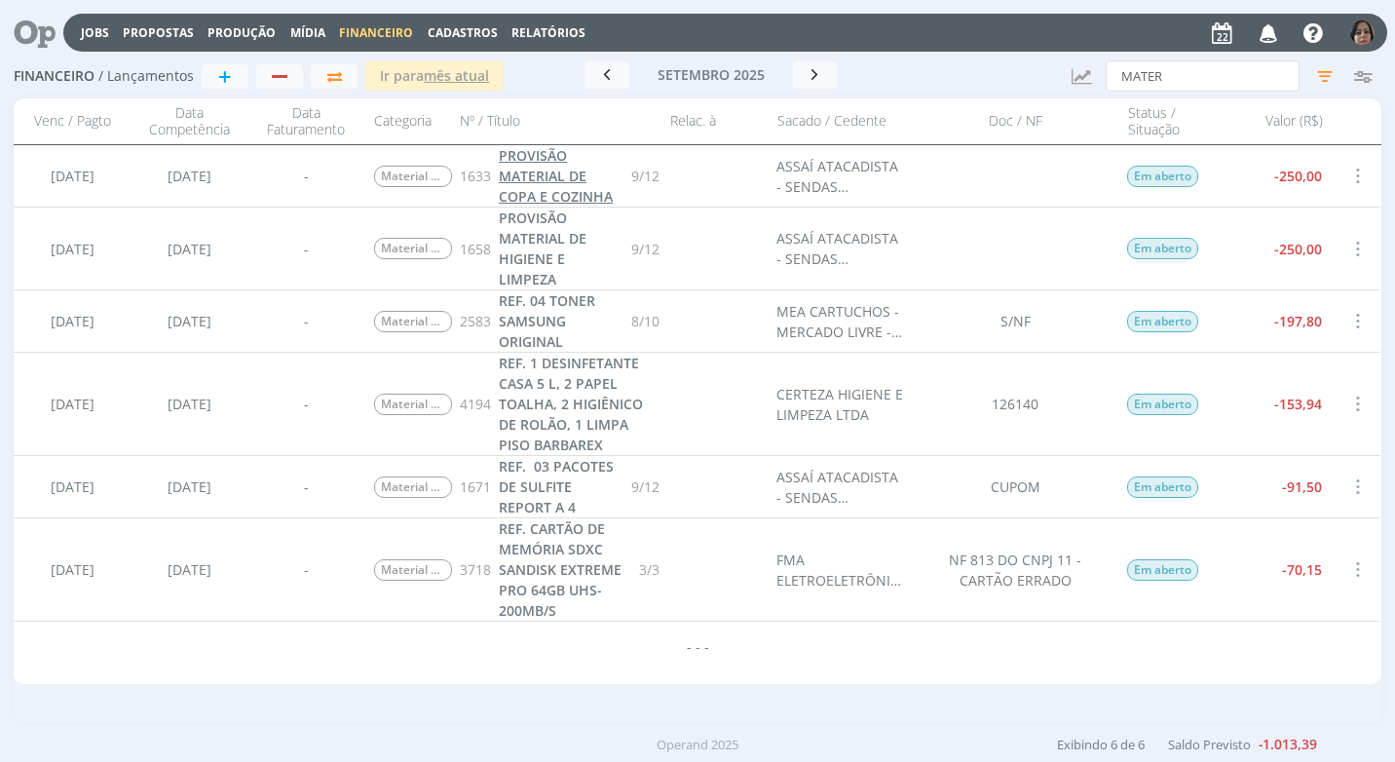
click at [547, 191] on span "PROVISÃO MATERIAL DE COPA E COZINHA" at bounding box center [556, 175] width 114 height 59
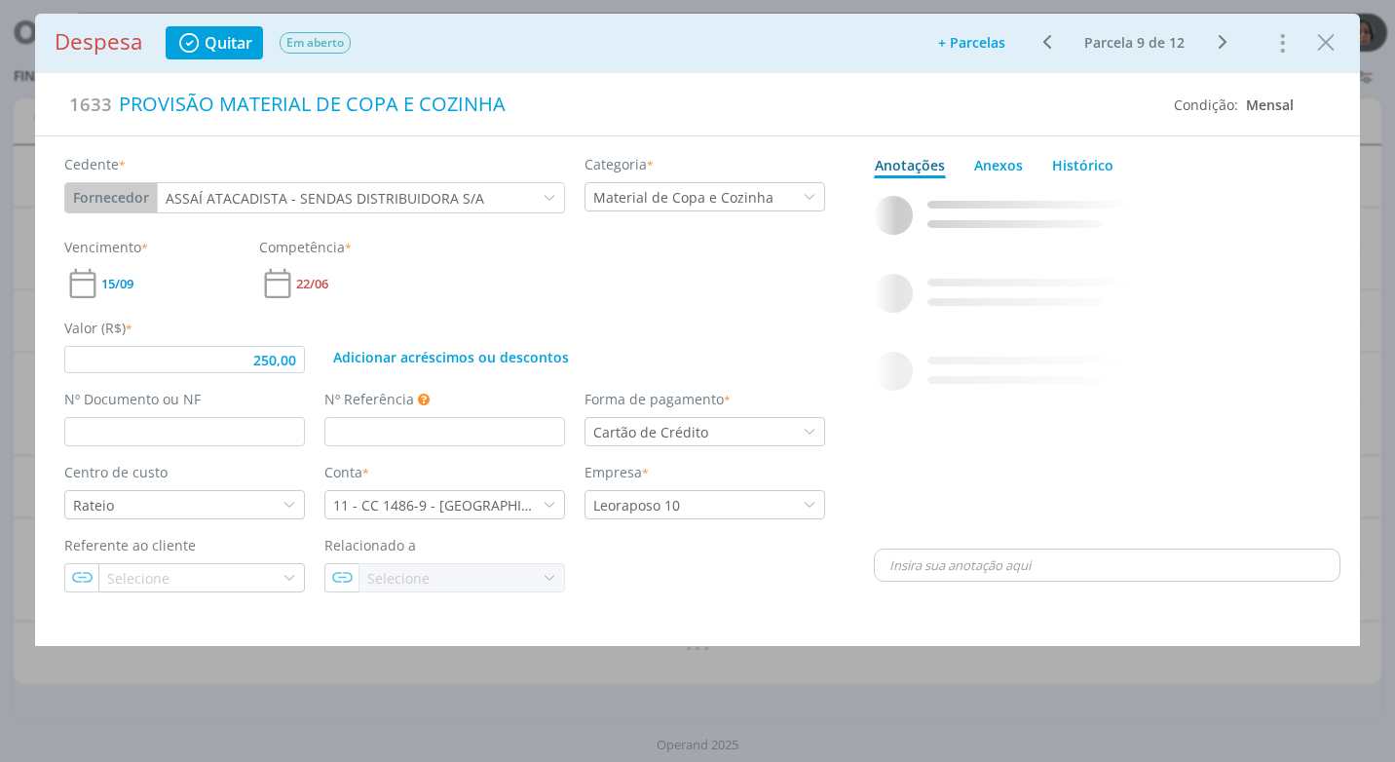
type input "250,00"
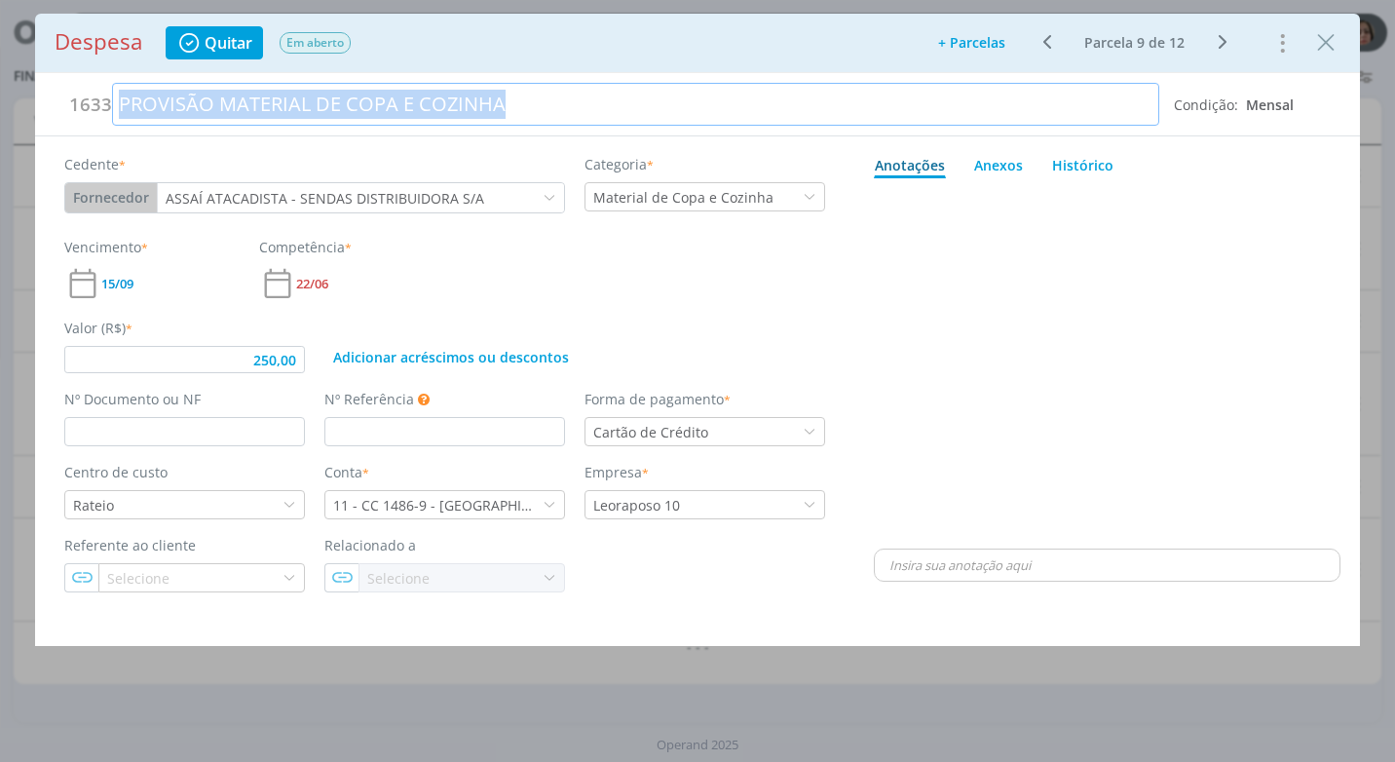
drag, startPoint x: 521, startPoint y: 104, endPoint x: 167, endPoint y: 205, distance: 368.7
click at [45, 111] on div "1633 PROVISÃO MATERIAL DE COPA E COZINHA Condição: Mensal" at bounding box center [697, 104] width 1324 height 63
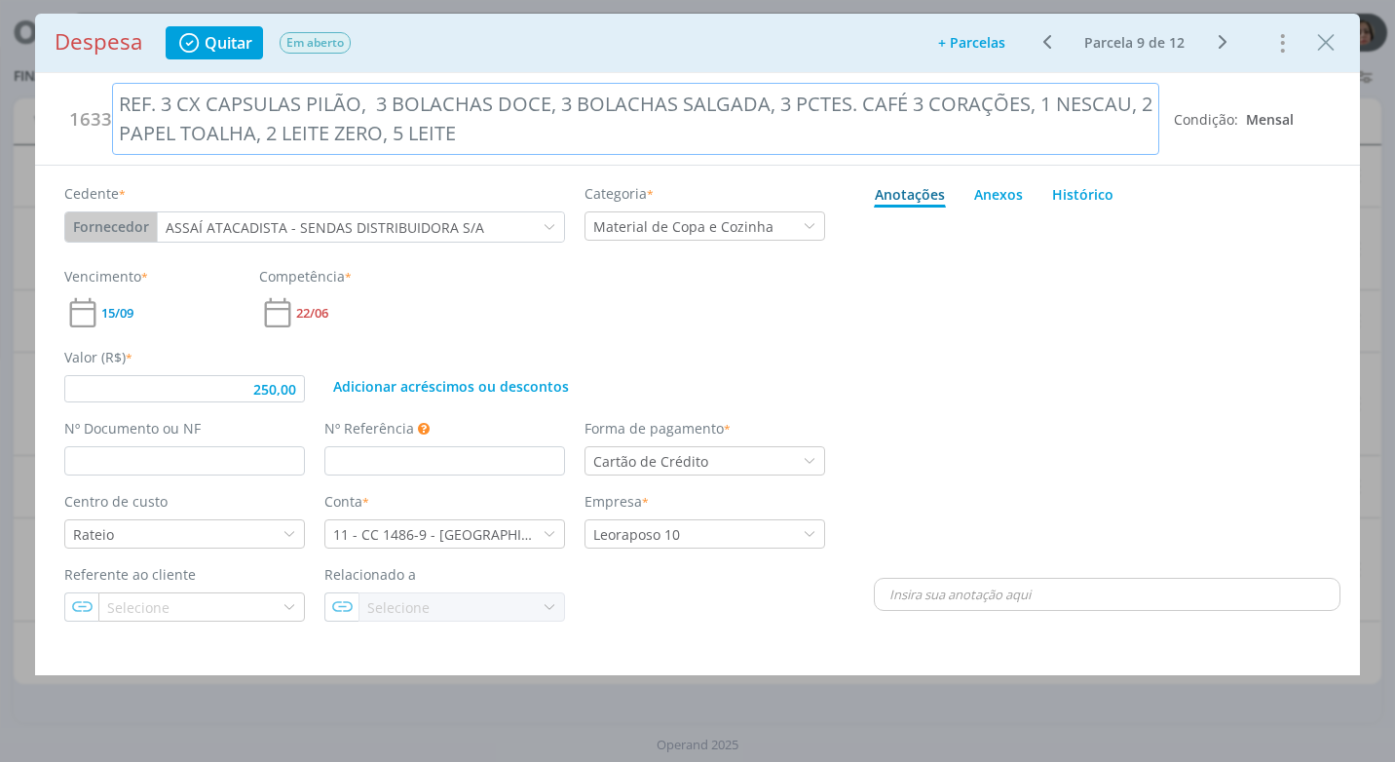
click at [327, 133] on div "REF. 3 CX CAPSULAS PILÃO, 3 BOLACHAS DOCE, 3 BOLACHAS SALGADA, 3 PCTES. CAFÉ 3 …" at bounding box center [635, 119] width 1047 height 72
click at [477, 130] on div "REF. 3 CX CAPSULAS PILÃO, 3 BOLACHAS DOCE, 3 BOLACHAS SALGADA, 3 PCTES. CAFÉ 3 …" at bounding box center [635, 119] width 1047 height 72
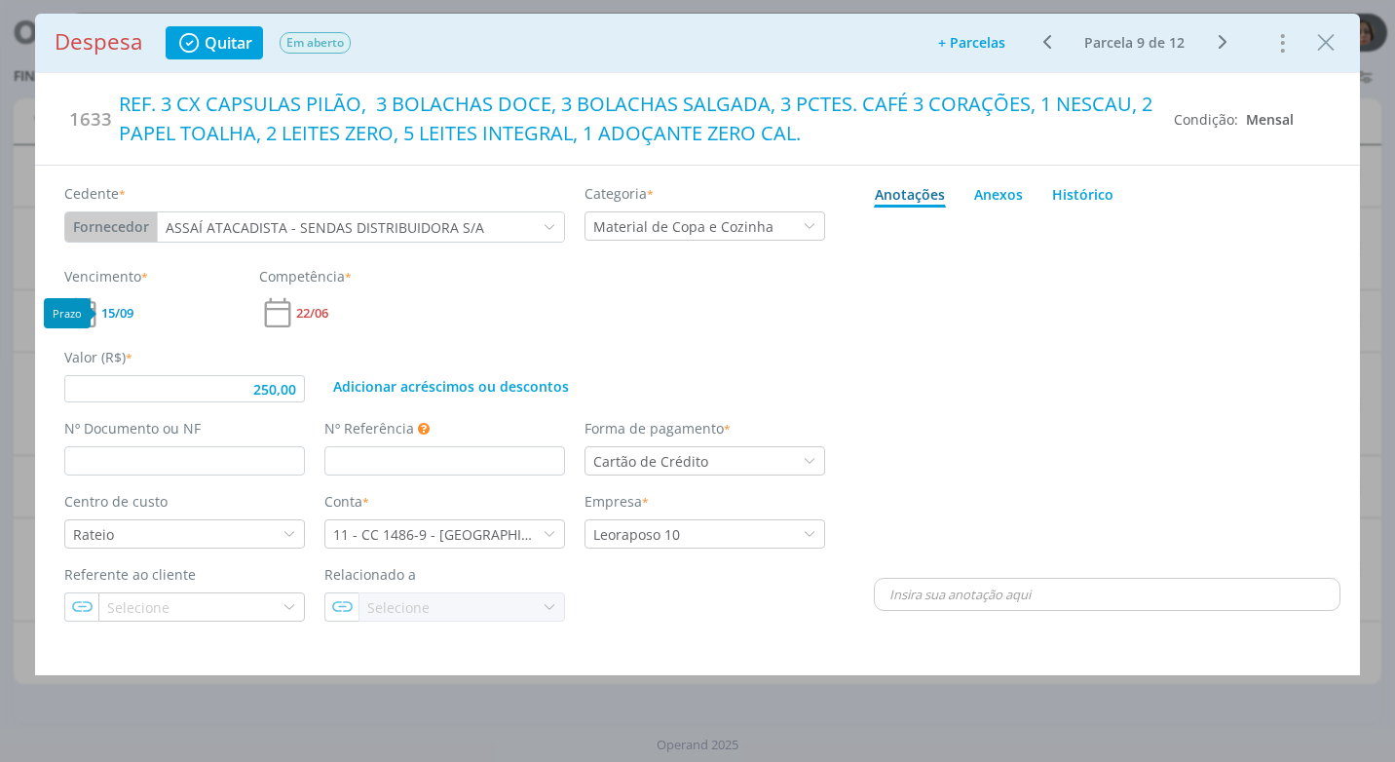
click at [115, 314] on span "15/09" at bounding box center [117, 313] width 32 height 13
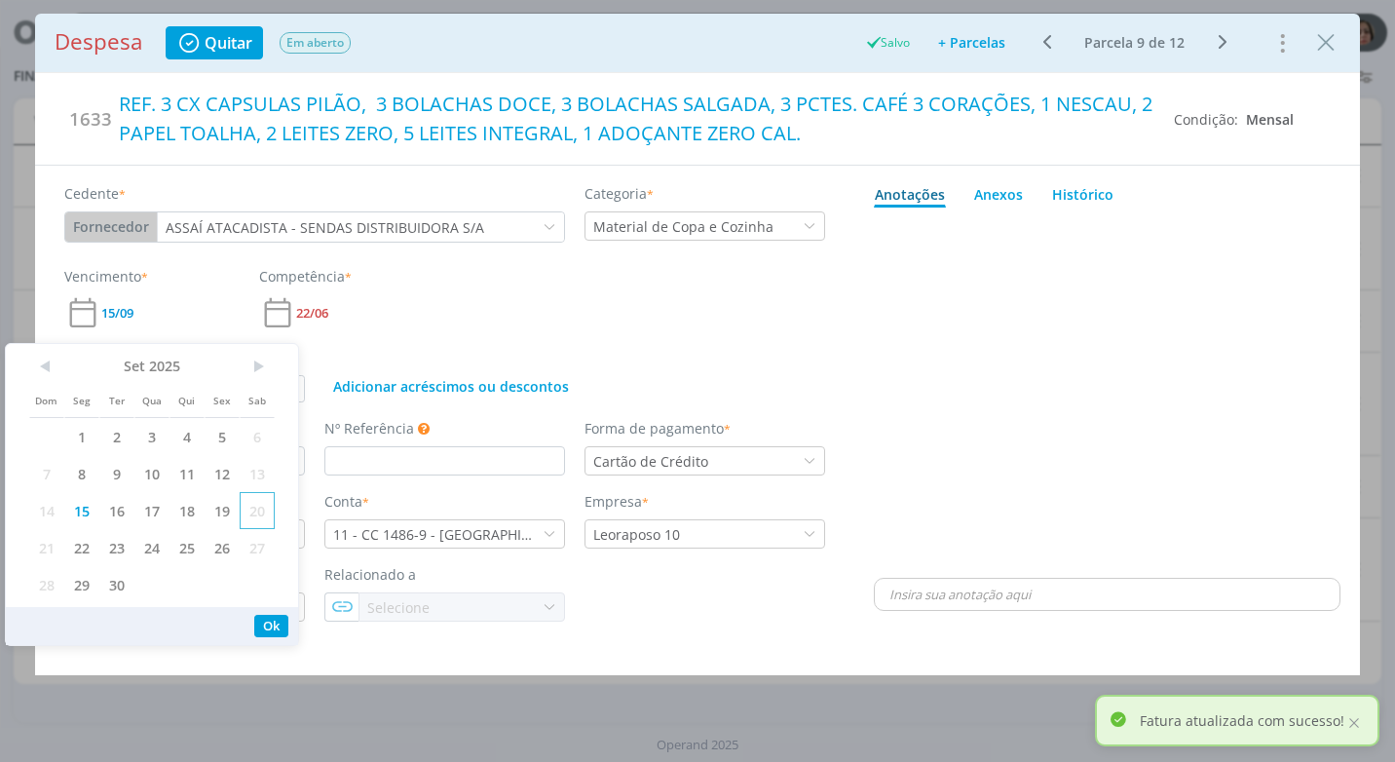
click at [255, 510] on span "20" at bounding box center [257, 510] width 35 height 37
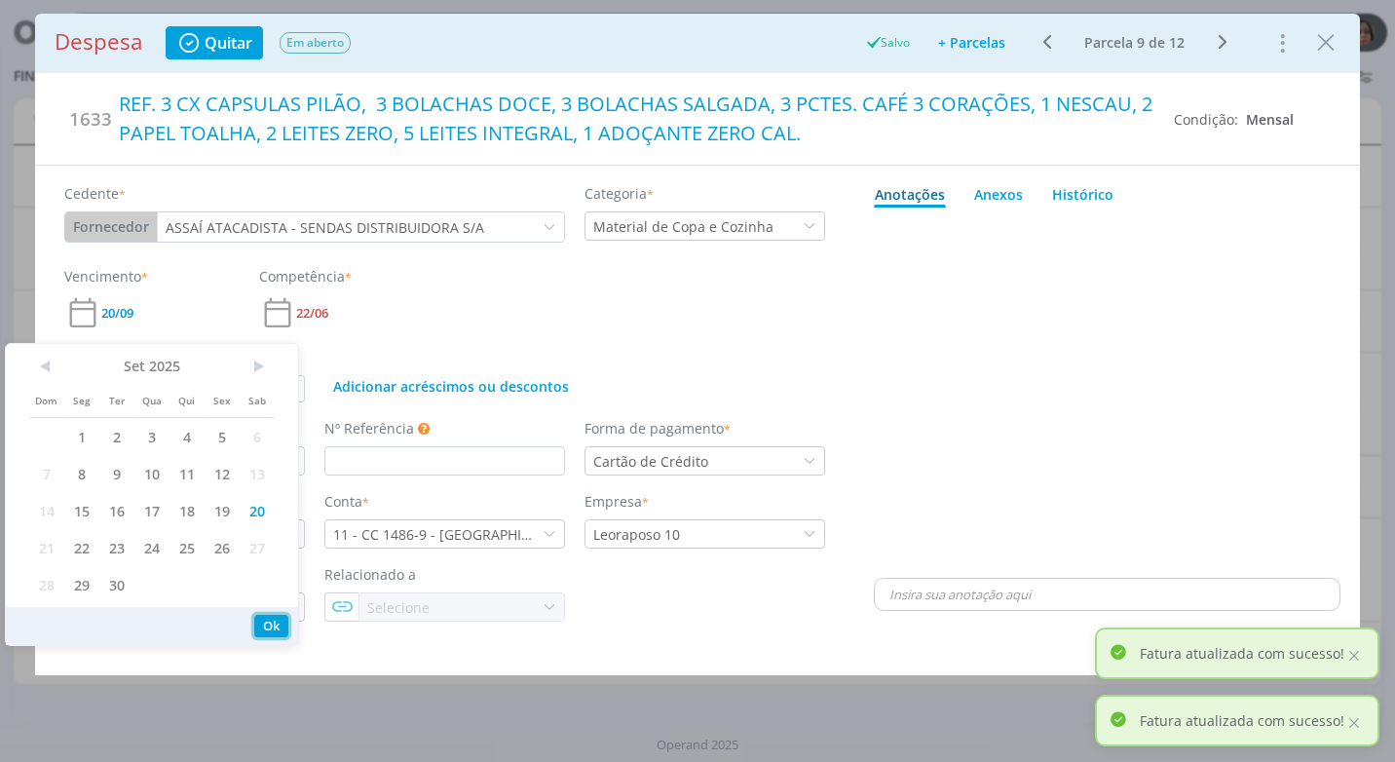
click at [277, 631] on button "Ok" at bounding box center [271, 625] width 34 height 22
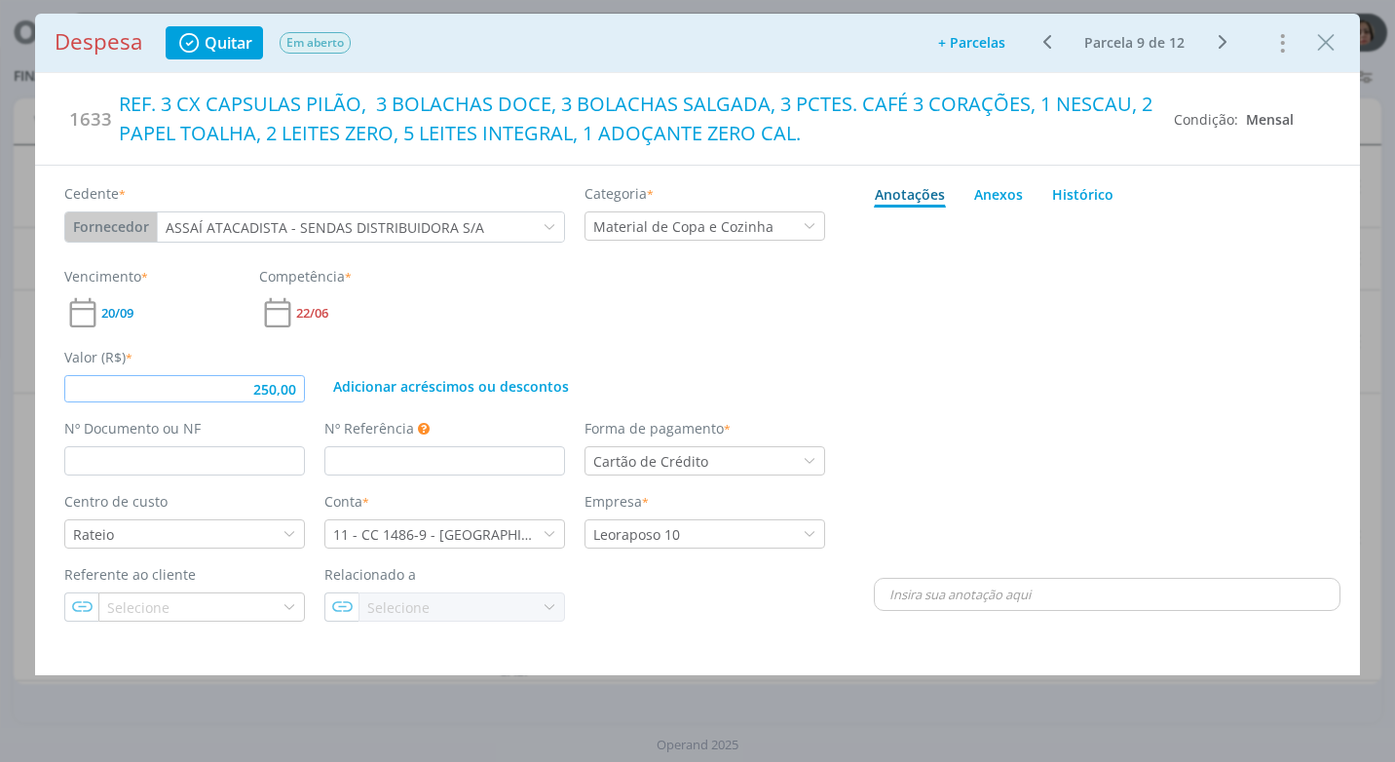
click at [297, 389] on input "250,00" at bounding box center [184, 388] width 241 height 27
type input "341,28"
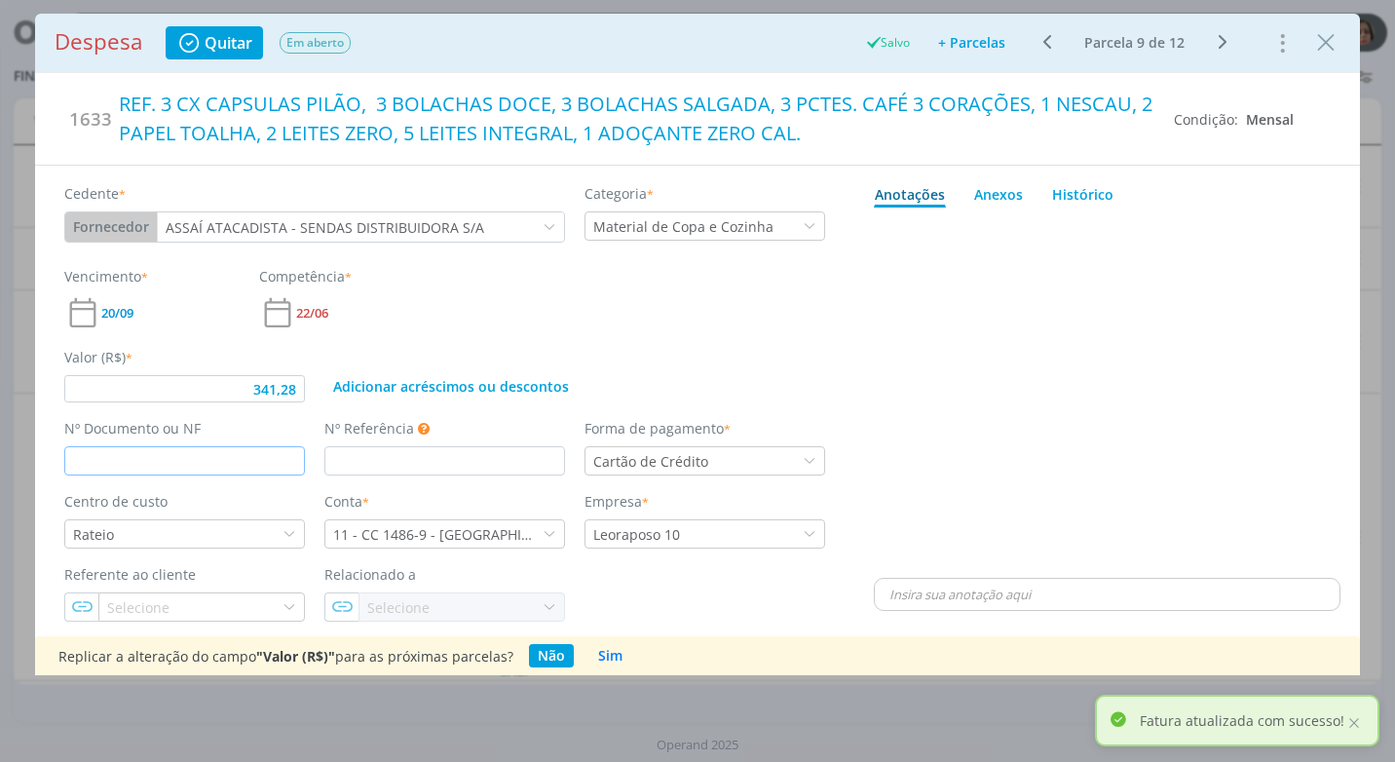
click at [131, 465] on input "dialog" at bounding box center [184, 460] width 241 height 29
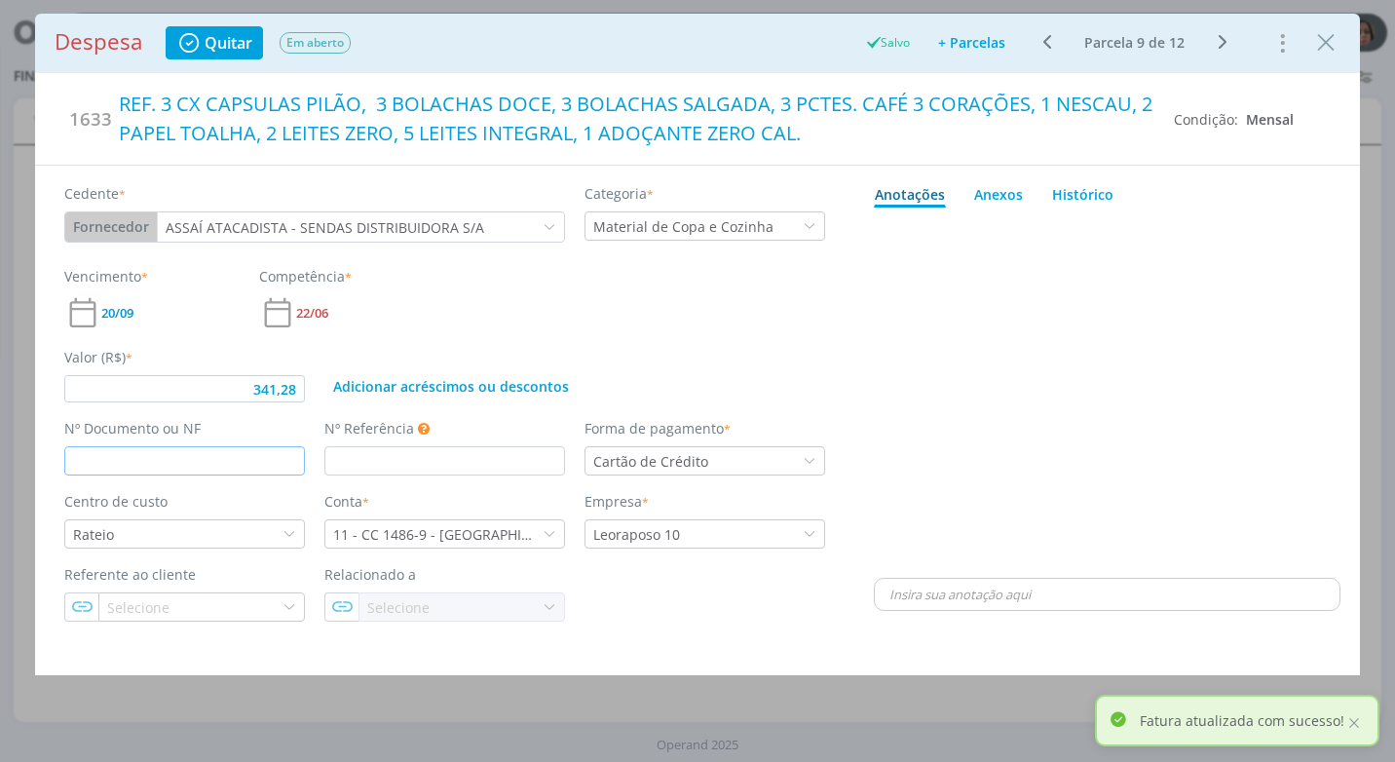
type input "341,28"
type input "CUPOM"
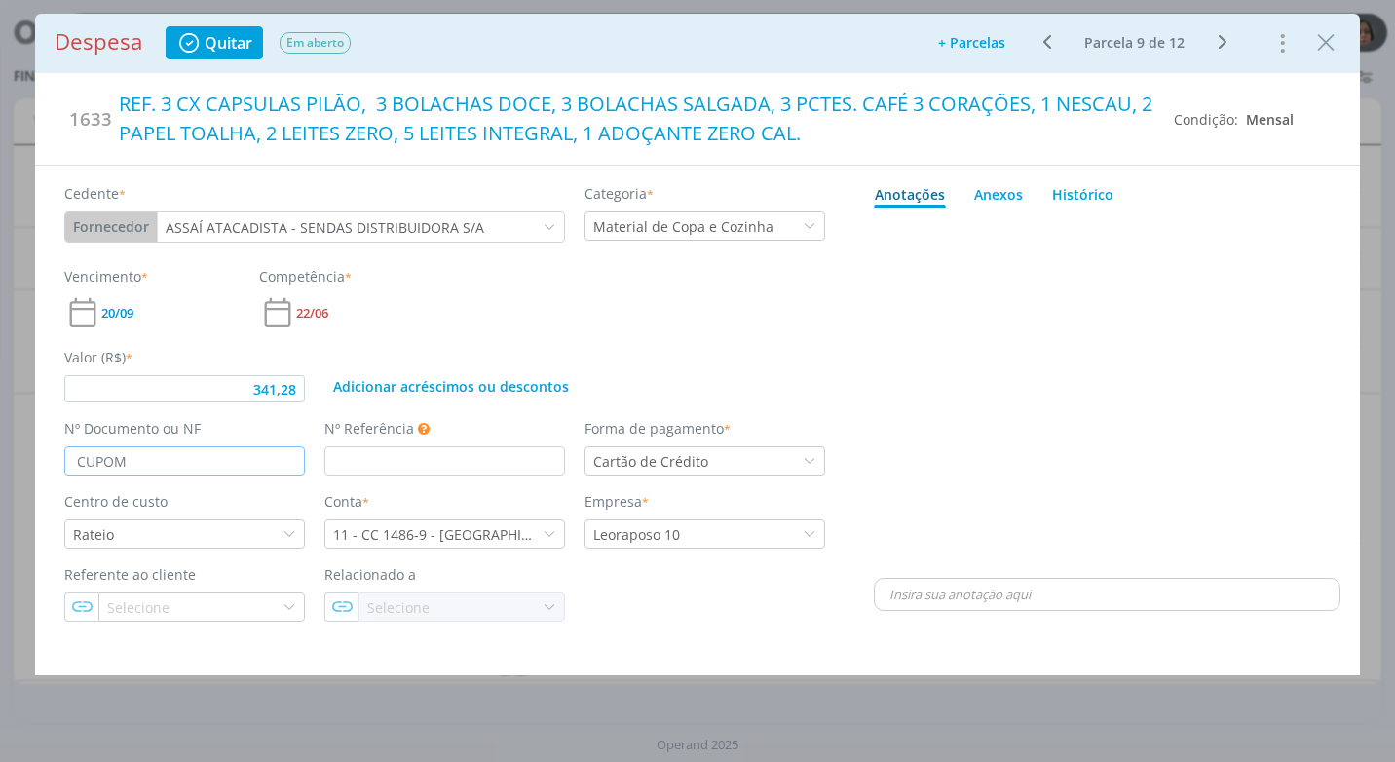
type input "341,28"
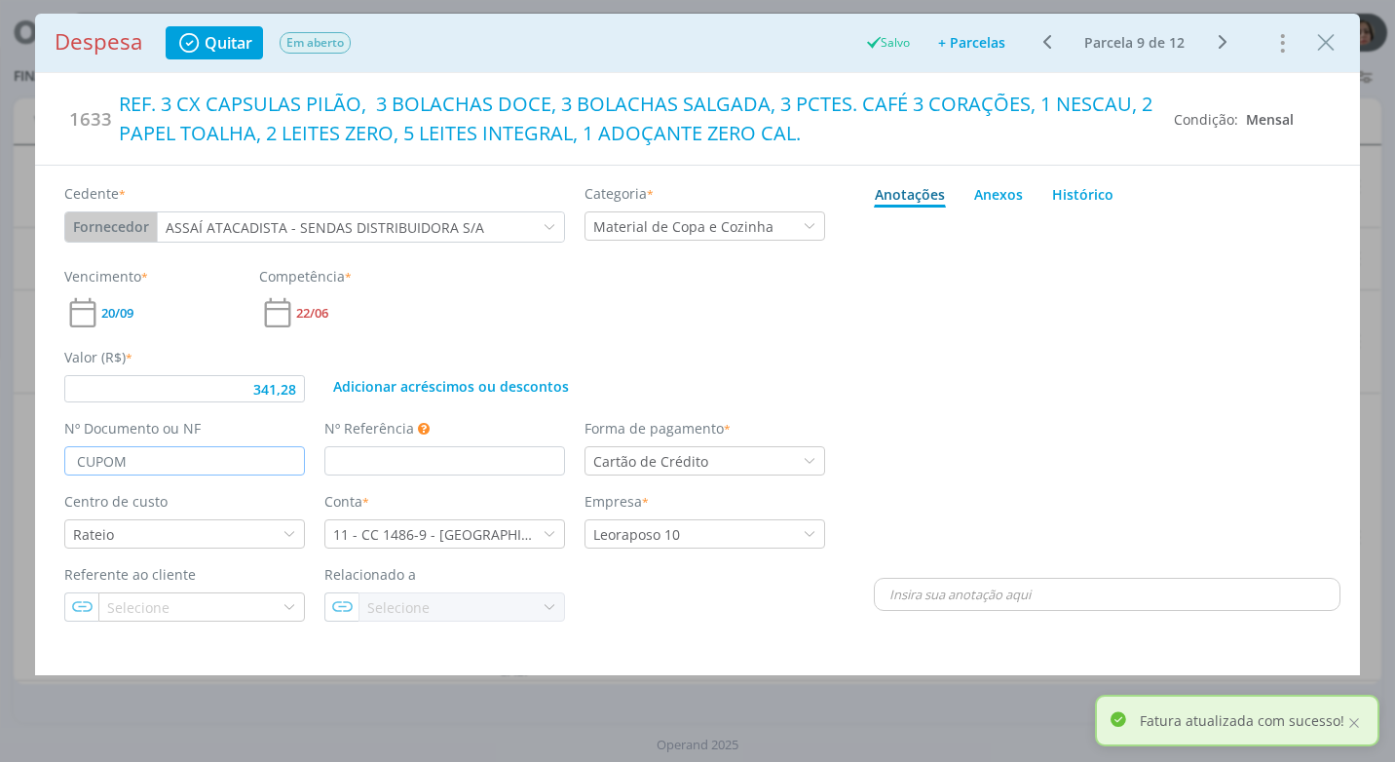
type input "CUPOM"
click at [844, 355] on div "Cedente * Fornecedor Cliente Fornecedor Veículo Prestador Colaborador ASSAÍ ATA…" at bounding box center [445, 393] width 820 height 455
click at [547, 531] on icon "dialog" at bounding box center [549, 534] width 14 height 14
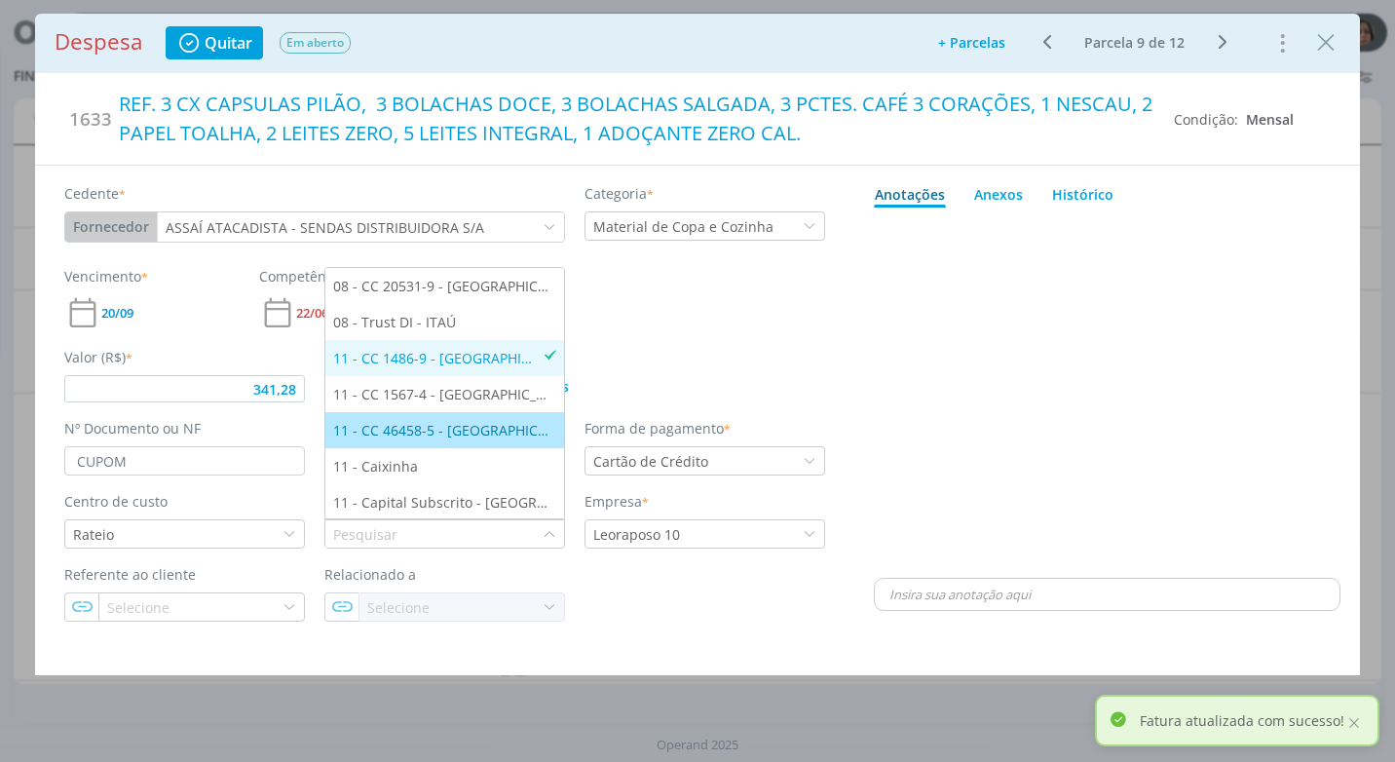
click at [489, 431] on div "11 - CC 46458-5 - [GEOGRAPHIC_DATA]" at bounding box center [444, 430] width 223 height 20
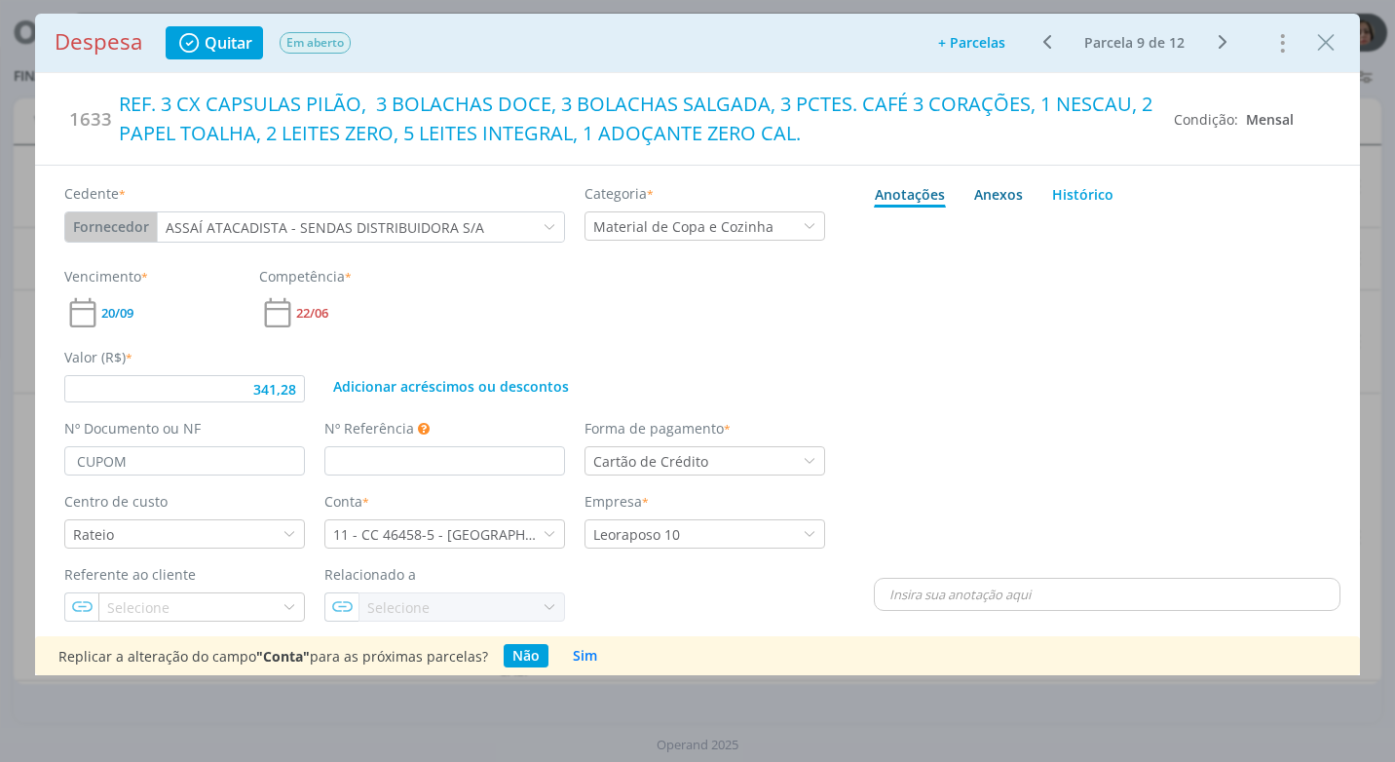
click at [987, 193] on div "Anexos 0" at bounding box center [998, 194] width 49 height 20
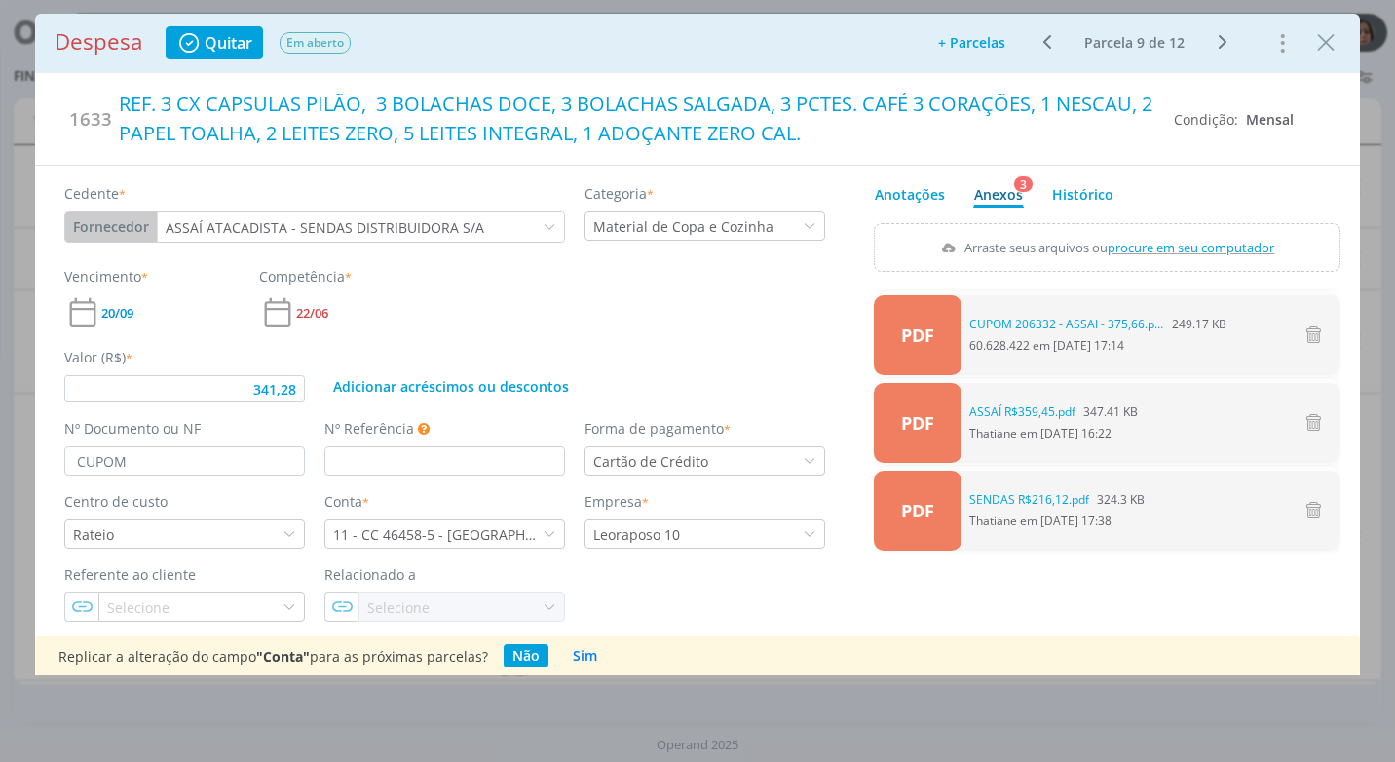
click at [1164, 247] on span "procure em seu computador" at bounding box center [1191, 248] width 167 height 18
click at [1164, 229] on input "Arraste seus arquivos ou procure em seu computador" at bounding box center [1107, 226] width 466 height 6
type input "341,28"
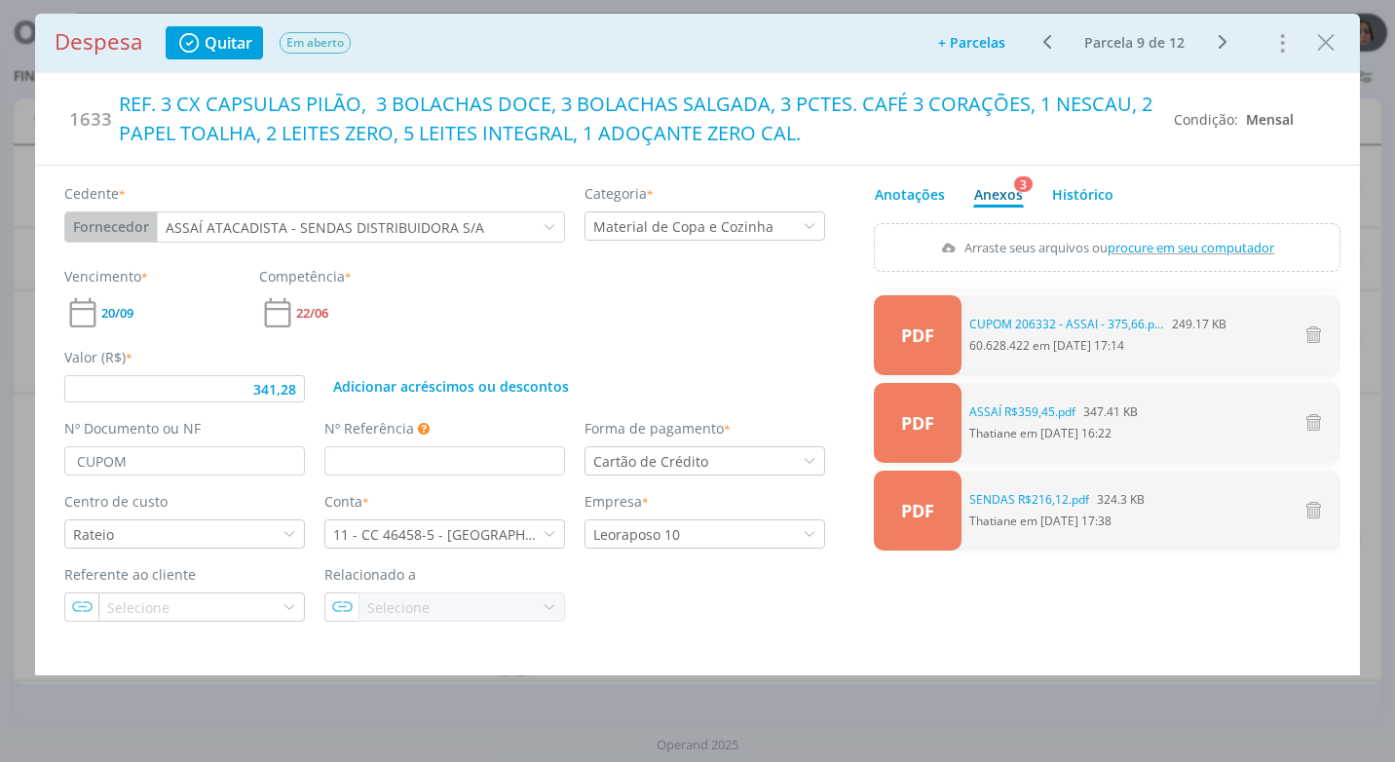
type input "C:\fakepath\CUPOM SENDAS - R$ 625,64 - CARTÃO ITAU - 21-08-25.pdf"
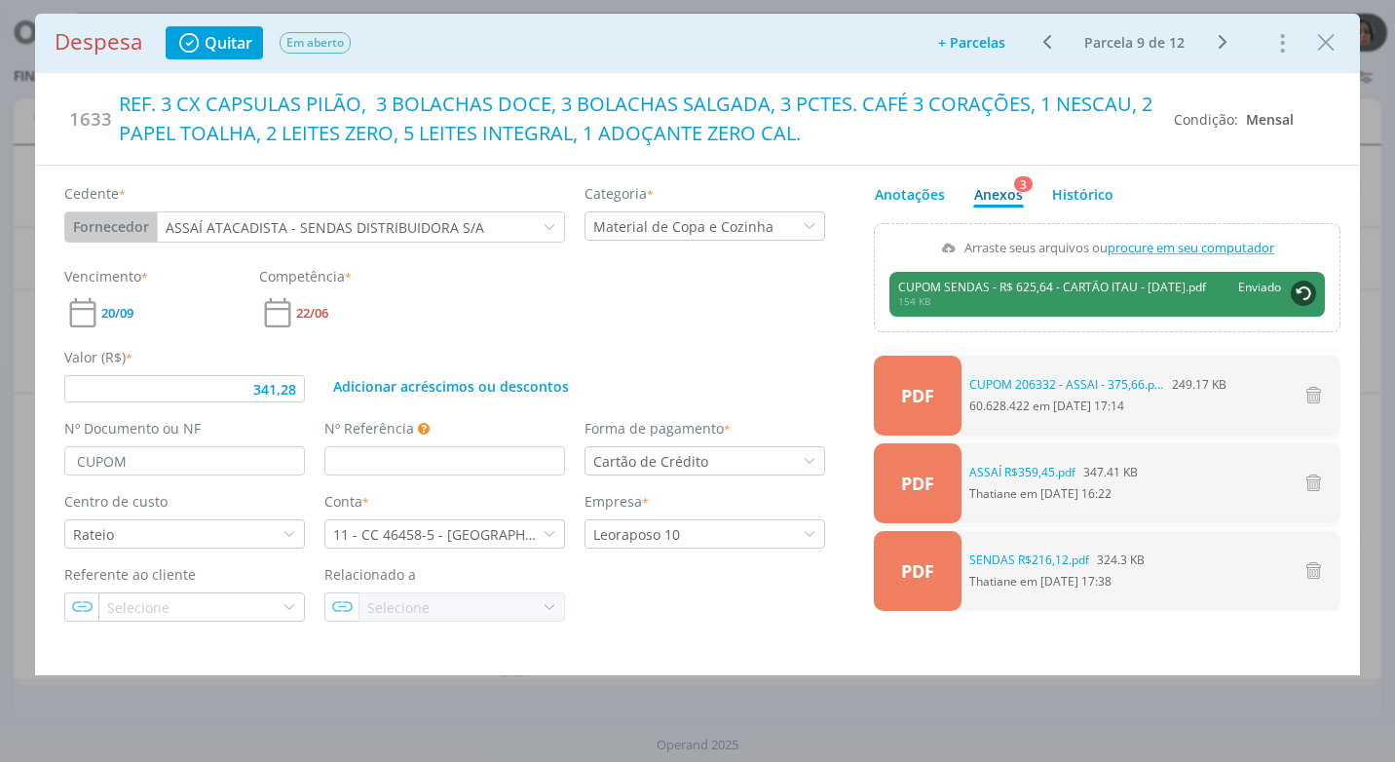
type input "341,28"
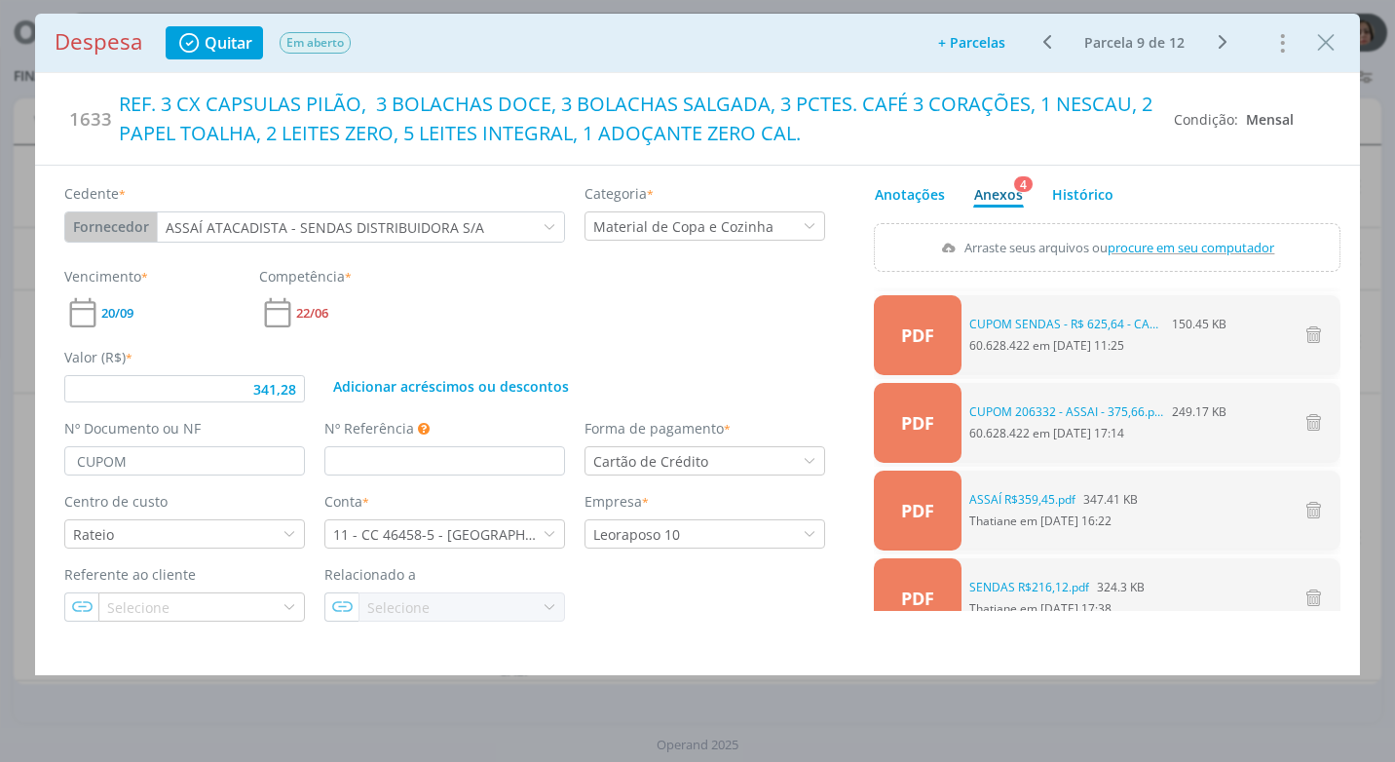
drag, startPoint x: 1326, startPoint y: 45, endPoint x: 1278, endPoint y: 158, distance: 123.0
click at [1326, 45] on icon "Close" at bounding box center [1325, 42] width 29 height 29
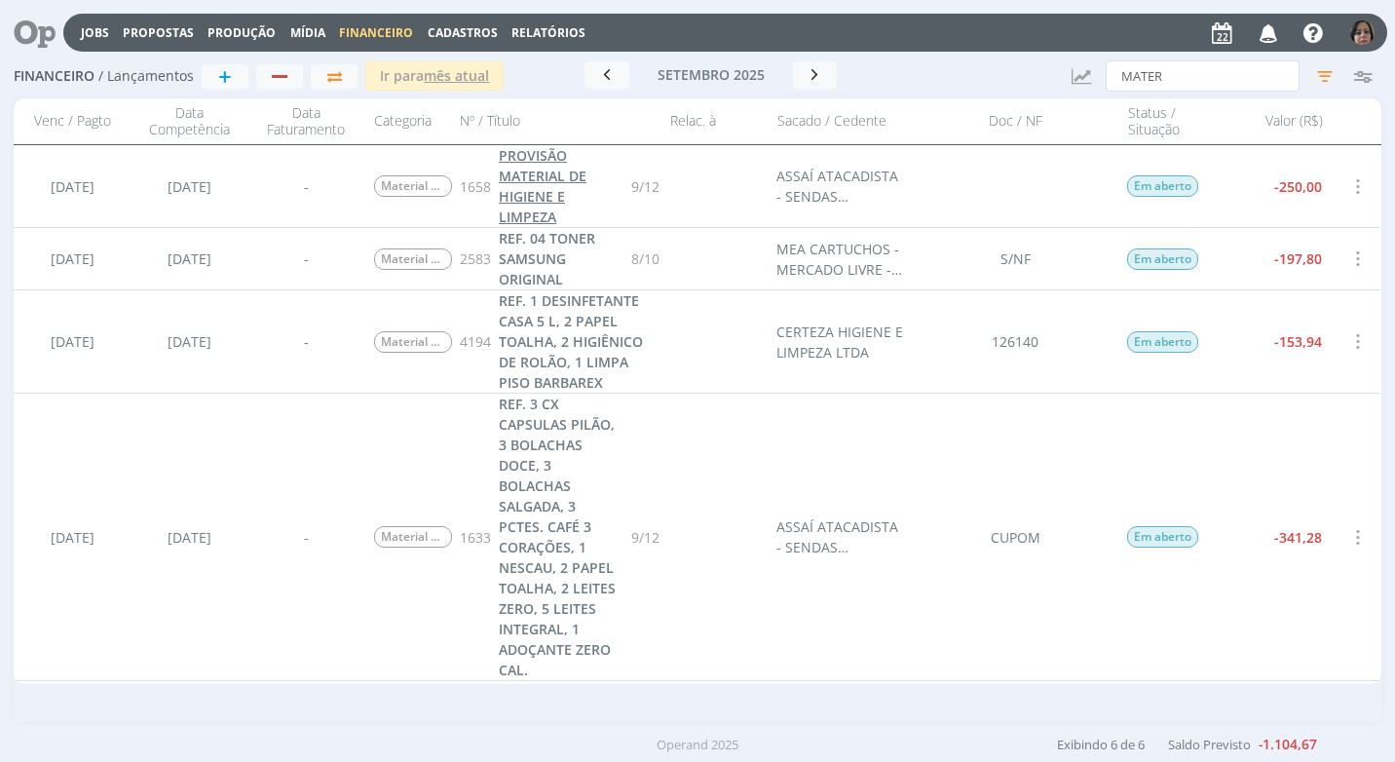
click at [544, 185] on link "PROVISÃO MATERIAL DE HIGIENE E LIMPEZA" at bounding box center [561, 186] width 125 height 82
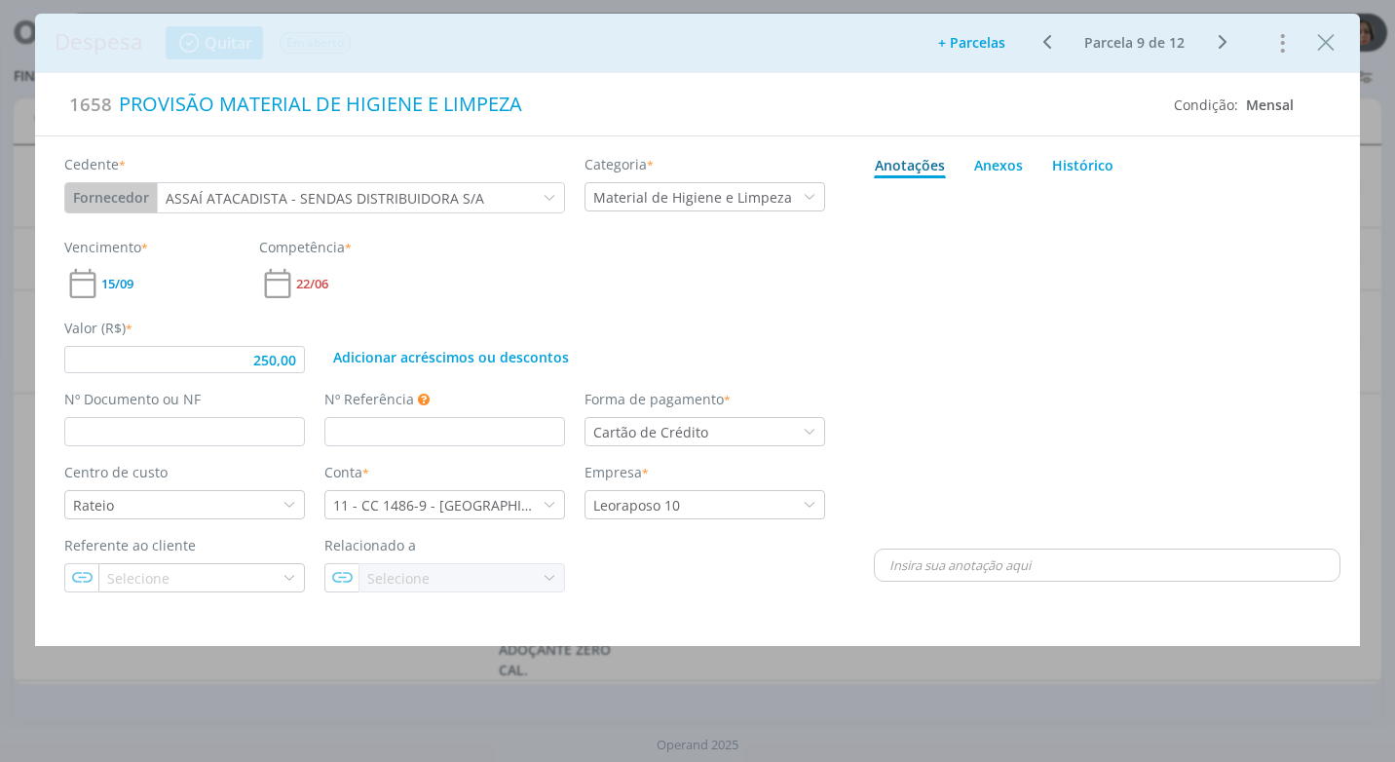
type input "250,00"
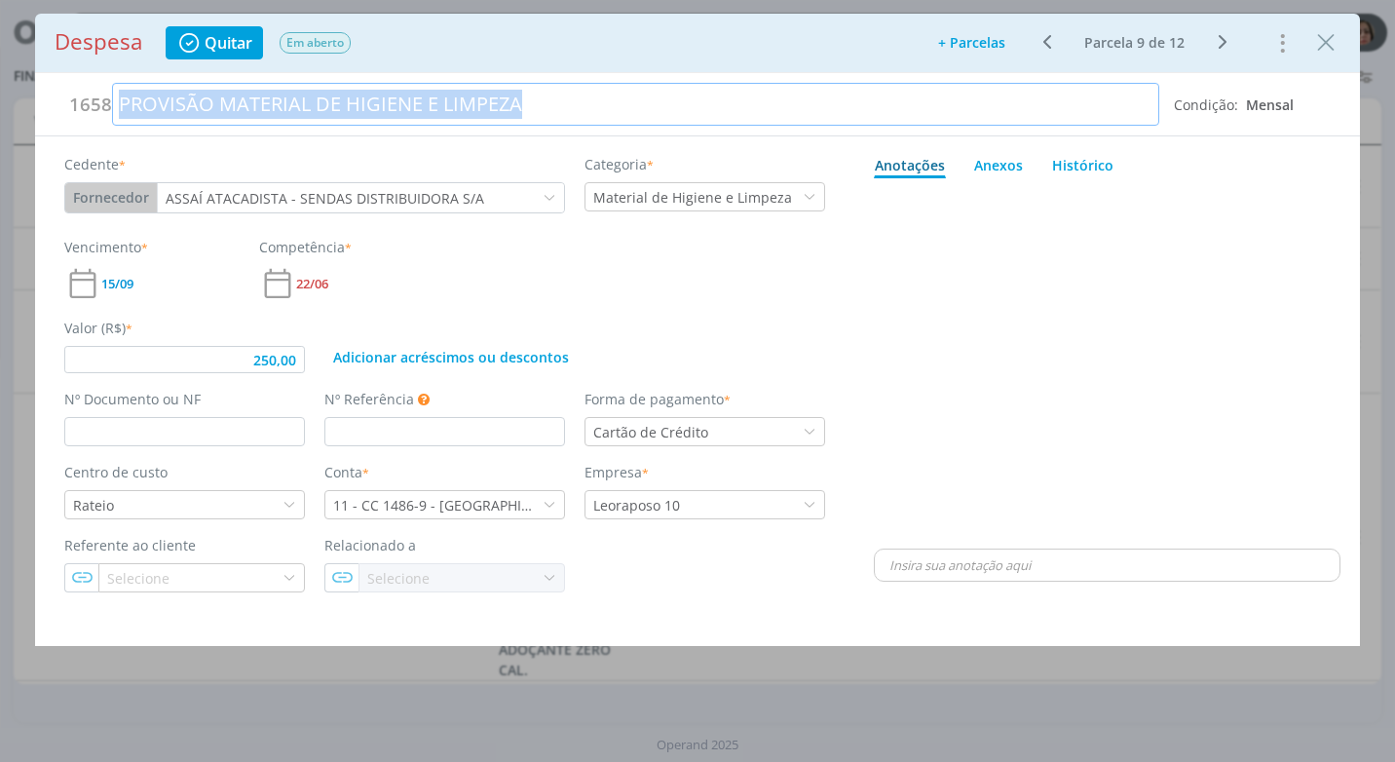
drag, startPoint x: 537, startPoint y: 103, endPoint x: -4, endPoint y: 119, distance: 540.7
click at [0, 119] on html "Jobs Propostas Produção Mídia Financeiro Cadastros Relatórios Notificações Cent…" at bounding box center [697, 381] width 1395 height 762
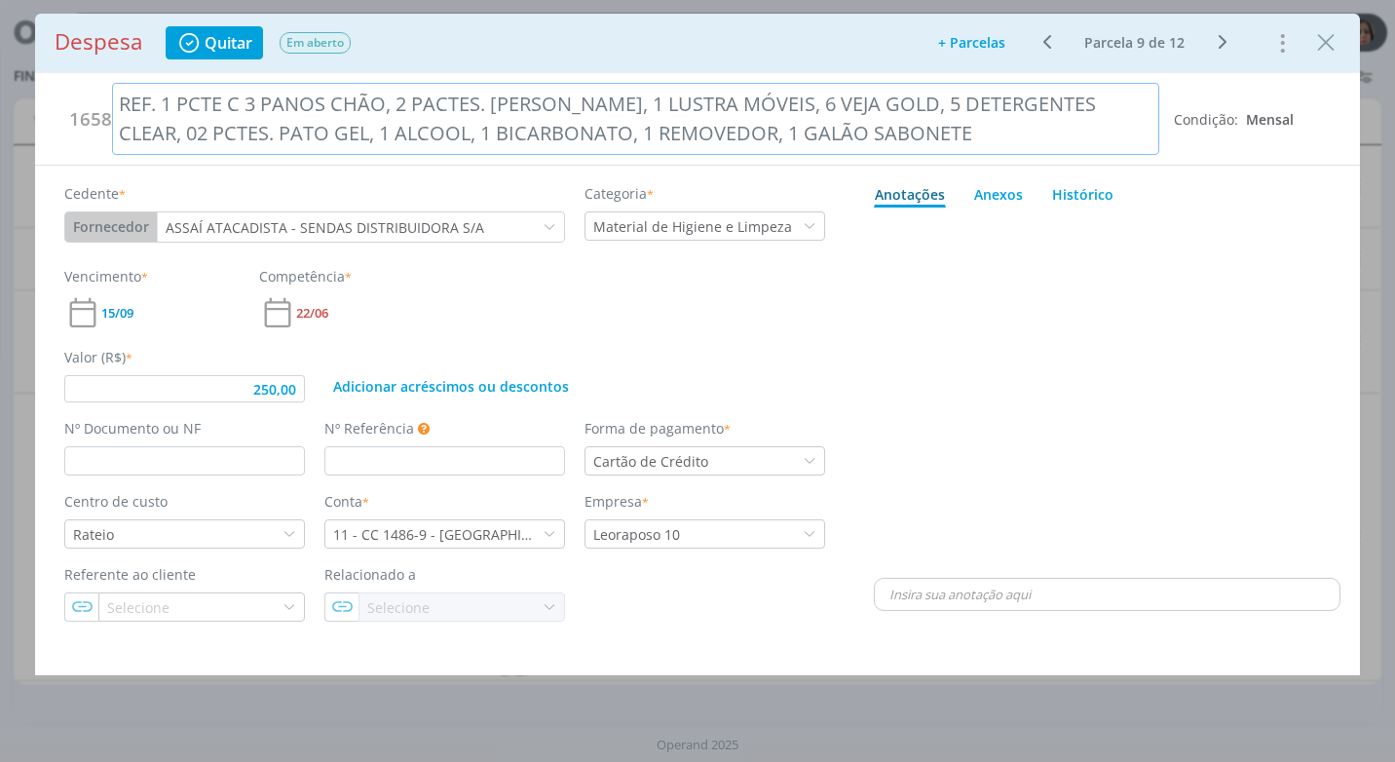
click at [267, 136] on div "REF. 1 PCTE C 3 PANOS CHÃO, 2 PACTES. TOLHA BANHEIRO, 1 LUSTRA MÓVEIS, 6 VEJA G…" at bounding box center [635, 119] width 1047 height 72
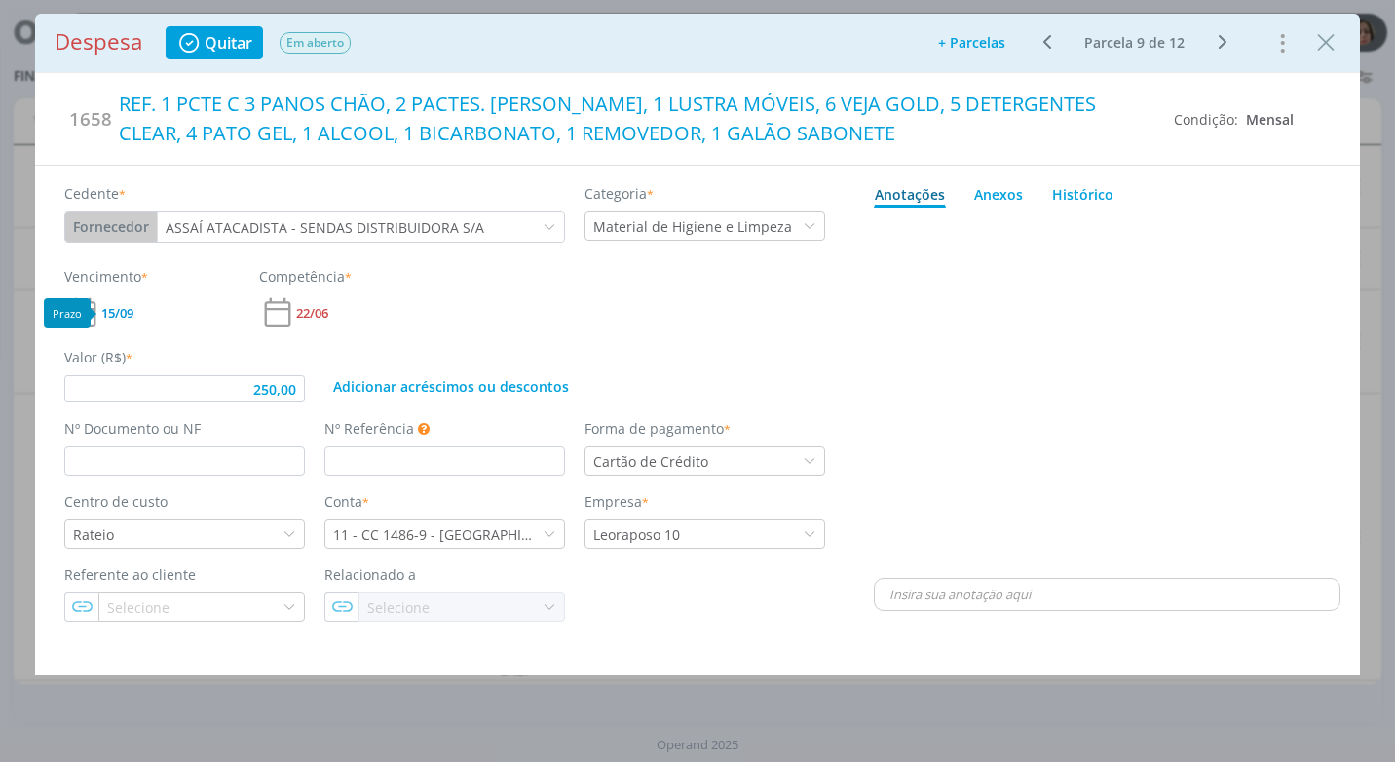
click at [111, 307] on span "15/09" at bounding box center [117, 313] width 32 height 13
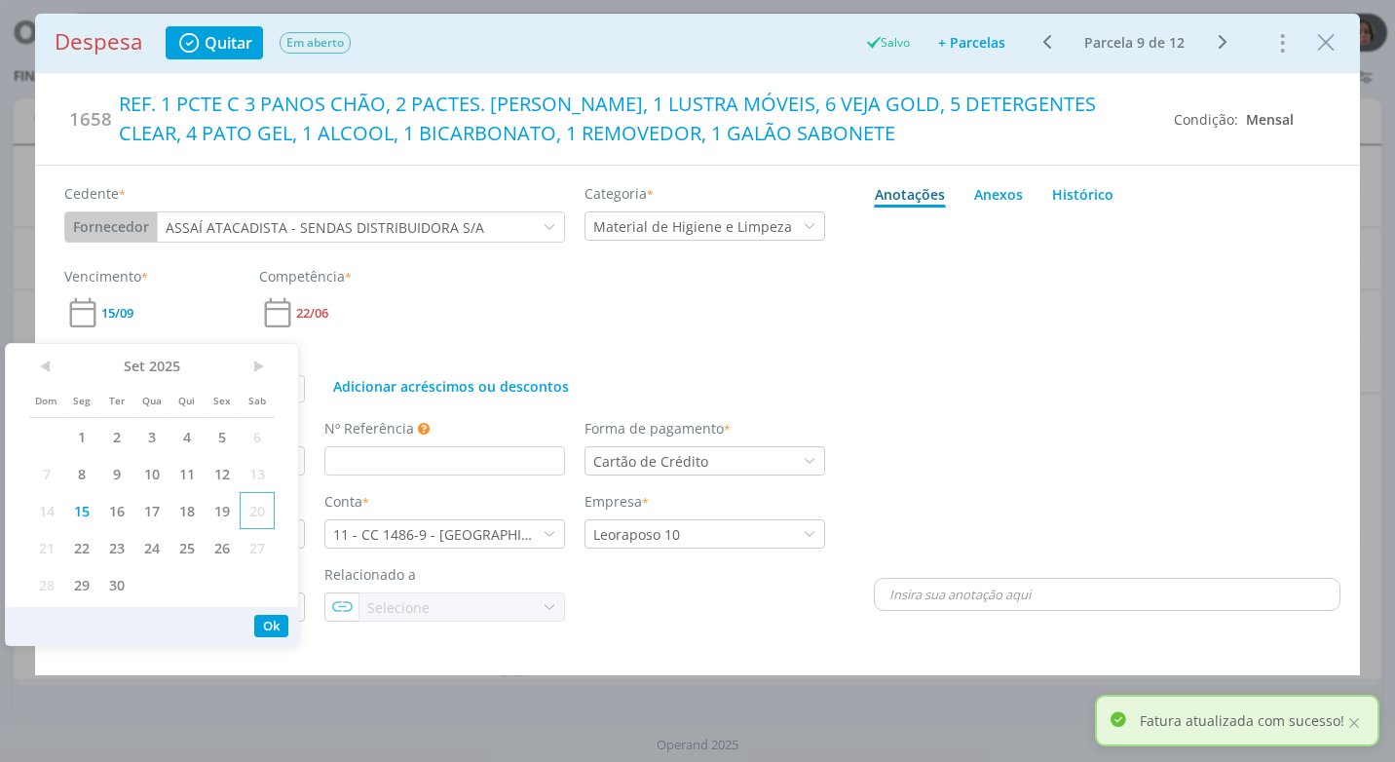
click at [262, 513] on span "20" at bounding box center [257, 510] width 35 height 37
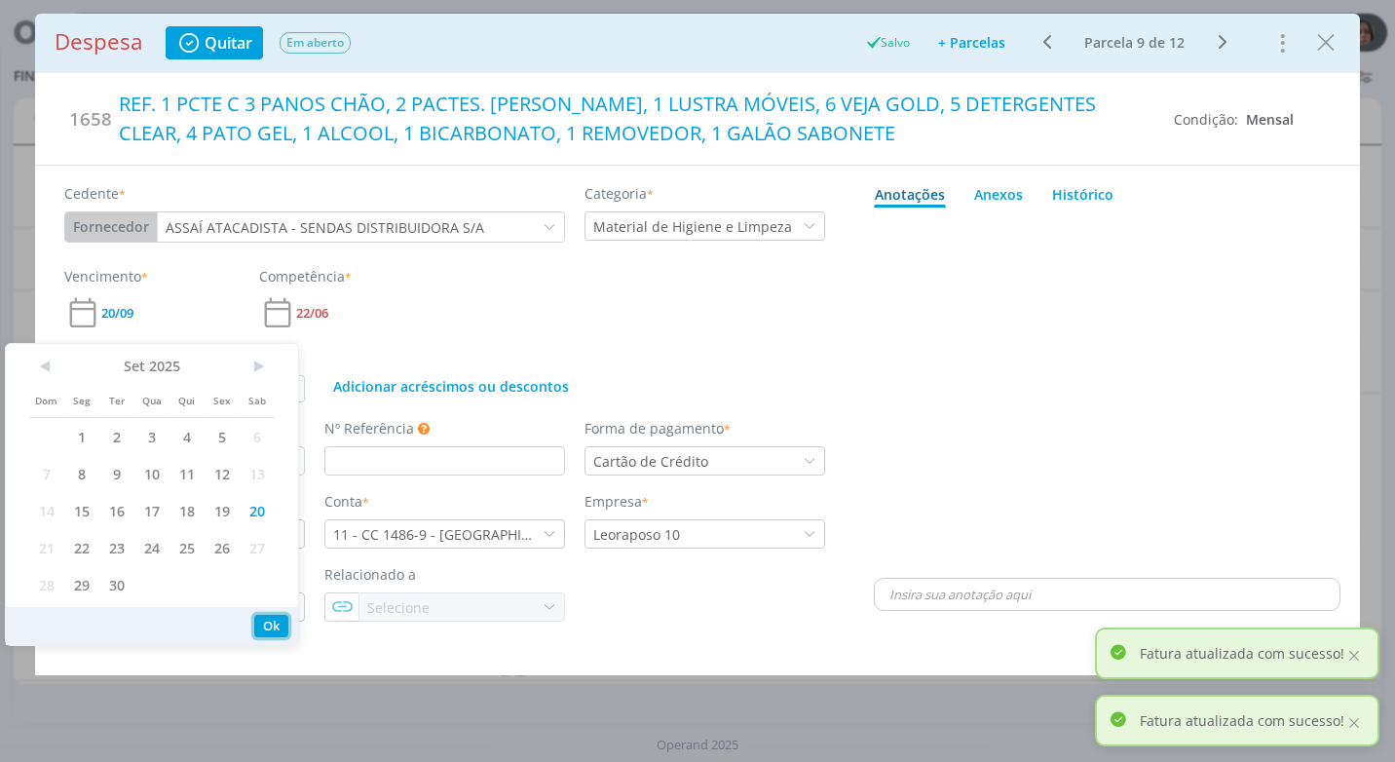
click at [267, 619] on button "Ok" at bounding box center [271, 625] width 34 height 22
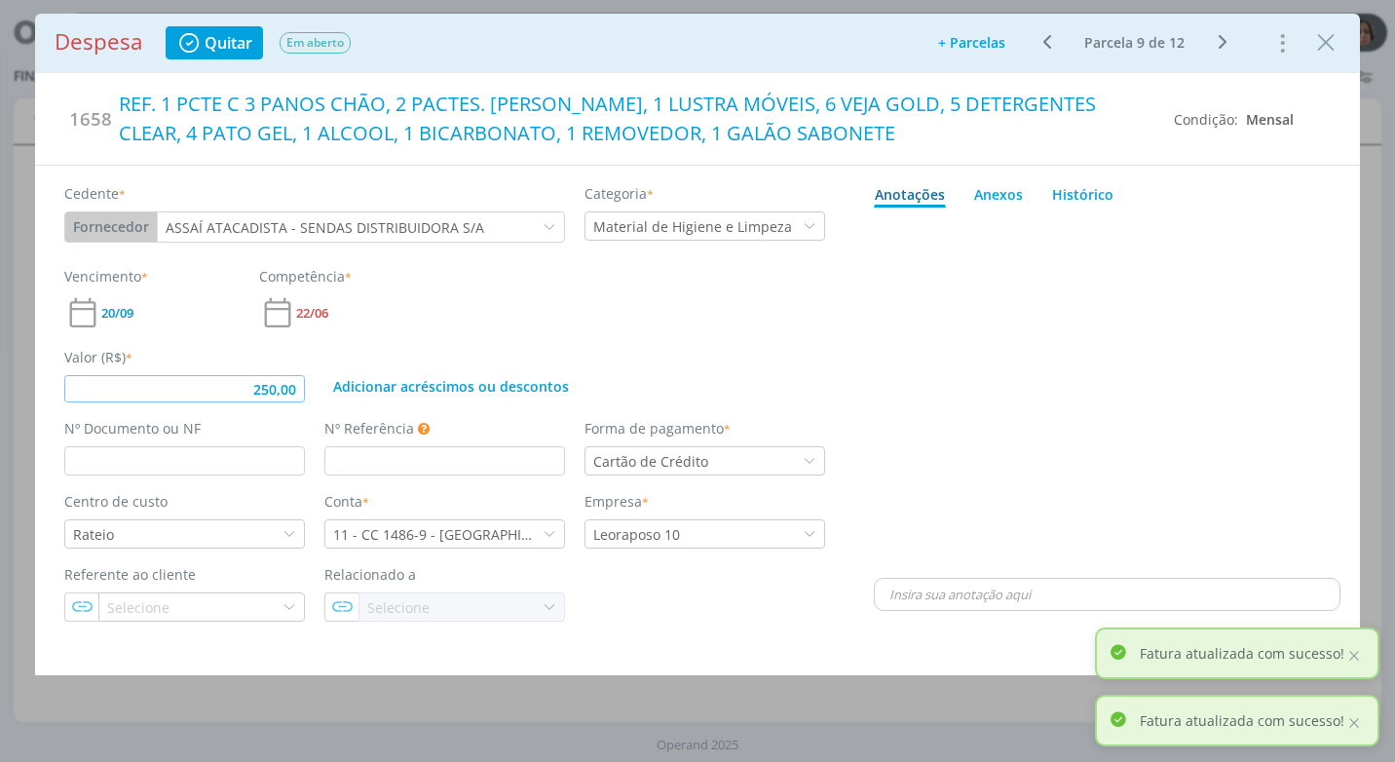
click at [293, 397] on input "250,00" at bounding box center [184, 388] width 241 height 27
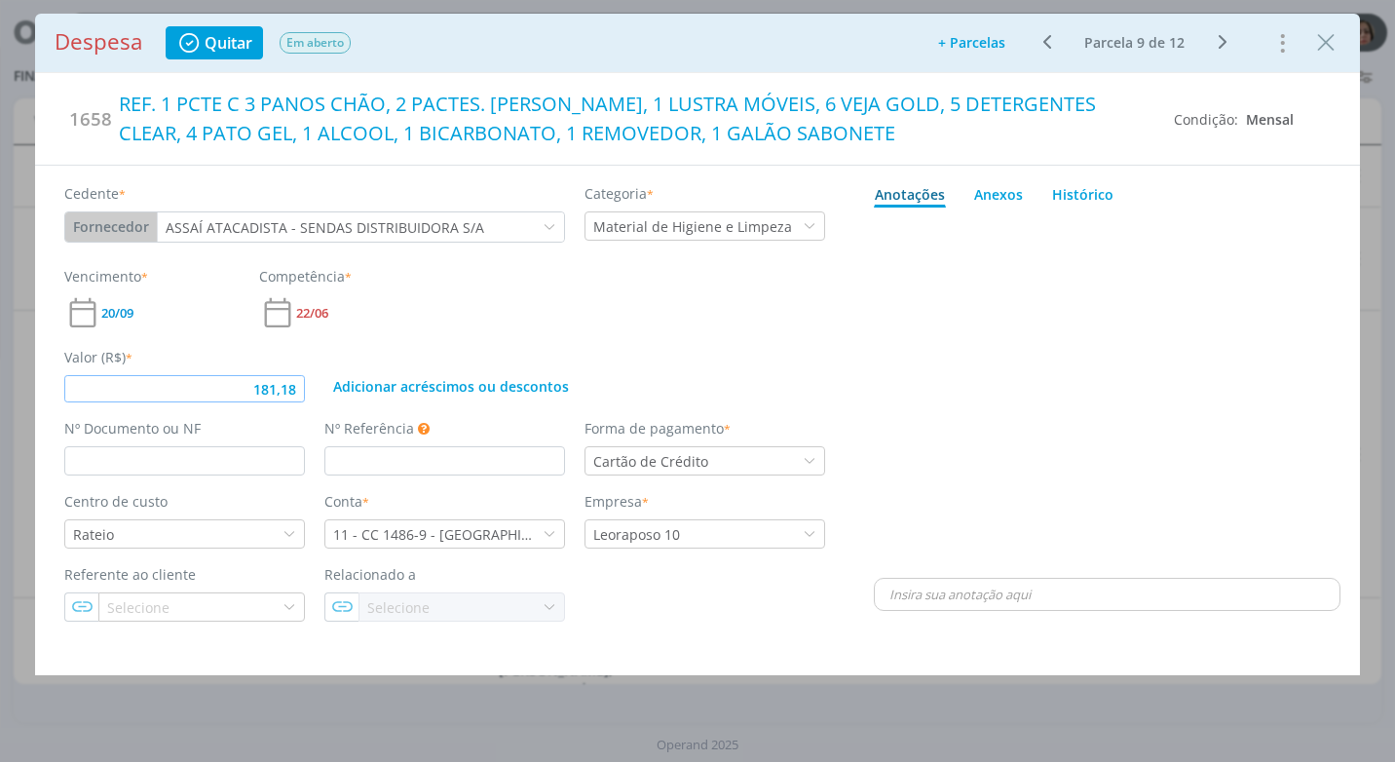
type input "181,18"
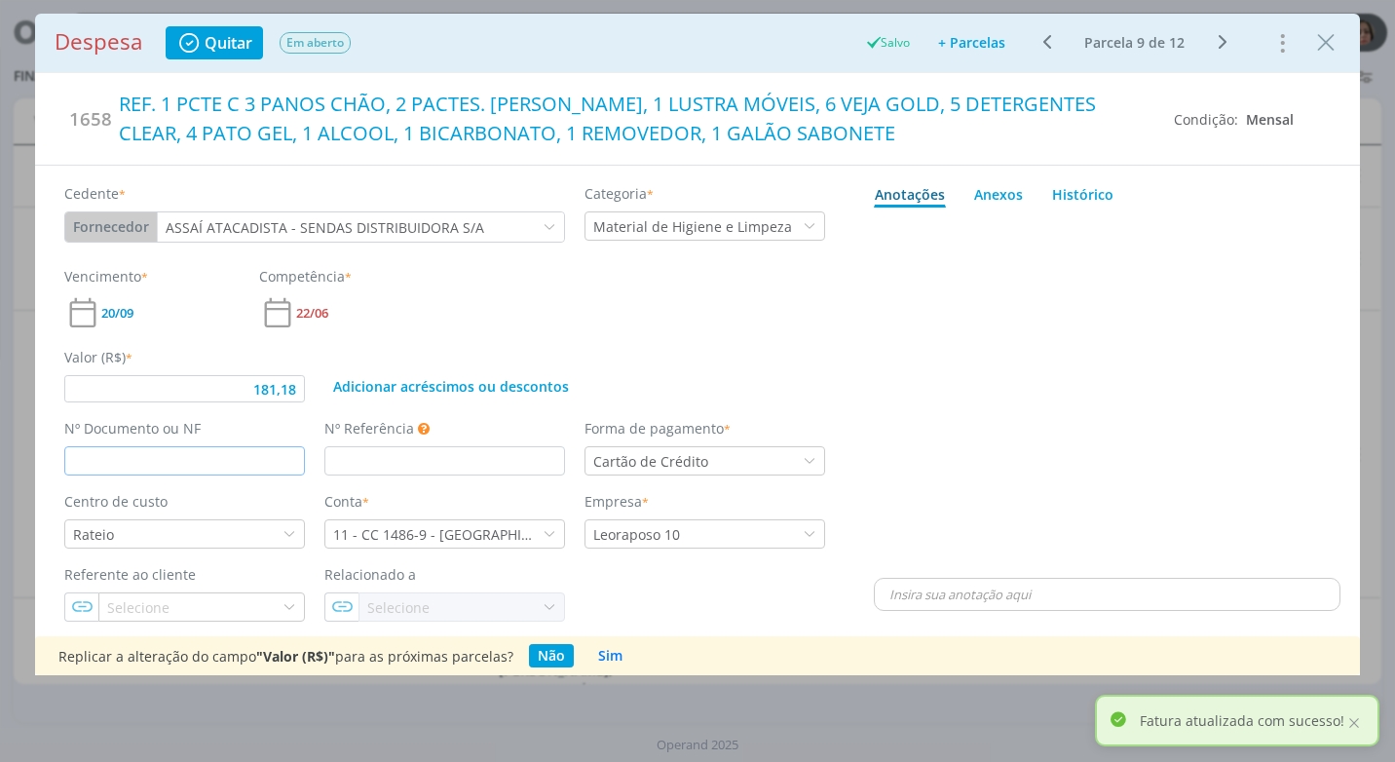
click at [84, 459] on input "dialog" at bounding box center [184, 460] width 241 height 29
type input "181,18"
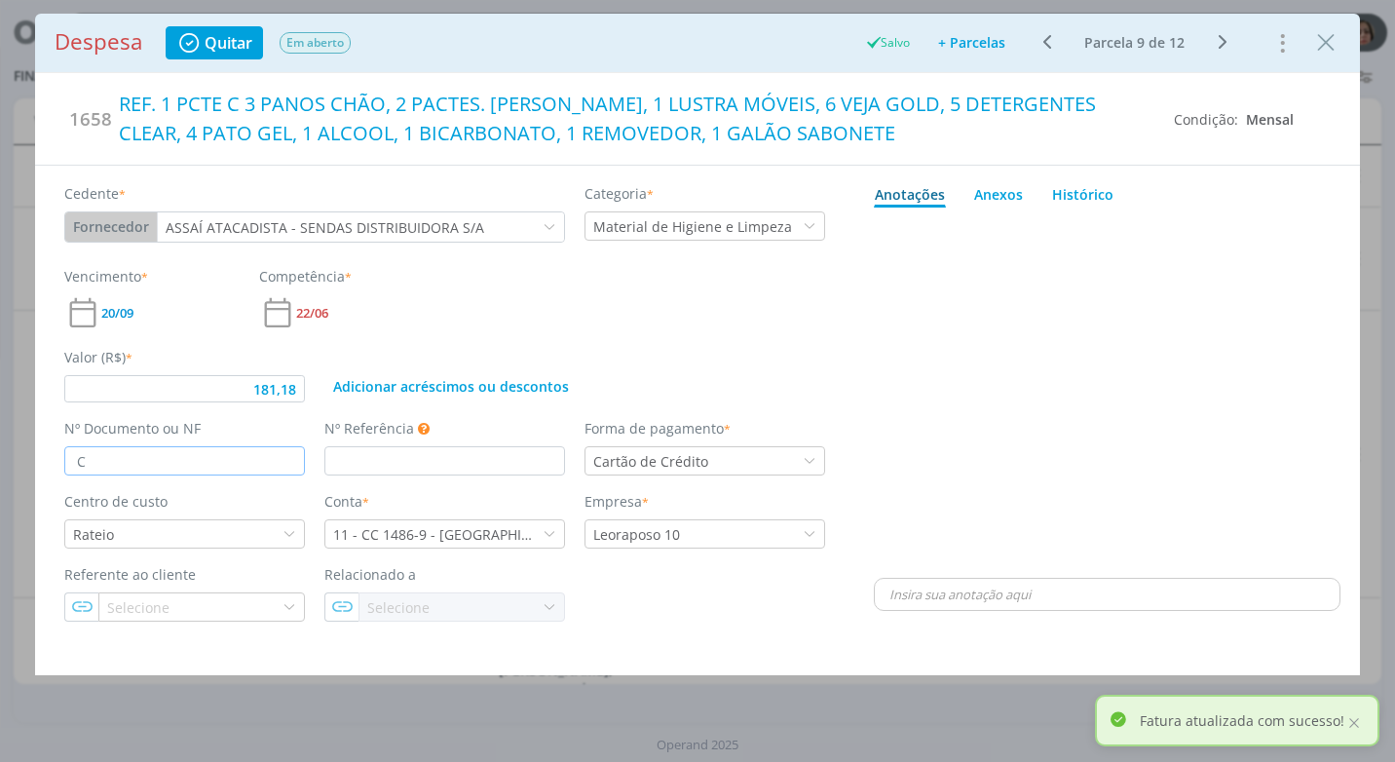
type input "CU"
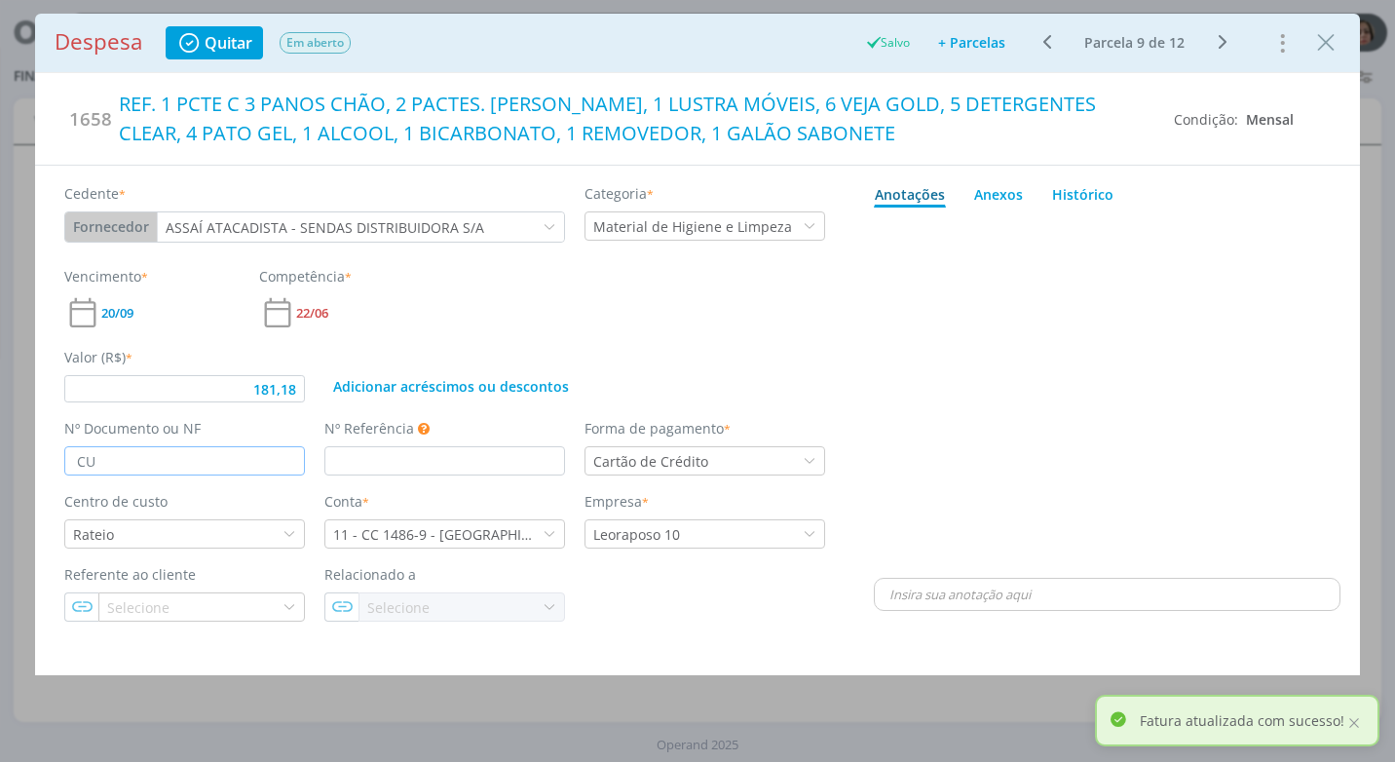
type input "181,18"
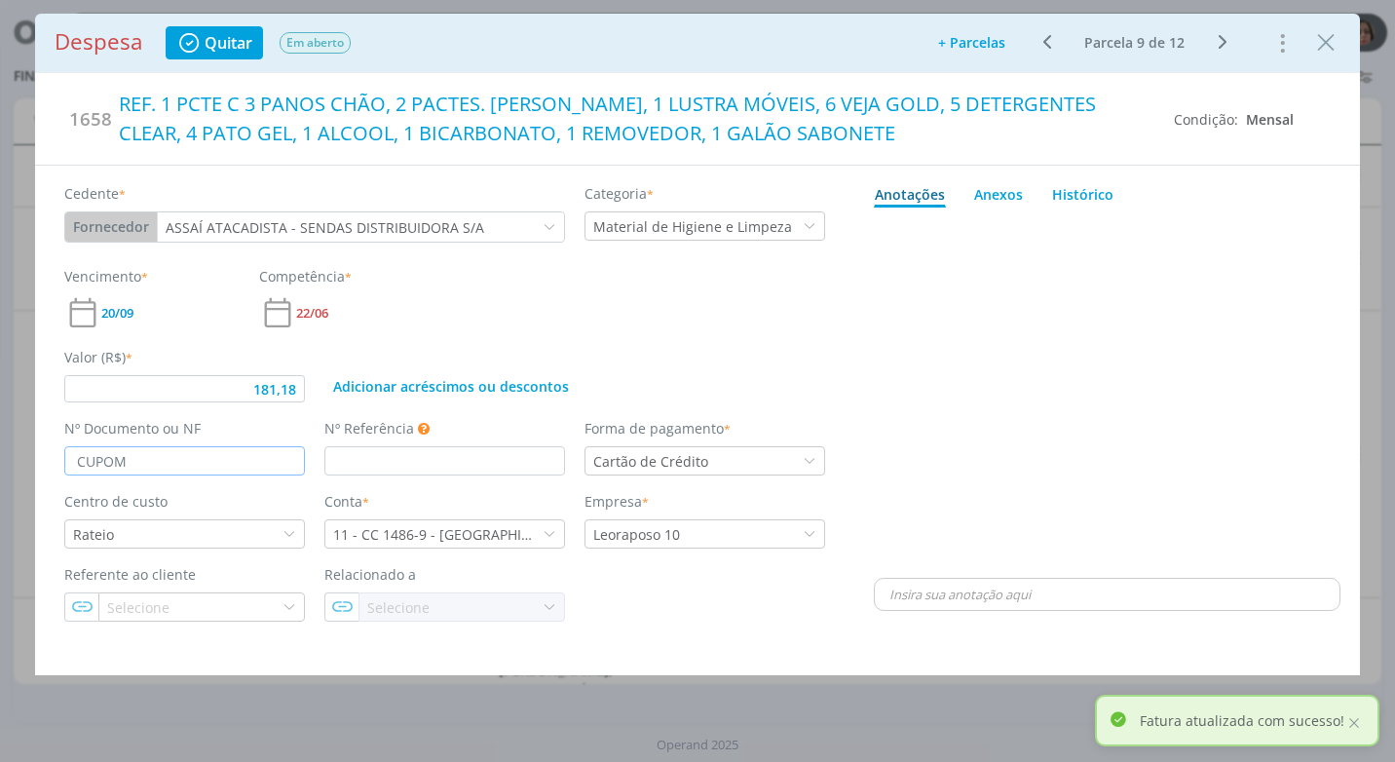
type input "CUPOM"
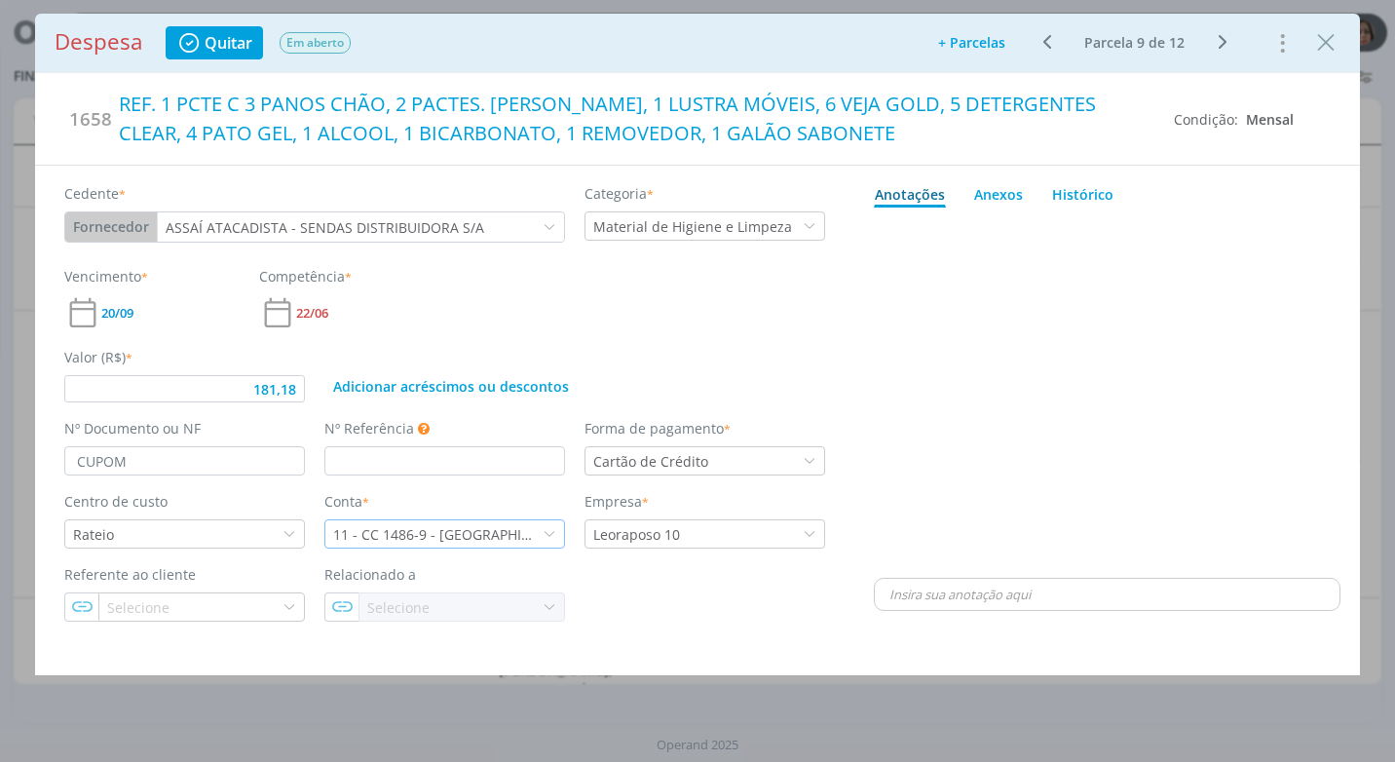
click at [547, 534] on icon "dialog" at bounding box center [549, 534] width 14 height 14
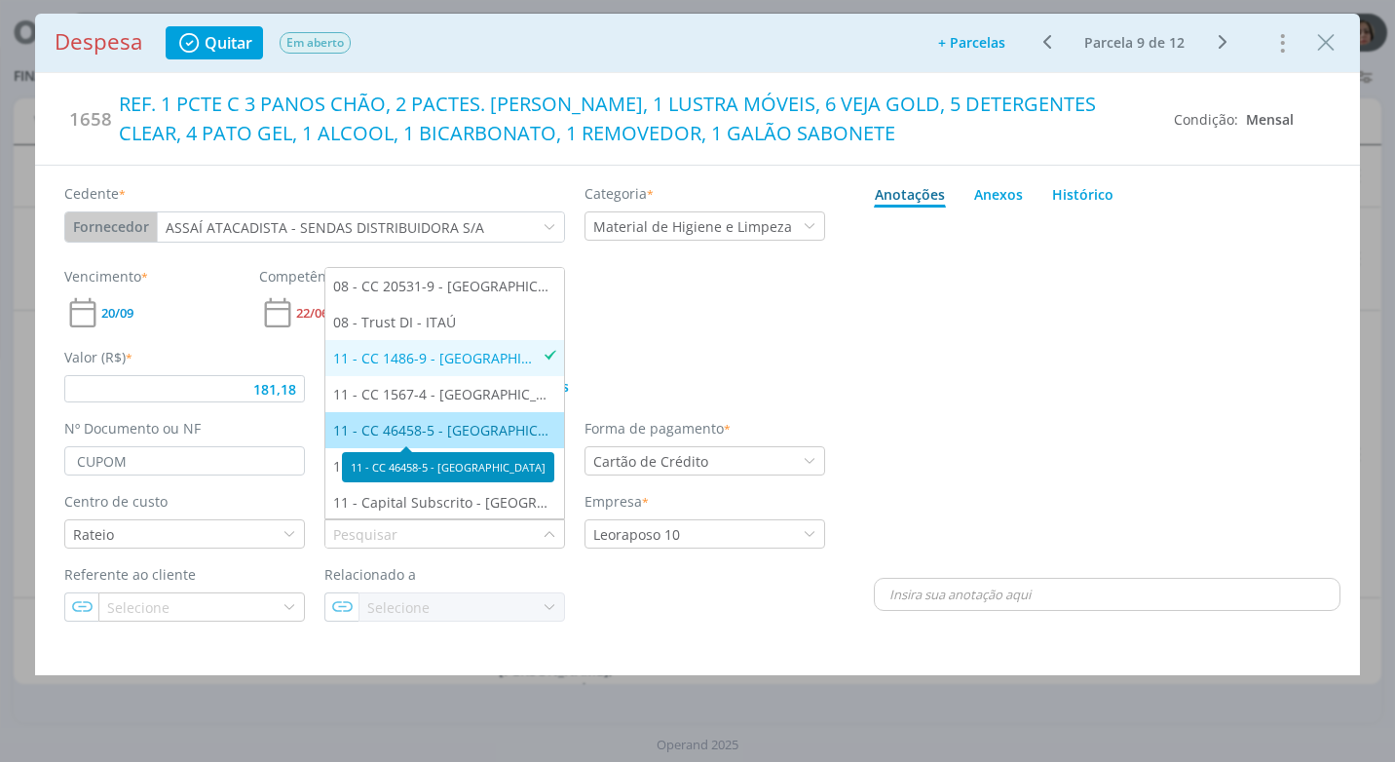
click at [477, 424] on div "11 - CC 46458-5 - [GEOGRAPHIC_DATA]" at bounding box center [444, 430] width 223 height 20
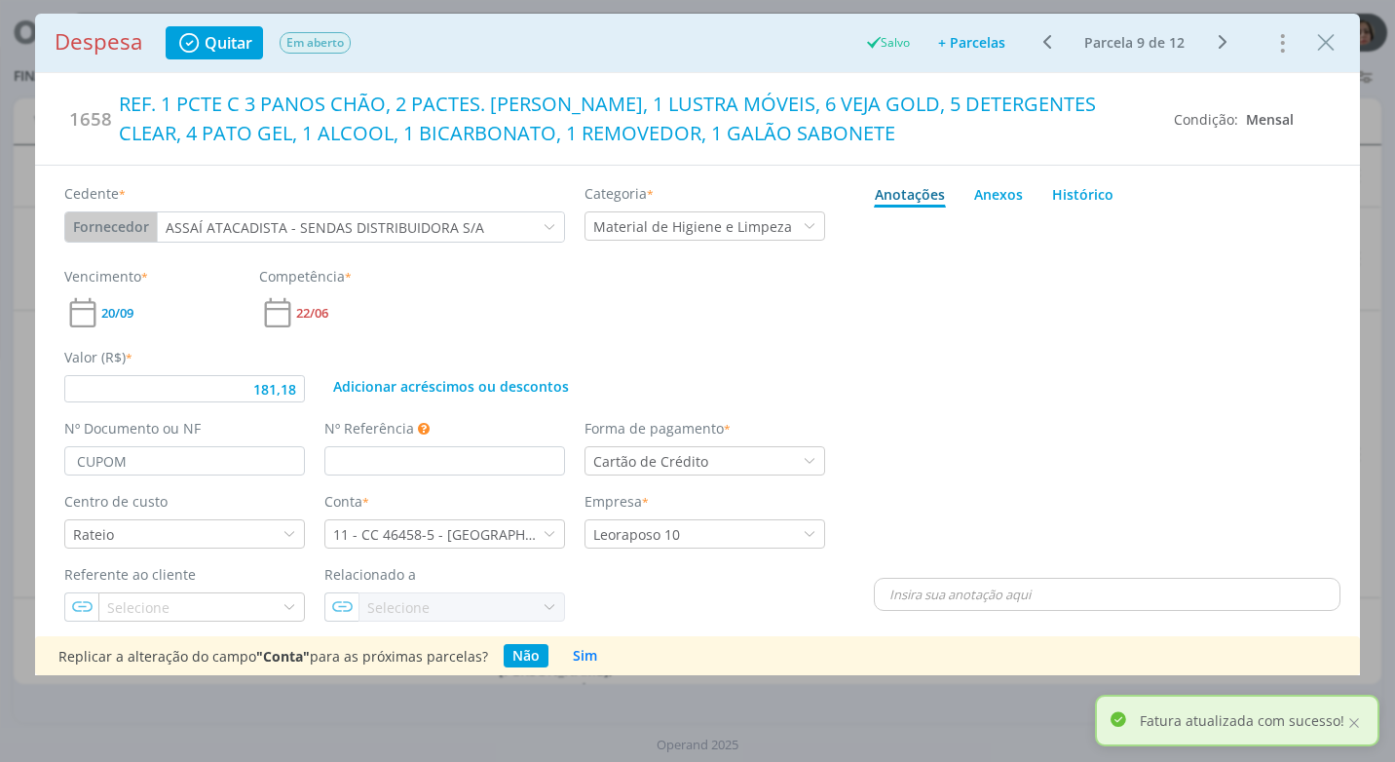
click at [745, 598] on div "Referente ao cliente Selecione Relacionado a Selecione" at bounding box center [445, 592] width 781 height 57
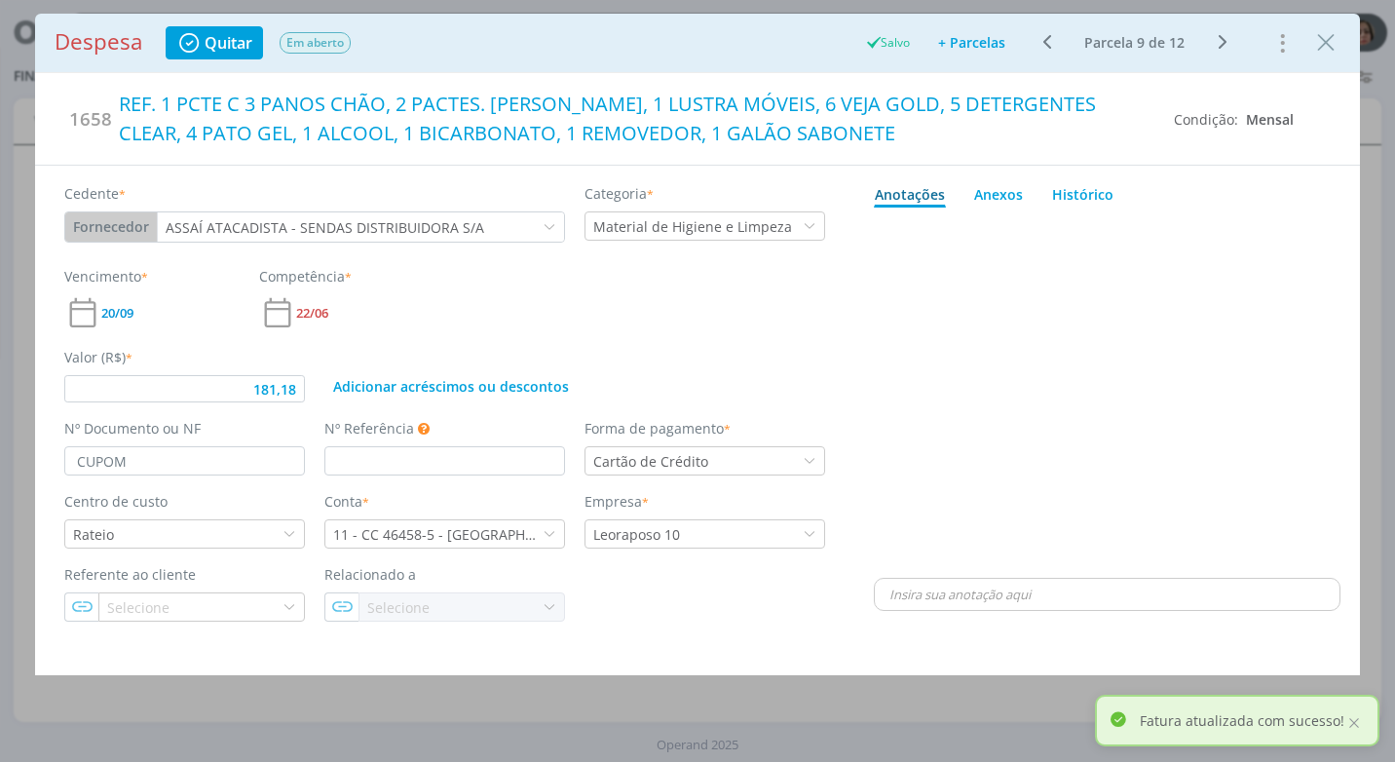
type input "181,18"
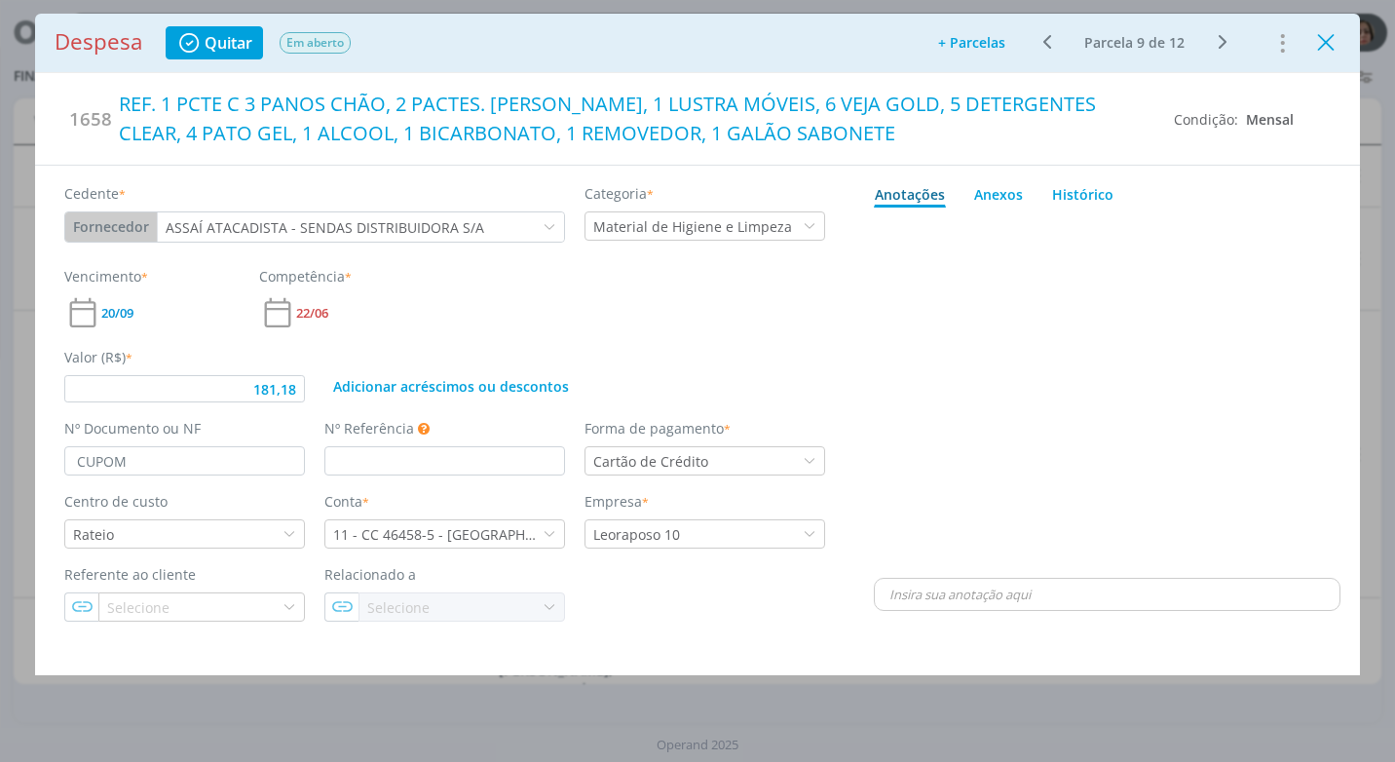
click at [1332, 44] on icon "Close" at bounding box center [1325, 42] width 29 height 29
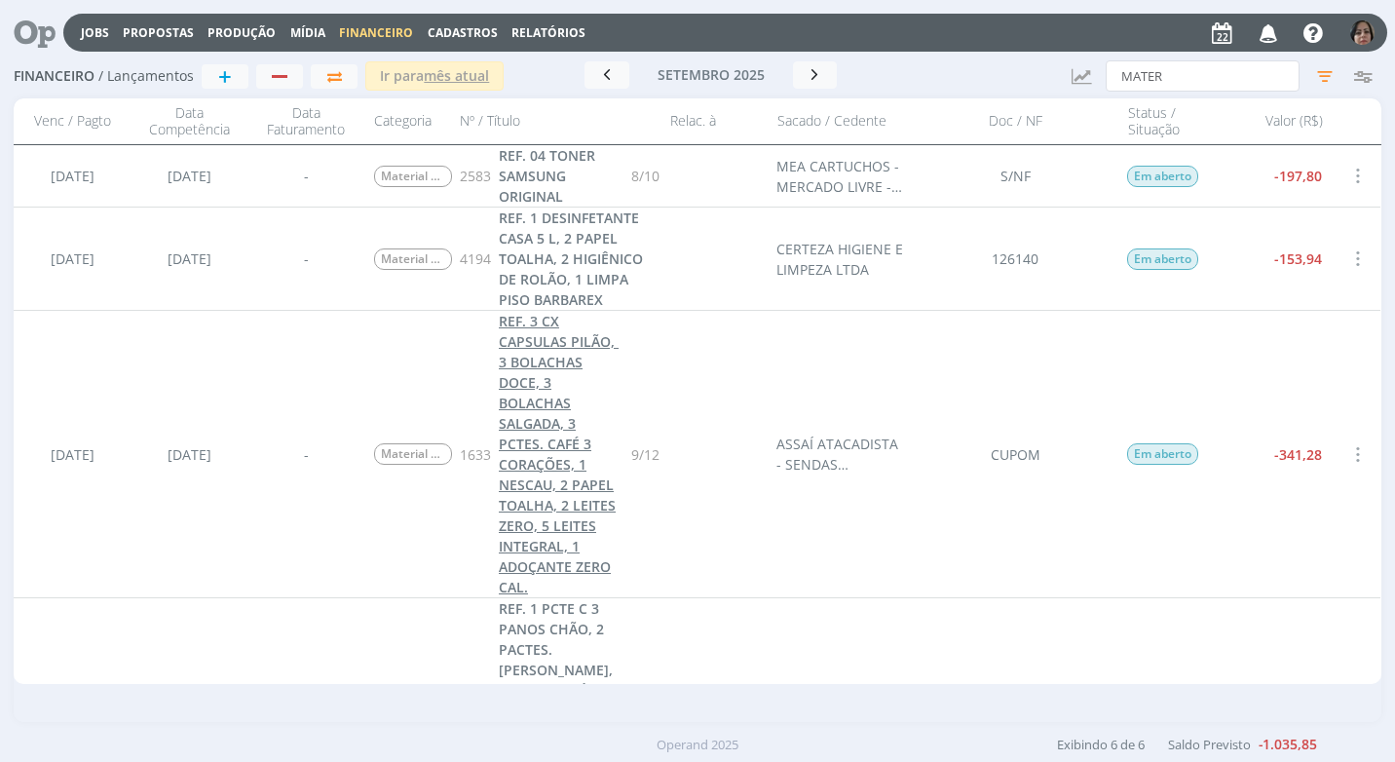
click at [578, 477] on span "REF. 3 CX CAPSULAS PILÃO, 3 BOLACHAS DOCE, 3 BOLACHAS SALGADA, 3 PCTES. CAFÉ 3 …" at bounding box center [559, 454] width 120 height 284
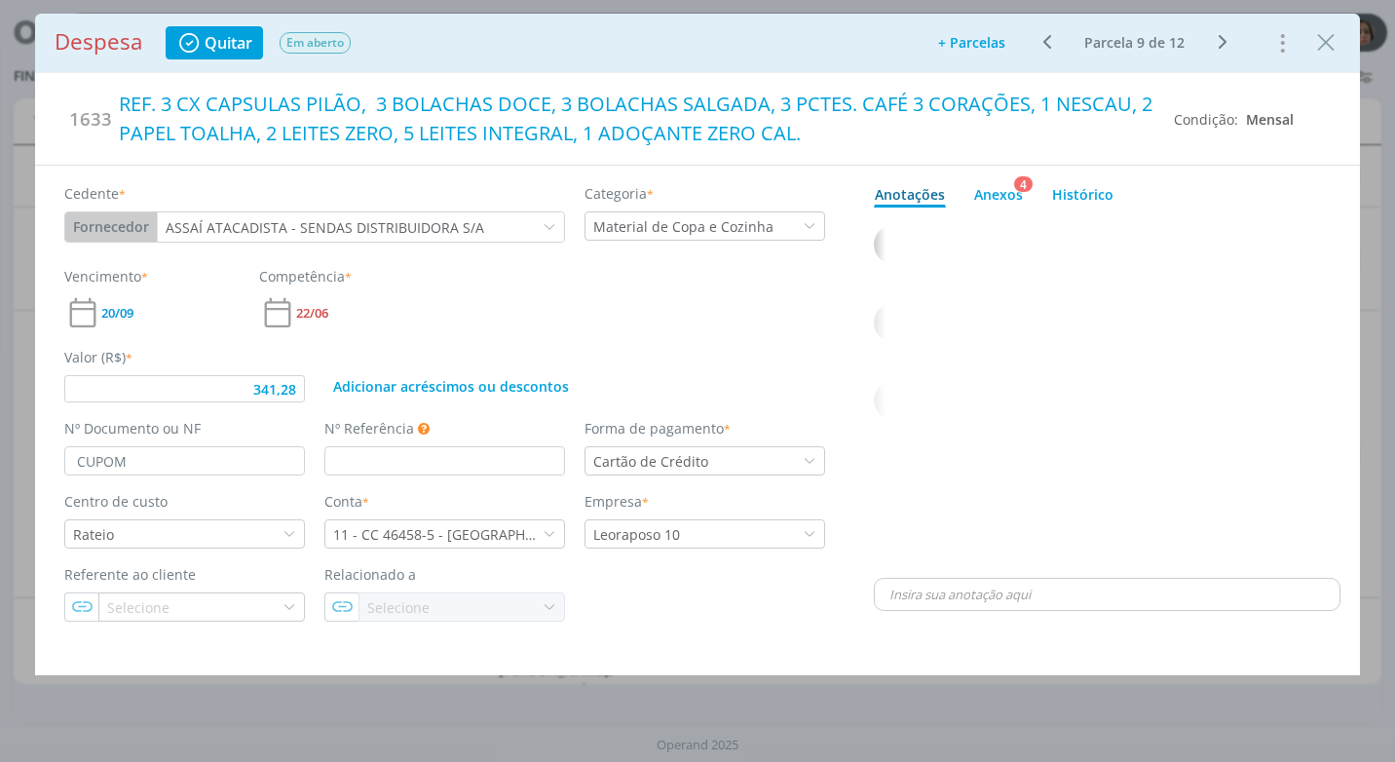
type input "341,28"
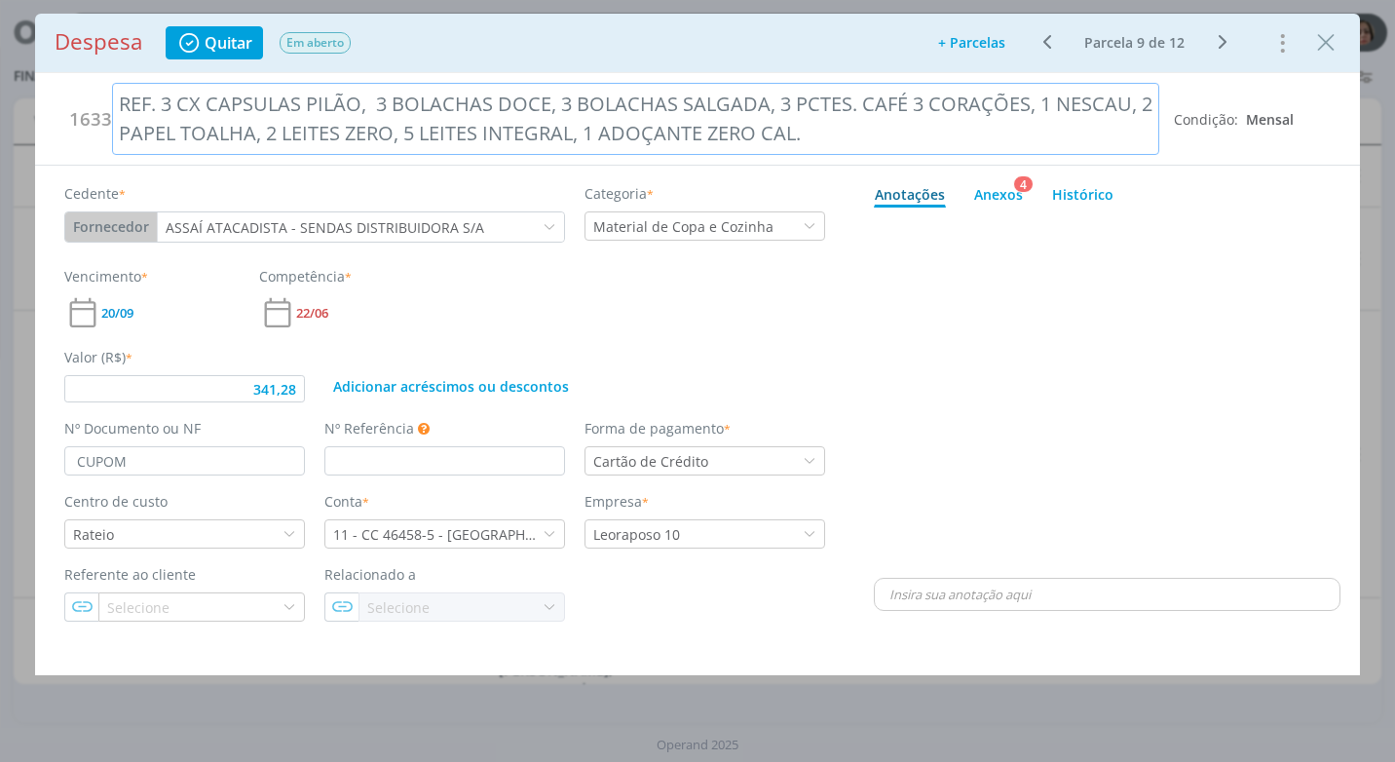
click at [815, 139] on div "REF. 3 CX CAPSULAS PILÃO, 3 BOLACHAS DOCE, 3 BOLACHAS SALGADA, 3 PCTES. CAFÉ 3 …" at bounding box center [635, 119] width 1047 height 72
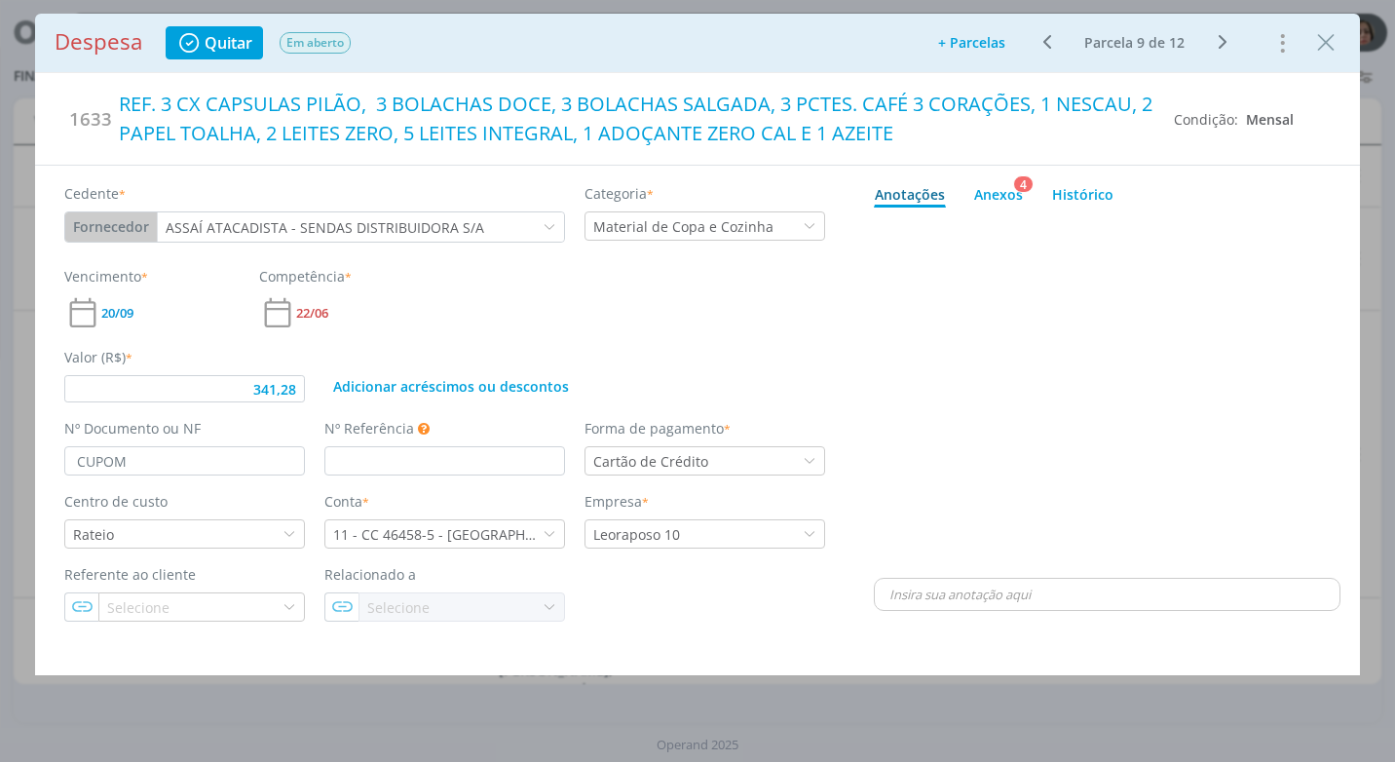
click at [912, 295] on div "dialog" at bounding box center [1107, 394] width 466 height 358
click at [298, 393] on input "341,28" at bounding box center [184, 388] width 241 height 27
type input "341,28"
click at [299, 392] on input "341,28" at bounding box center [184, 388] width 241 height 27
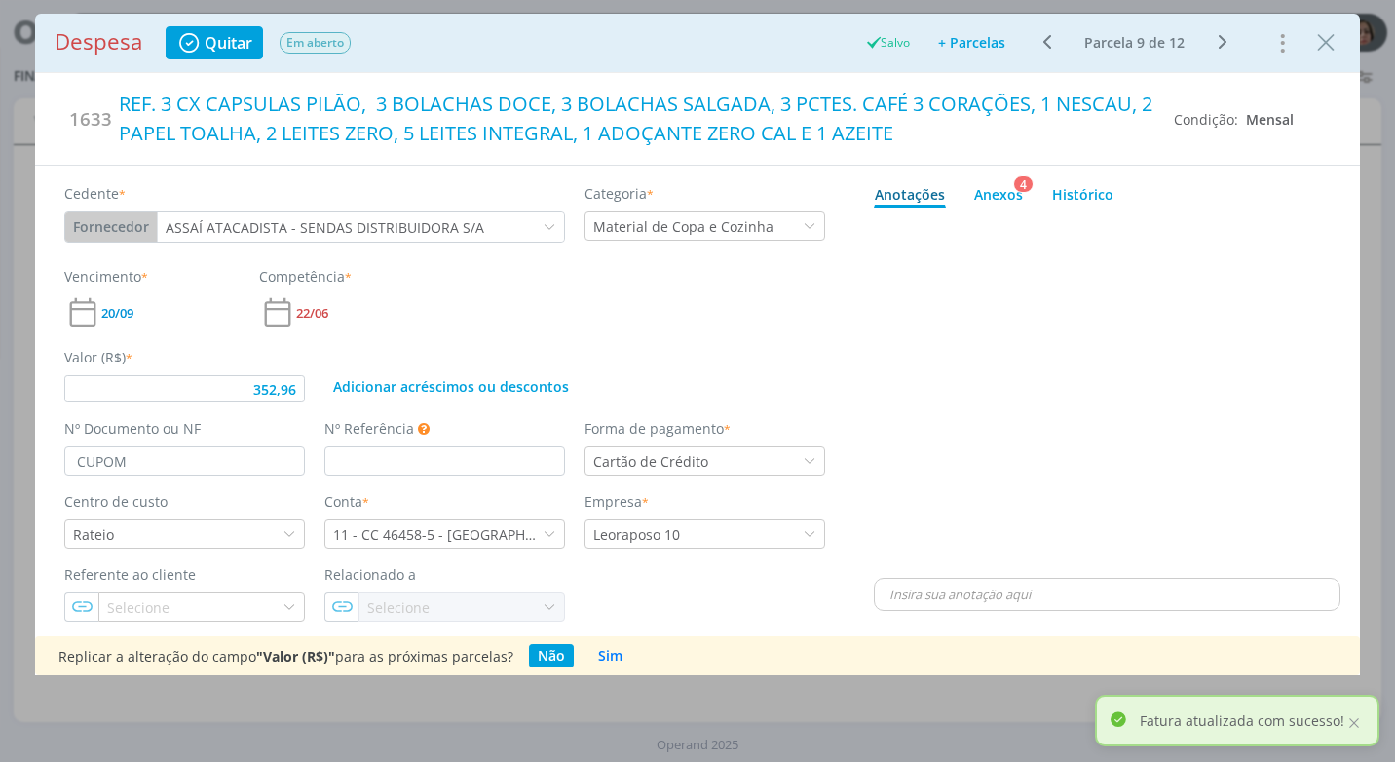
type input "352,96"
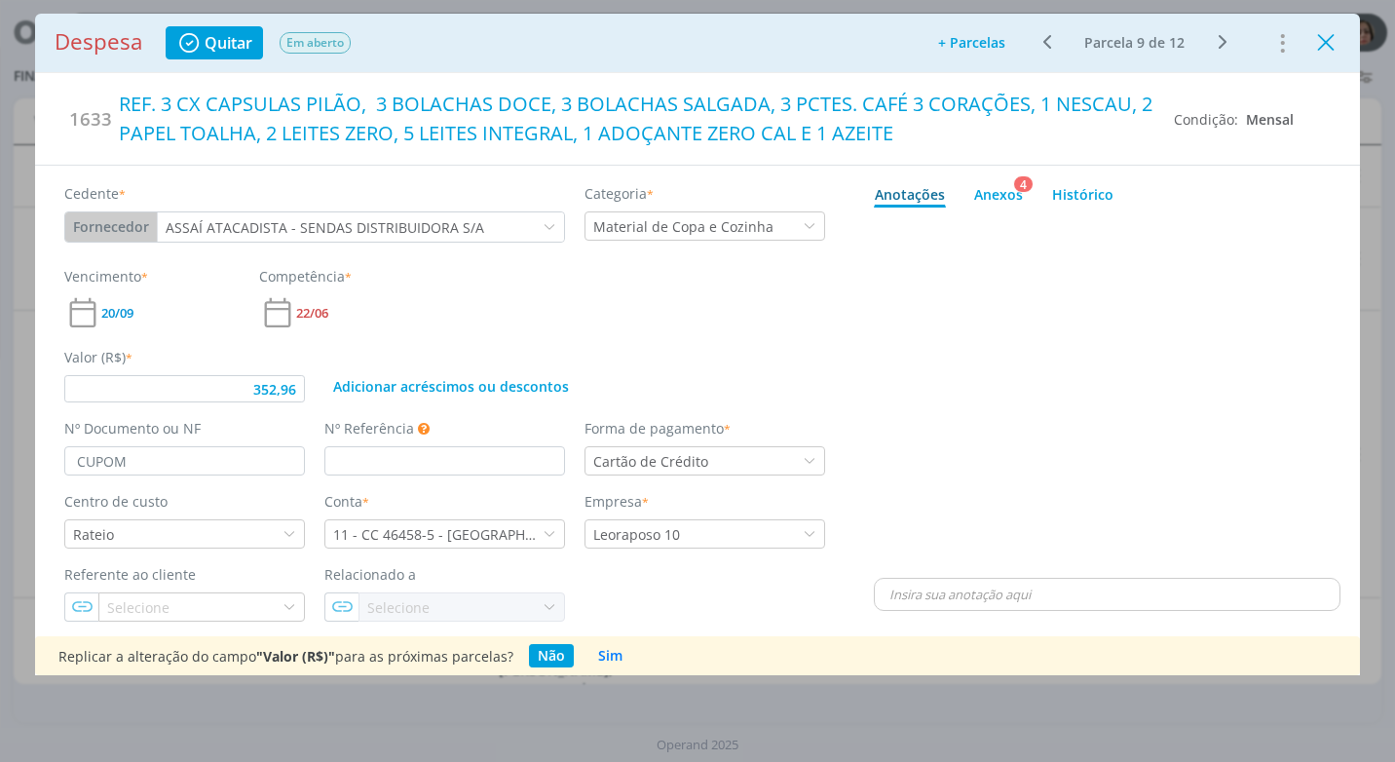
click at [1329, 55] on icon "Close" at bounding box center [1325, 42] width 29 height 29
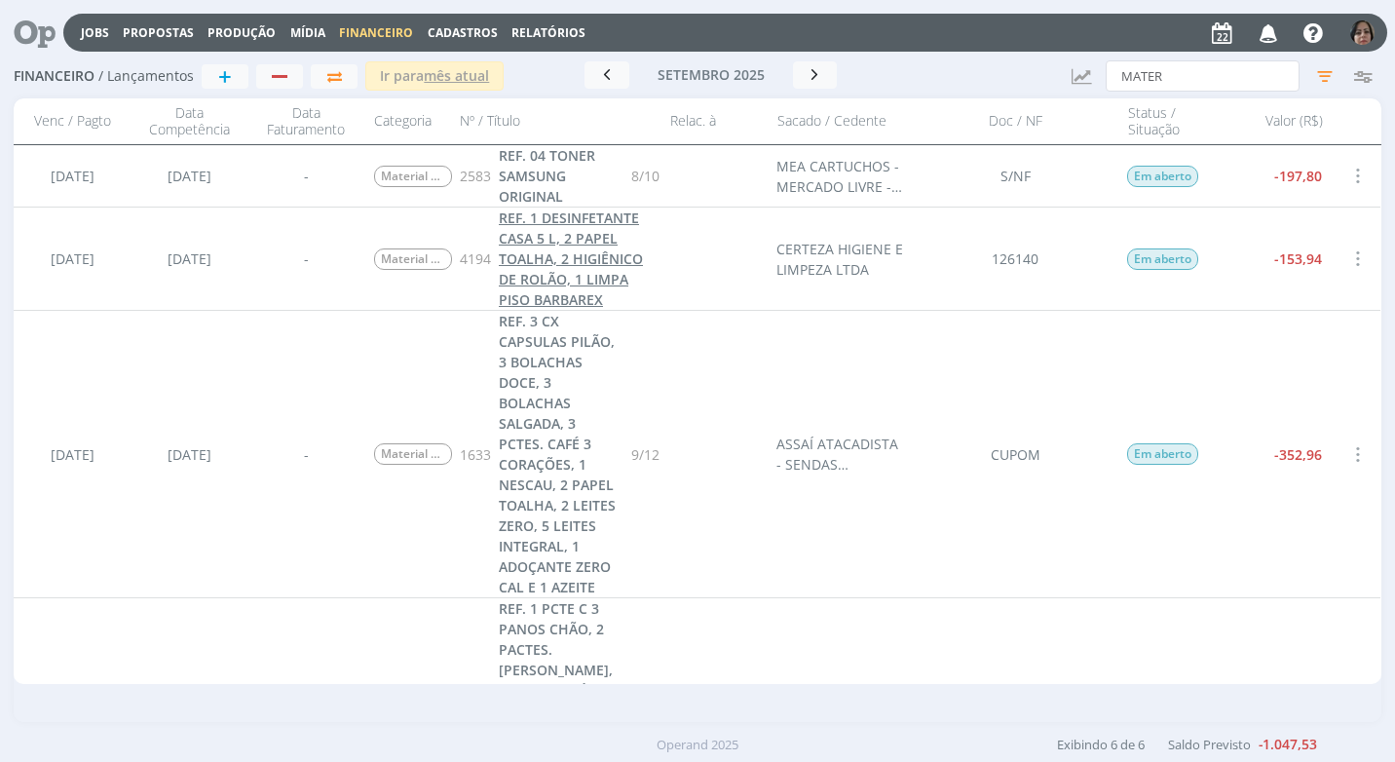
click at [545, 273] on span "REF. 1 DESINFETANTE CASA 5 L, 2 PAPEL TOALHA, 2 HIGIÊNICO DE ROLÃO, 1 LIMPA PIS…" at bounding box center [571, 258] width 144 height 100
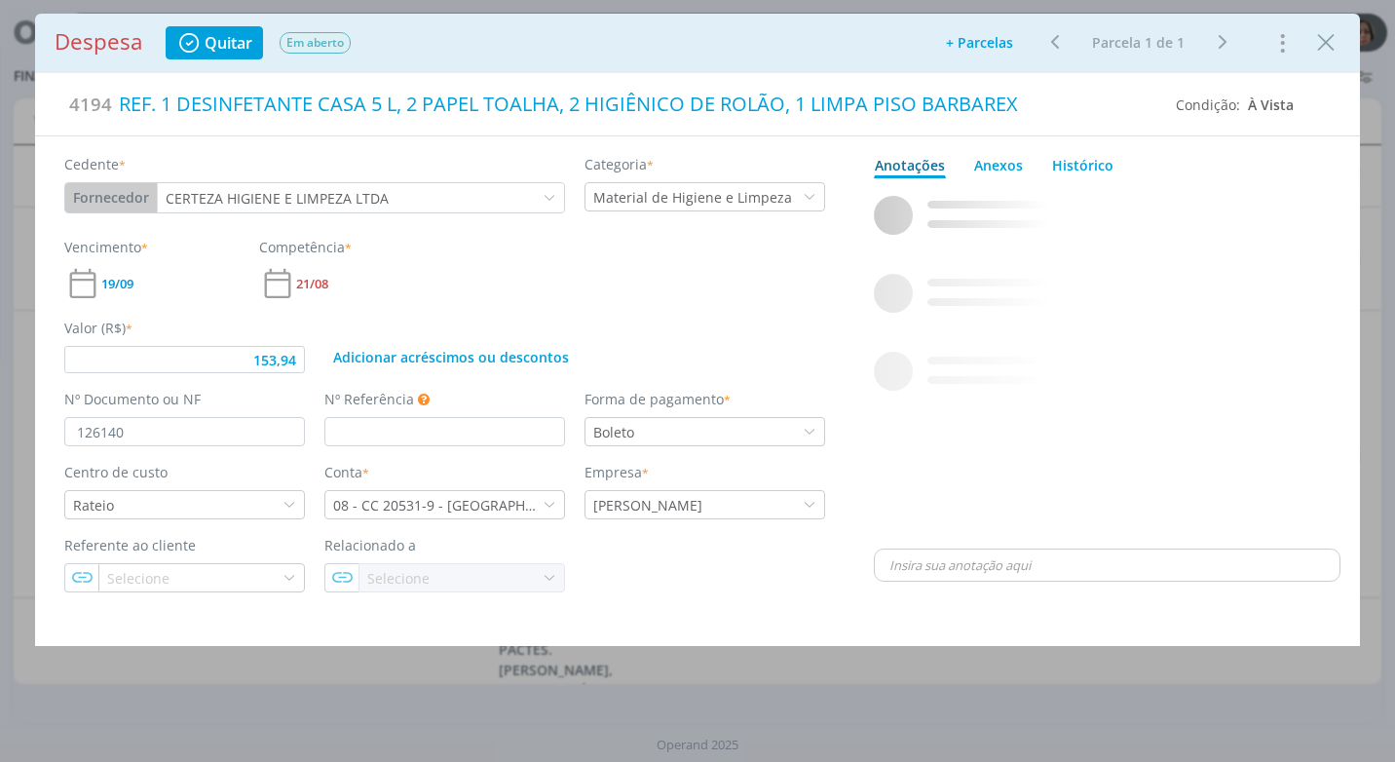
type input "153,94"
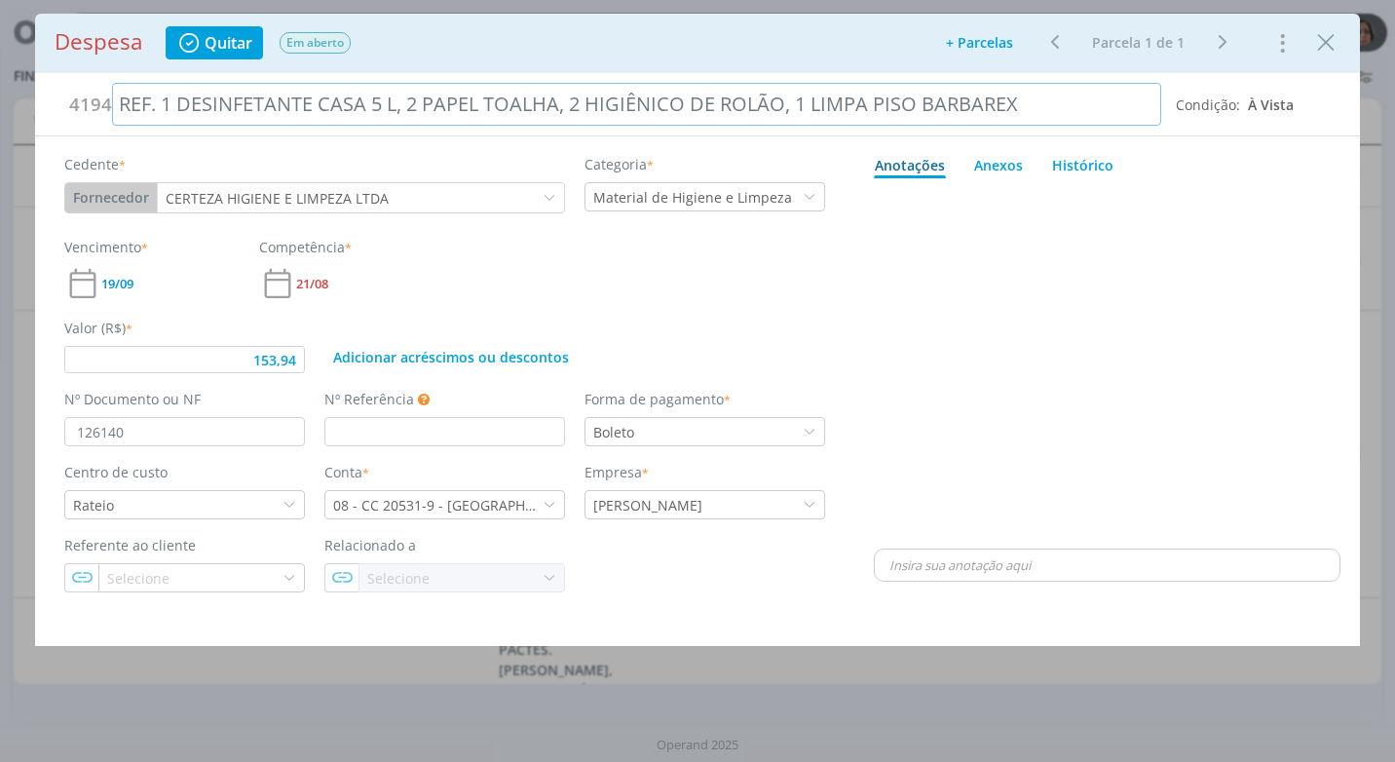
click at [559, 104] on div "REF. 1 DESINFETANTE CASA 5 L, 2 PAPEL TOALHA, 2 HIGIÊNICO DE ROLÃO, 1 LIMPA PIS…" at bounding box center [636, 104] width 1049 height 43
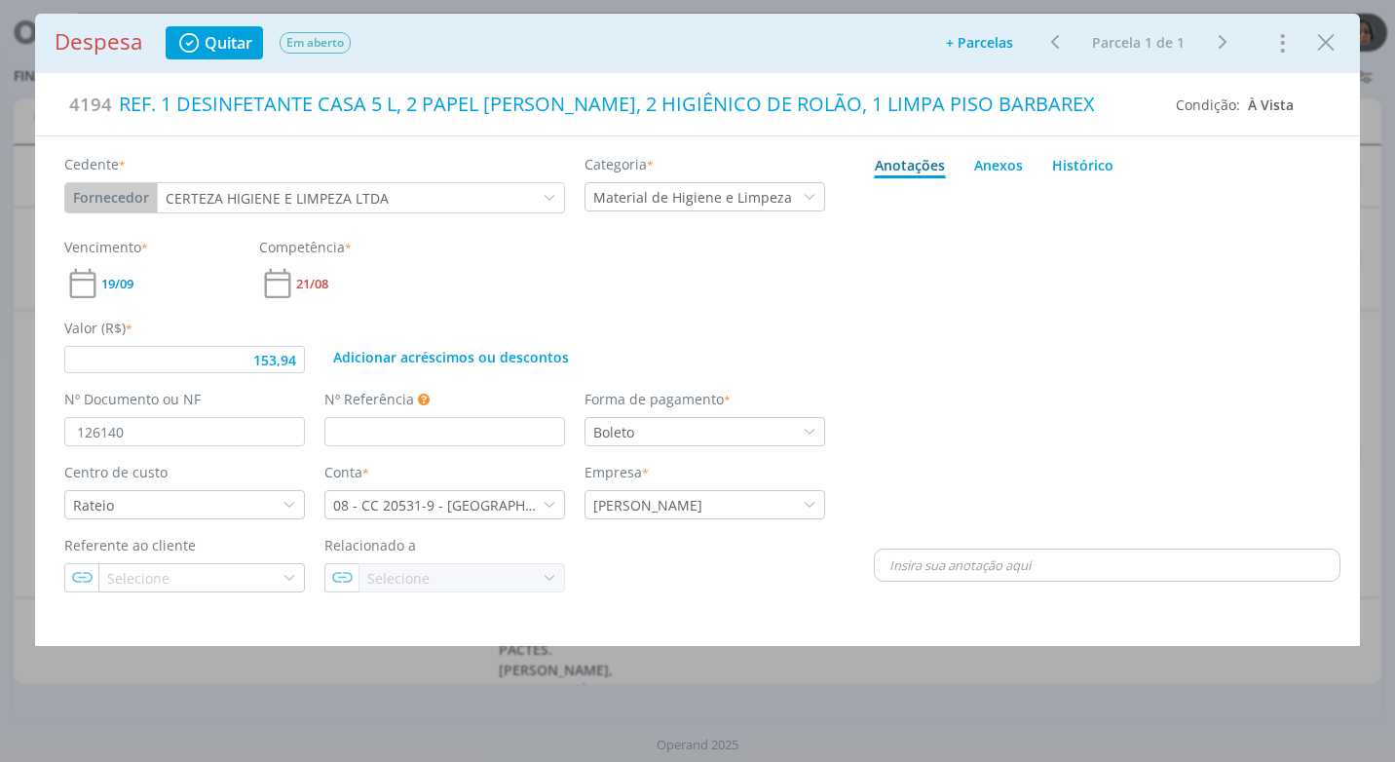
click at [1204, 379] on div "dialog" at bounding box center [1107, 365] width 466 height 358
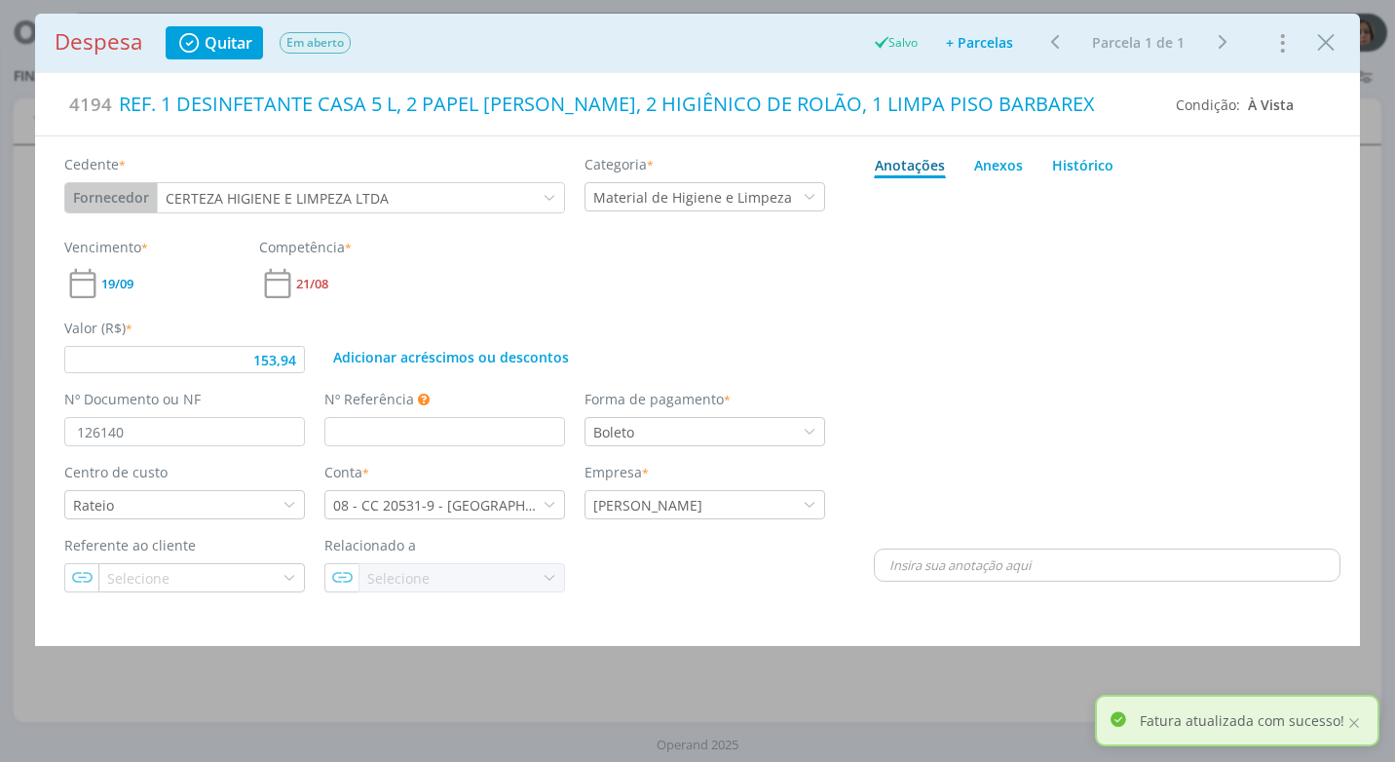
type input "153,94"
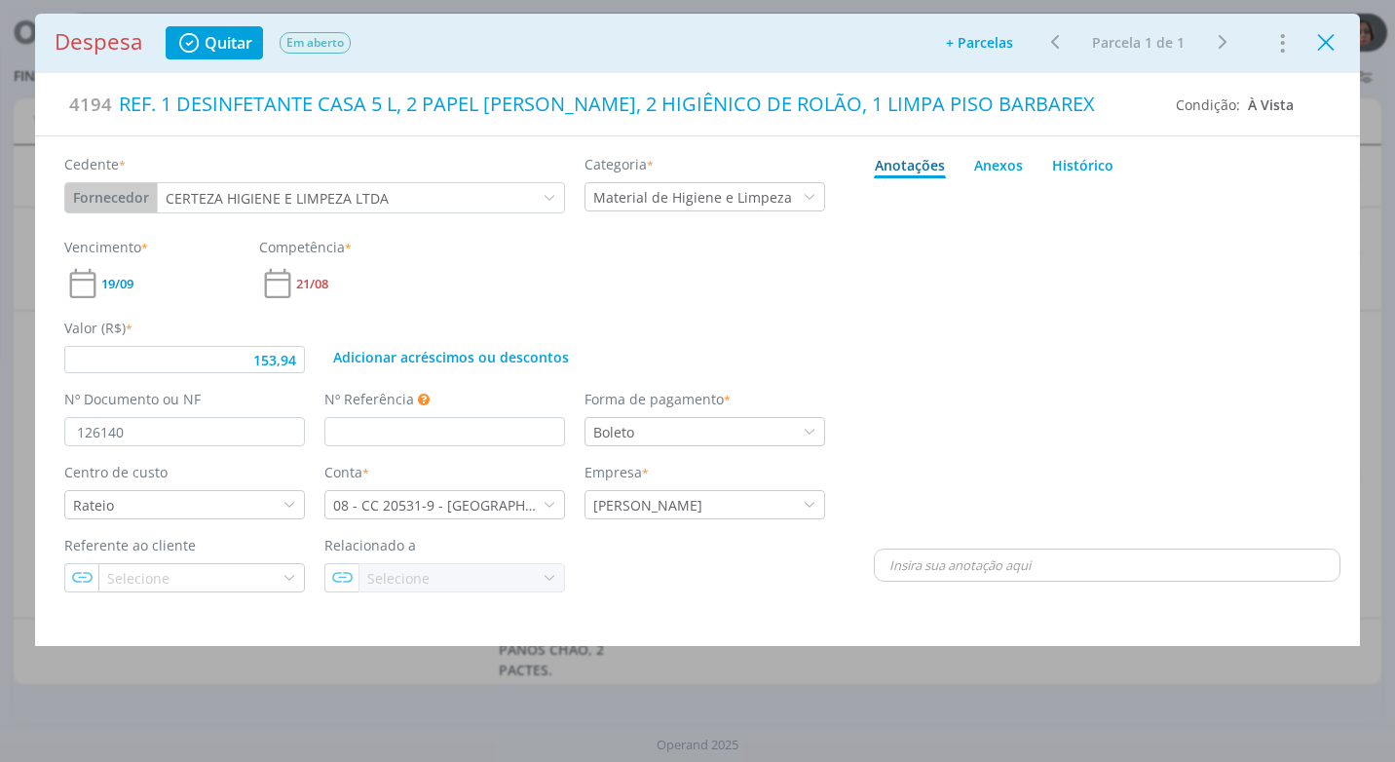
click at [1331, 54] on icon "Close" at bounding box center [1325, 42] width 29 height 29
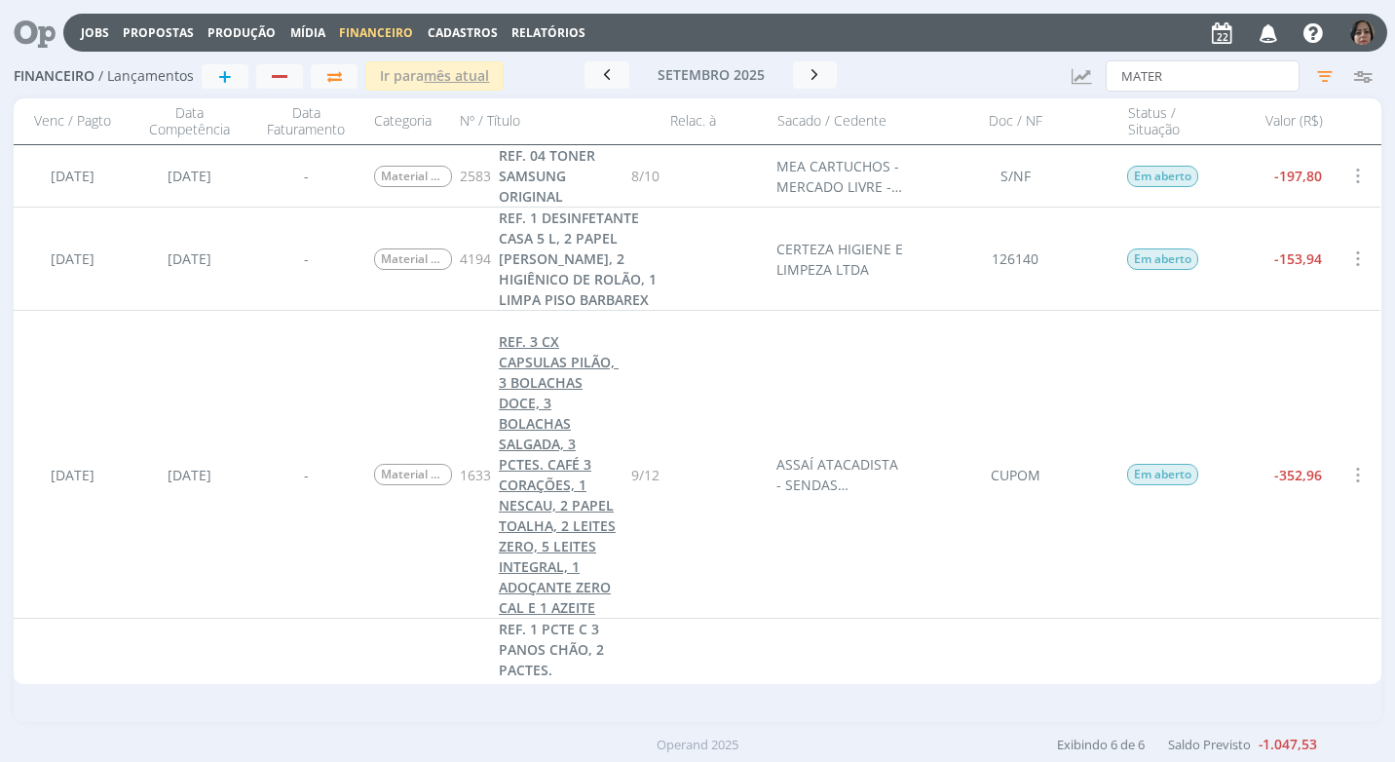
click at [575, 494] on link "REF. 3 CX CAPSULAS PILÃO, 3 BOLACHAS DOCE, 3 BOLACHAS SALGADA, 3 PCTES. CAFÉ 3 …" at bounding box center [561, 474] width 125 height 286
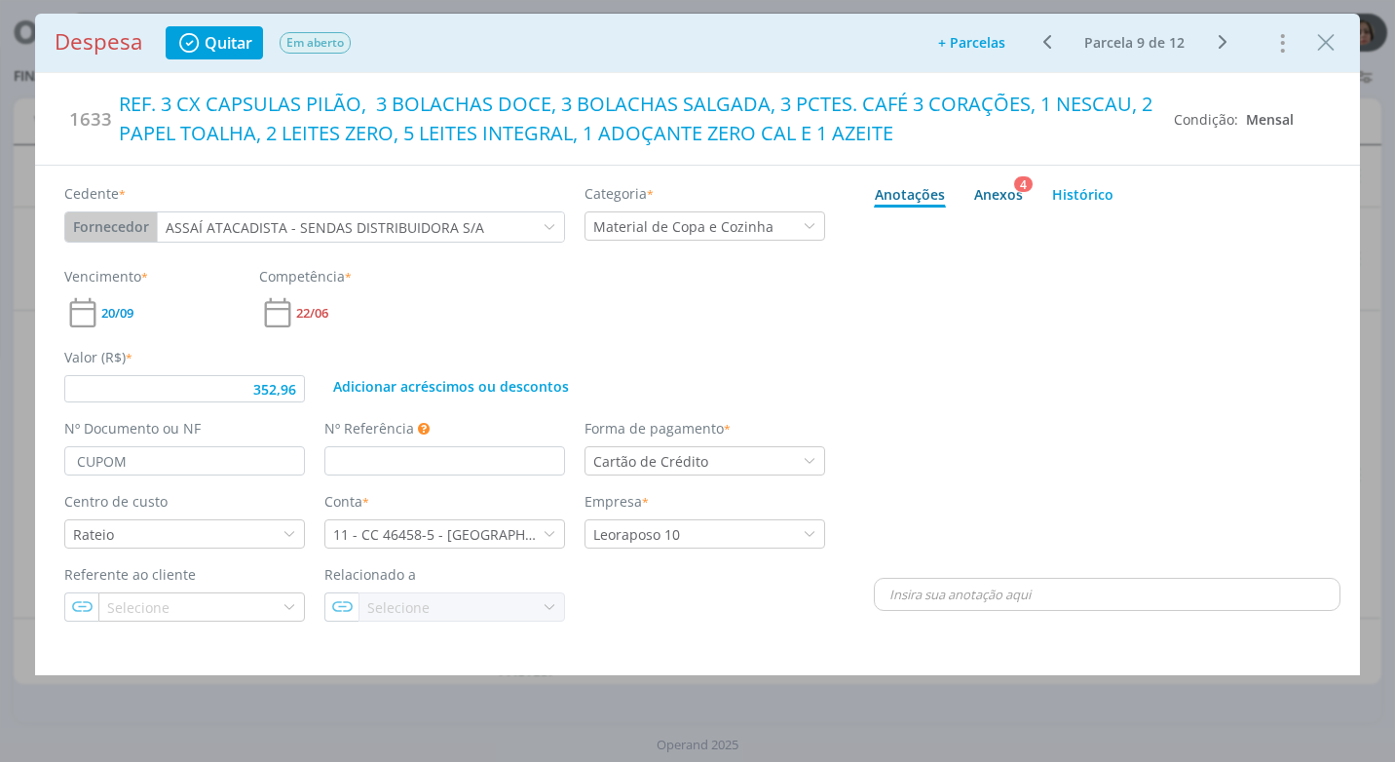
click at [998, 197] on div "Anexos 4" at bounding box center [998, 194] width 49 height 20
type input "352,96"
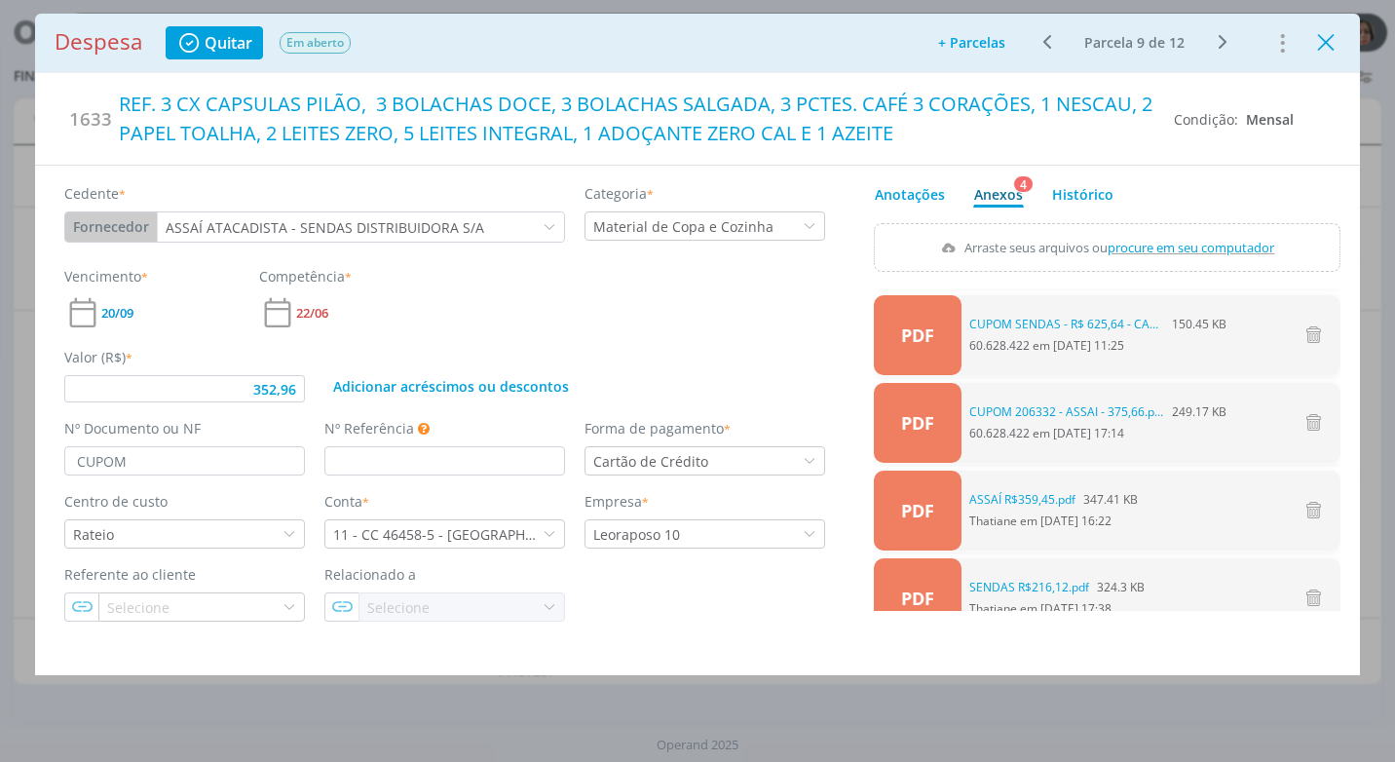
click at [1323, 52] on icon "Close" at bounding box center [1325, 42] width 29 height 29
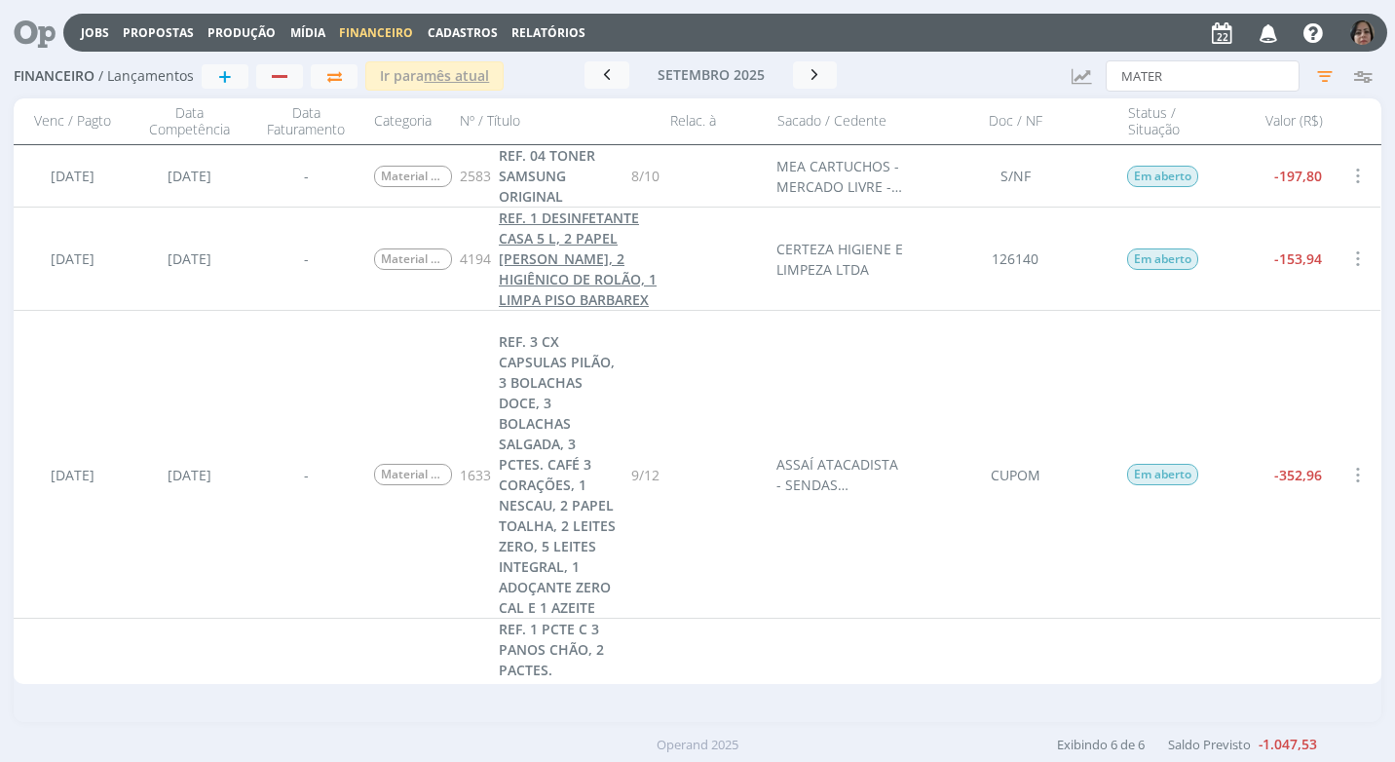
click at [576, 278] on span "REF. 1 DESINFETANTE CASA 5 L, 2 PAPEL TOALHA BANHEIRO, 2 HIGIÊNICO DE ROLÃO, 1 …" at bounding box center [578, 258] width 158 height 100
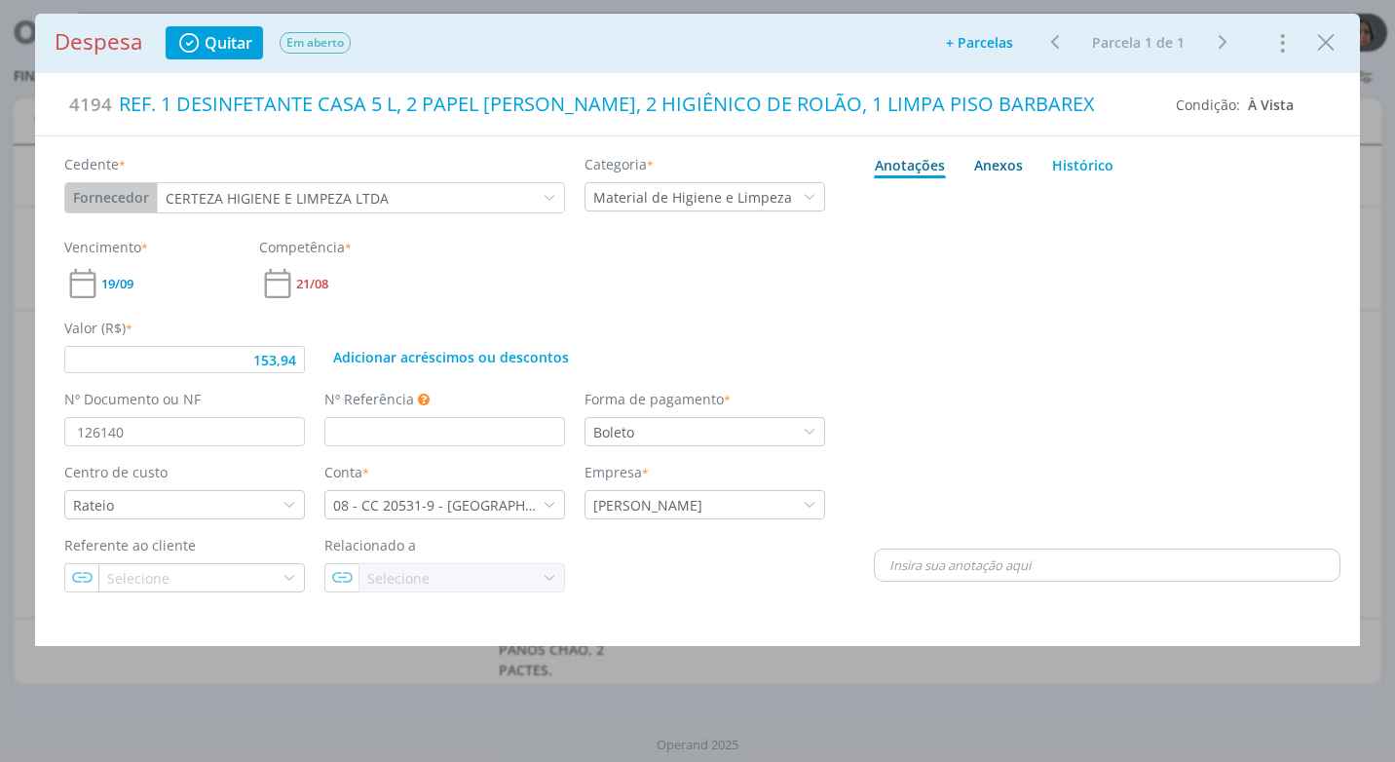
click at [1007, 163] on div "Anexos 0" at bounding box center [998, 165] width 49 height 20
type input "153,94"
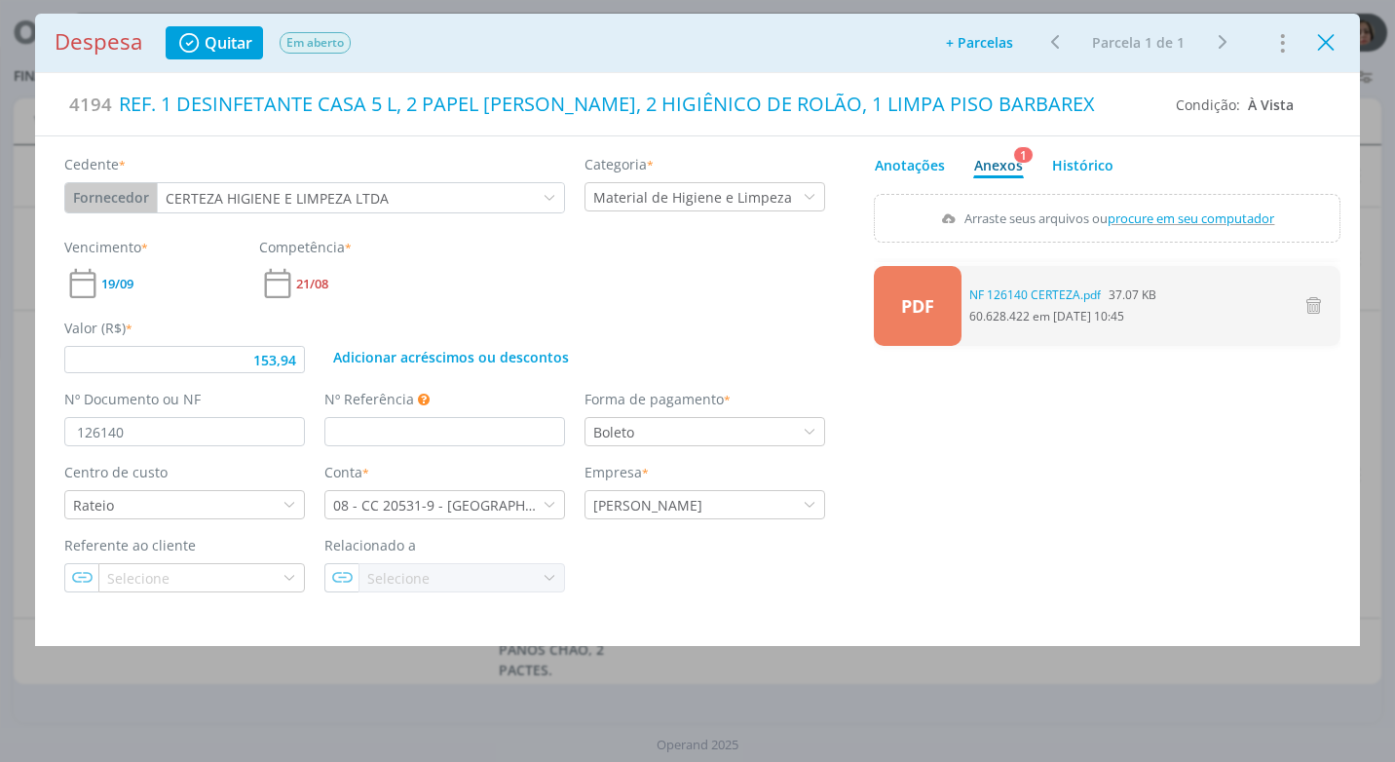
click at [1329, 39] on icon "Close" at bounding box center [1325, 42] width 29 height 29
